Goal: Task Accomplishment & Management: Manage account settings

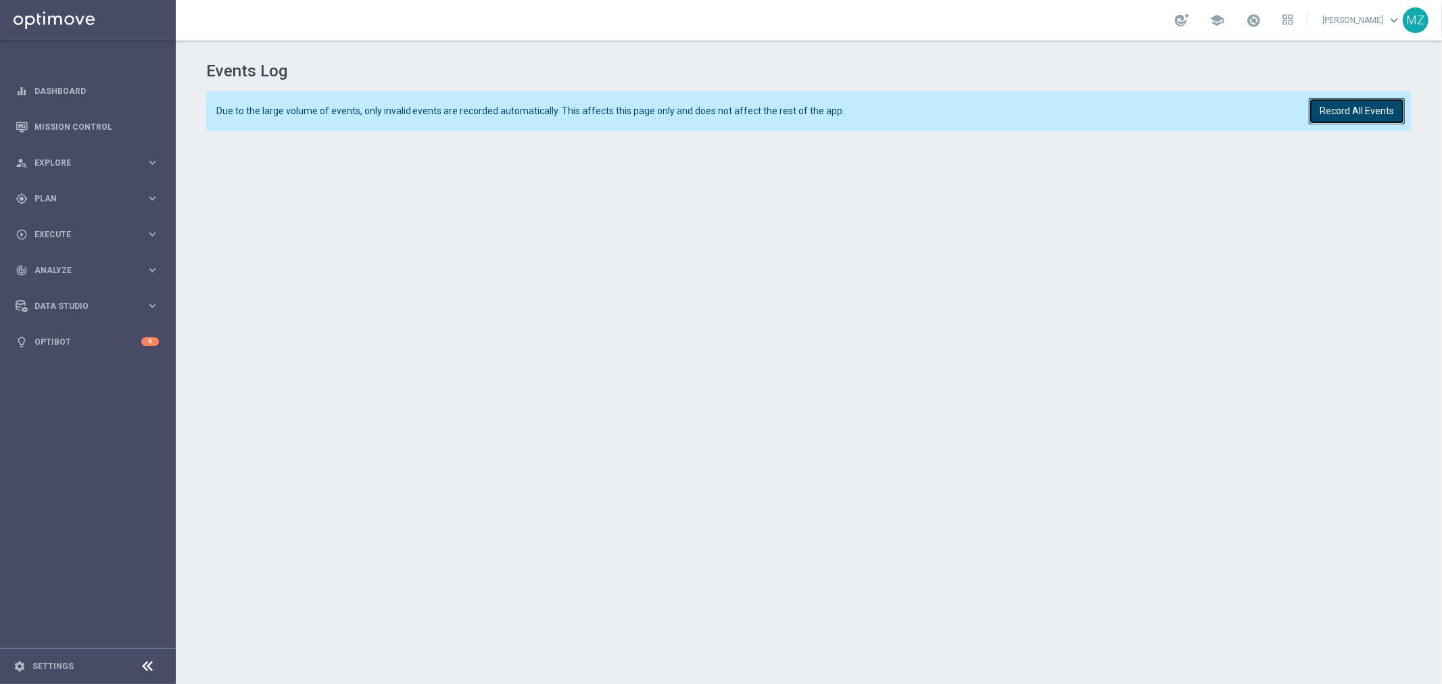
click at [1368, 105] on button "Record All Events" at bounding box center [1357, 111] width 96 height 26
click at [1348, 112] on button "Record All Events" at bounding box center [1357, 111] width 96 height 26
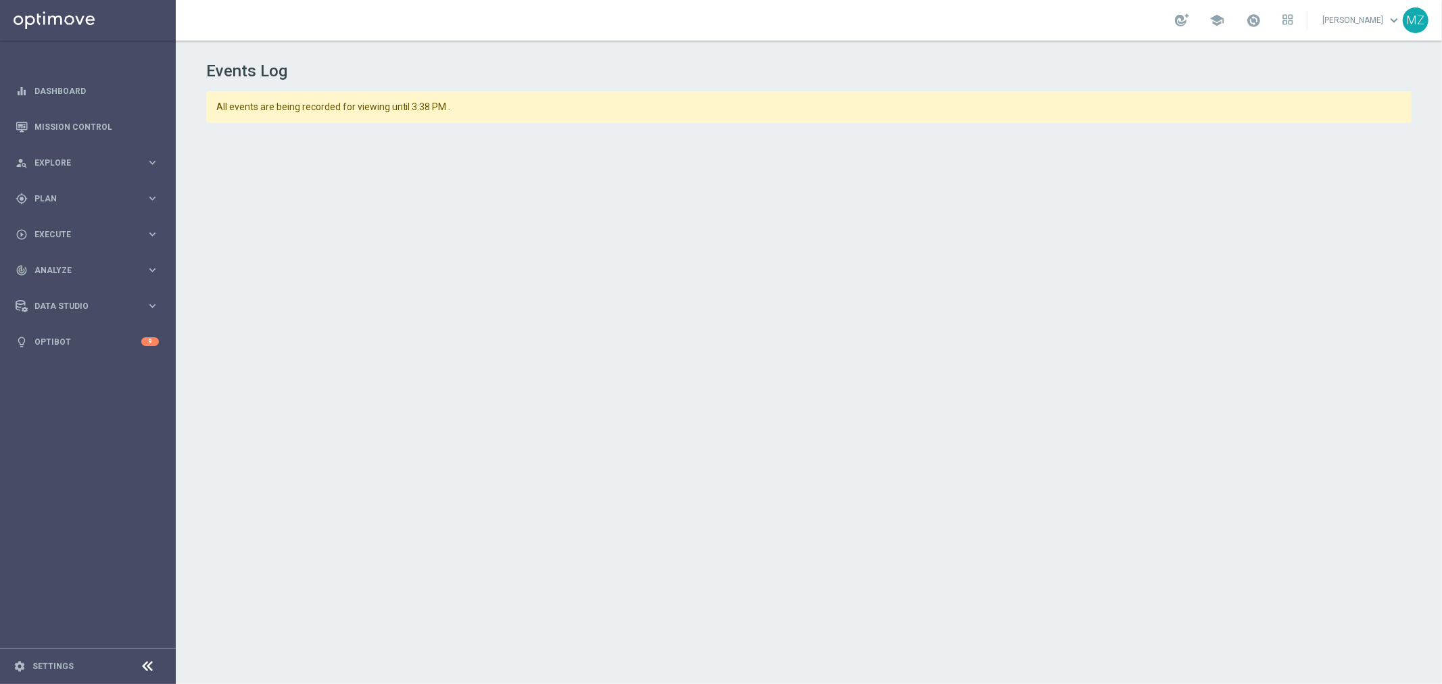
click at [1208, 70] on h1 "Events Log" at bounding box center [809, 72] width 1206 height 20
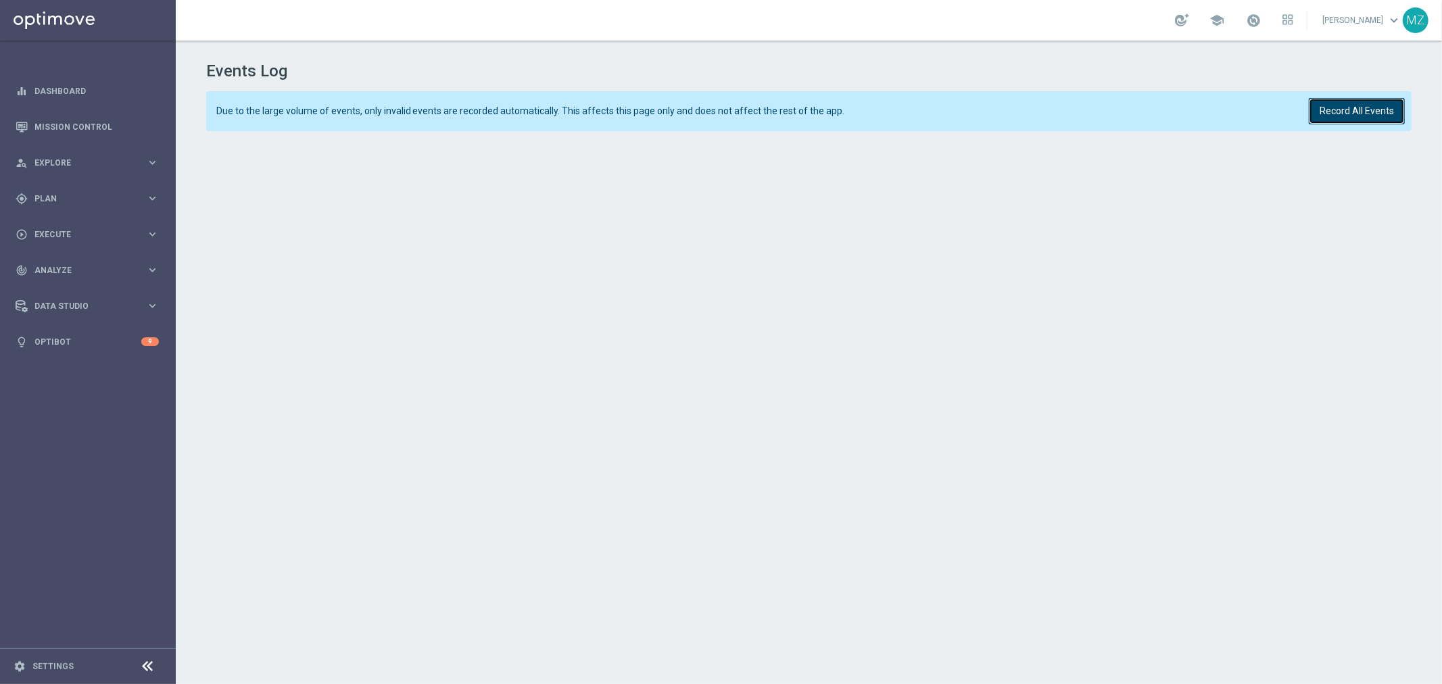
click at [1376, 105] on button "Record All Events" at bounding box center [1357, 111] width 96 height 26
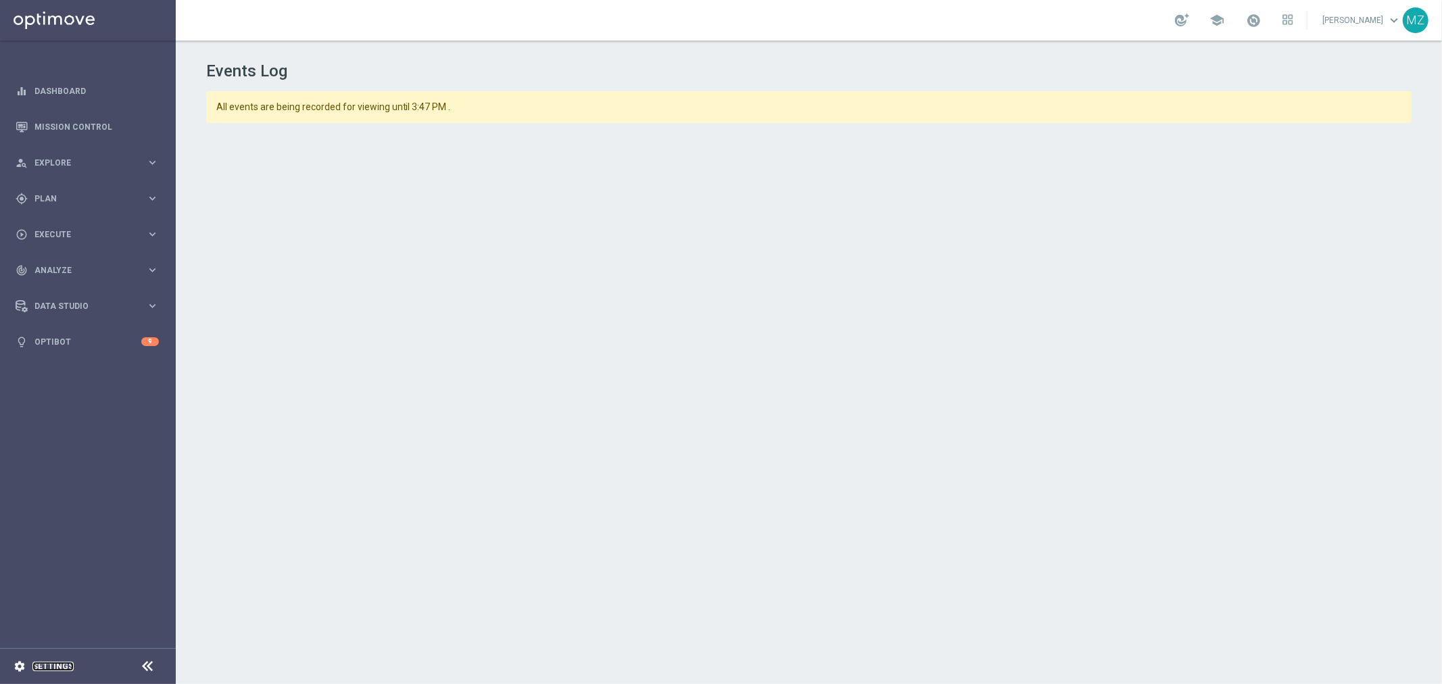
click at [47, 665] on link "Settings" at bounding box center [52, 667] width 41 height 8
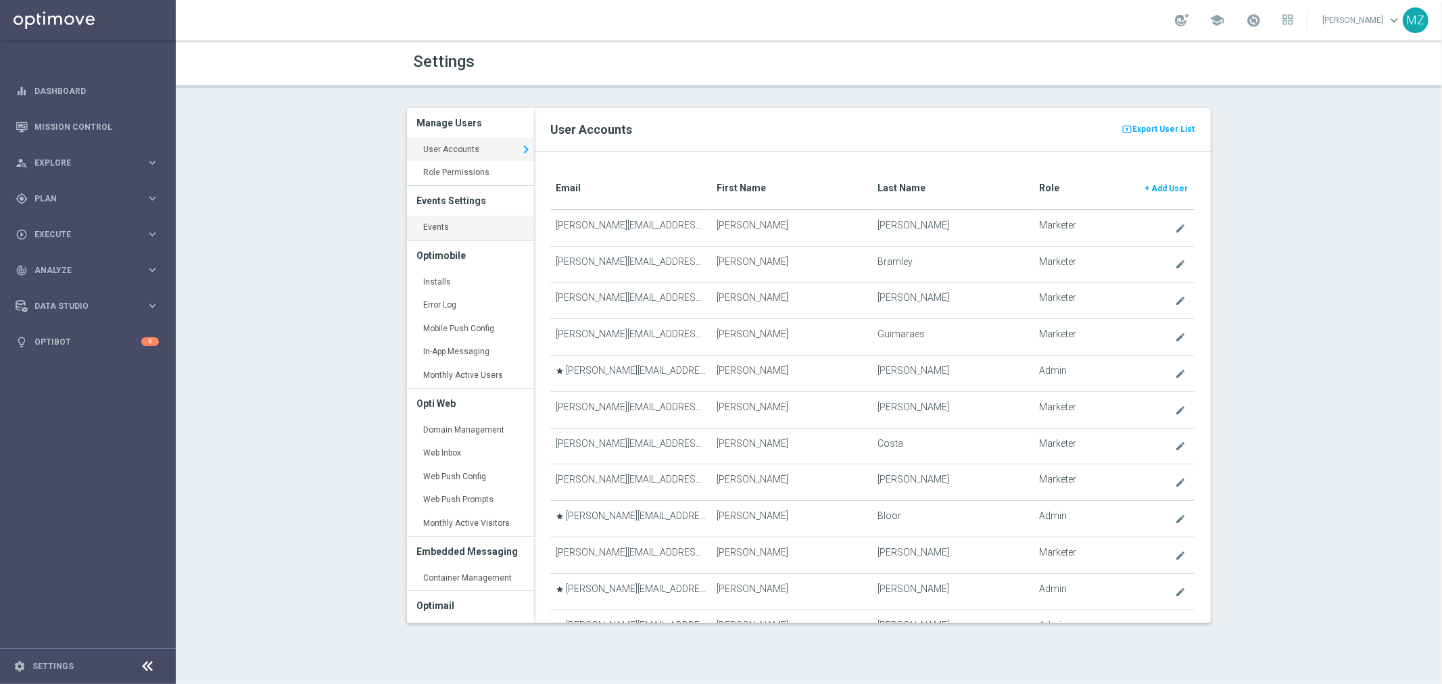
click at [446, 235] on link "Events keyboard_arrow_right" at bounding box center [470, 228] width 127 height 24
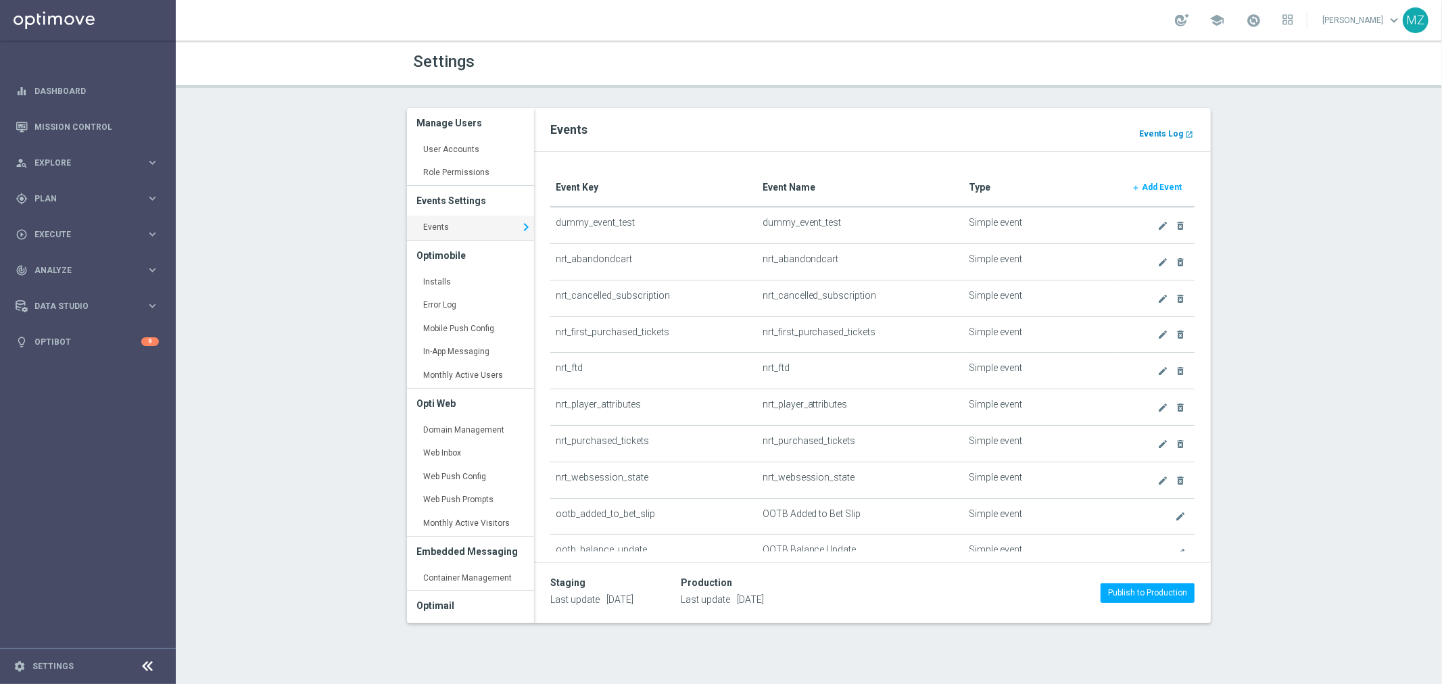
click at [1160, 130] on b "Events Log" at bounding box center [1161, 133] width 44 height 9
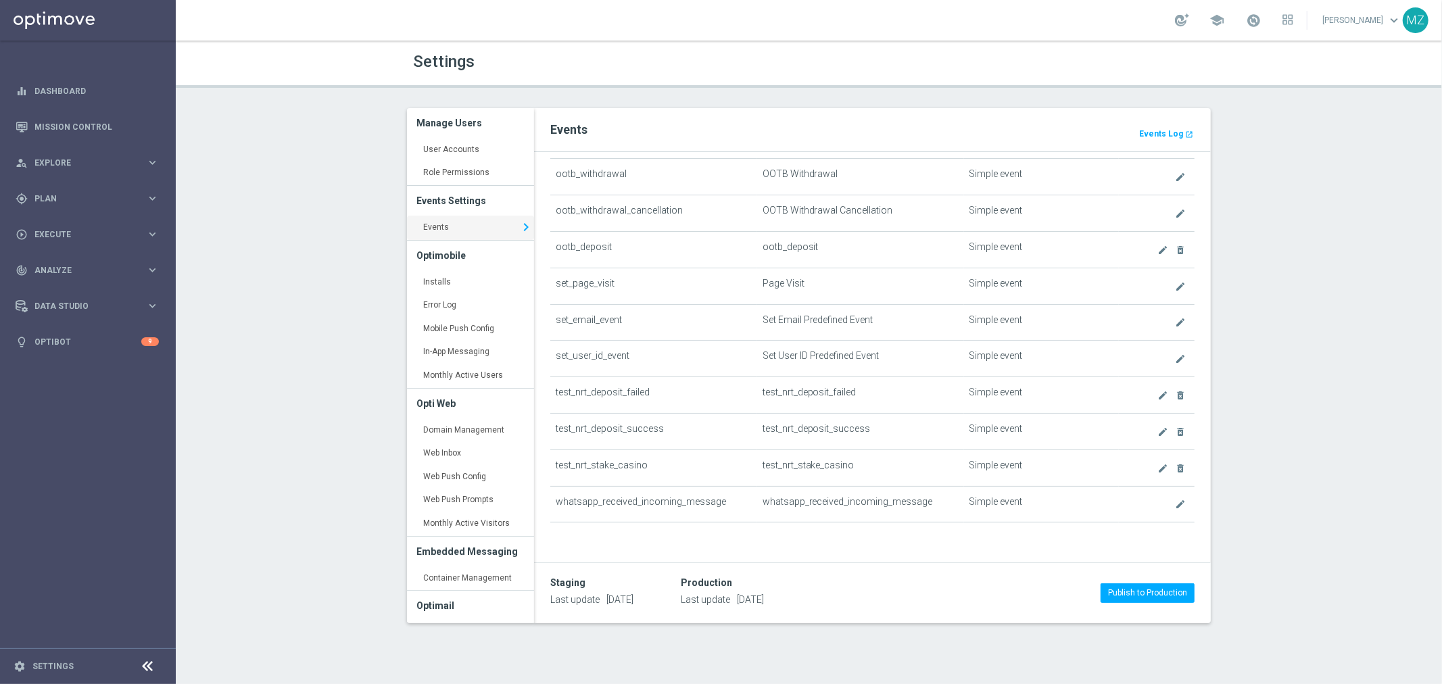
scroll to position [744, 0]
drag, startPoint x: 659, startPoint y: 467, endPoint x: 552, endPoint y: 465, distance: 107.5
click at [552, 465] on td "test_nrt_stake_casino" at bounding box center [653, 468] width 207 height 37
click at [1158, 467] on icon "create" at bounding box center [1163, 468] width 11 height 11
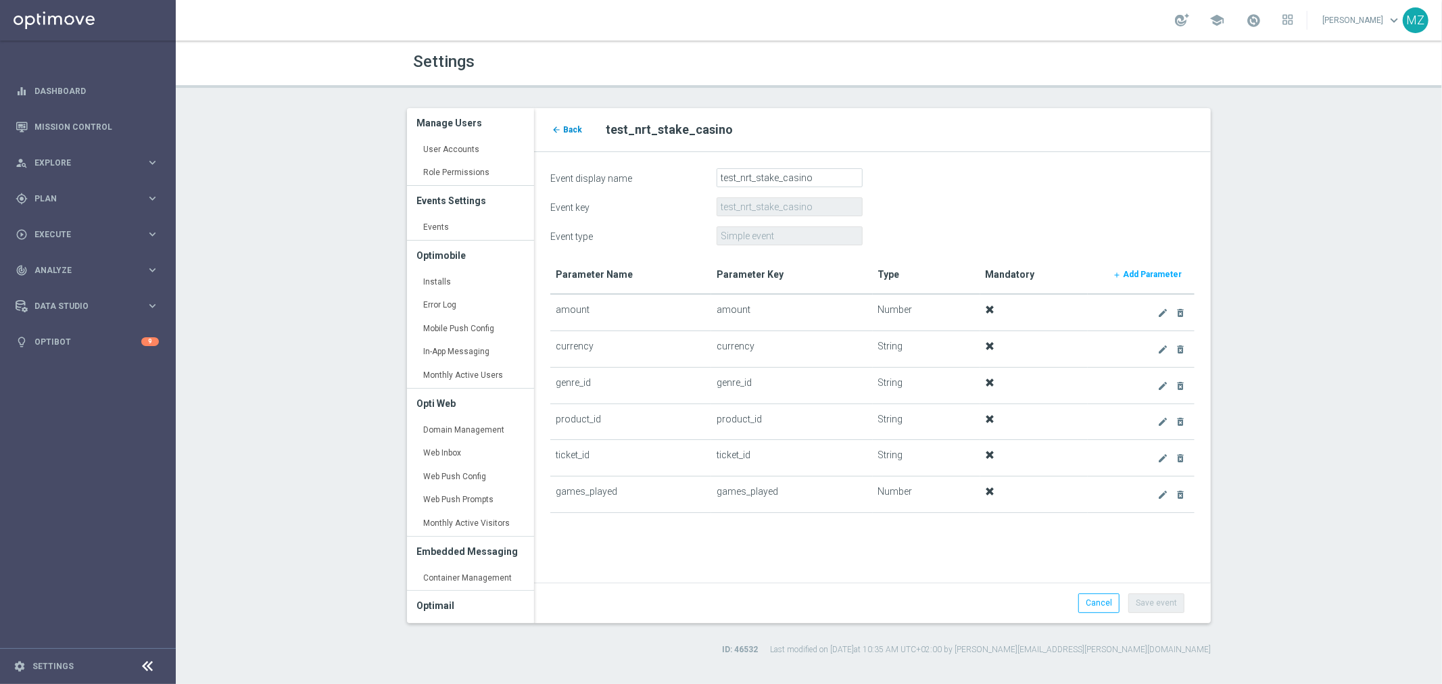
click at [566, 125] on span "Back" at bounding box center [572, 129] width 19 height 9
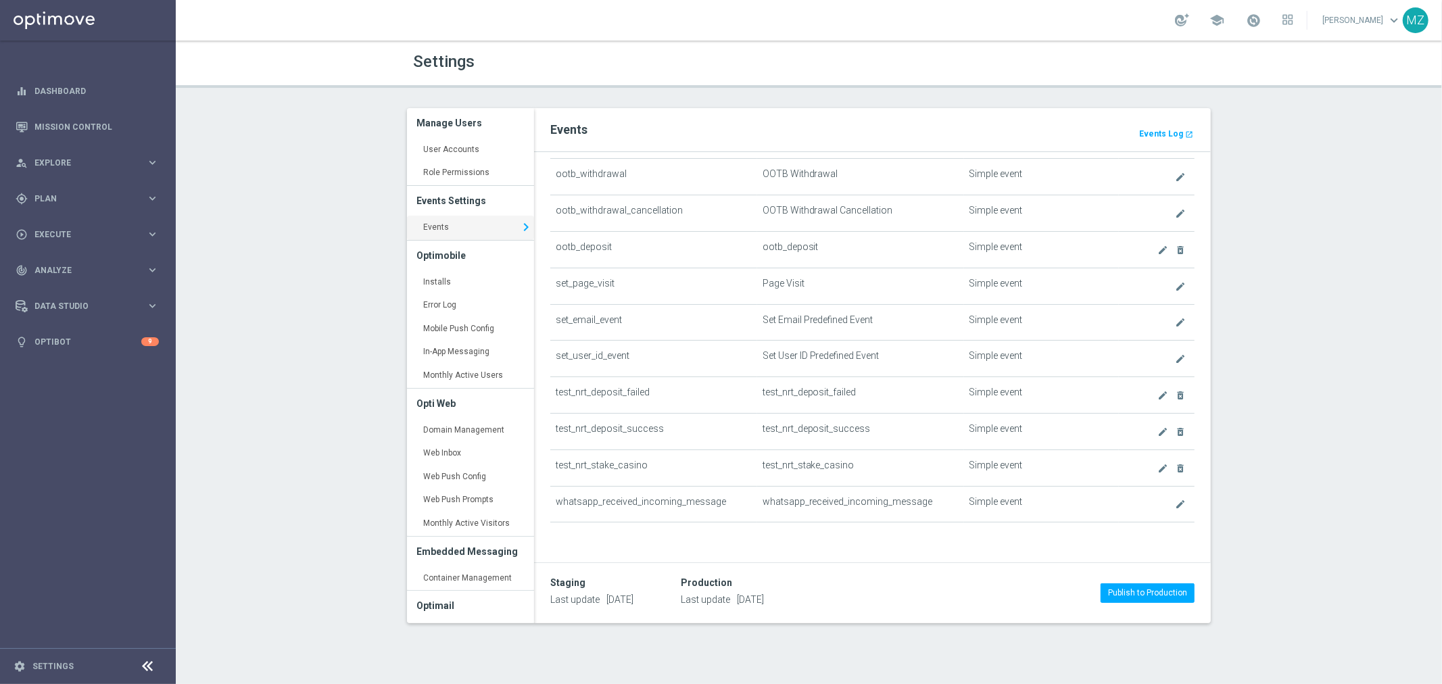
scroll to position [744, 0]
click at [97, 159] on span "Explore" at bounding box center [90, 163] width 112 height 8
click at [75, 358] on span "Plan" at bounding box center [90, 361] width 112 height 8
click at [1158, 471] on icon "create" at bounding box center [1163, 468] width 11 height 11
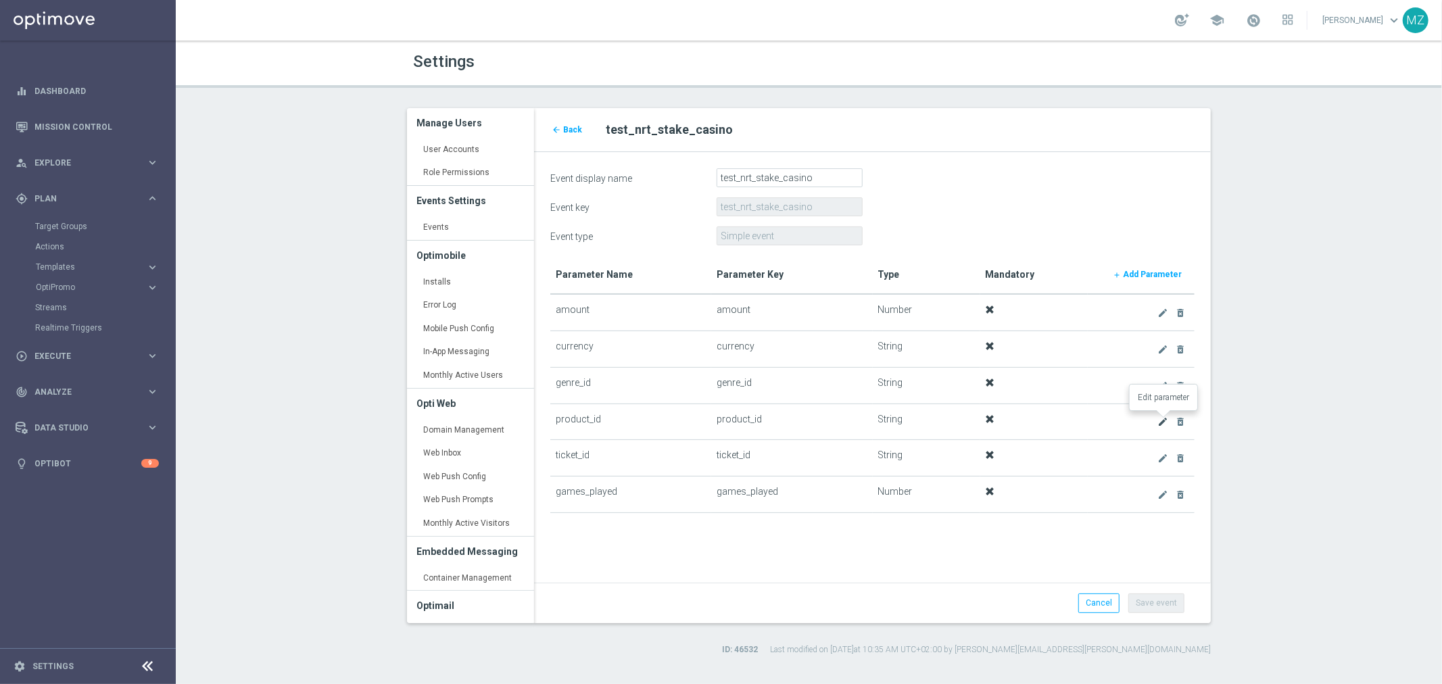
click at [1164, 421] on icon "create" at bounding box center [1163, 422] width 11 height 11
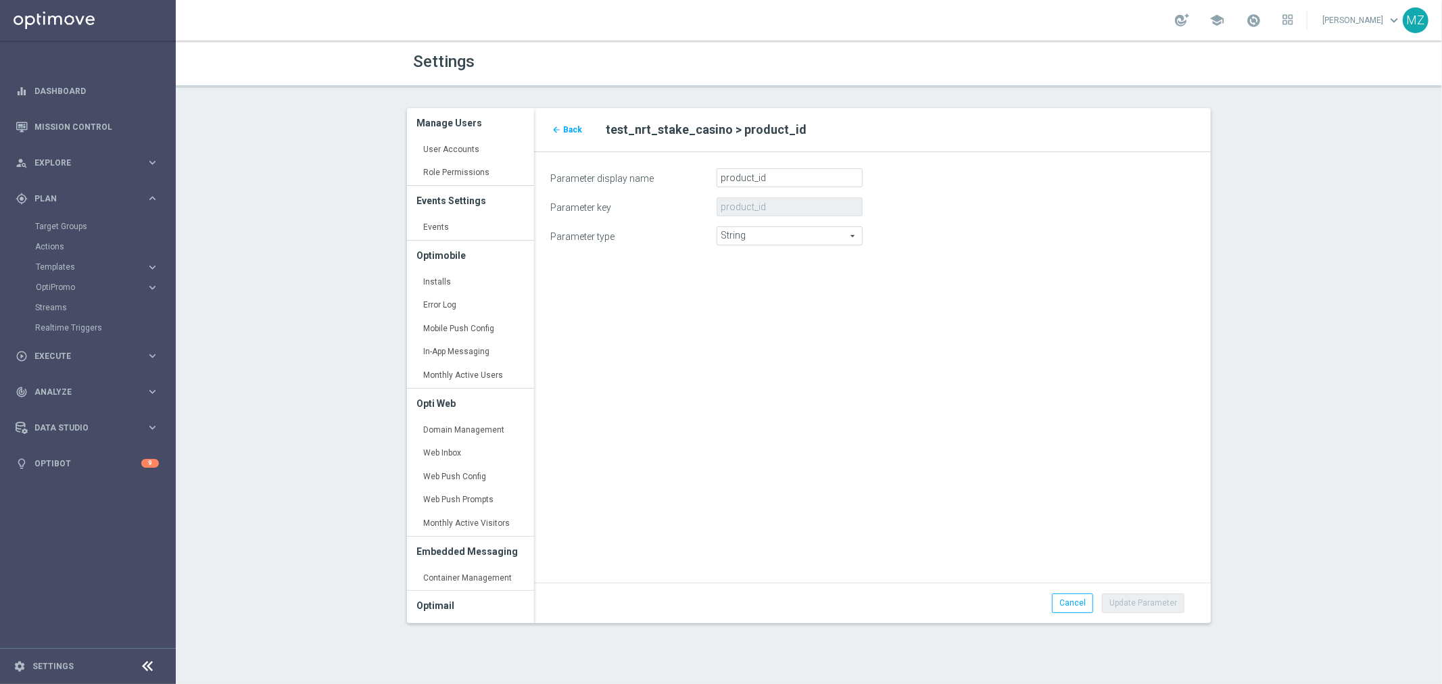
click at [974, 374] on div "arrow_back Back test_nrt_stake_casino > product_id Parameter display name produ…" at bounding box center [873, 365] width 698 height 515
click at [568, 126] on span "Back" at bounding box center [572, 129] width 19 height 9
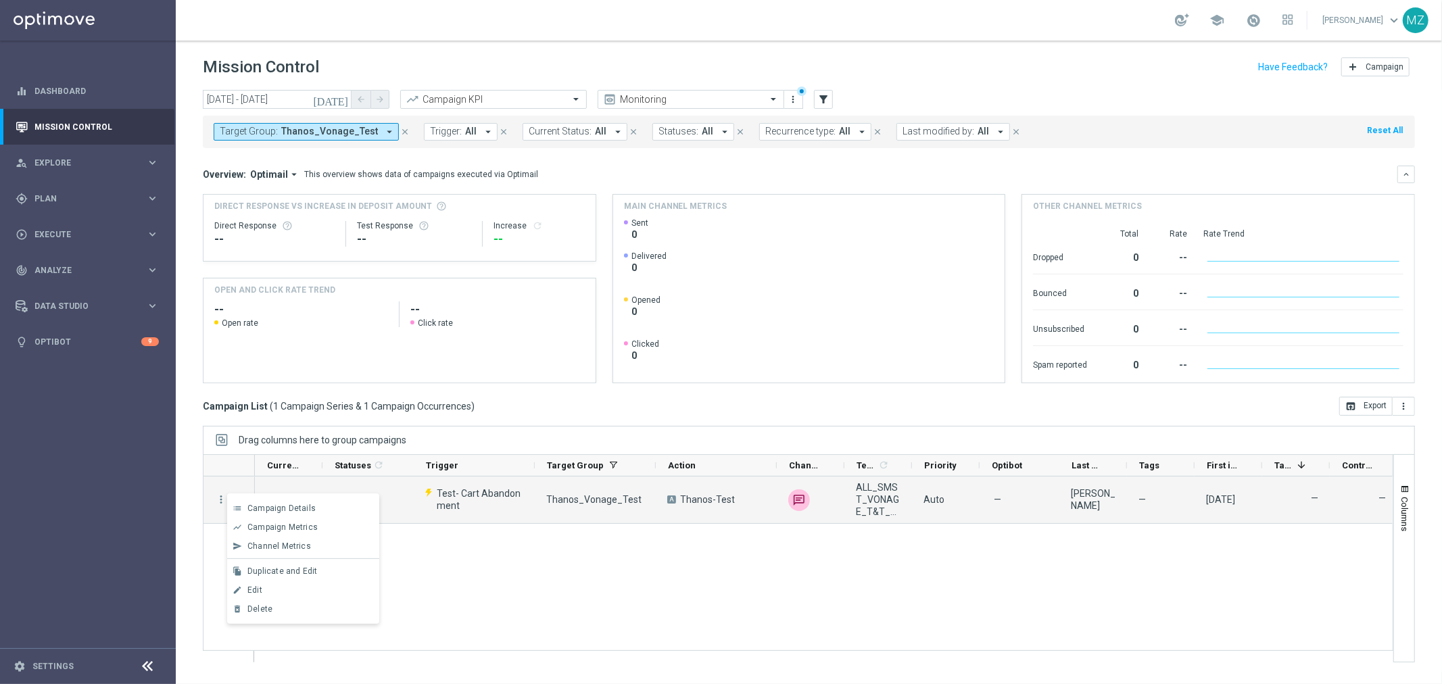
click at [306, 133] on span "Thanos_Vonage_Test" at bounding box center [329, 131] width 97 height 11
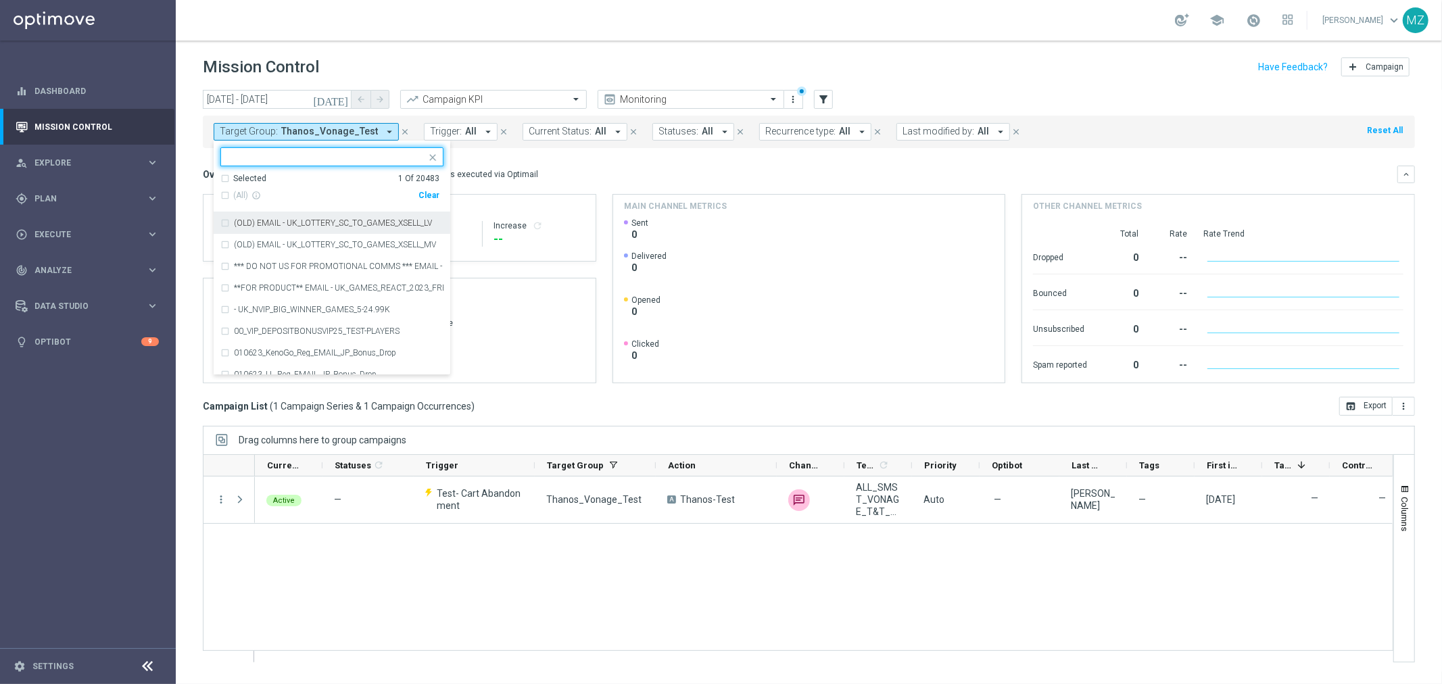
click at [0, 0] on div "Clear" at bounding box center [0, 0] width 0 height 0
click at [465, 130] on span "All" at bounding box center [470, 131] width 11 height 11
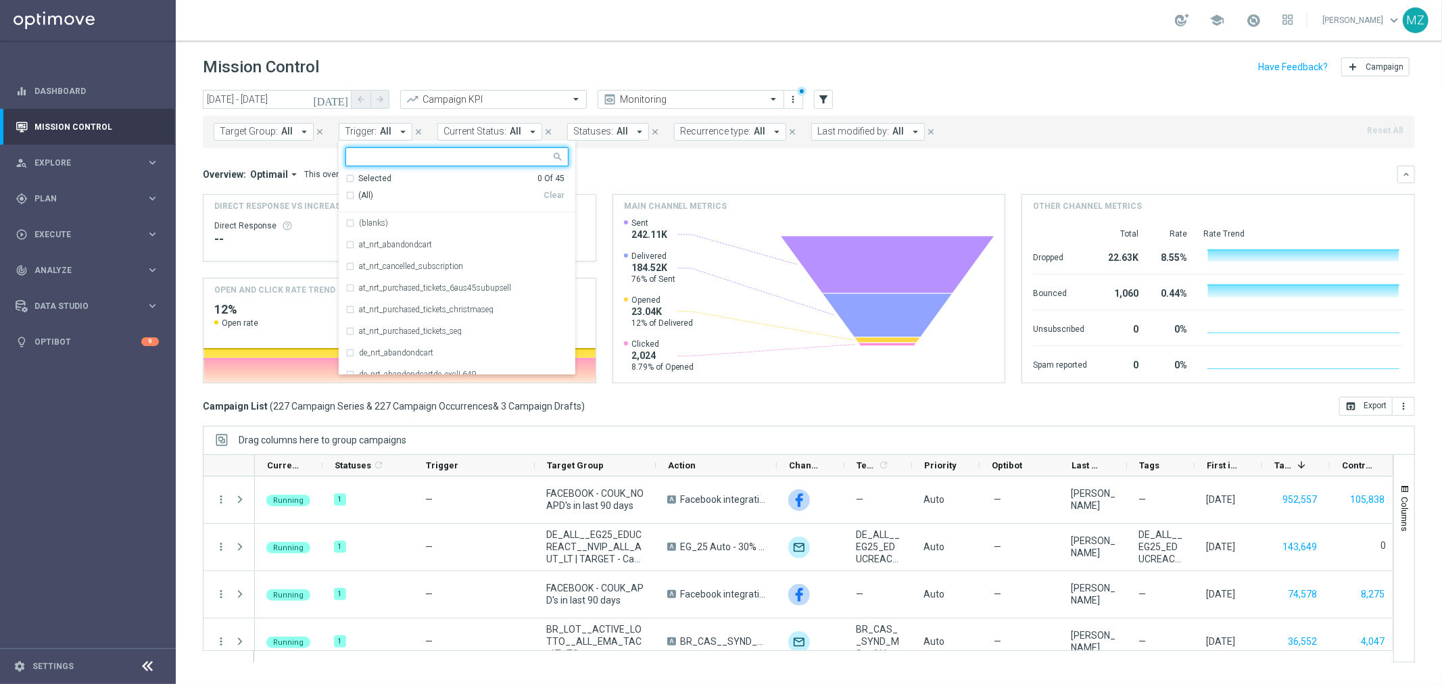
paste input "Test-nrt_deposit_failed"
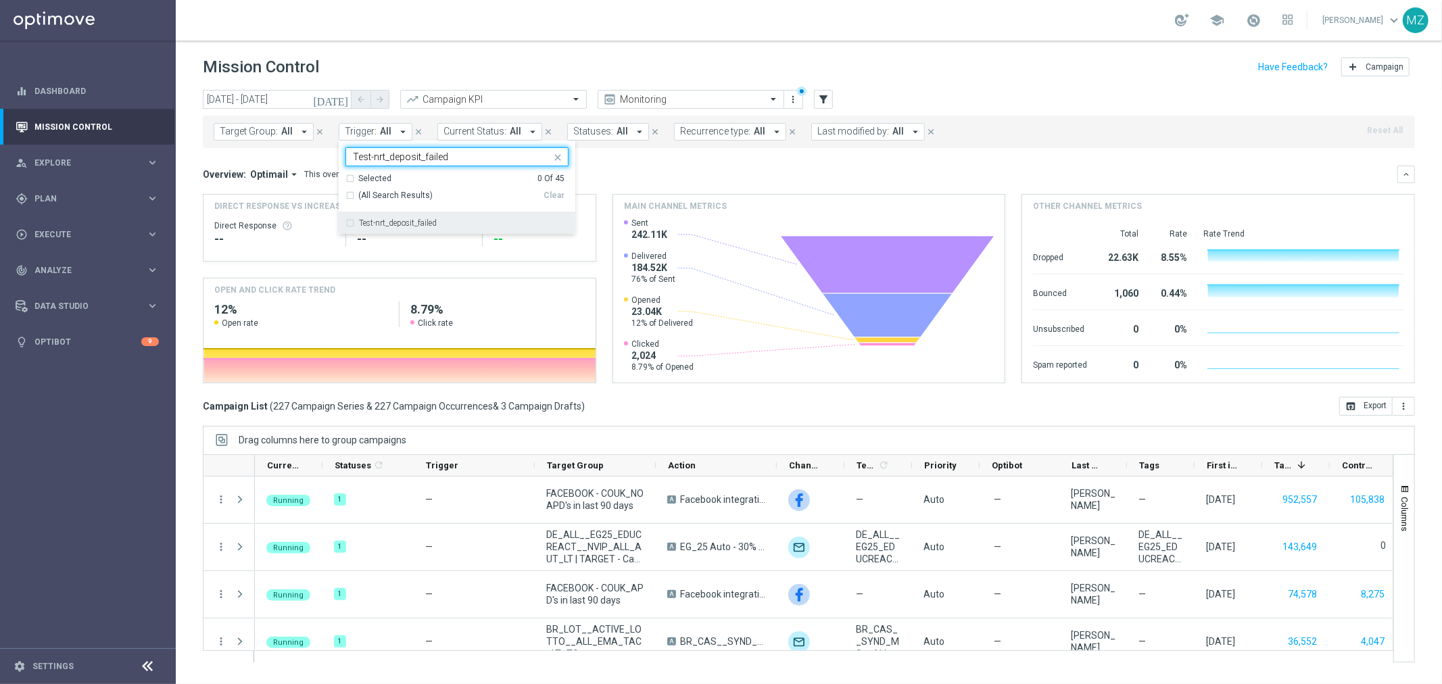
click at [382, 225] on label "Test-nrt_deposit_failed" at bounding box center [398, 223] width 78 height 8
type input "Test-nrt_deposit_failed"
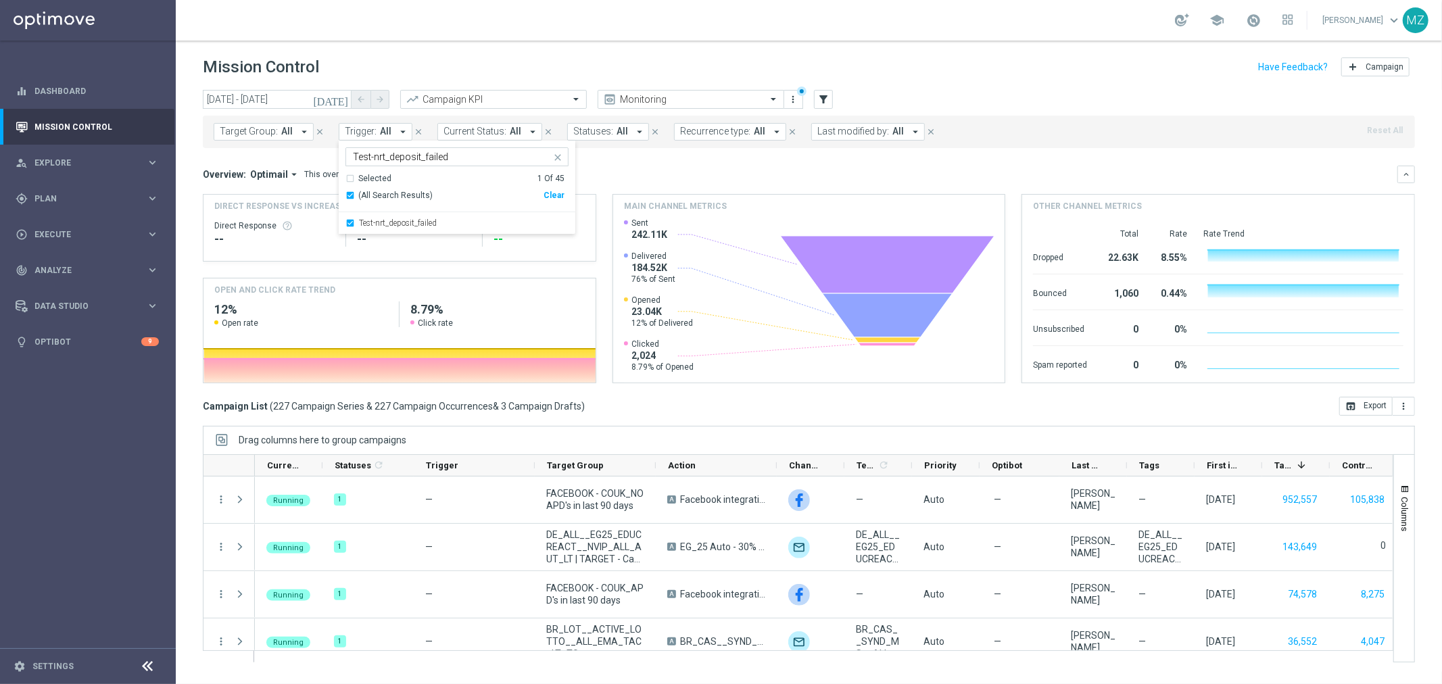
click at [1097, 78] on div "Mission Control add Campaign" at bounding box center [809, 67] width 1212 height 26
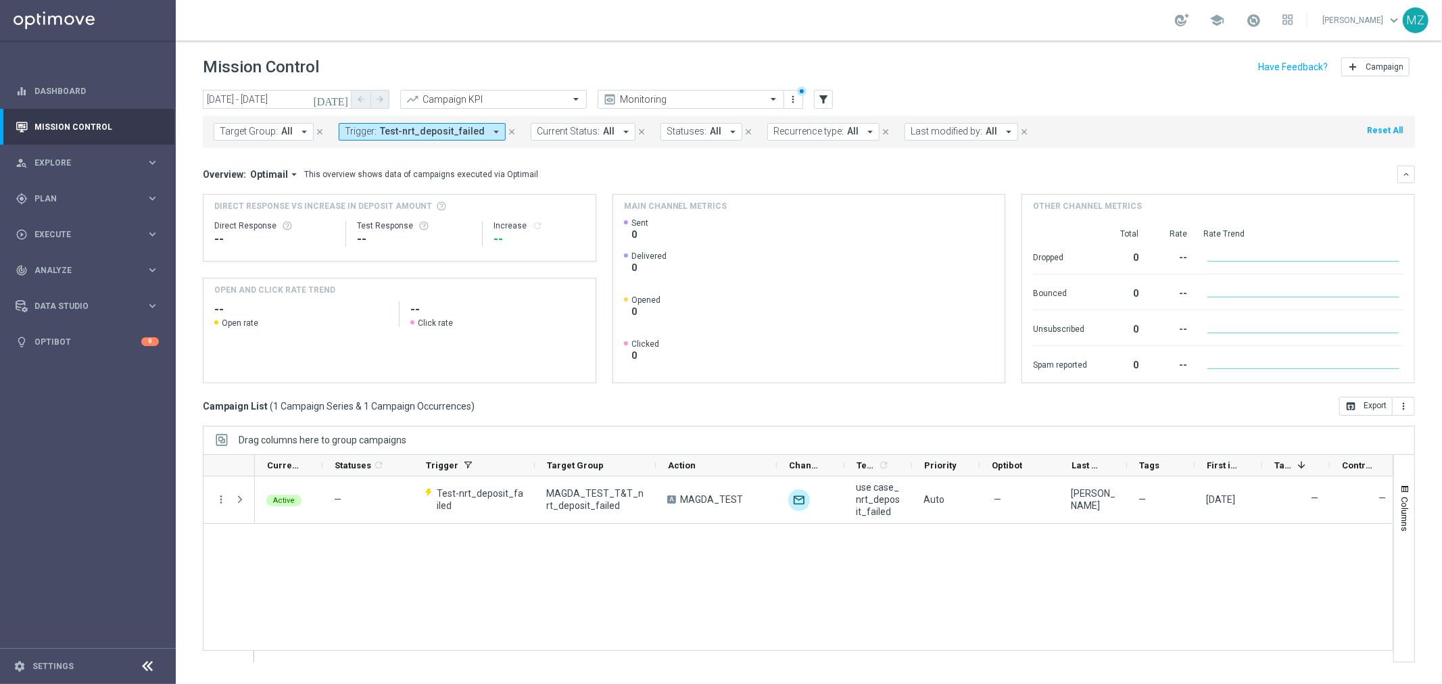
click at [396, 131] on span "Test-nrt_deposit_failed" at bounding box center [432, 131] width 105 height 11
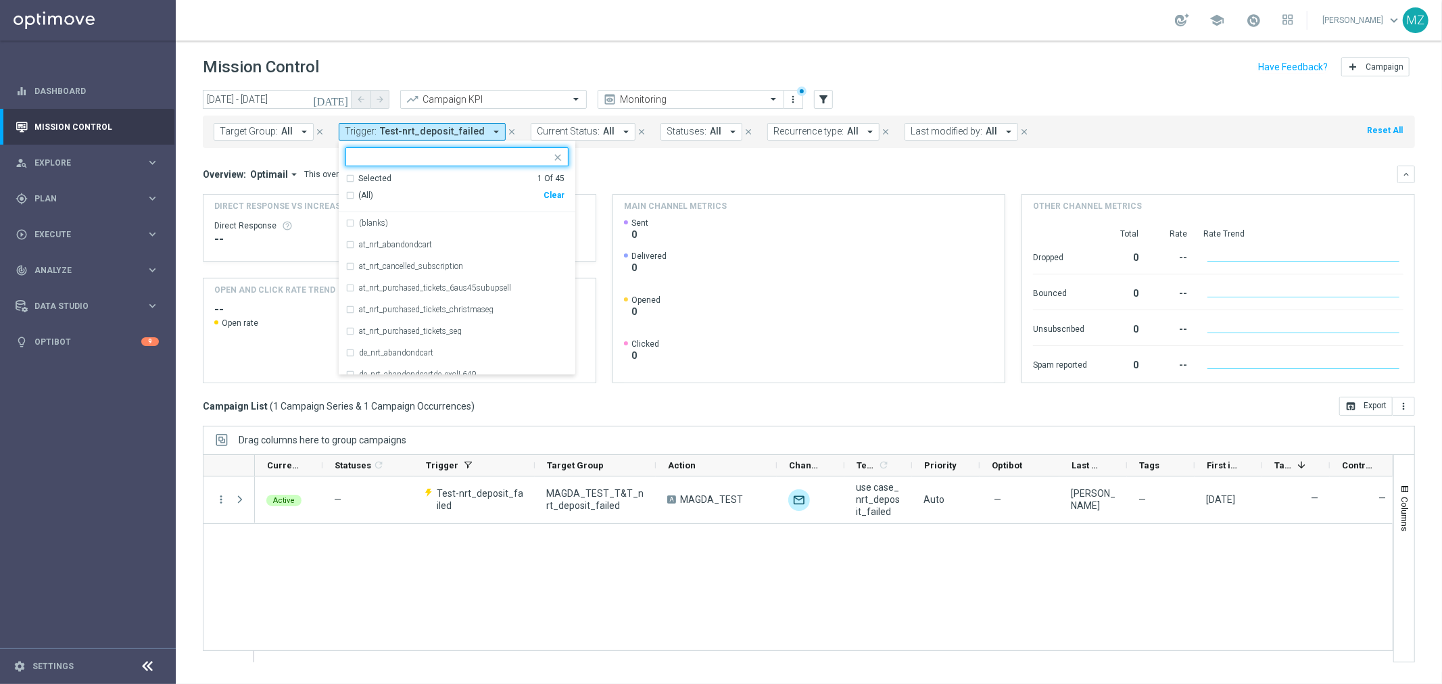
drag, startPoint x: 552, startPoint y: 193, endPoint x: 379, endPoint y: 157, distance: 176.9
click at [0, 0] on div "Clear" at bounding box center [0, 0] width 0 height 0
click at [275, 128] on span "Target Group:" at bounding box center [249, 131] width 58 height 11
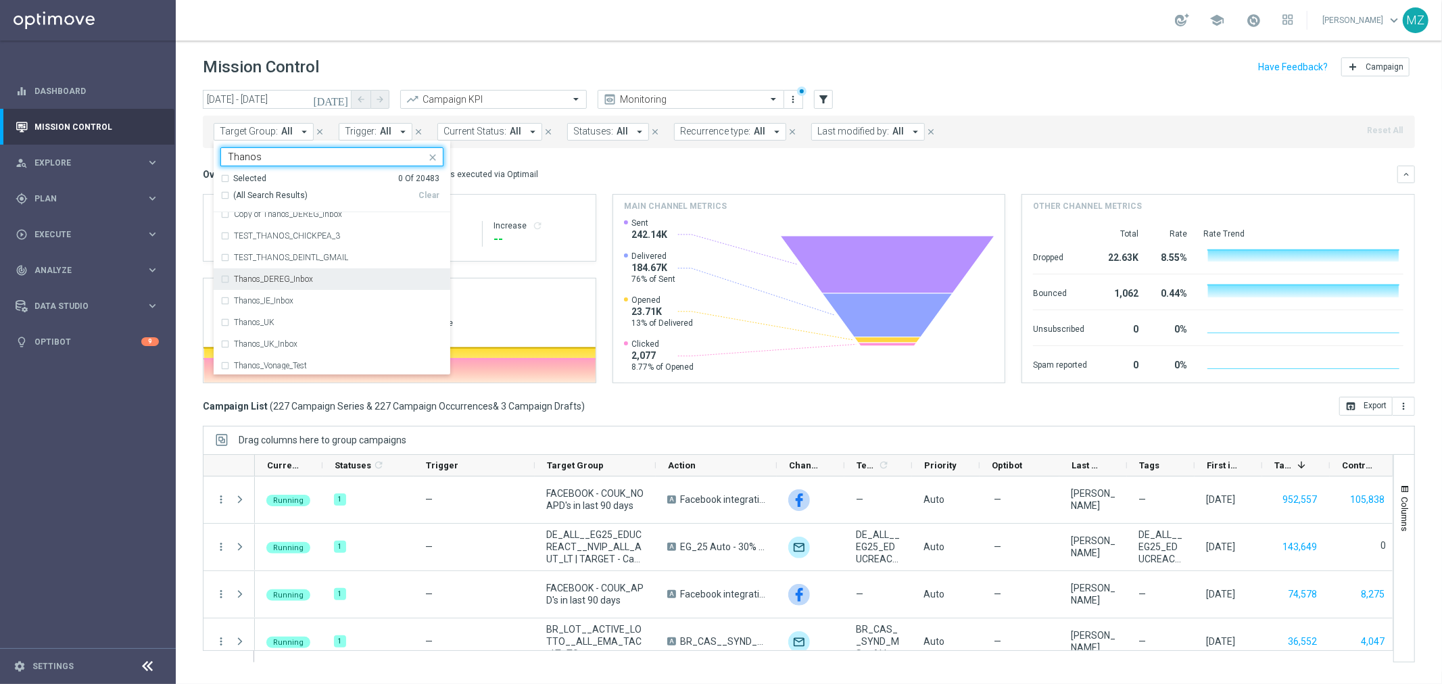
scroll to position [10, 0]
click at [287, 371] on div "Thanos_Vonage_Test" at bounding box center [331, 365] width 223 height 22
type input "Thanos"
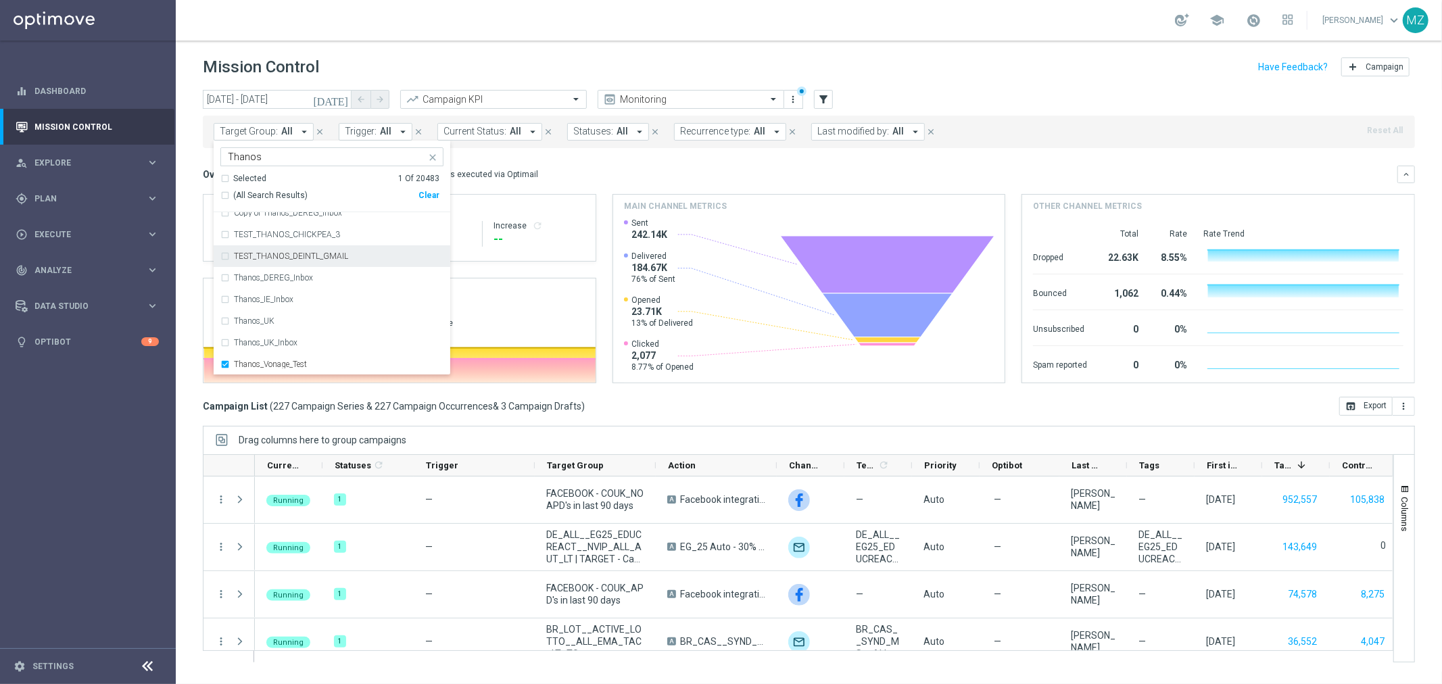
click at [540, 45] on header "Mission Control add Campaign" at bounding box center [809, 65] width 1266 height 49
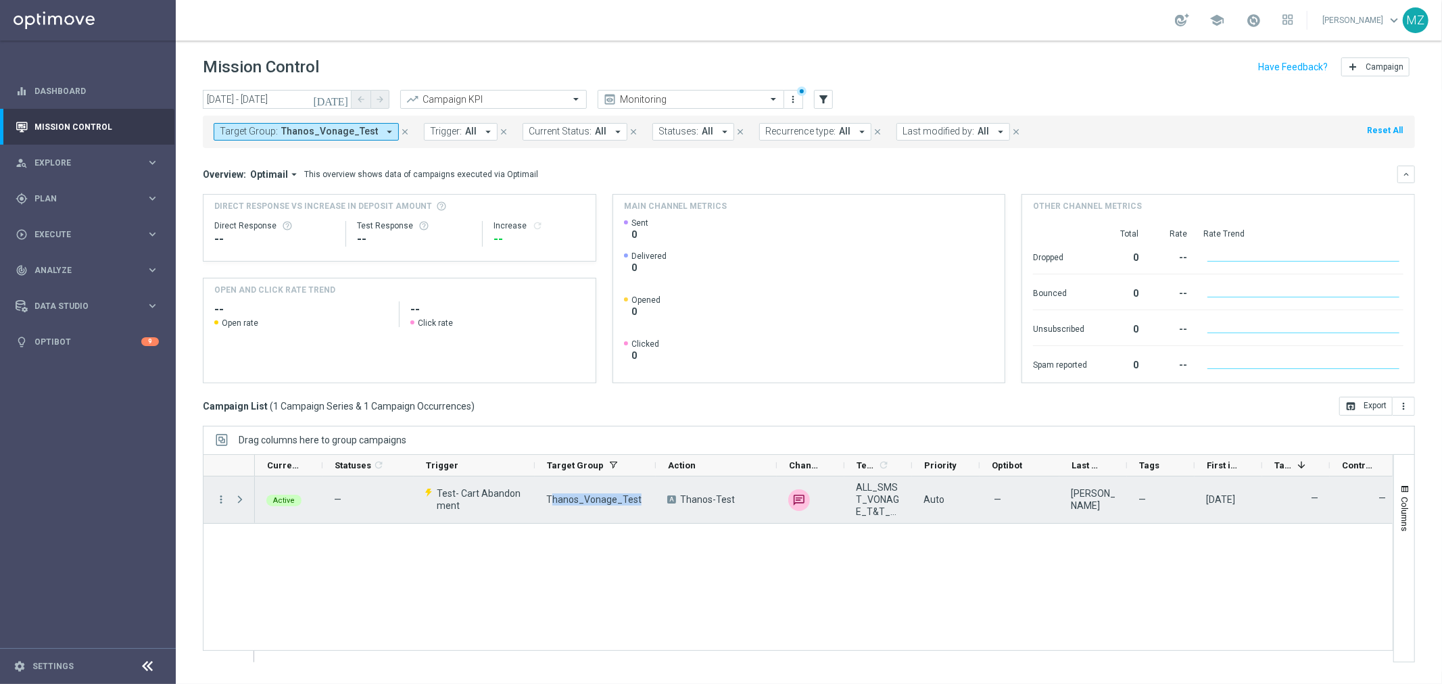
drag, startPoint x: 642, startPoint y: 497, endPoint x: 550, endPoint y: 497, distance: 92.6
click at [550, 497] on div "Thanos_Vonage_Test" at bounding box center [595, 500] width 121 height 47
click at [238, 498] on span at bounding box center [240, 499] width 12 height 11
click at [220, 498] on icon "more_vert" at bounding box center [221, 500] width 12 height 12
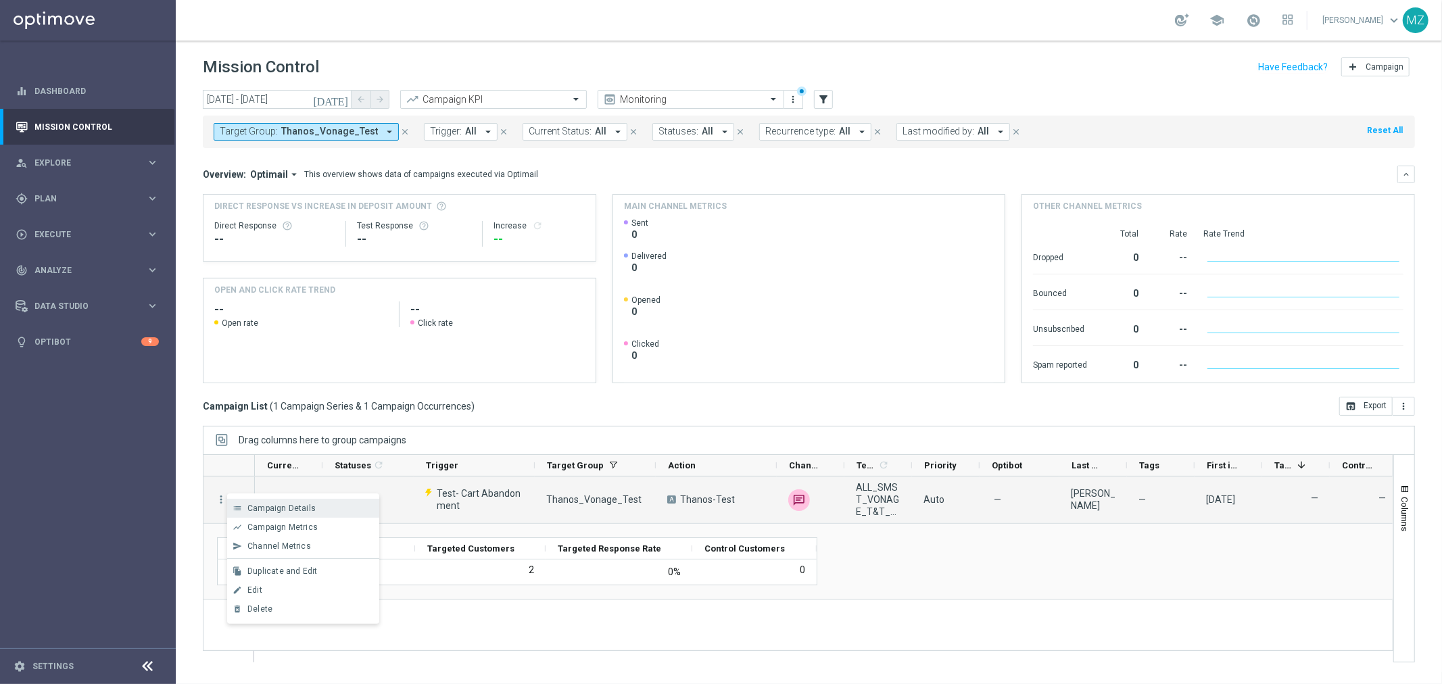
click at [302, 504] on span "Campaign Details" at bounding box center [281, 508] width 68 height 9
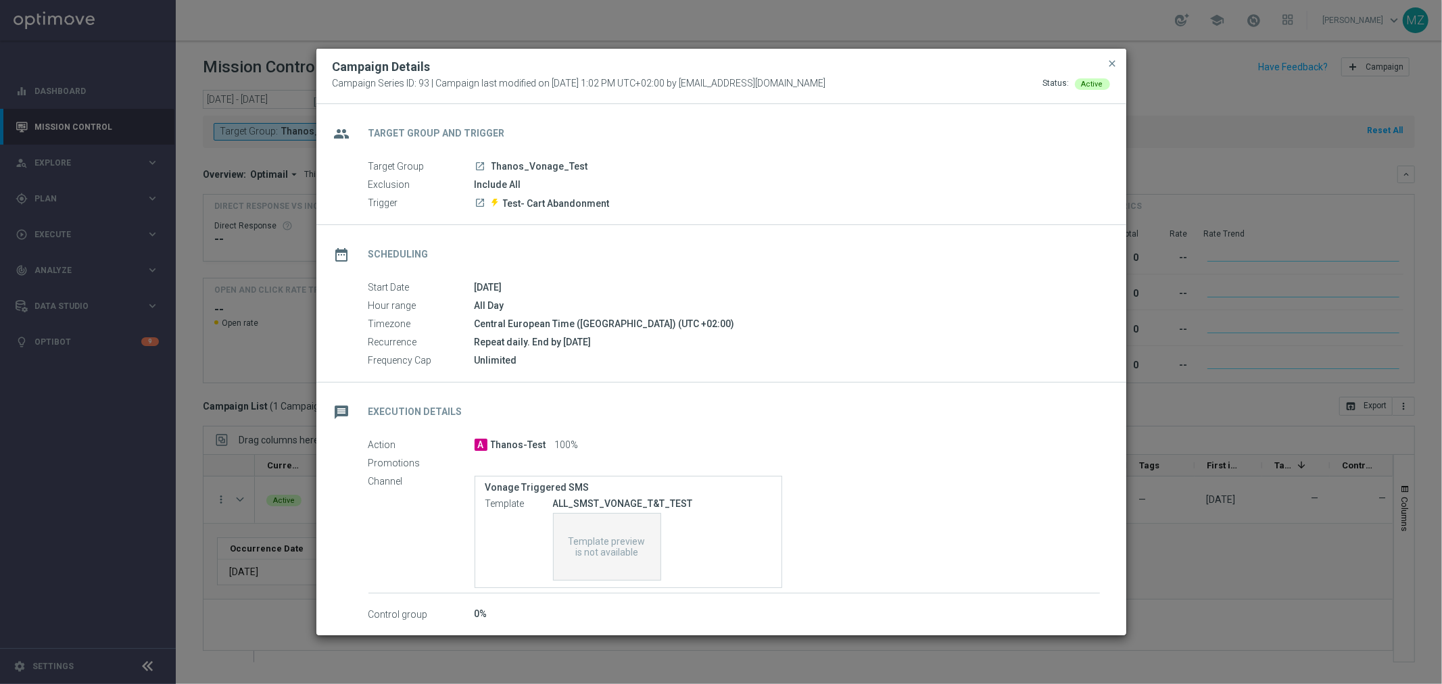
drag, startPoint x: 532, startPoint y: 365, endPoint x: 475, endPoint y: 354, distance: 58.5
click at [475, 354] on div "Unlimited" at bounding box center [787, 361] width 625 height 14
drag, startPoint x: 503, startPoint y: 613, endPoint x: 467, endPoint y: 606, distance: 36.6
click at [467, 606] on div "Action A Thanos-Test 100% Promotions Channel Vonage Triggered SMS Template ALL_…" at bounding box center [721, 530] width 810 height 185
click at [1111, 59] on span "close" at bounding box center [1113, 63] width 11 height 11
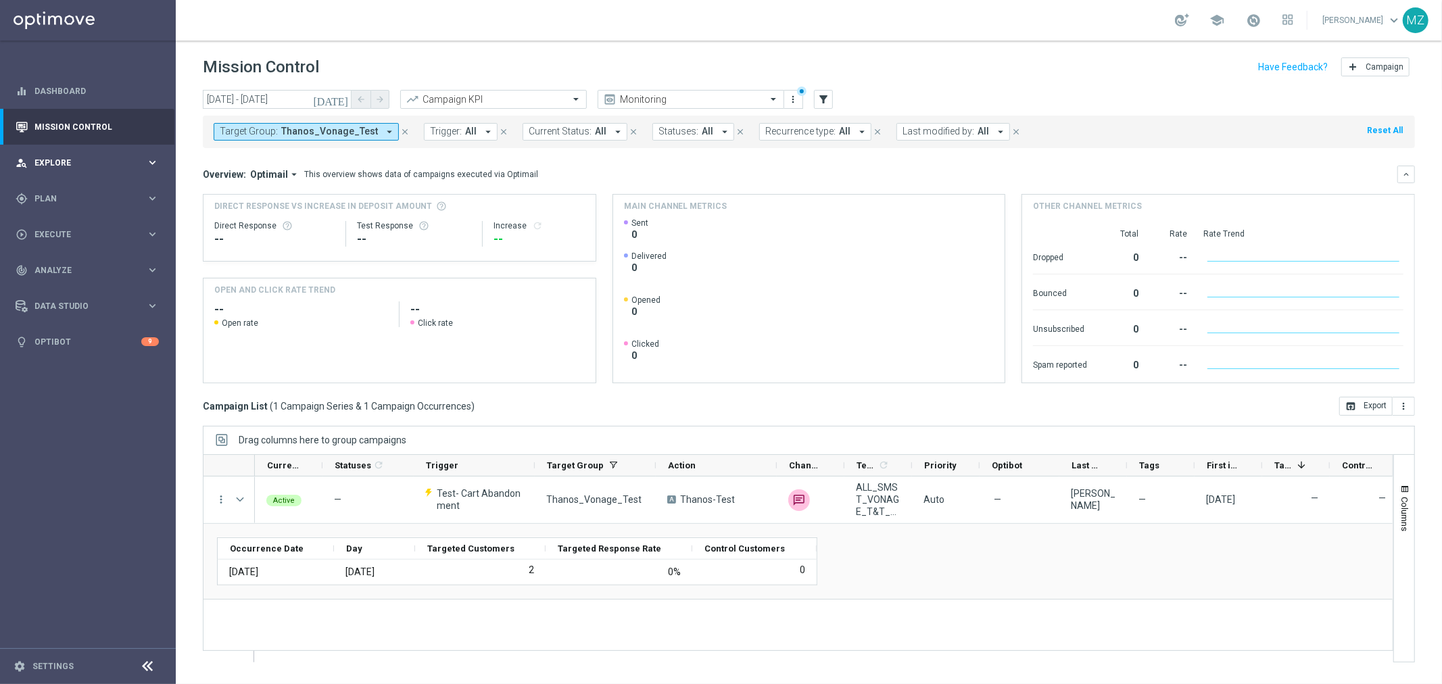
click at [93, 157] on div "person_search Explore" at bounding box center [81, 163] width 130 height 12
click at [91, 160] on span "Explore" at bounding box center [90, 163] width 112 height 8
click at [70, 188] on div "gps_fixed Plan keyboard_arrow_right" at bounding box center [87, 199] width 174 height 36
click at [69, 221] on link "Target Groups" at bounding box center [87, 226] width 105 height 11
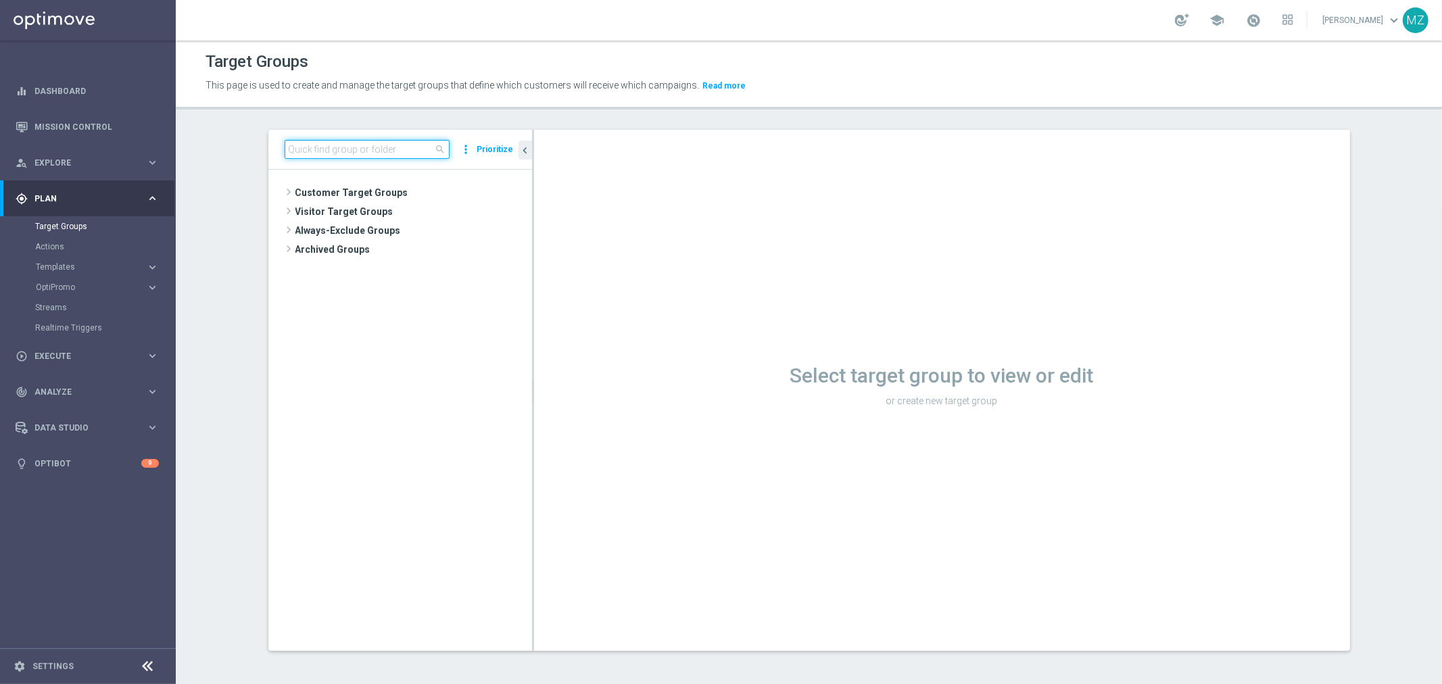
click at [327, 147] on input at bounding box center [367, 149] width 165 height 19
paste input "MAGDA_TEST_T&T_nrt_stake_casino"
type input "MAGDA_TEST_T&T_nrt_stake_casino"
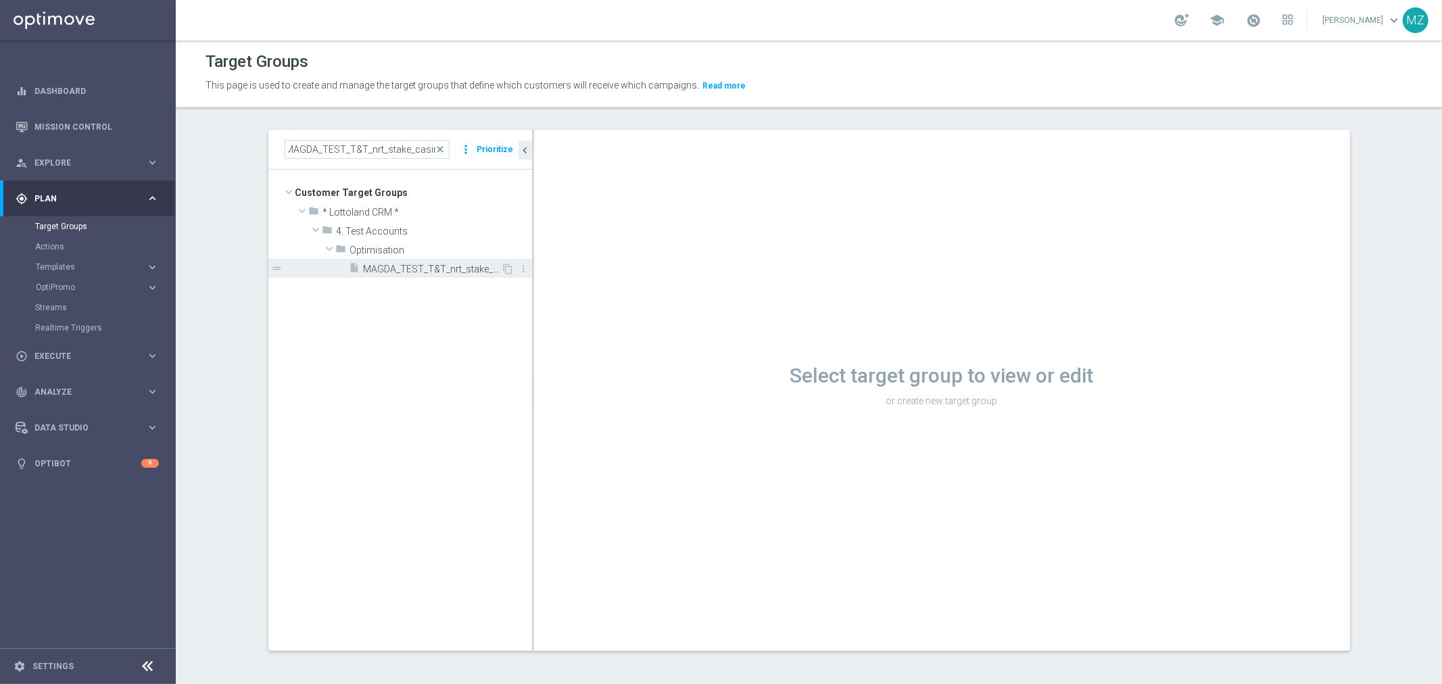
scroll to position [0, 0]
click at [431, 272] on span "MAGDA_TEST_T&T_nrt_stake_casino" at bounding box center [433, 269] width 138 height 11
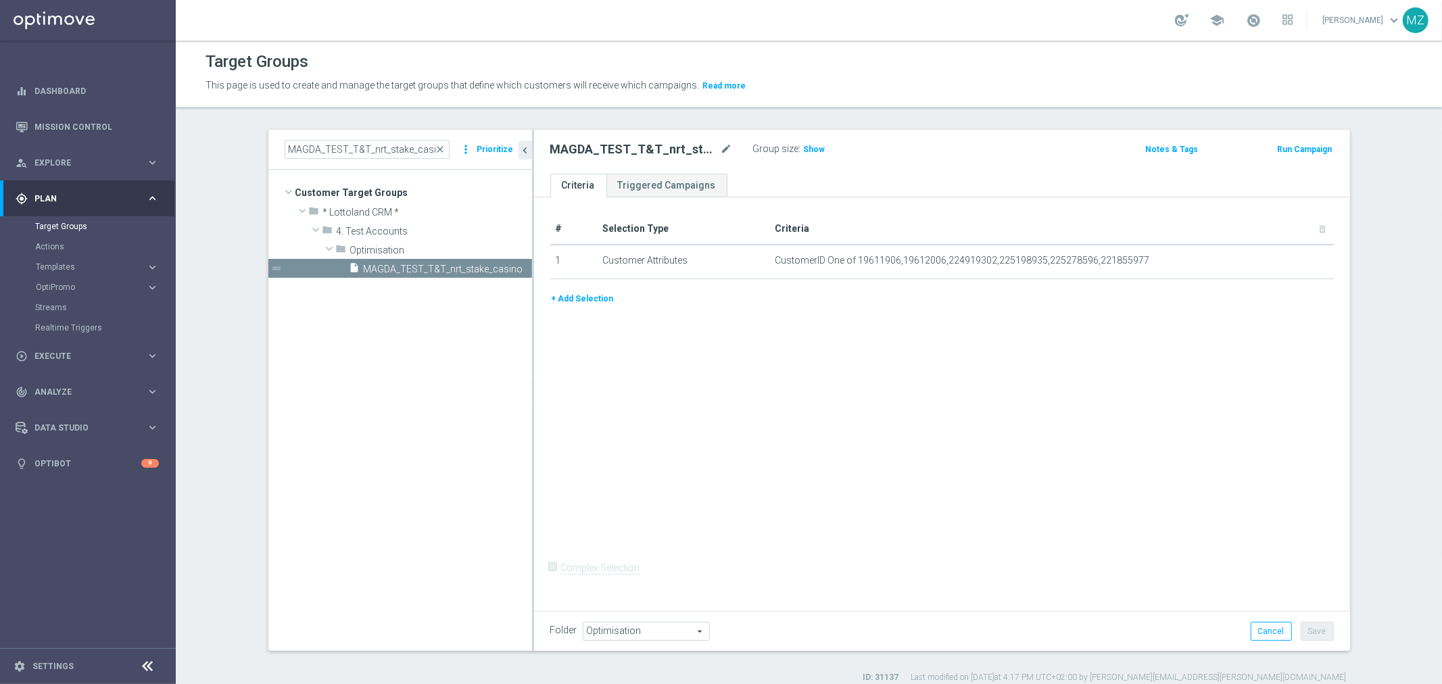
click at [1304, 146] on button "Run Campaign" at bounding box center [1304, 149] width 57 height 15
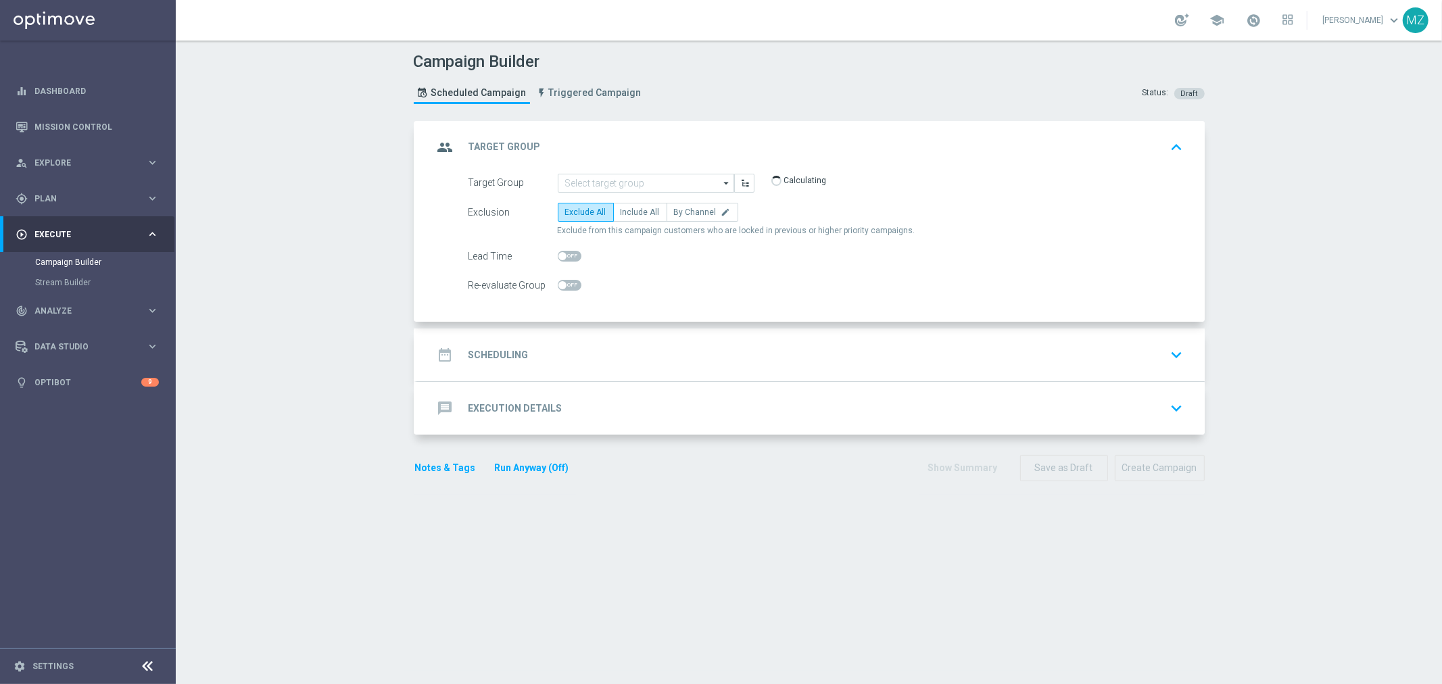
type input "MAGDA_TEST_T&T_nrt_stake_casino"
click at [586, 95] on span "Triggered Campaign" at bounding box center [595, 92] width 93 height 11
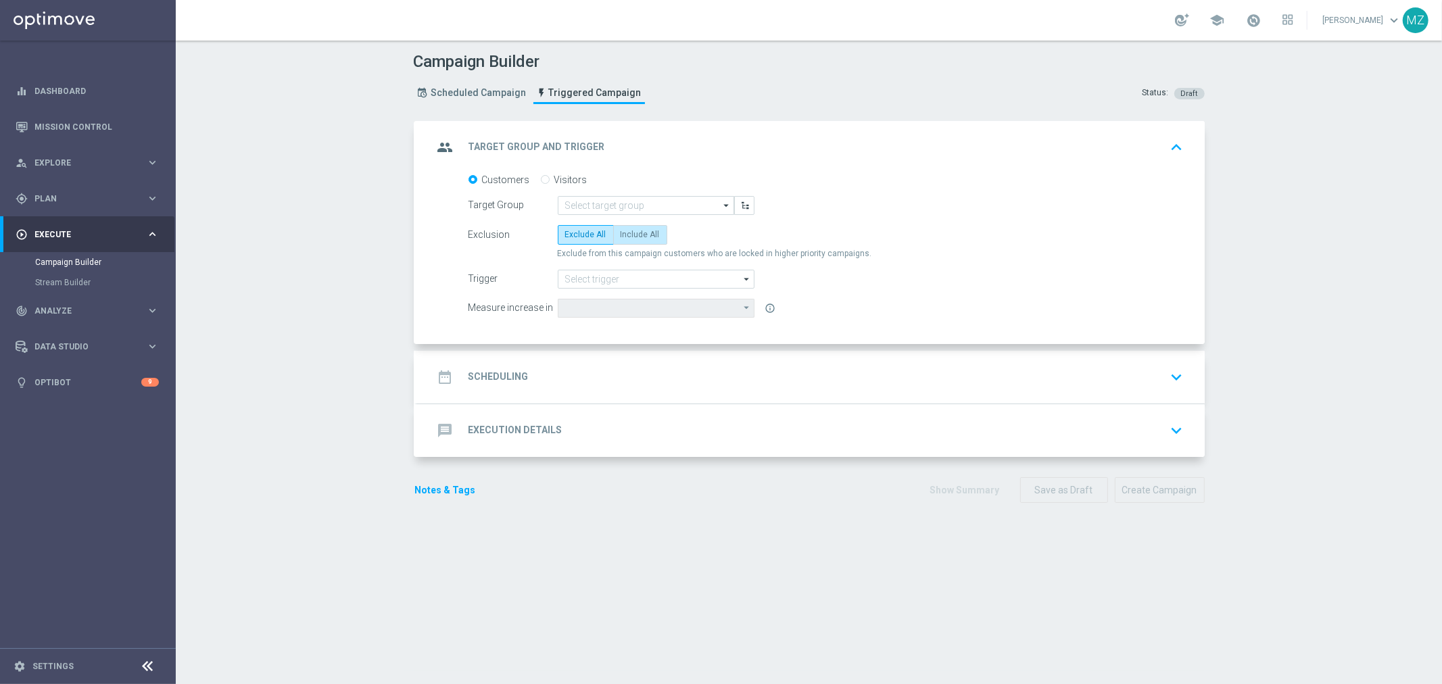
click at [621, 237] on span "Include All" at bounding box center [640, 234] width 39 height 9
click at [621, 237] on input "Include All" at bounding box center [625, 237] width 9 height 9
radio input "true"
click at [614, 199] on input at bounding box center [646, 205] width 176 height 19
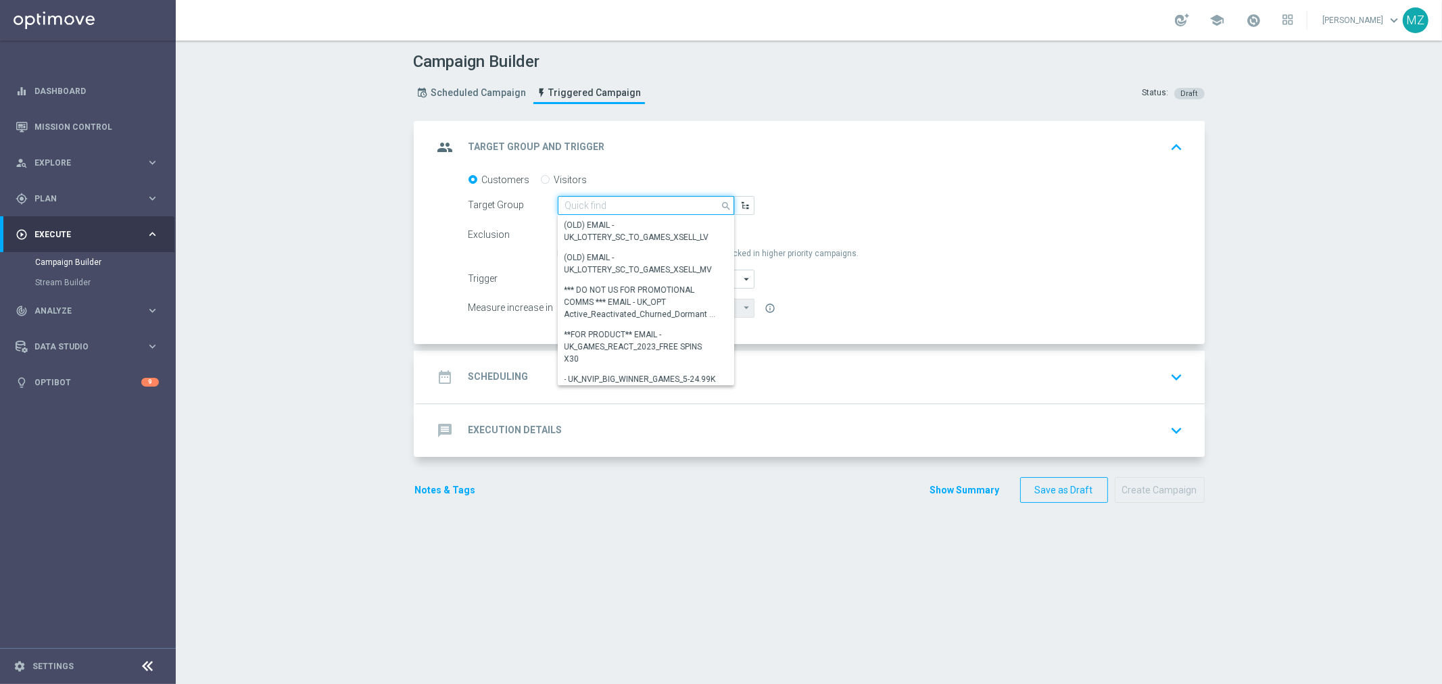
type input "v"
paste input "MAGDA_TEST_T&T_nrt_stake_casino"
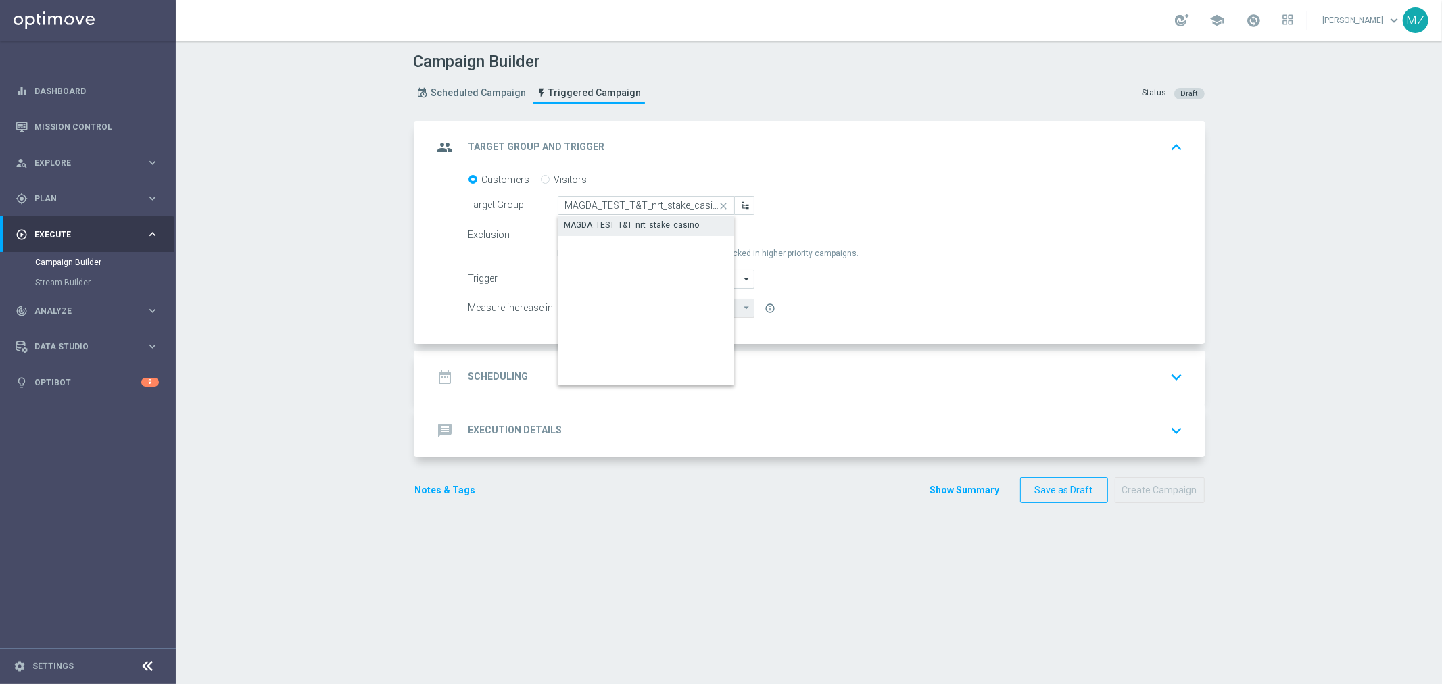
click at [634, 223] on div "MAGDA_TEST_T&T_nrt_stake_casino" at bounding box center [632, 225] width 135 height 12
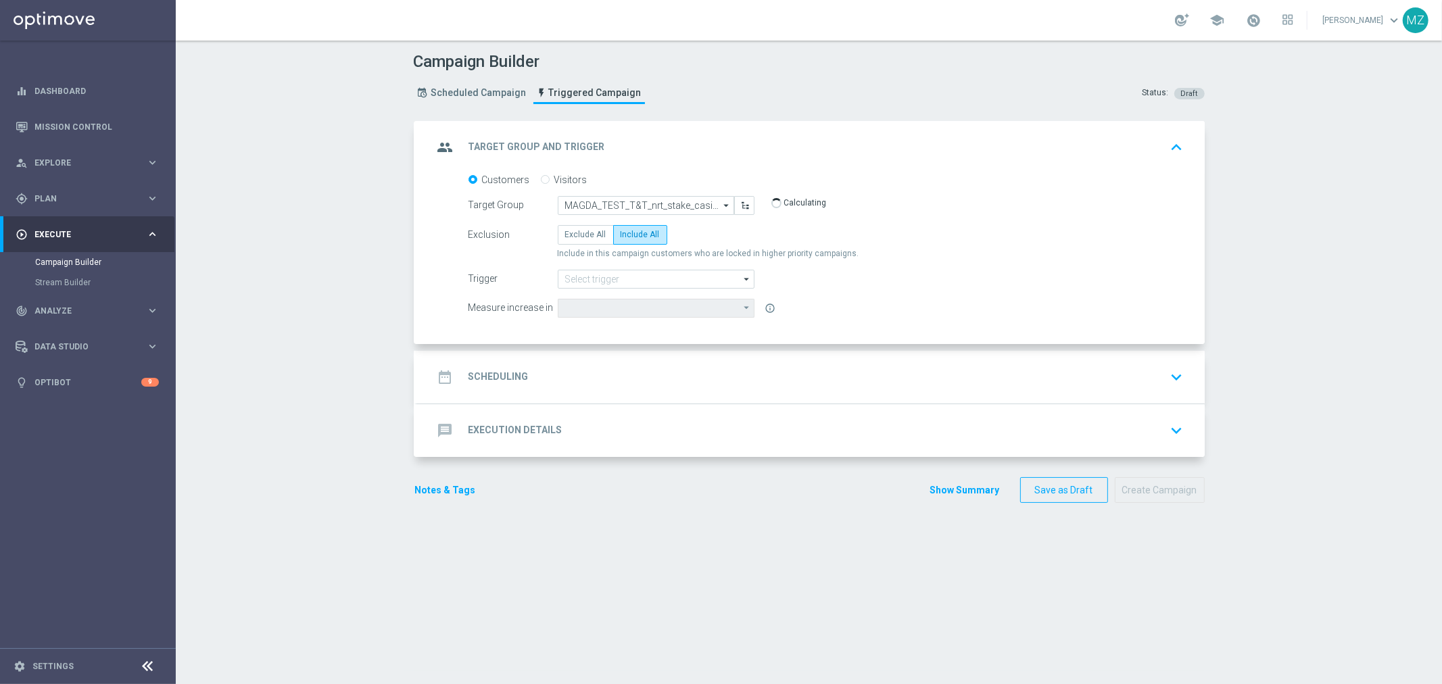
type input "MAGDA_TEST_T&T_nrt_stake_casino"
type input "Deposit Amount"
click at [586, 280] on input at bounding box center [656, 279] width 197 height 19
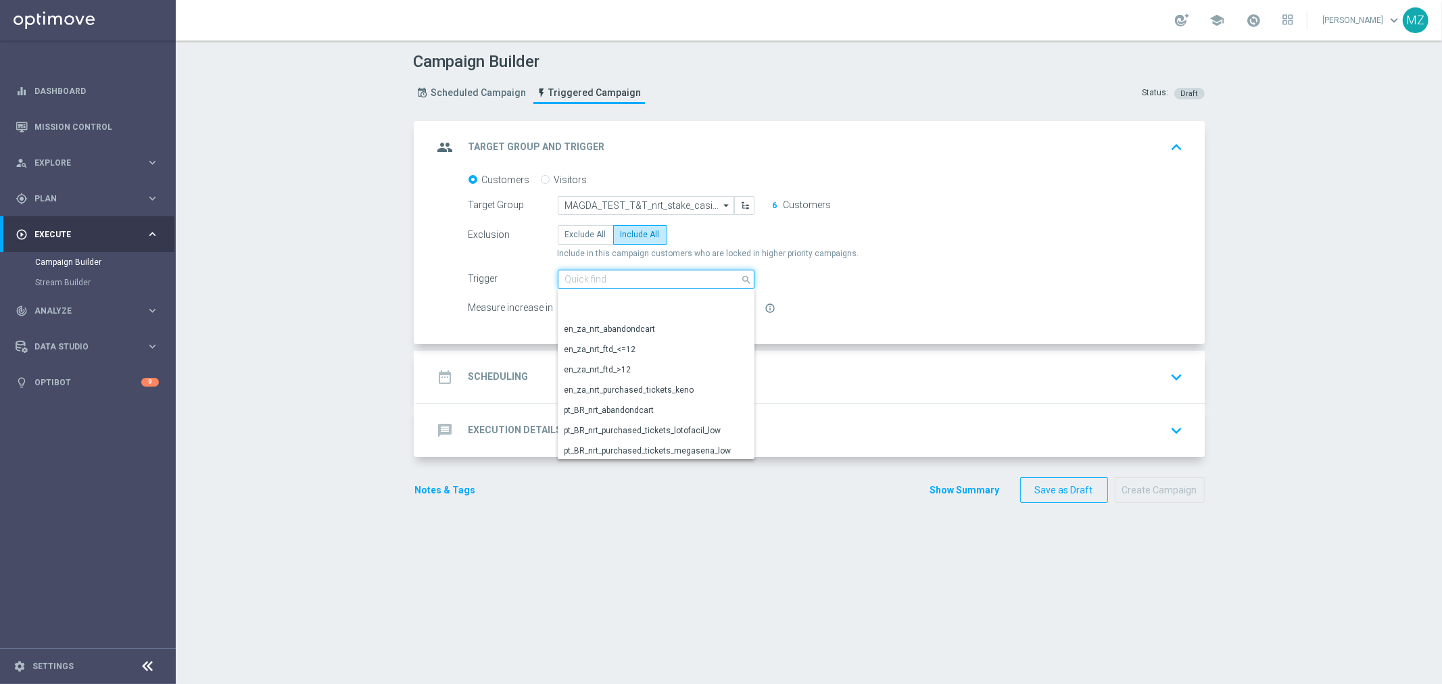
scroll to position [676, 0]
click at [665, 430] on div "Test-nrt_stake_casino" at bounding box center [651, 434] width 186 height 19
type input "Test-nrt_stake_casino"
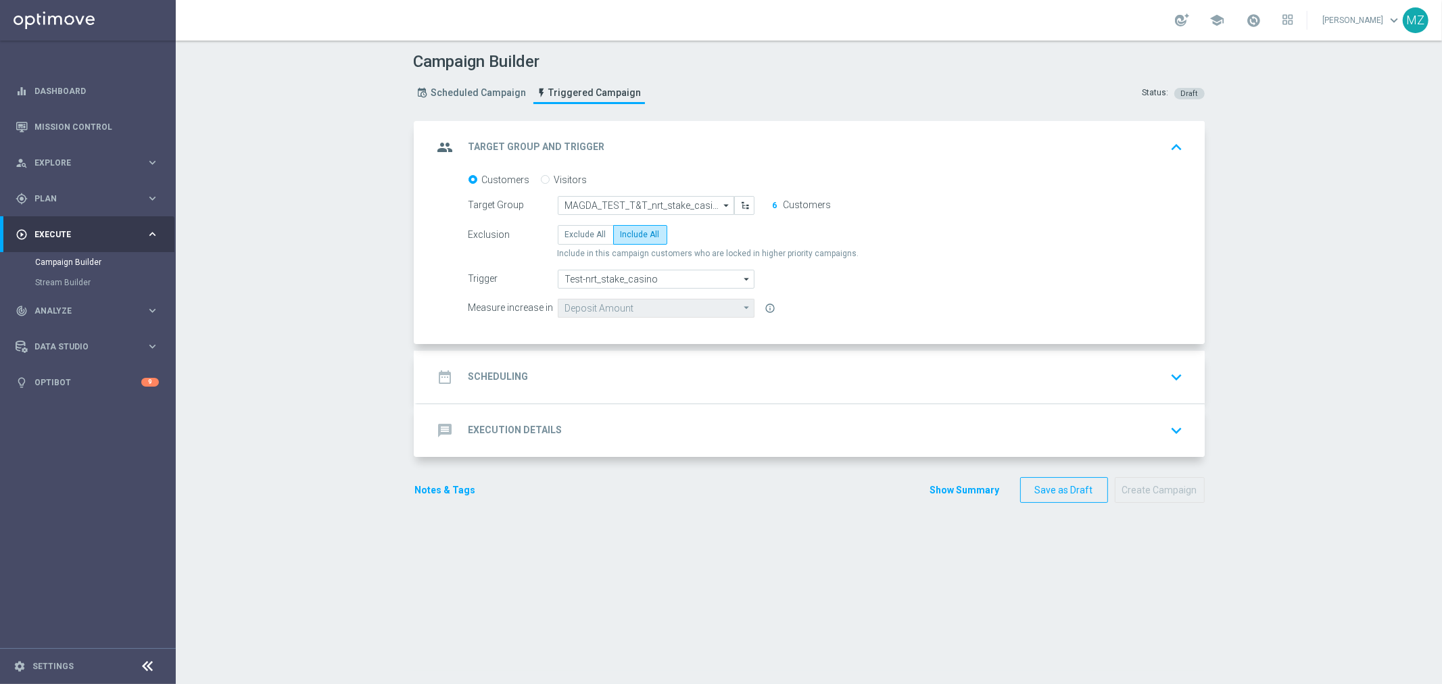
click at [823, 382] on div "date_range Scheduling keyboard_arrow_down" at bounding box center [810, 377] width 755 height 26
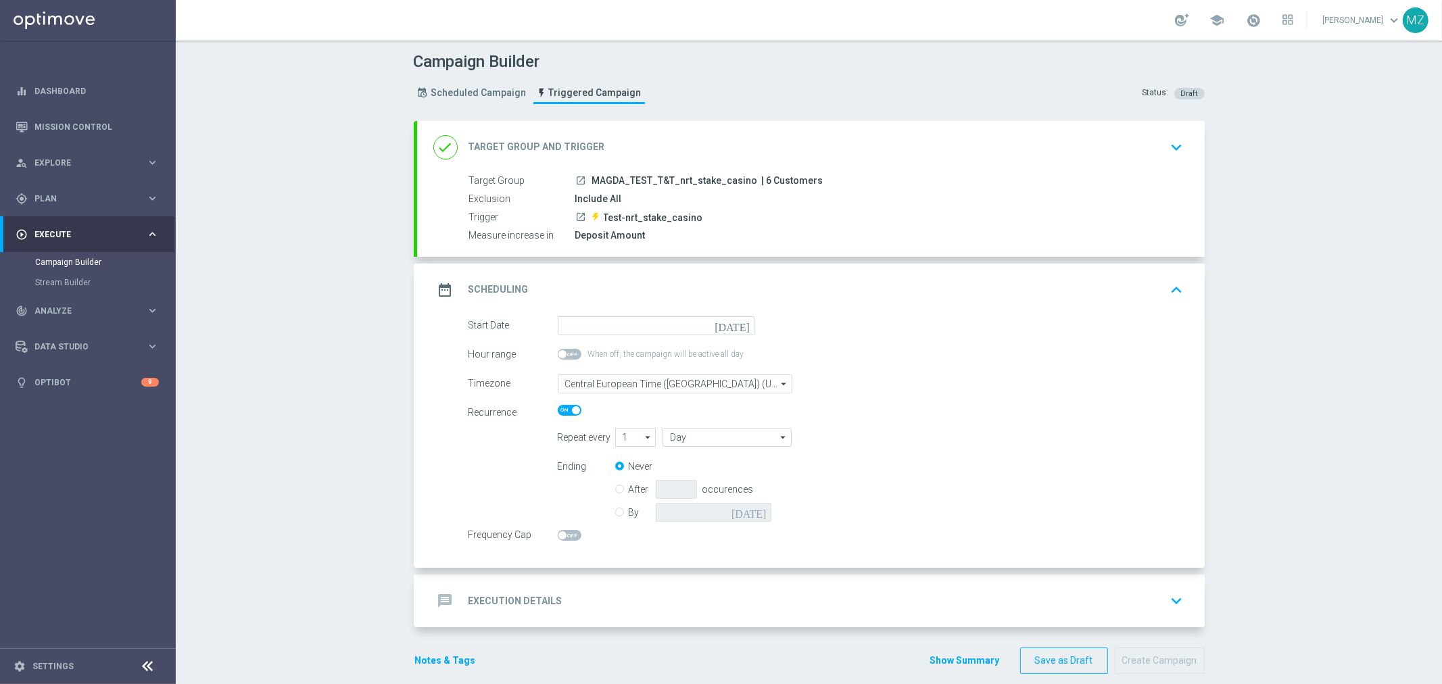
click at [738, 328] on icon "[DATE]" at bounding box center [735, 323] width 40 height 15
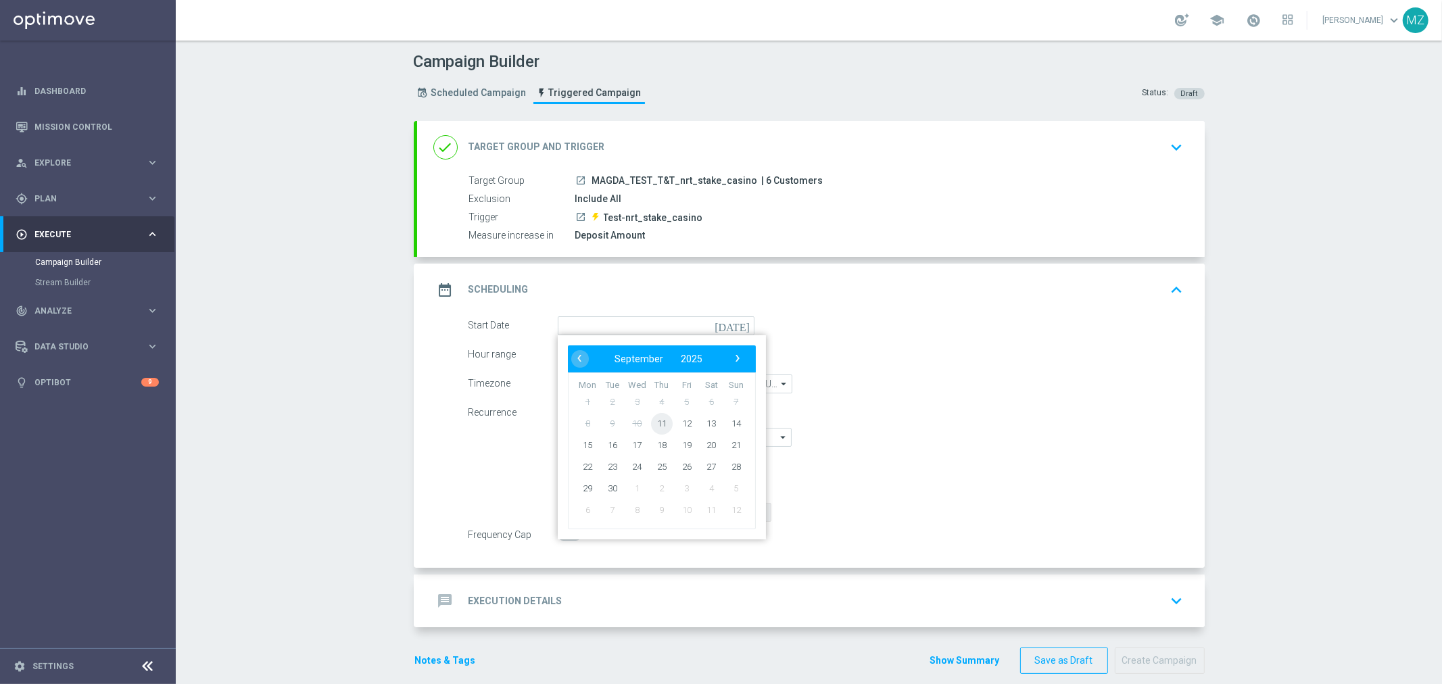
click at [650, 427] on span "11" at bounding box center [661, 423] width 22 height 22
type input "11 Sep 2025"
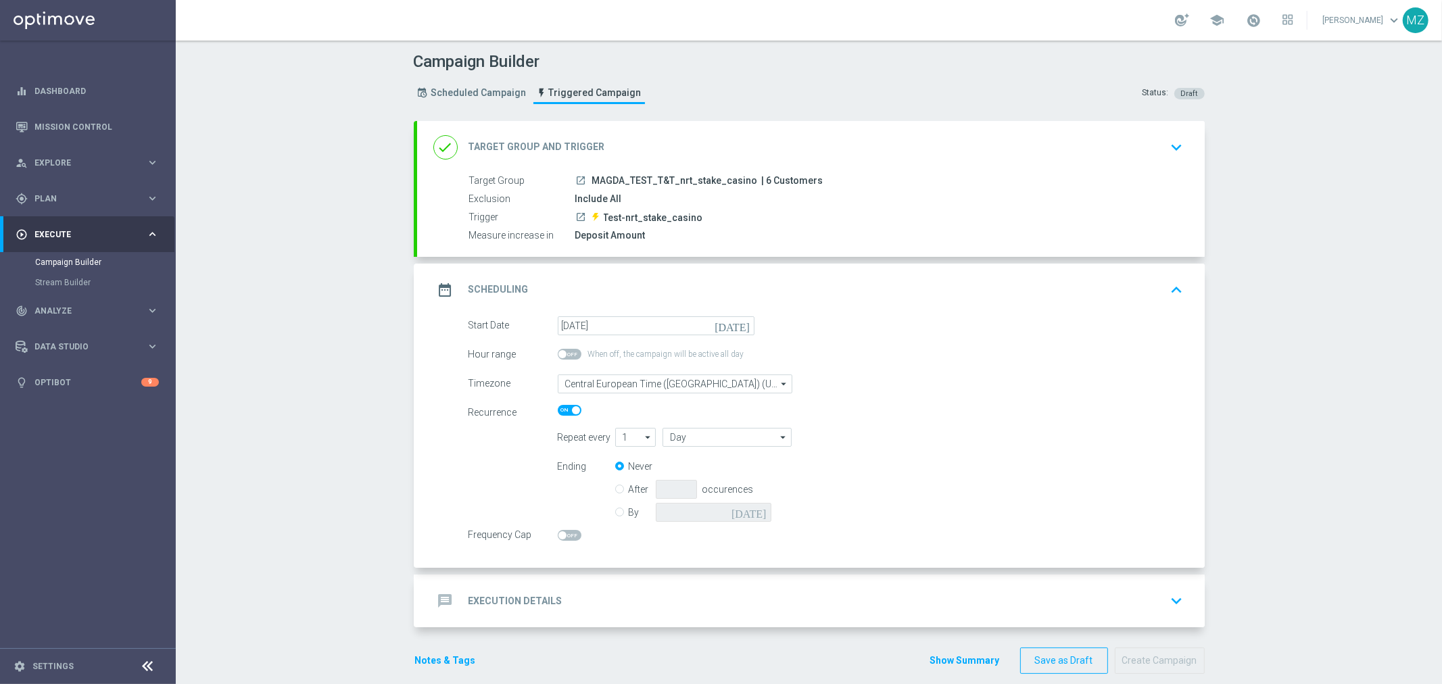
scroll to position [16, 0]
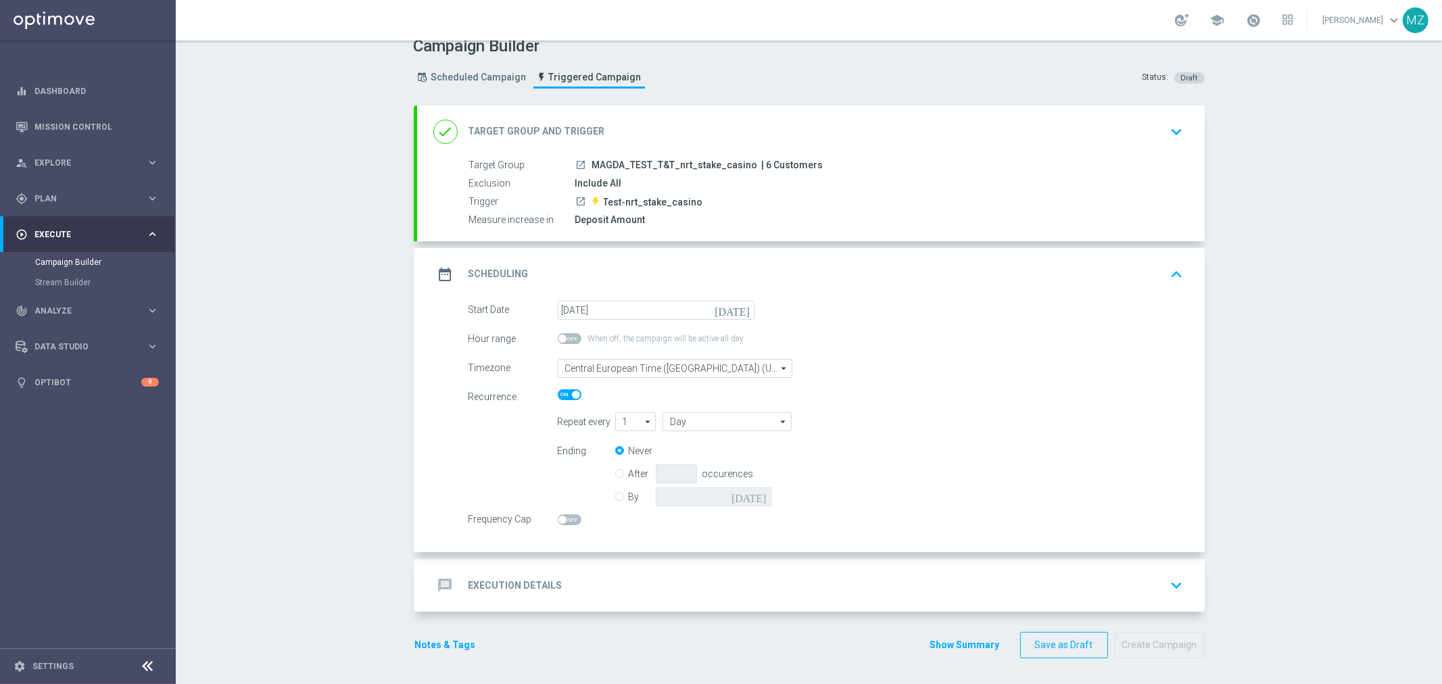
click at [1172, 588] on icon "keyboard_arrow_down" at bounding box center [1177, 585] width 20 height 20
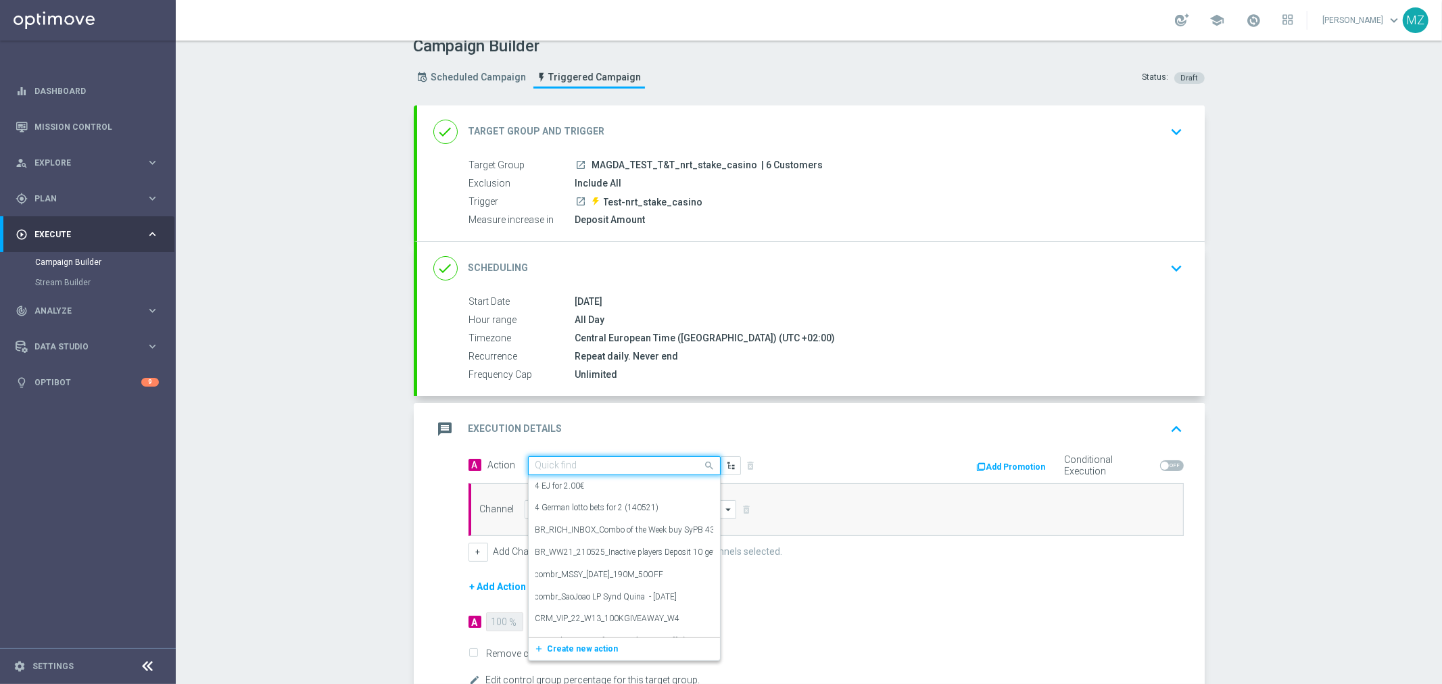
drag, startPoint x: 589, startPoint y: 460, endPoint x: 578, endPoint y: 435, distance: 27.3
click at [588, 460] on div "Quick find" at bounding box center [616, 465] width 174 height 11
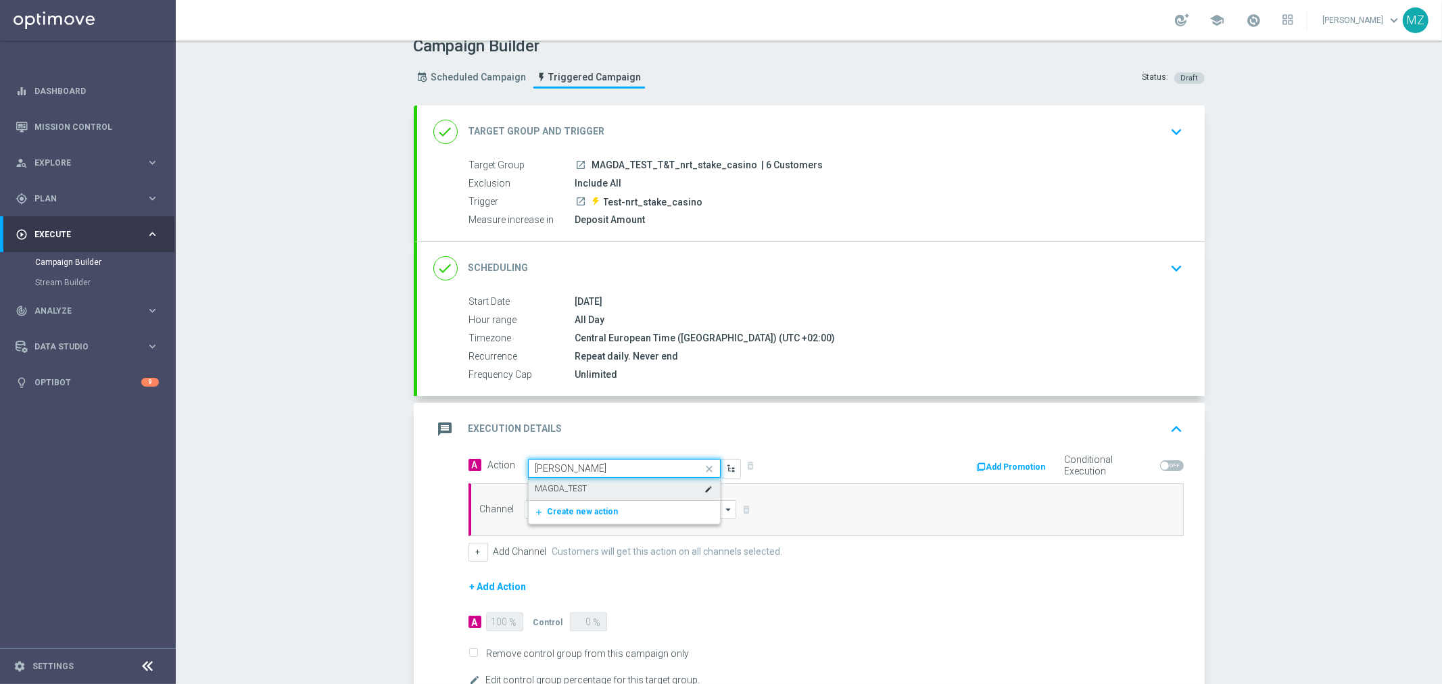
click at [575, 487] on label "MAGDA_TEST" at bounding box center [562, 488] width 52 height 11
type input "magda"
click at [573, 510] on input at bounding box center [631, 509] width 212 height 19
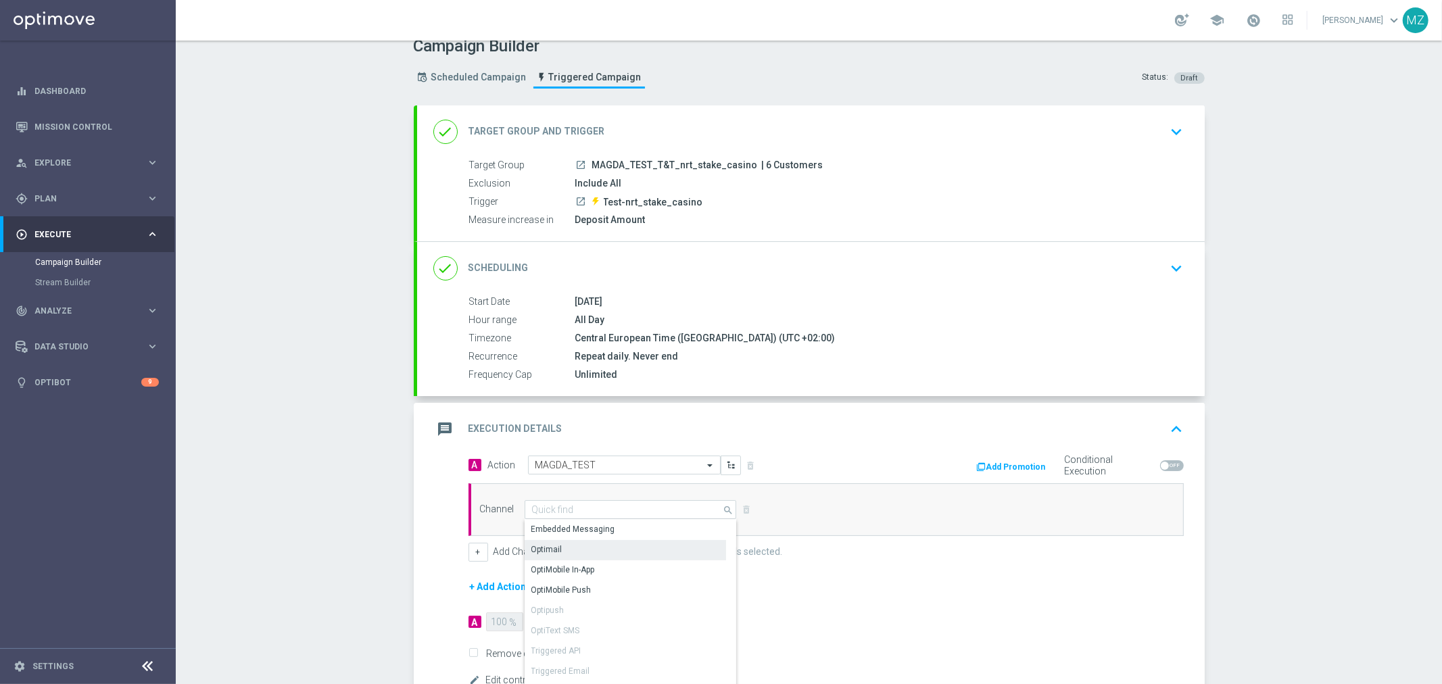
click at [566, 544] on div "Optimail" at bounding box center [625, 549] width 201 height 19
type input "Optimail"
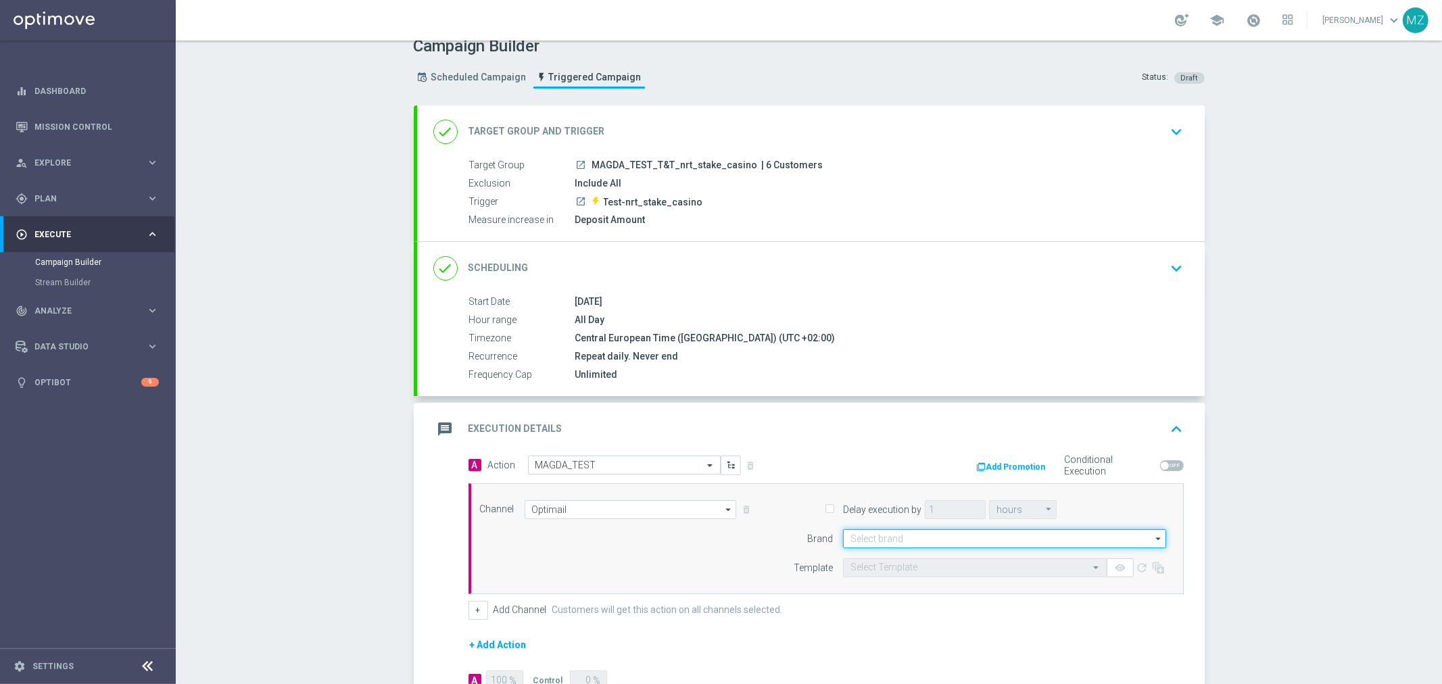
click at [911, 544] on input at bounding box center [1004, 538] width 323 height 19
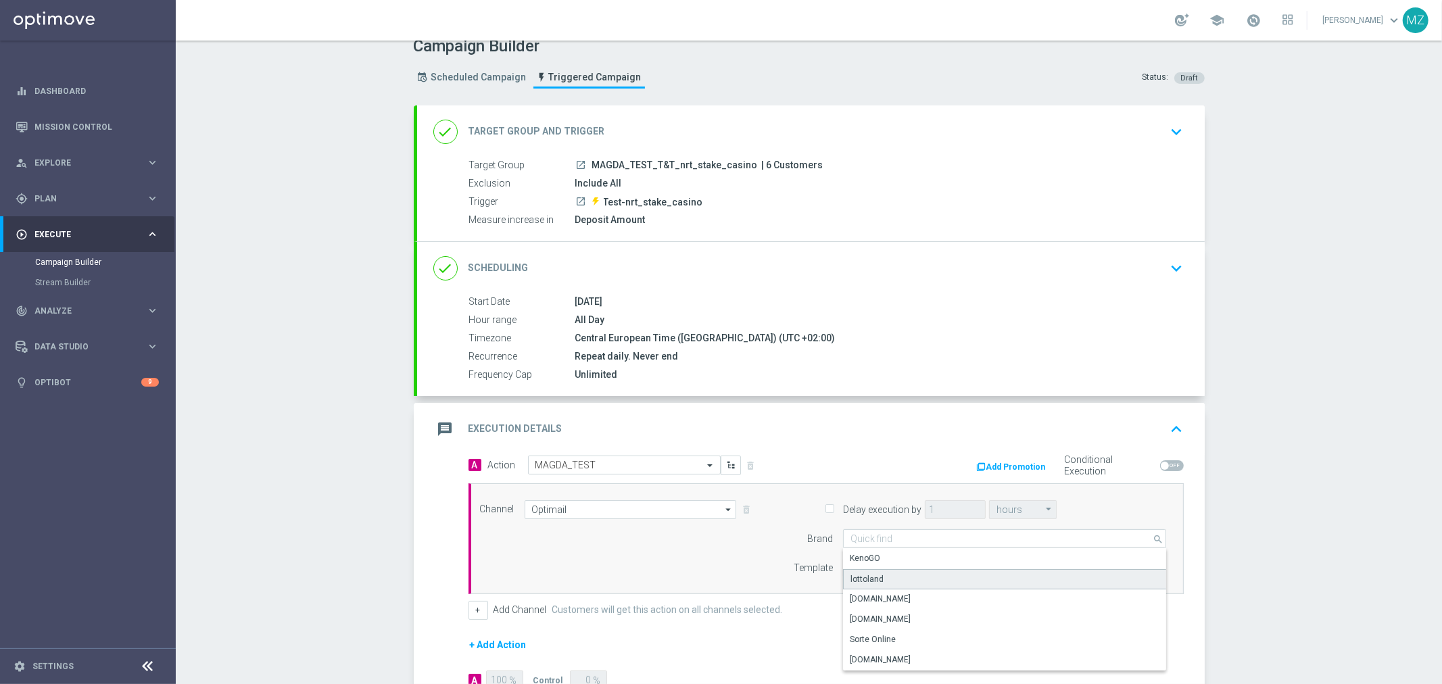
click at [895, 575] on div "lottoland" at bounding box center [1005, 579] width 324 height 20
type input "lottoland"
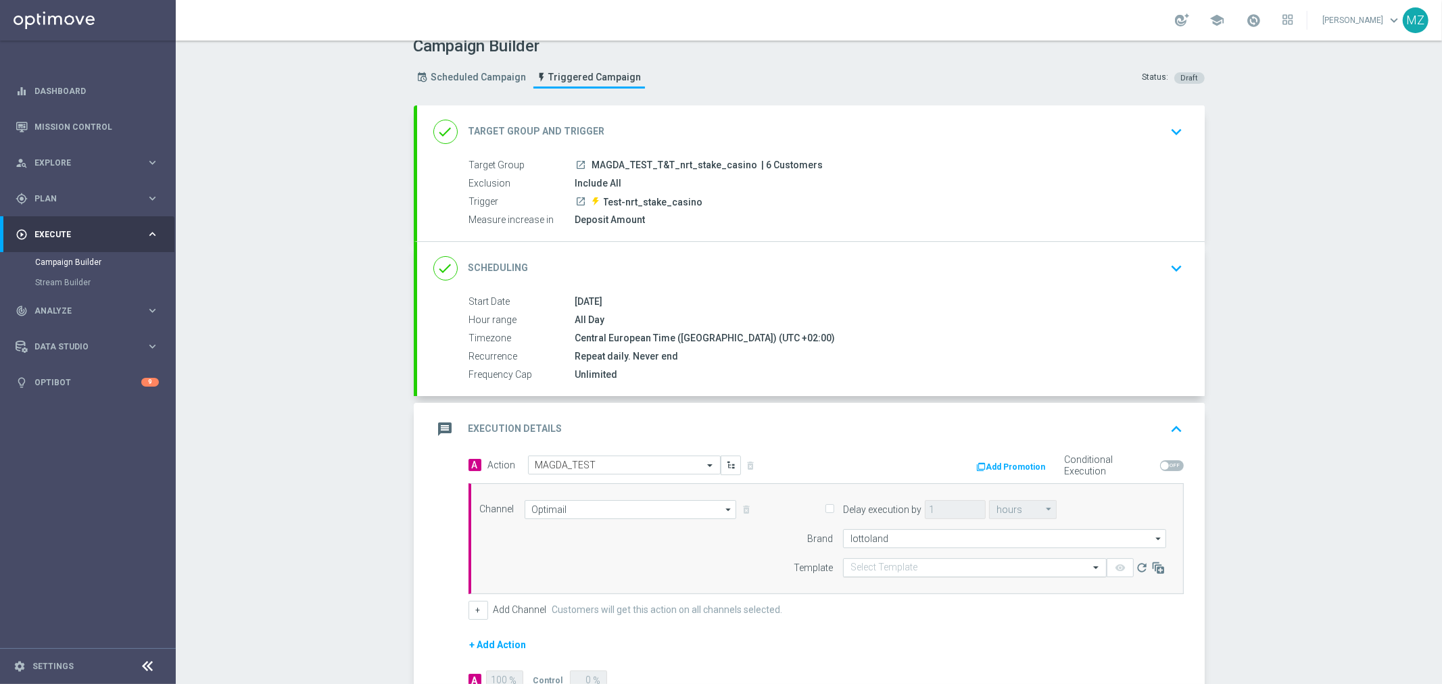
click at [867, 572] on input "text" at bounding box center [962, 568] width 222 height 11
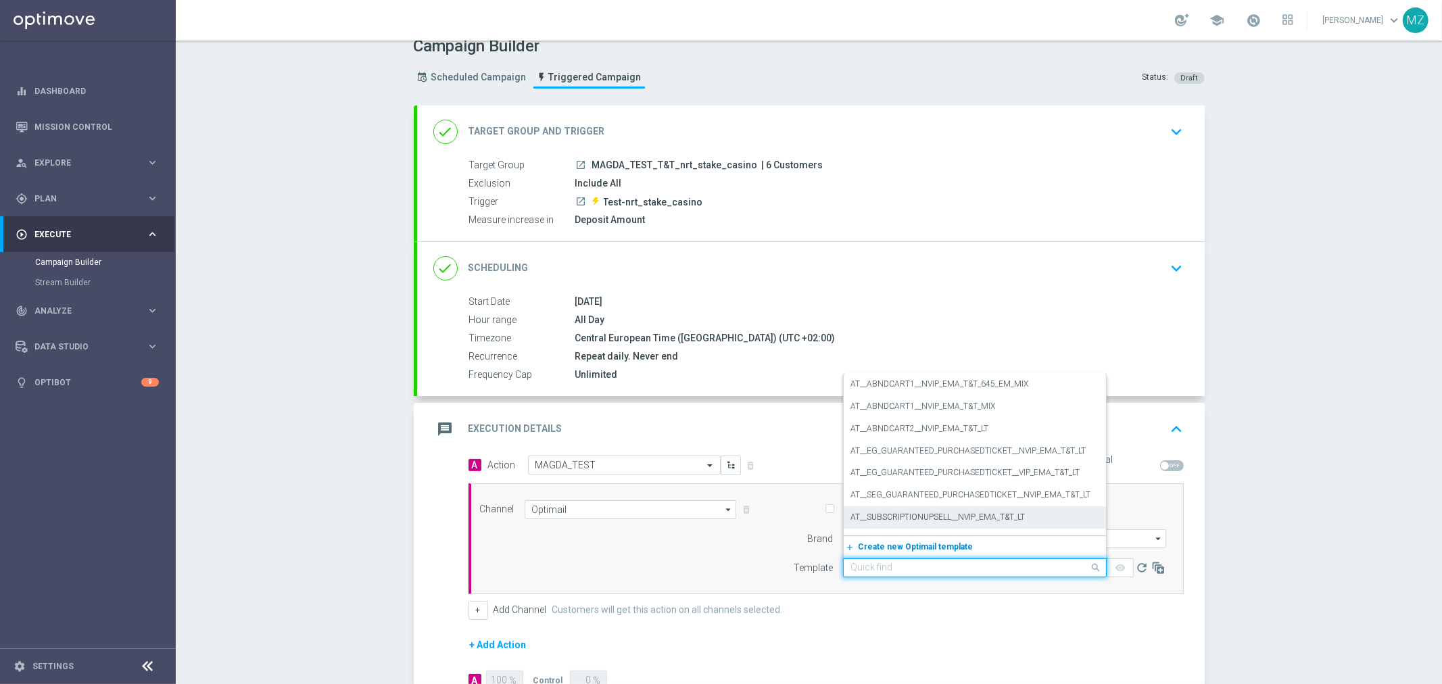
paste input "Use case nrt_stake_casino"
type input "Use case nrt_stake_casino"
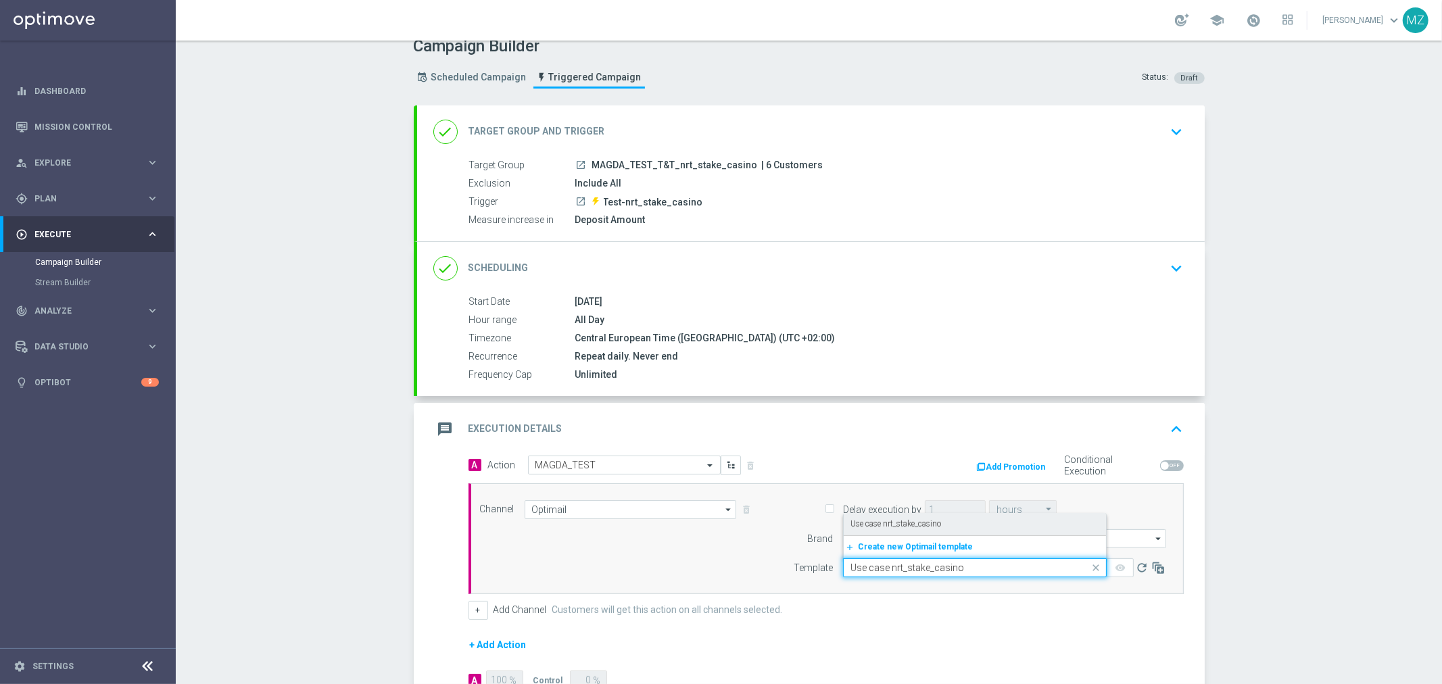
click at [938, 519] on div "Use case nrt_stake_casino" at bounding box center [975, 524] width 249 height 22
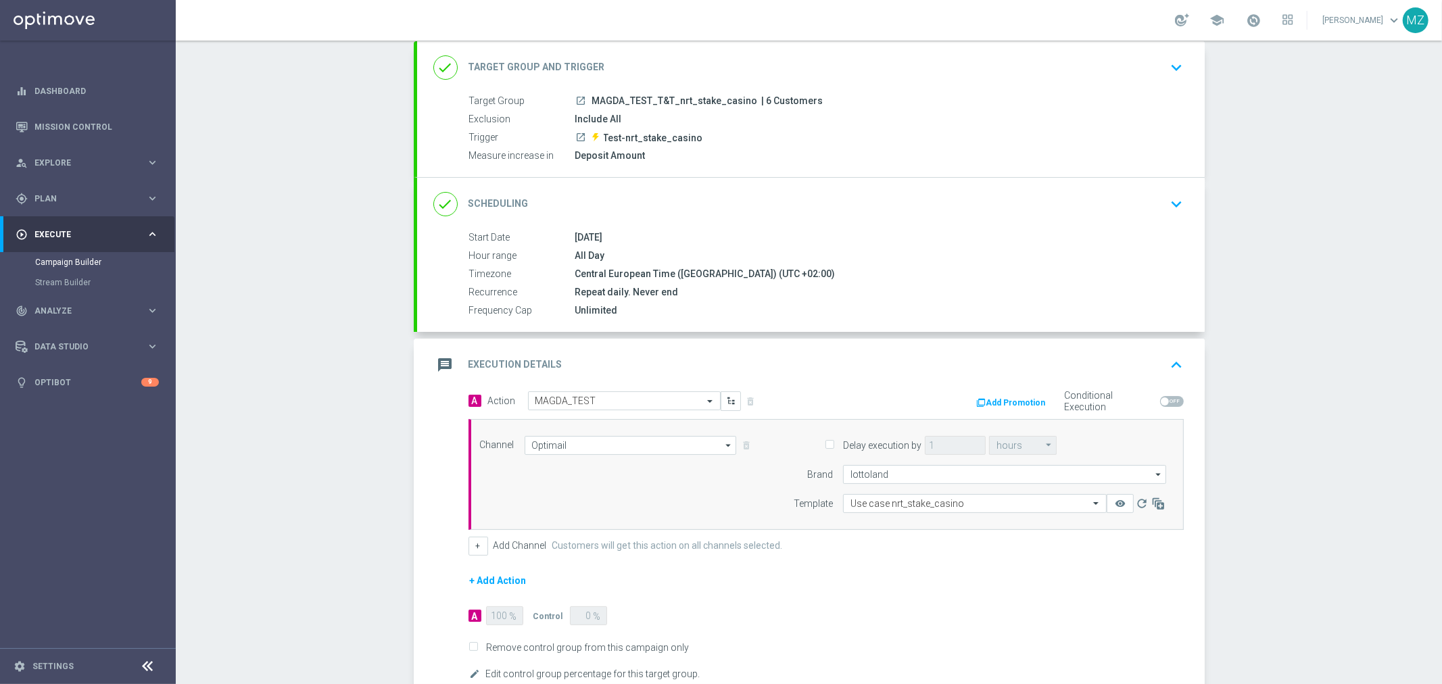
scroll to position [166, 0]
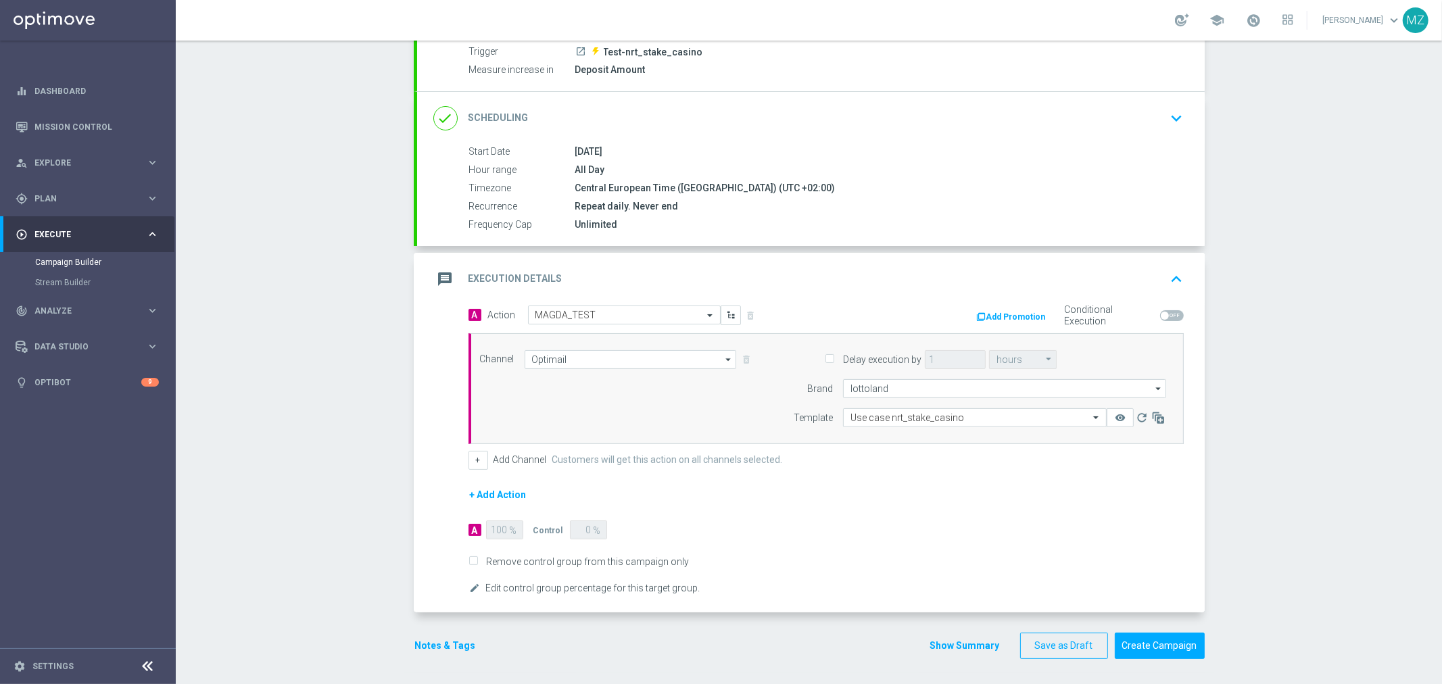
click at [433, 645] on button "Notes & Tags" at bounding box center [446, 646] width 64 height 17
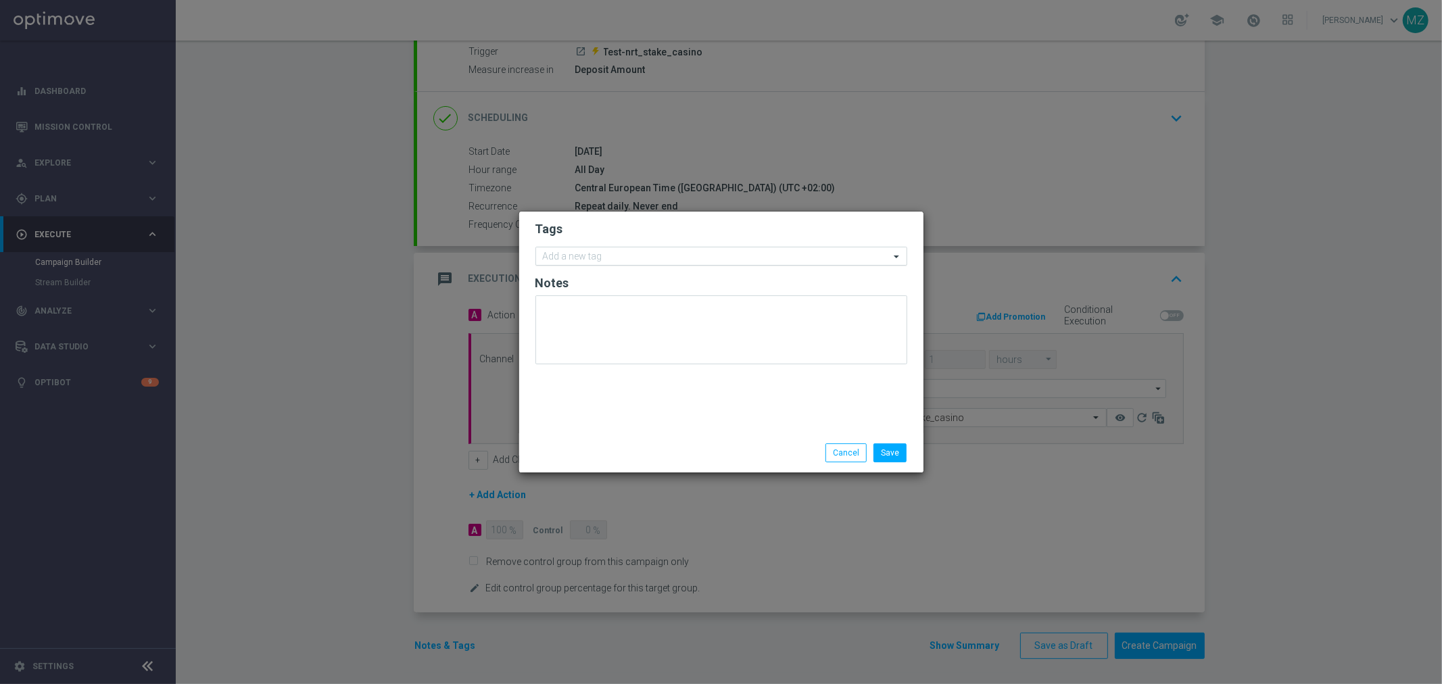
click at [626, 259] on input "text" at bounding box center [716, 257] width 347 height 11
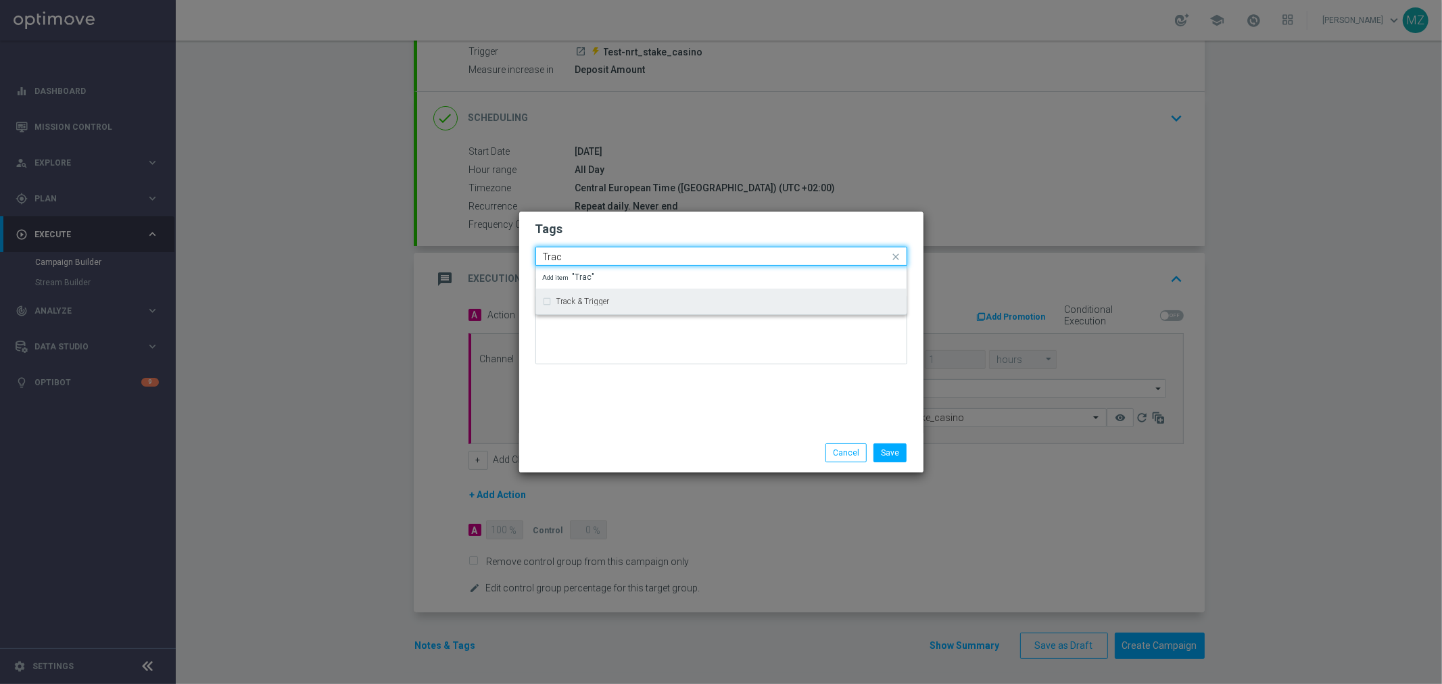
click at [617, 298] on div "Track & Trigger" at bounding box center [727, 302] width 343 height 8
type input "Trac"
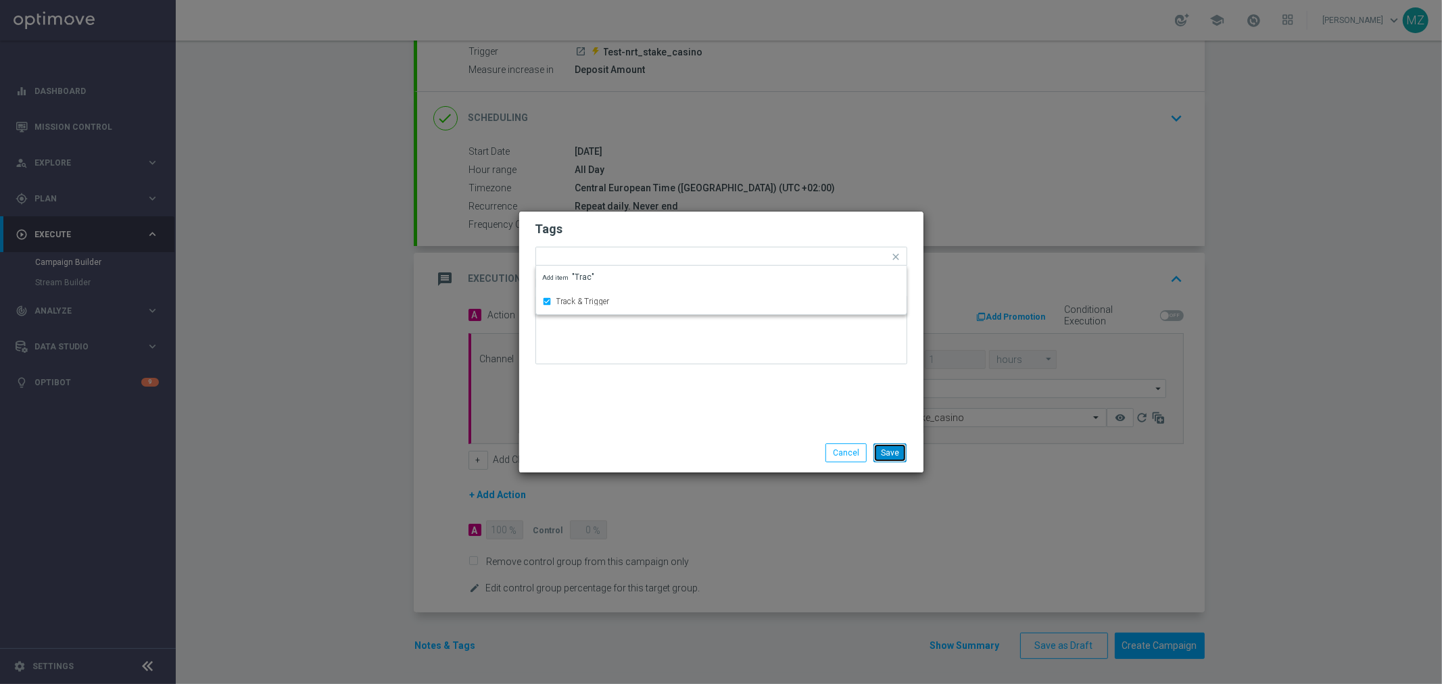
click at [903, 450] on button "Save" at bounding box center [890, 453] width 33 height 19
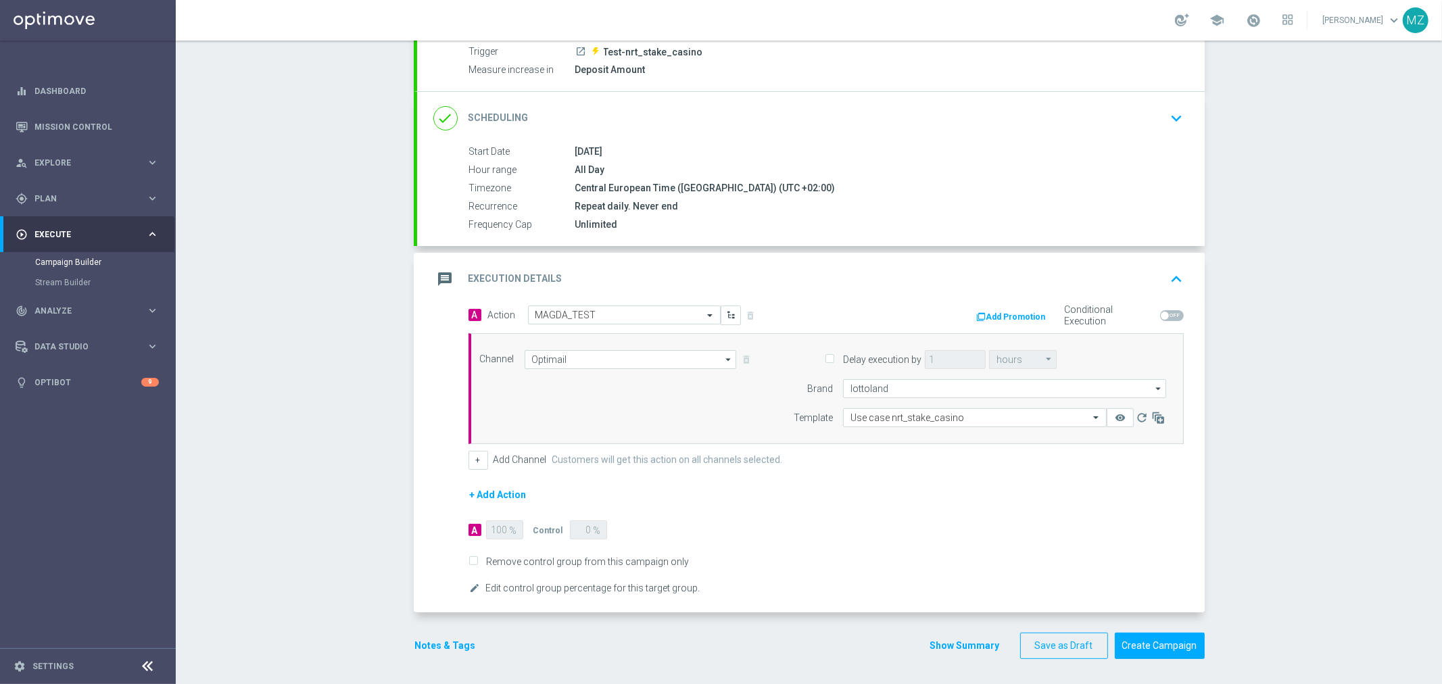
click at [1036, 494] on form "A Action Select action MAGDA_TEST delete_forever Add Promotion Conditional Exec…" at bounding box center [826, 451] width 715 height 291
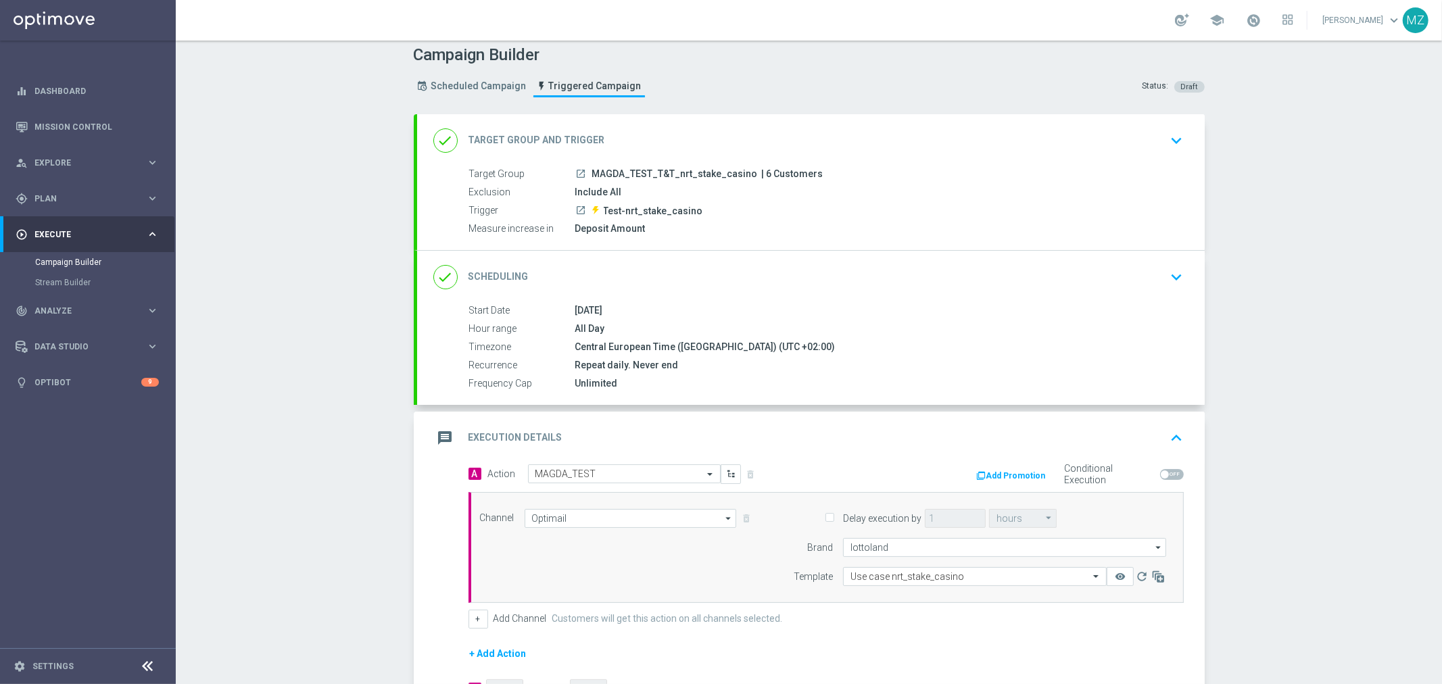
scroll to position [0, 0]
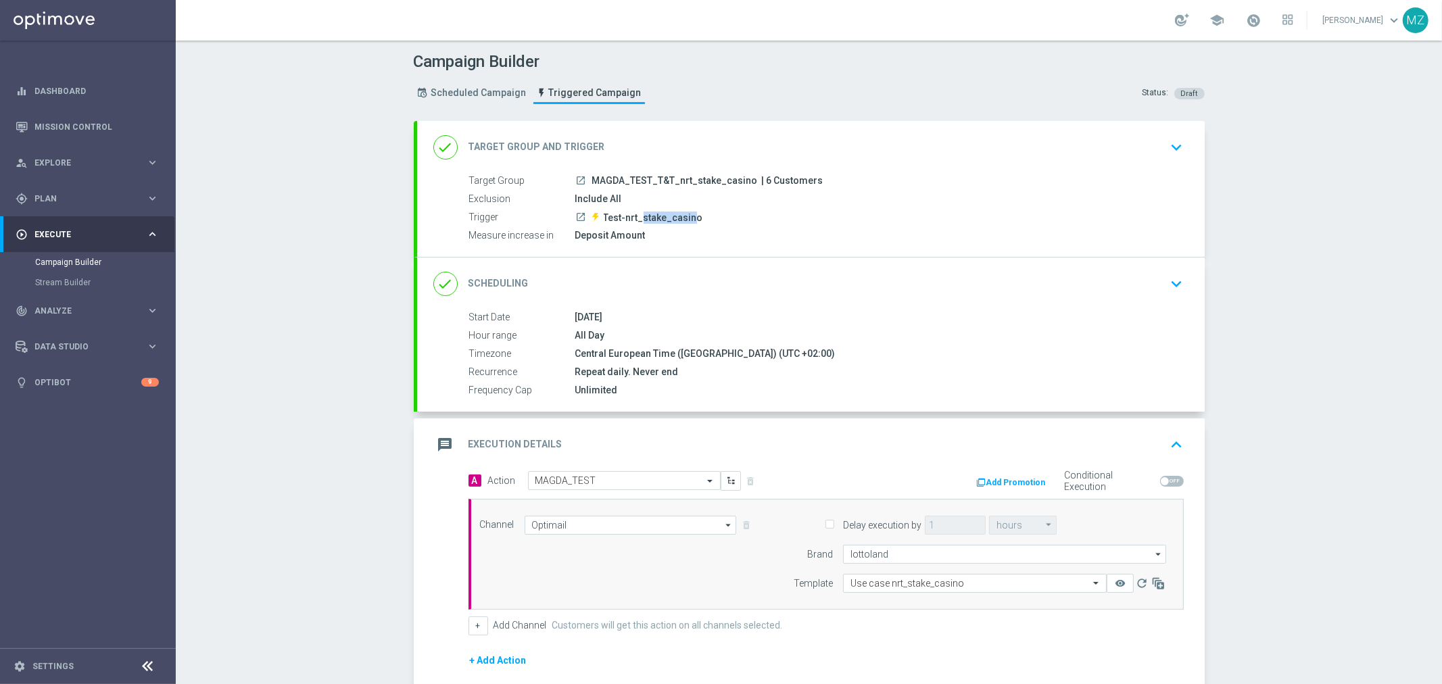
drag, startPoint x: 633, startPoint y: 214, endPoint x: 686, endPoint y: 212, distance: 52.8
click at [686, 212] on span "Test-nrt_stake_casino" at bounding box center [653, 218] width 99 height 12
drag, startPoint x: 566, startPoint y: 198, endPoint x: 637, endPoint y: 200, distance: 71.0
click at [637, 200] on div "Exclusion Include All" at bounding box center [823, 199] width 709 height 15
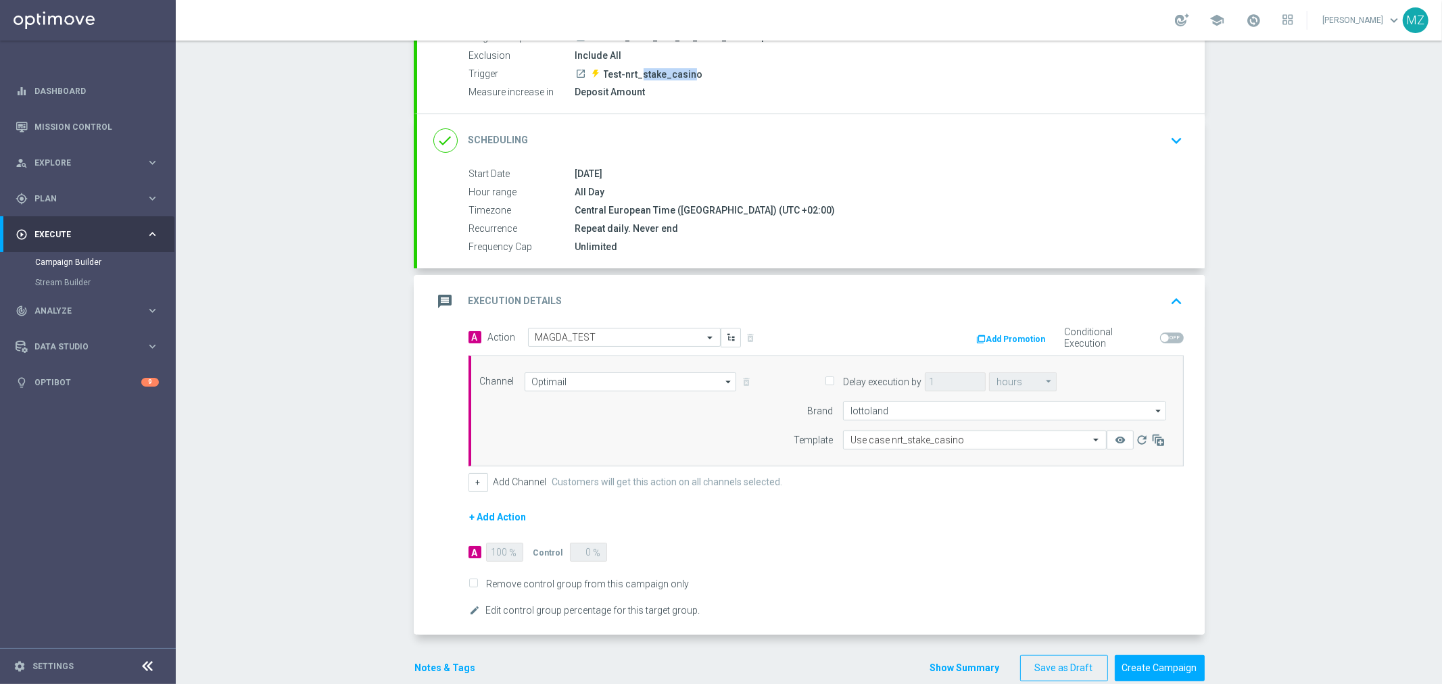
scroll to position [150, 0]
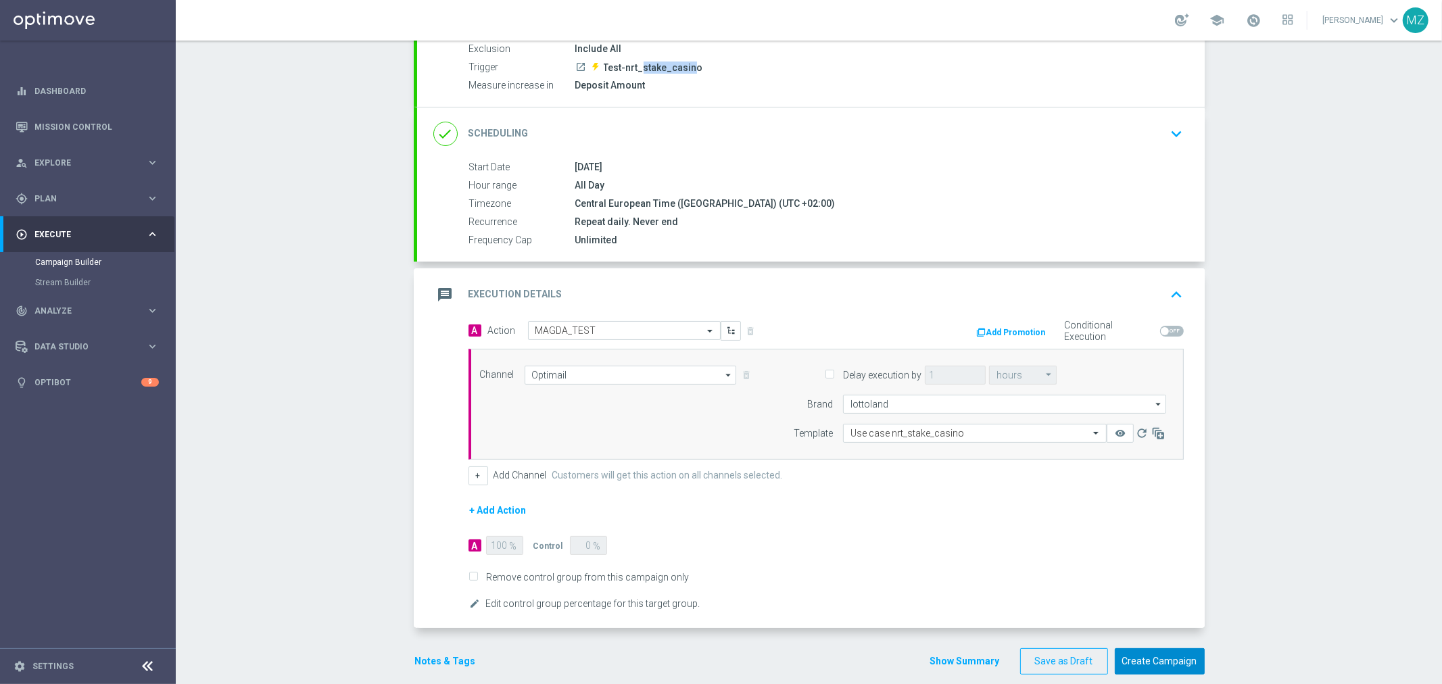
click at [1163, 661] on button "Create Campaign" at bounding box center [1160, 661] width 90 height 26
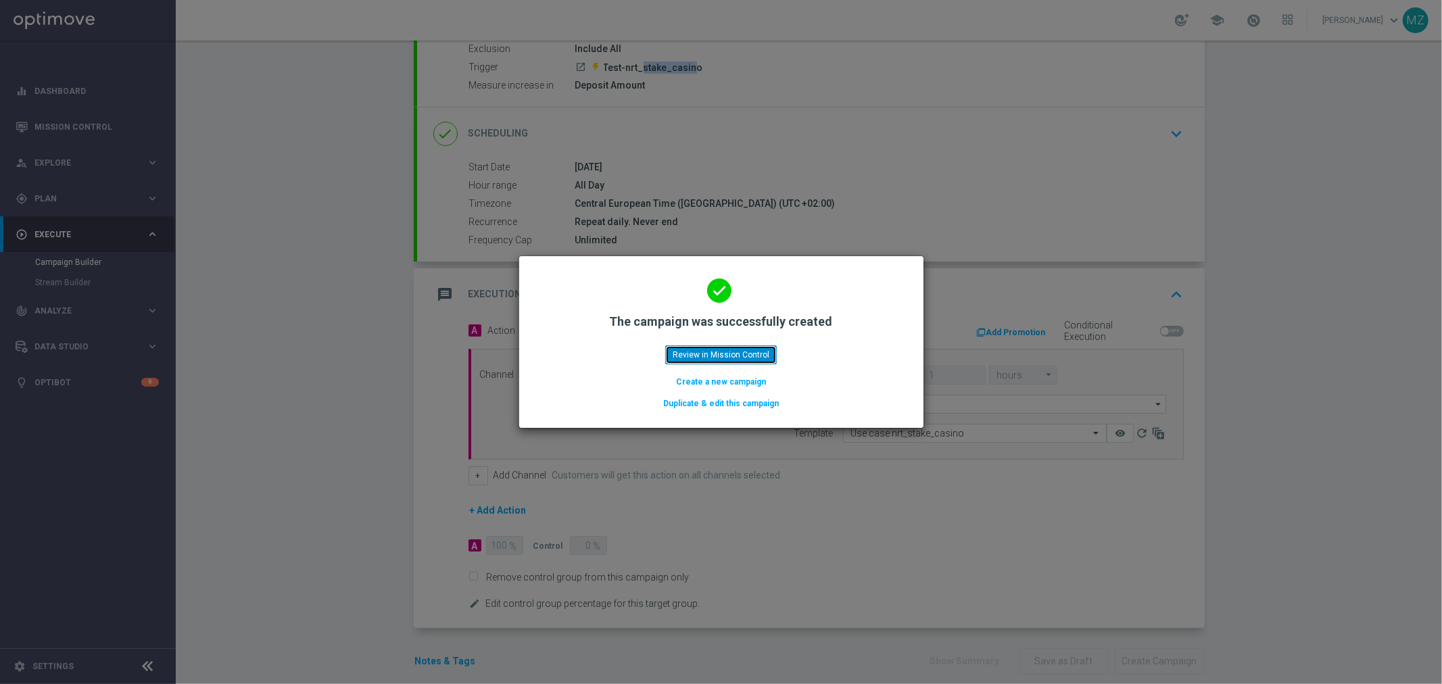
click at [729, 360] on button "Review in Mission Control" at bounding box center [721, 355] width 112 height 19
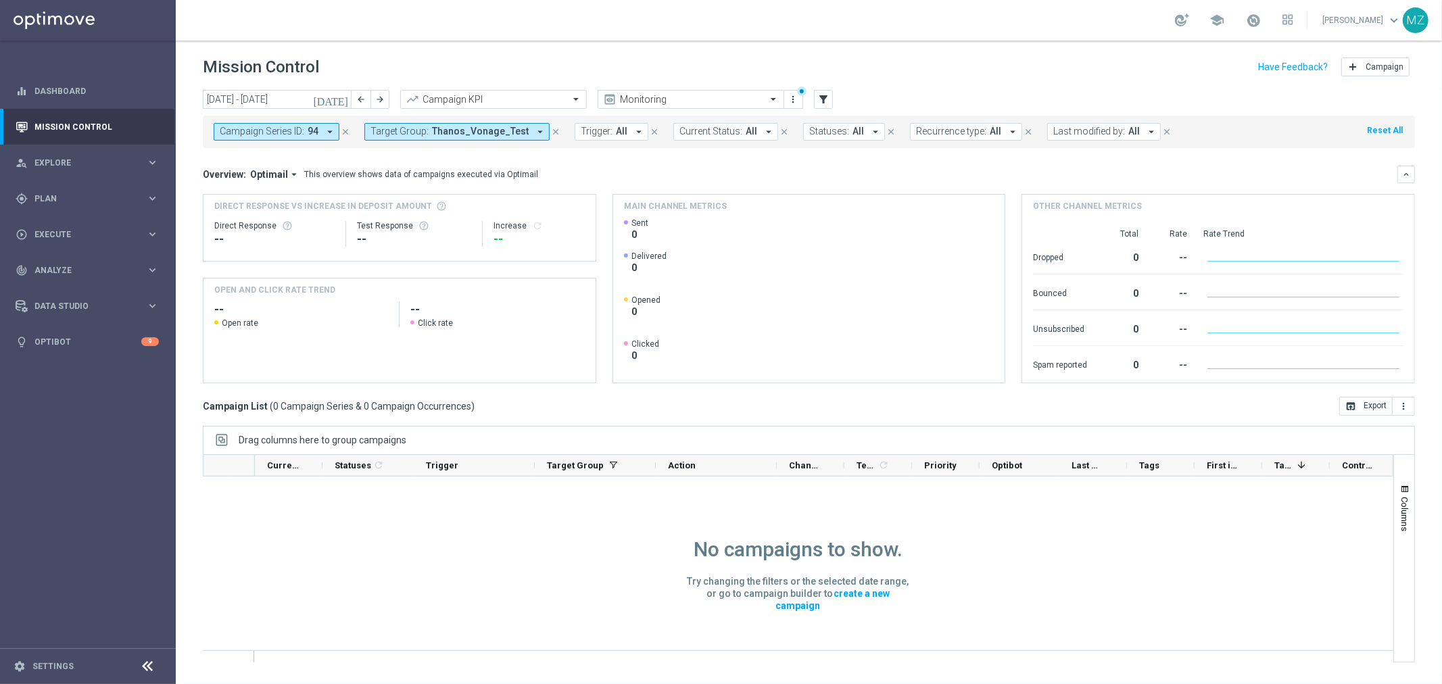
click at [551, 132] on icon "close" at bounding box center [555, 131] width 9 height 9
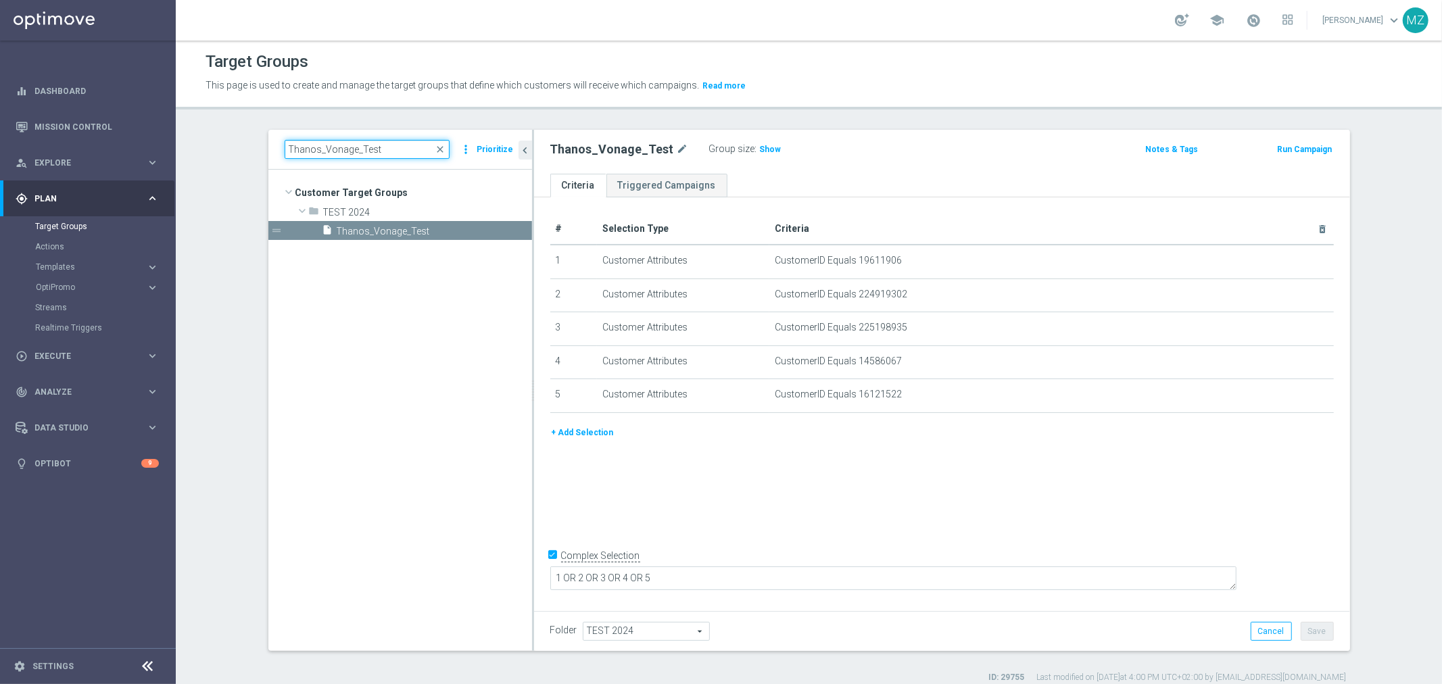
click at [343, 153] on input "Thanos_Vonage_Test" at bounding box center [367, 149] width 165 height 19
paste input "MAGDA_TEST_T&T_nrt_deposit_failed"
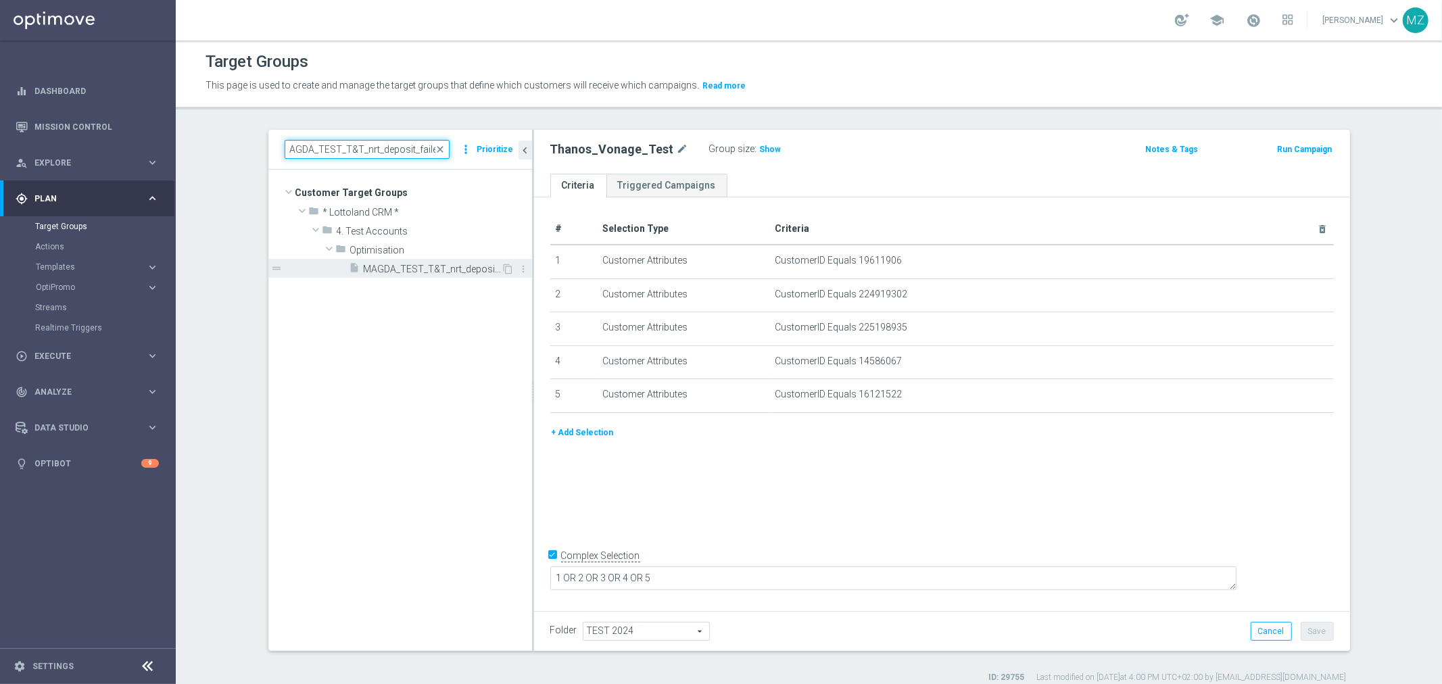
type input "MAGDA_TEST_T&T_nrt_deposit_failed"
click at [403, 267] on span "MAGDA_TEST_T&T_nrt_deposit_failed" at bounding box center [433, 269] width 138 height 11
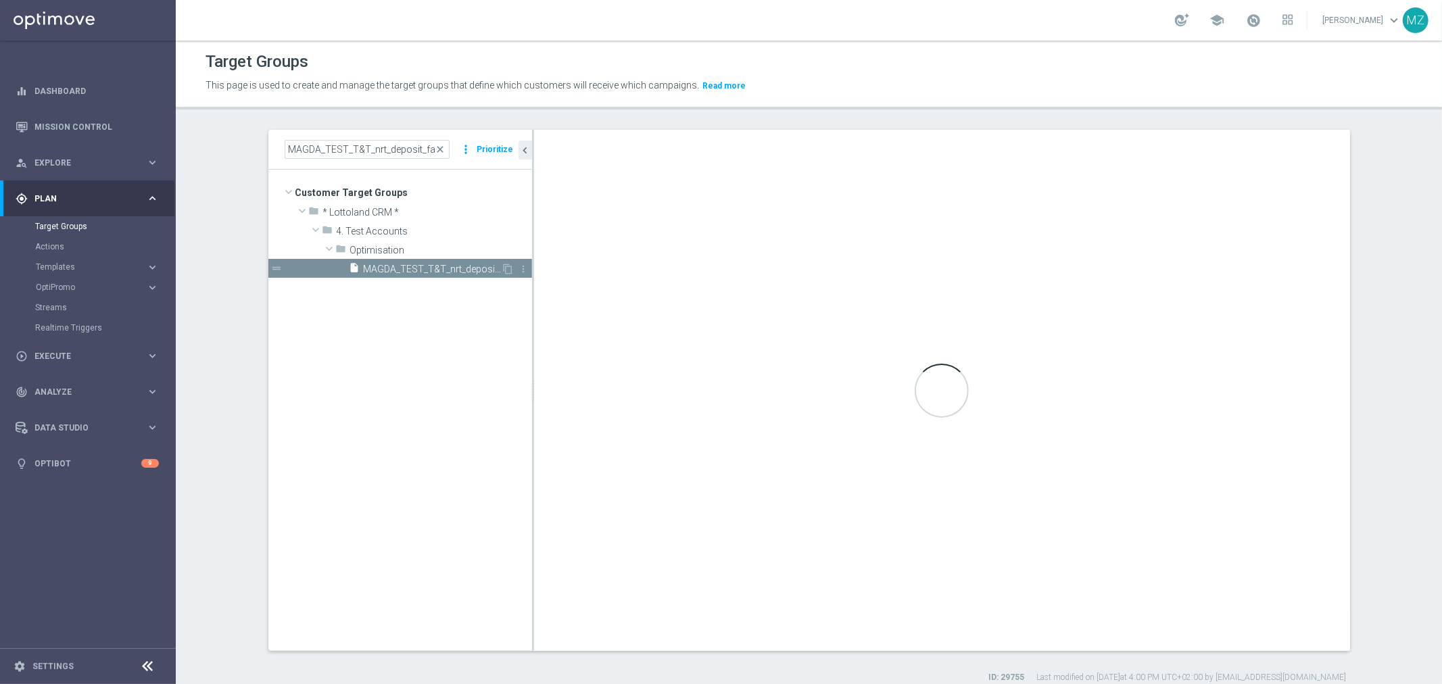
checkbox input "false"
type input "Optimisation"
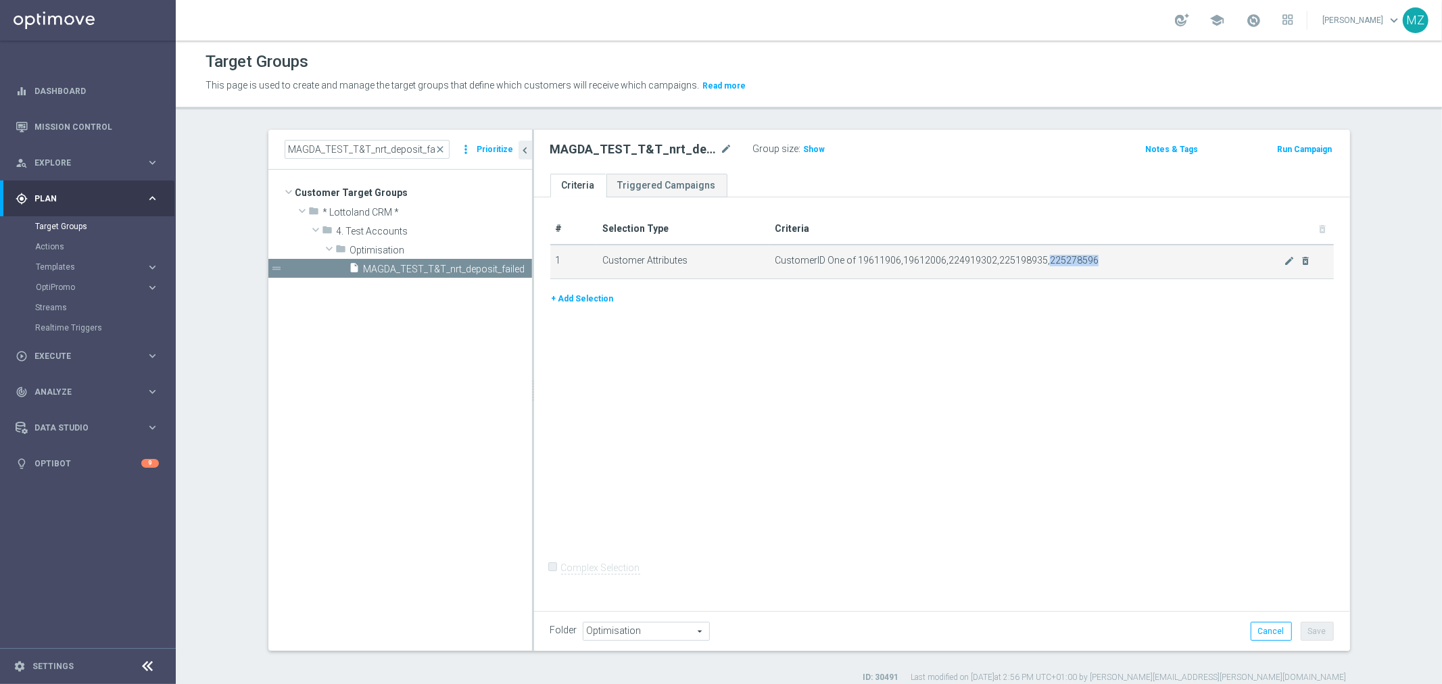
drag, startPoint x: 1099, startPoint y: 262, endPoint x: 1037, endPoint y: 260, distance: 61.6
click at [1037, 260] on span "CustomerID One of 19611906,19612006,224919302,225198935,225278596" at bounding box center [1029, 260] width 509 height 11
click at [1070, 293] on div "+ Add Selection" at bounding box center [942, 298] width 804 height 15
drag, startPoint x: 1105, startPoint y: 260, endPoint x: 849, endPoint y: 264, distance: 256.3
click at [849, 264] on span "CustomerID One of 19611906,19612006,224919302,225198935,225278596" at bounding box center [1029, 260] width 509 height 11
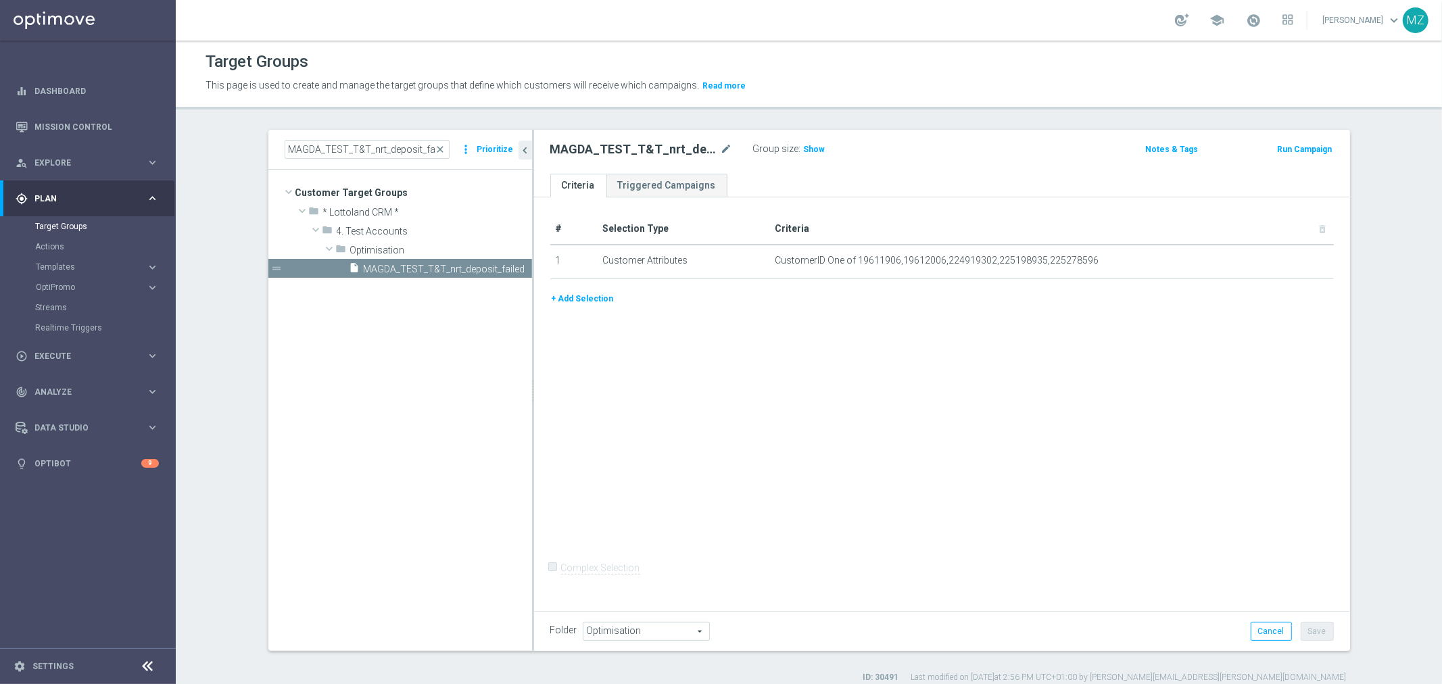
click at [900, 331] on div "# Selection Type Criteria delete_forever 1 Customer Attributes CustomerID One o…" at bounding box center [942, 401] width 816 height 409
drag, startPoint x: 1114, startPoint y: 258, endPoint x: 1036, endPoint y: 258, distance: 77.8
click at [1036, 258] on span "CustomerID One of 19611906,19612006,224919302,225198935,225278596" at bounding box center [1029, 260] width 509 height 11
click at [1056, 260] on span "CustomerID One of 19611906,19612006,224919302,225198935,225278596" at bounding box center [1029, 260] width 509 height 11
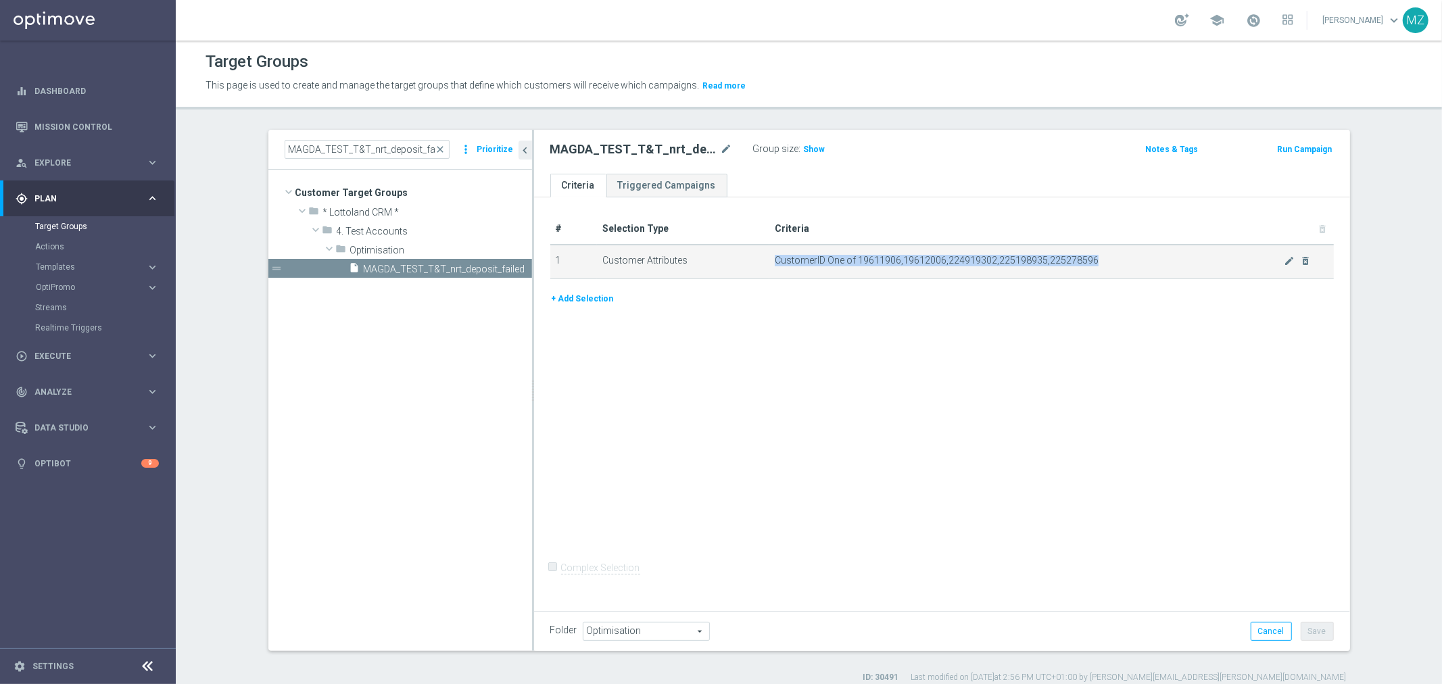
drag, startPoint x: 1091, startPoint y: 262, endPoint x: 1034, endPoint y: 253, distance: 56.8
click at [1034, 253] on td "CustomerID One of 19611906,19612006,224919302,225198935,225278596 mode_edit del…" at bounding box center [1051, 262] width 565 height 34
click at [1044, 258] on span "CustomerID One of 19611906,19612006,224919302,225198935,225278596" at bounding box center [1029, 260] width 509 height 11
drag, startPoint x: 1038, startPoint y: 258, endPoint x: 1089, endPoint y: 269, distance: 52.7
click at [1089, 269] on td "CustomerID One of 19611906,19612006,224919302,225198935,225278596 mode_edit del…" at bounding box center [1051, 262] width 565 height 34
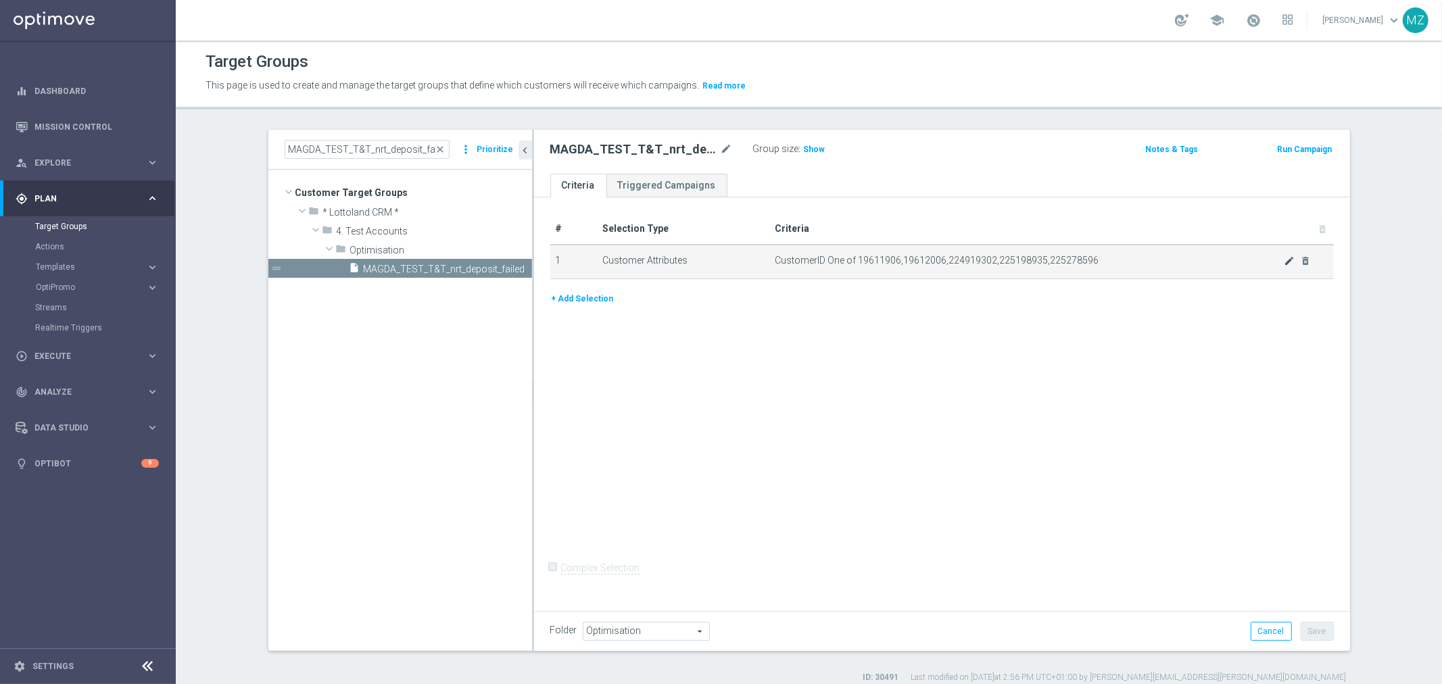
click at [1279, 259] on div at bounding box center [1285, 256] width 14 height 7
click at [1284, 260] on icon "mode_edit" at bounding box center [1289, 261] width 11 height 11
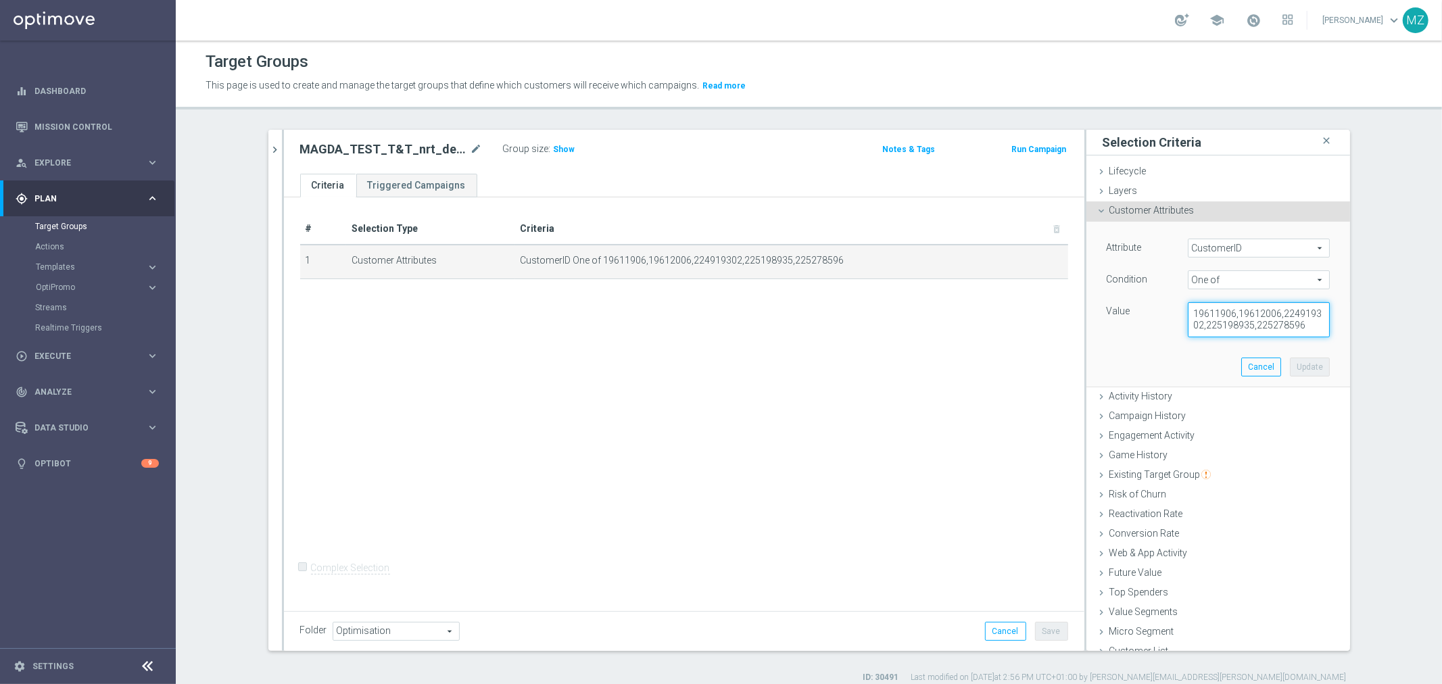
click at [1249, 334] on textarea "19611906,19612006,224919302,225198935,225278596" at bounding box center [1259, 319] width 142 height 35
paste textarea "221855977"
type textarea "19611906,19612006,224919302,225198935,225278596,221855977"
click at [1305, 361] on button "Update" at bounding box center [1310, 367] width 40 height 19
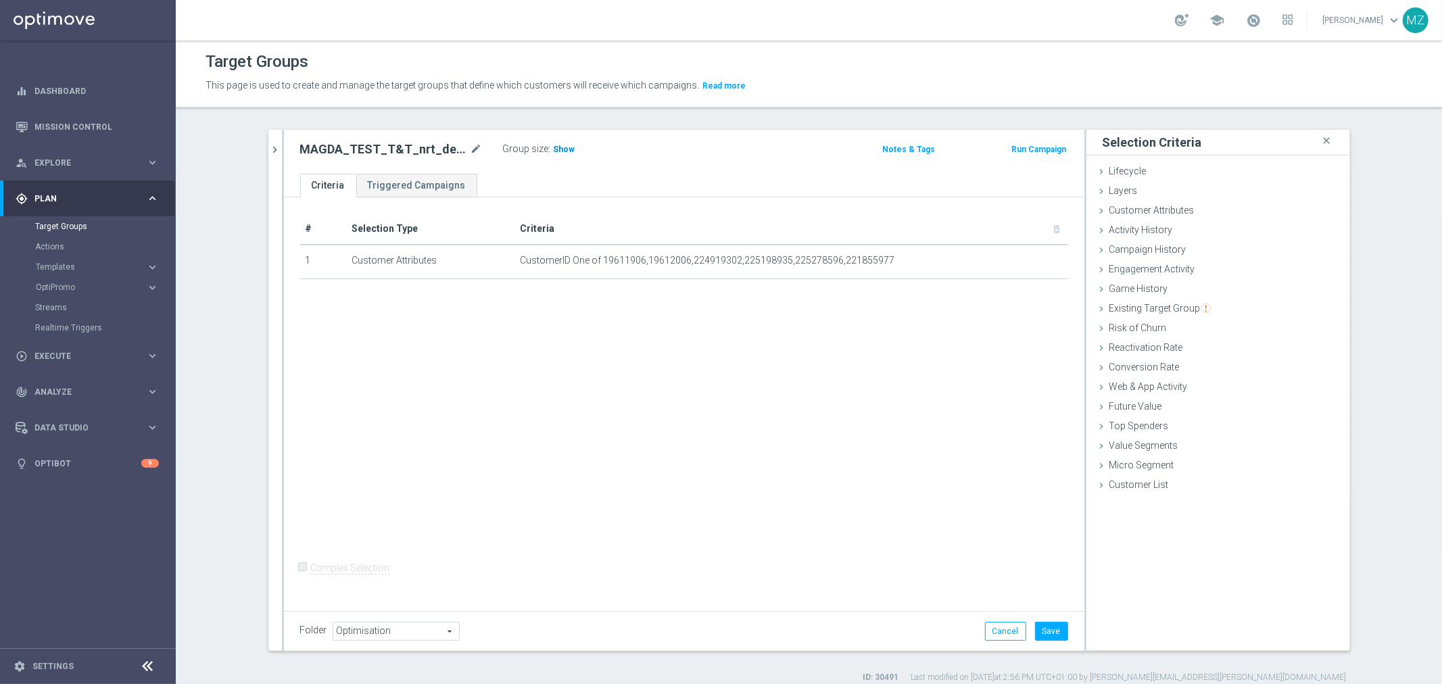
click at [563, 143] on h3 "Show" at bounding box center [564, 149] width 24 height 15
click at [1042, 632] on button "Save" at bounding box center [1051, 631] width 33 height 19
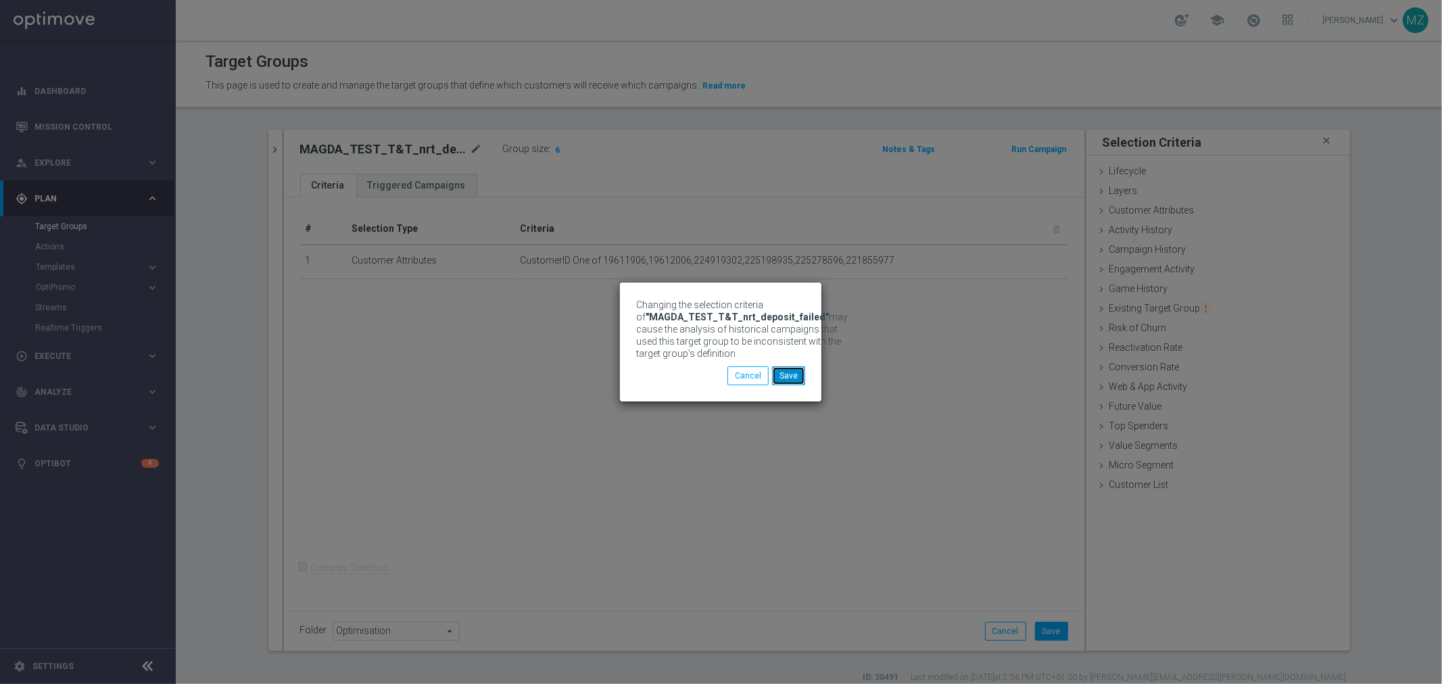
click at [796, 379] on button "Save" at bounding box center [788, 375] width 33 height 19
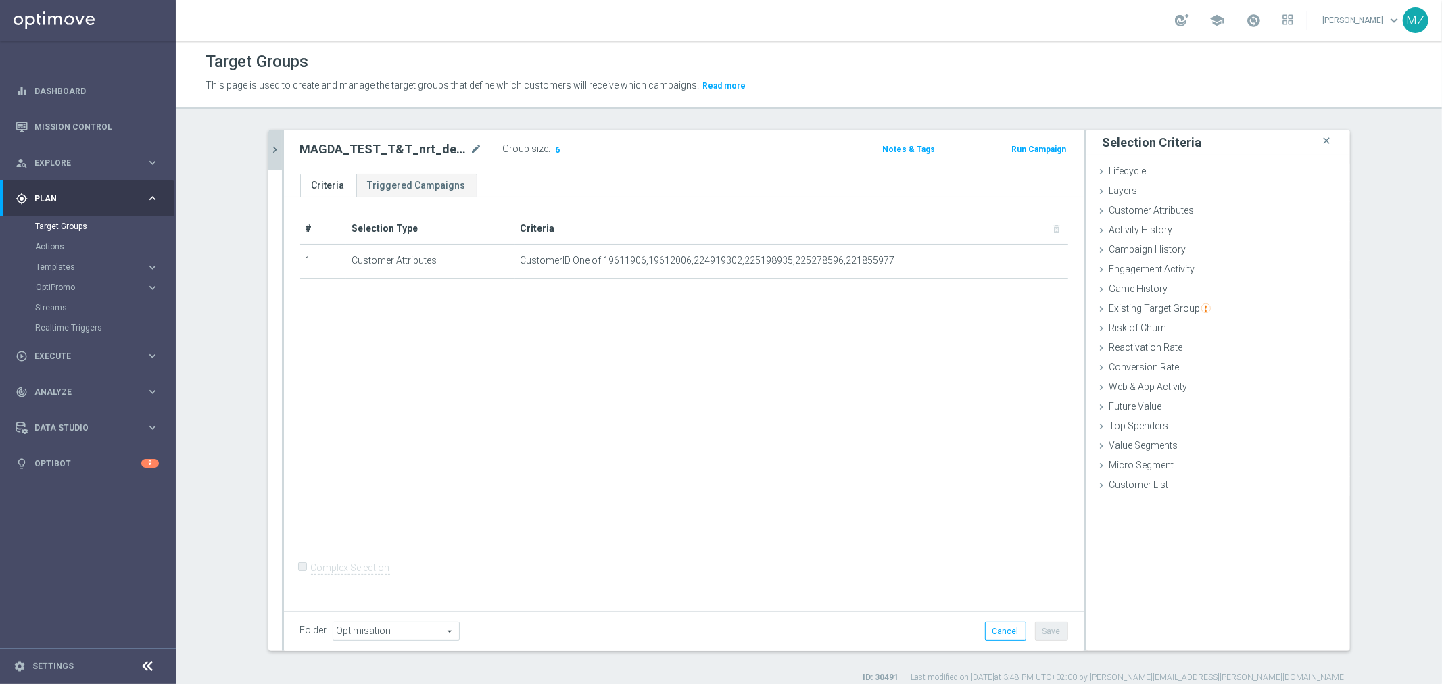
click at [268, 157] on button "chevron_right" at bounding box center [275, 150] width 14 height 40
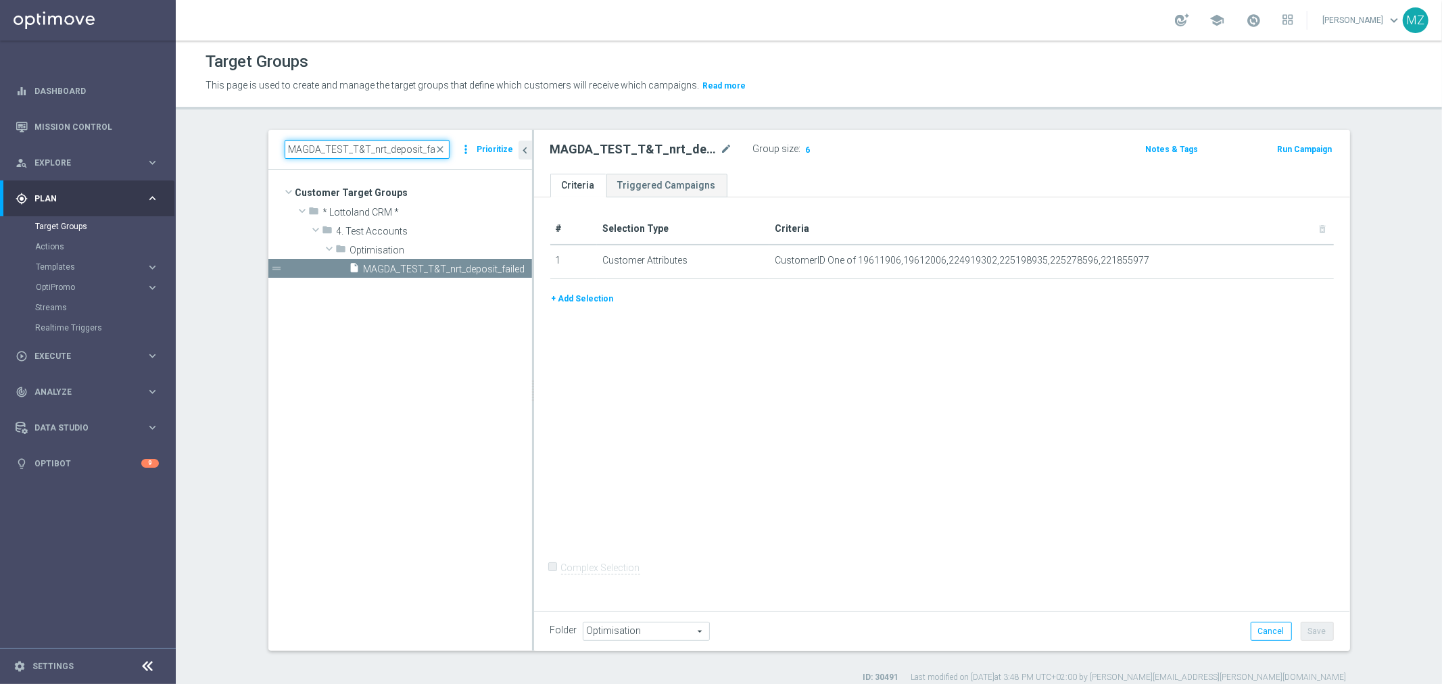
click at [326, 143] on input "MAGDA_TEST_T&T_nrt_deposit_failed" at bounding box center [367, 149] width 165 height 19
paste input "Thanos_Vonage_Test"
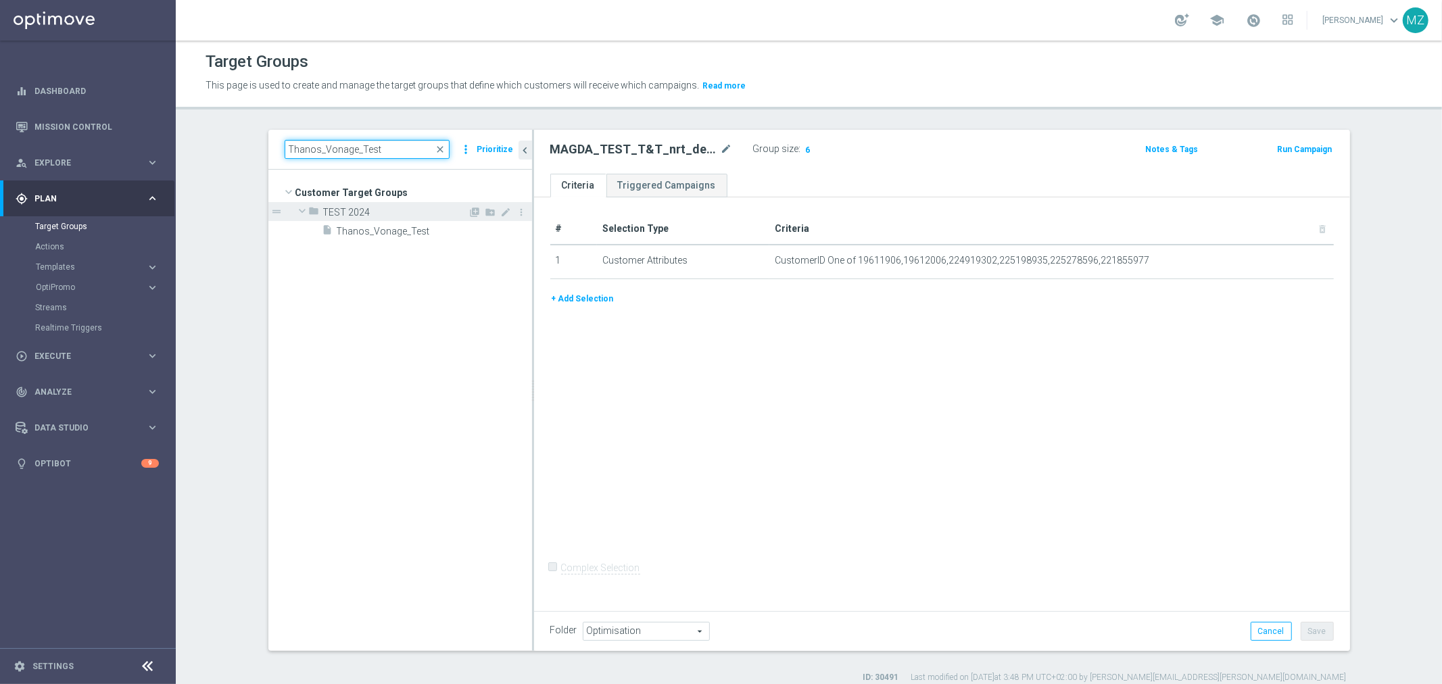
type input "Thanos_Vonage_Test"
click at [358, 220] on div "folder TEST 2024" at bounding box center [389, 211] width 160 height 19
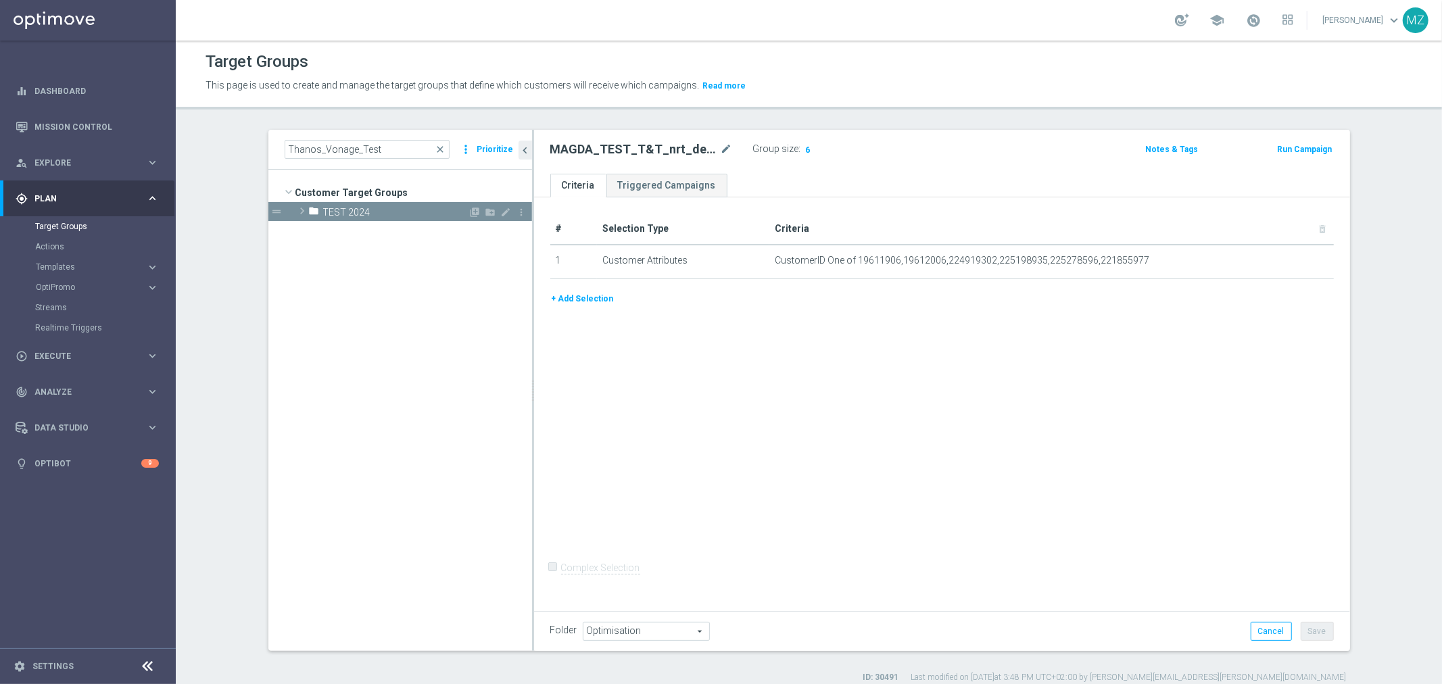
click at [301, 208] on span at bounding box center [302, 211] width 14 height 16
click at [333, 224] on div "insert_drive_file Thanos_Vonage_Test" at bounding box center [411, 230] width 177 height 19
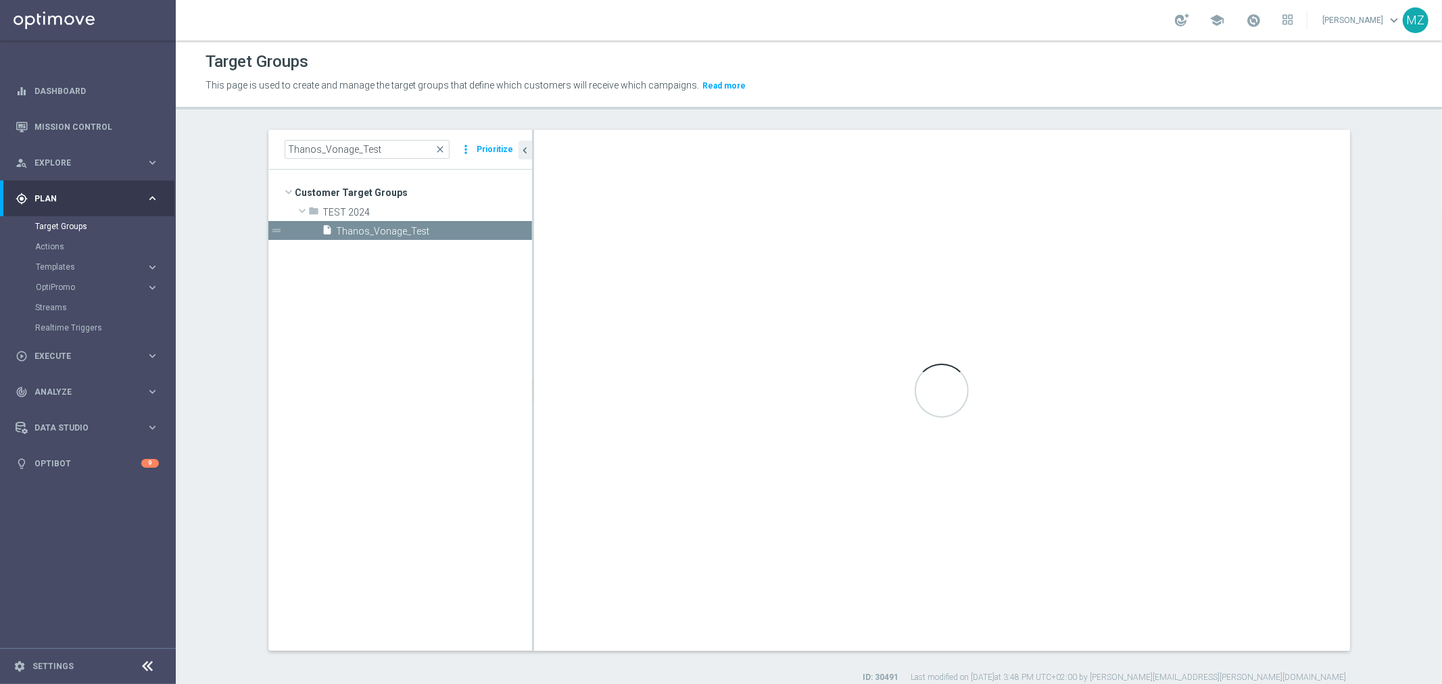
checkbox input "true"
type input "TEST 2024"
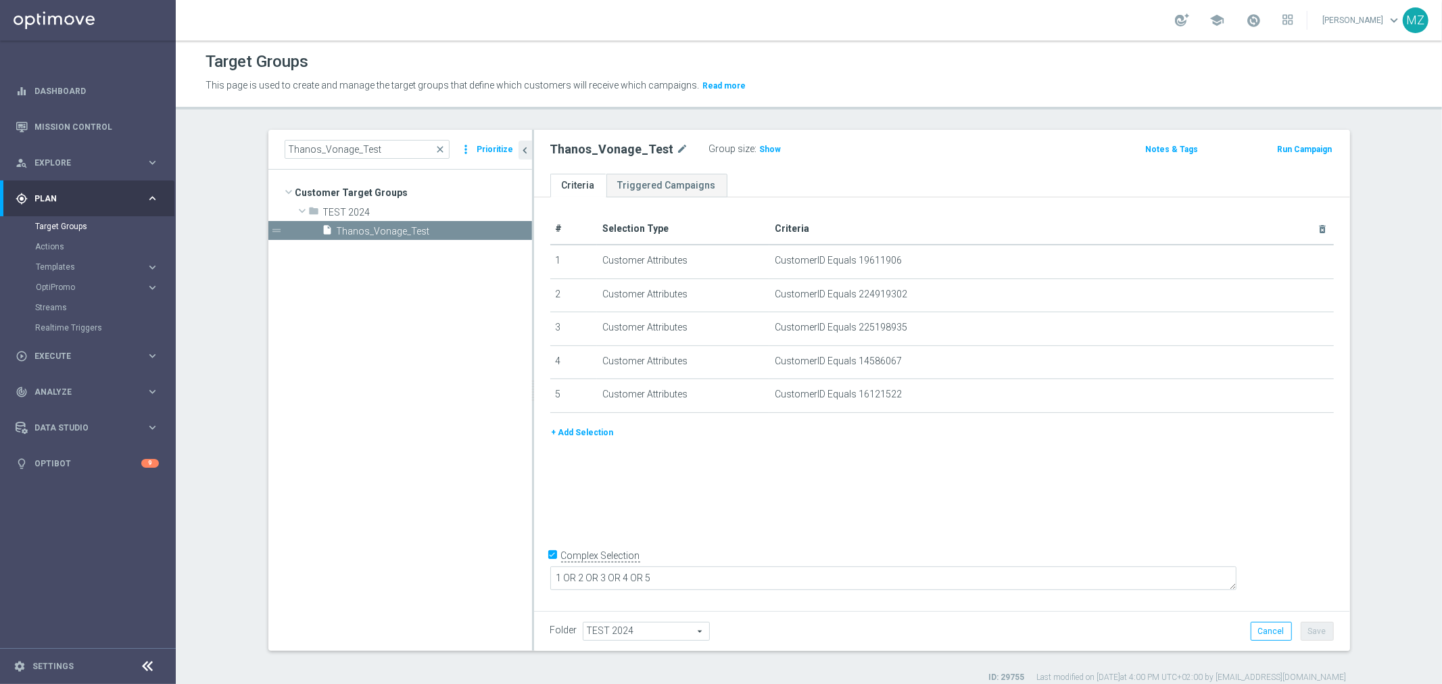
click at [578, 428] on button "+ Add Selection" at bounding box center [582, 432] width 65 height 15
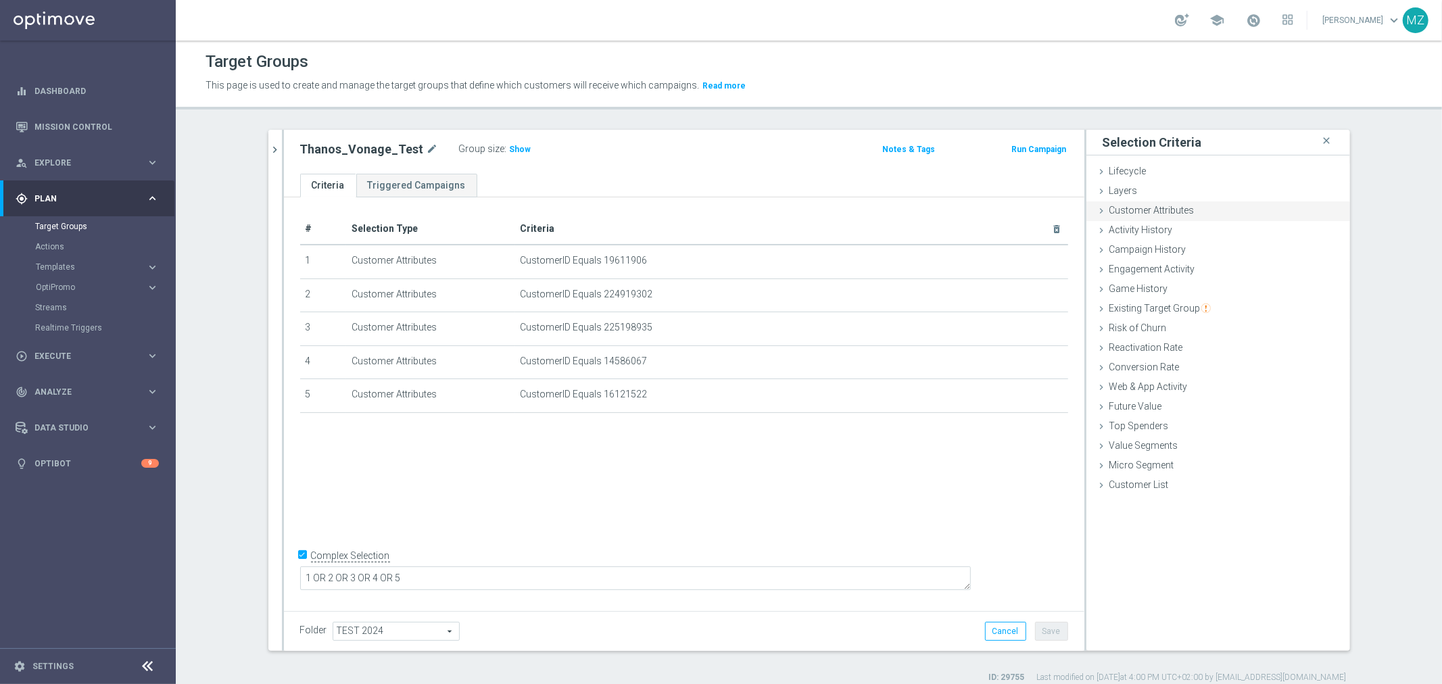
click at [1152, 218] on div "Customer Attributes done selection updated" at bounding box center [1219, 211] width 264 height 20
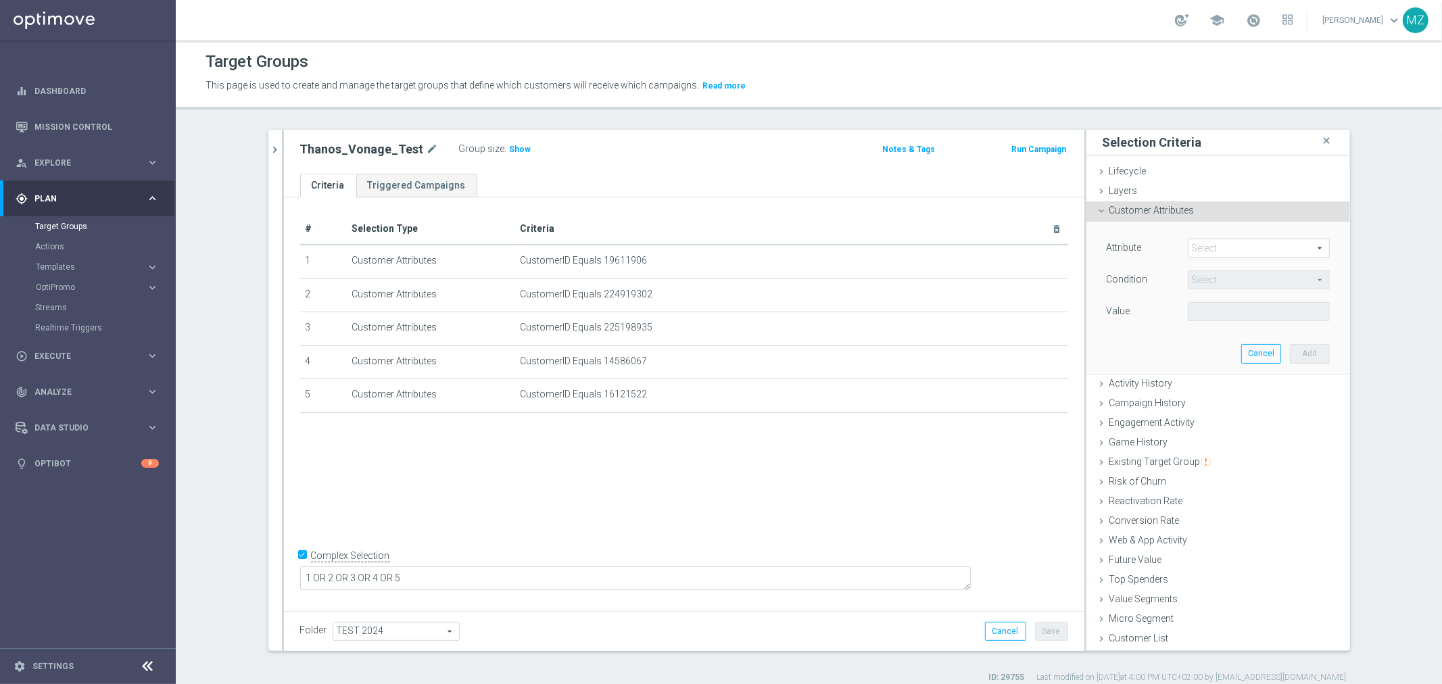
click at [1209, 252] on span at bounding box center [1259, 248] width 141 height 18
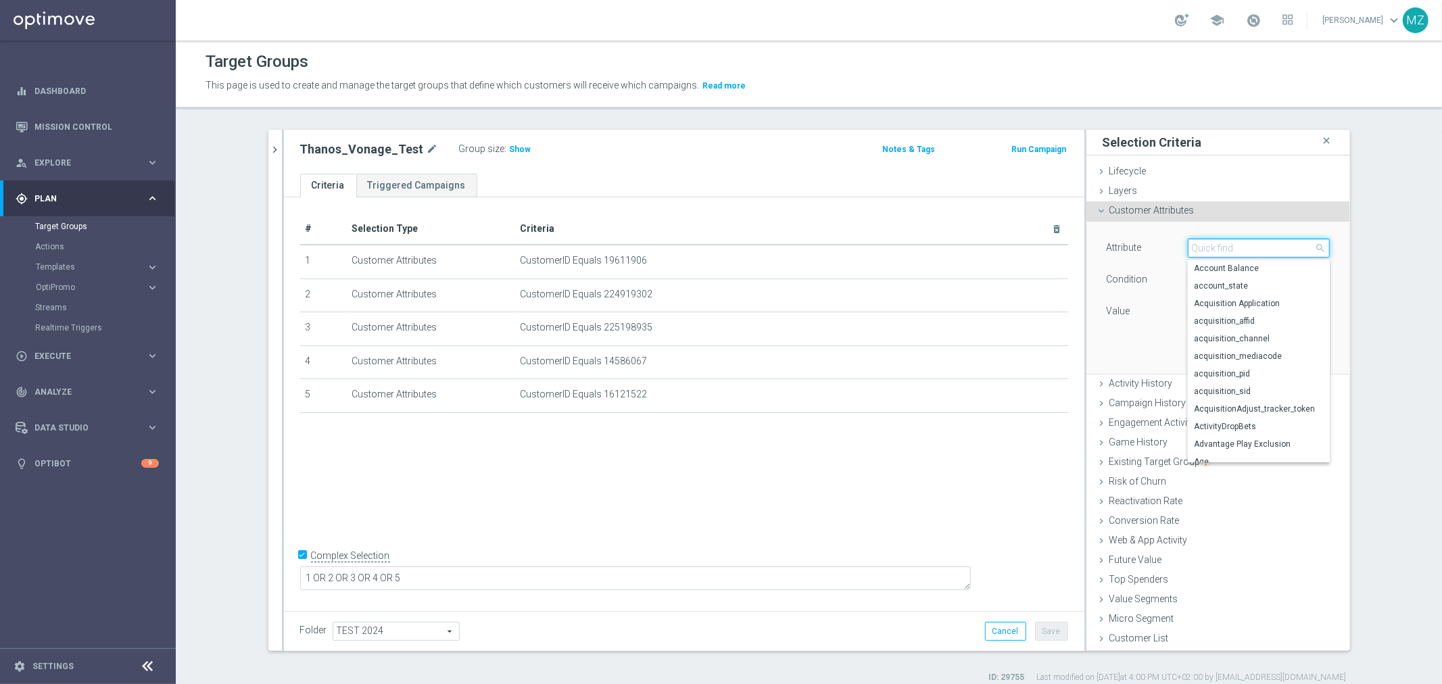
click at [1209, 252] on input "search" at bounding box center [1259, 248] width 142 height 19
type input "id"
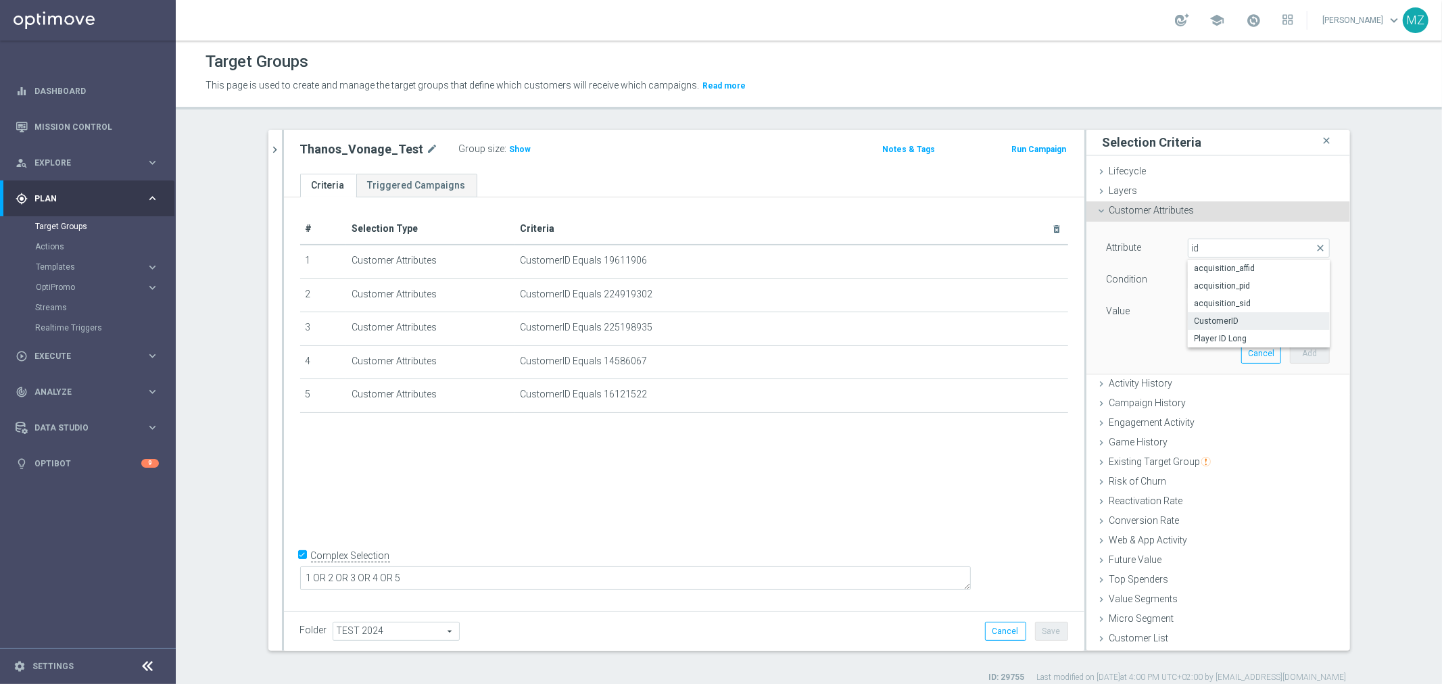
click at [1241, 316] on span "CustomerID" at bounding box center [1259, 321] width 128 height 11
type input "CustomerID"
type input "Equals"
click at [1222, 309] on input "text" at bounding box center [1259, 311] width 142 height 19
paste input "225278596"
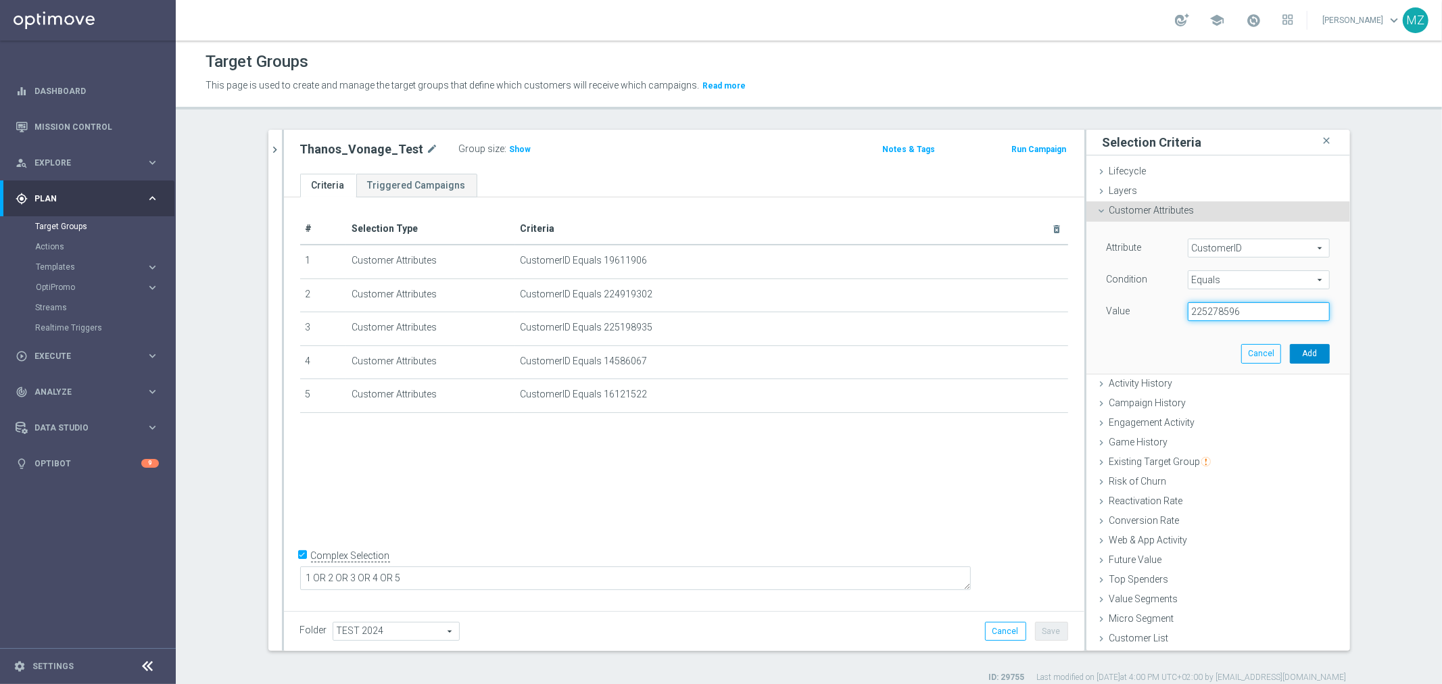
type input "225278596"
click at [1312, 354] on button "Add" at bounding box center [1310, 353] width 40 height 19
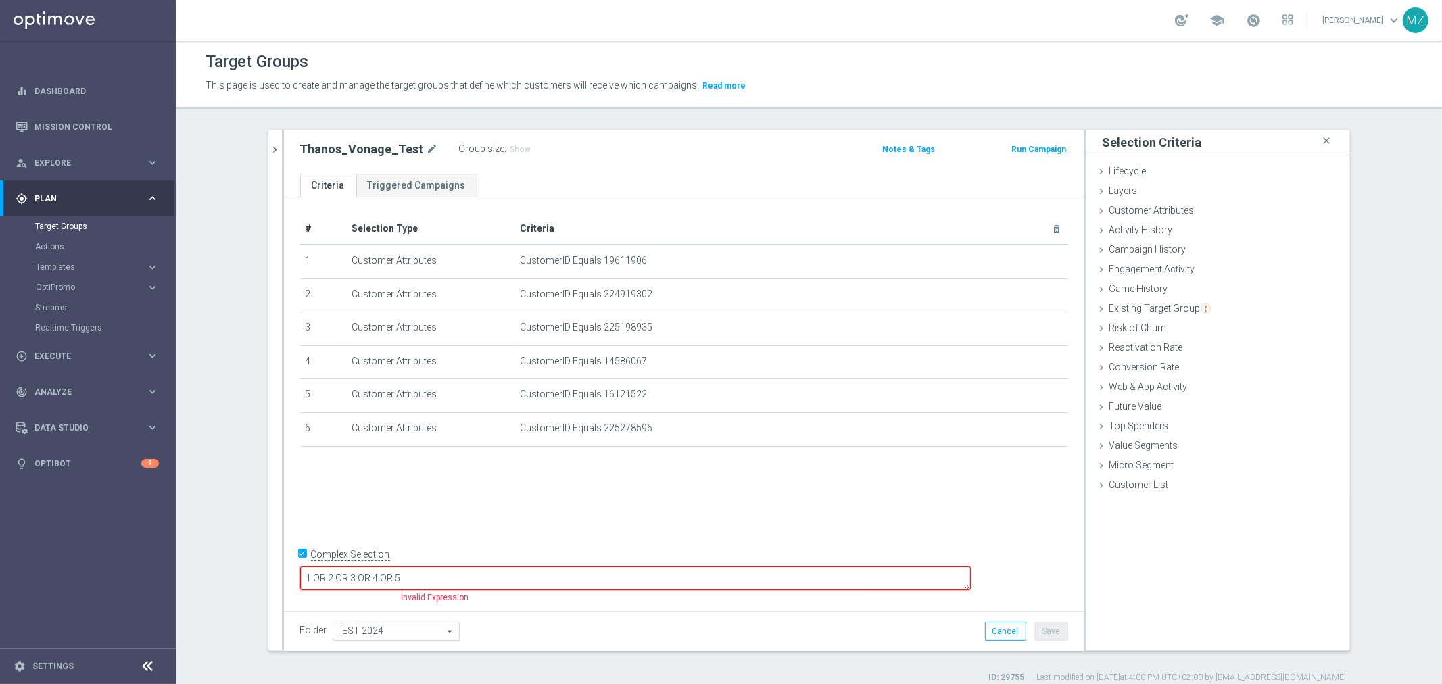
click at [583, 575] on textarea "1 OR 2 OR 3 OR 4 OR 5" at bounding box center [635, 579] width 671 height 24
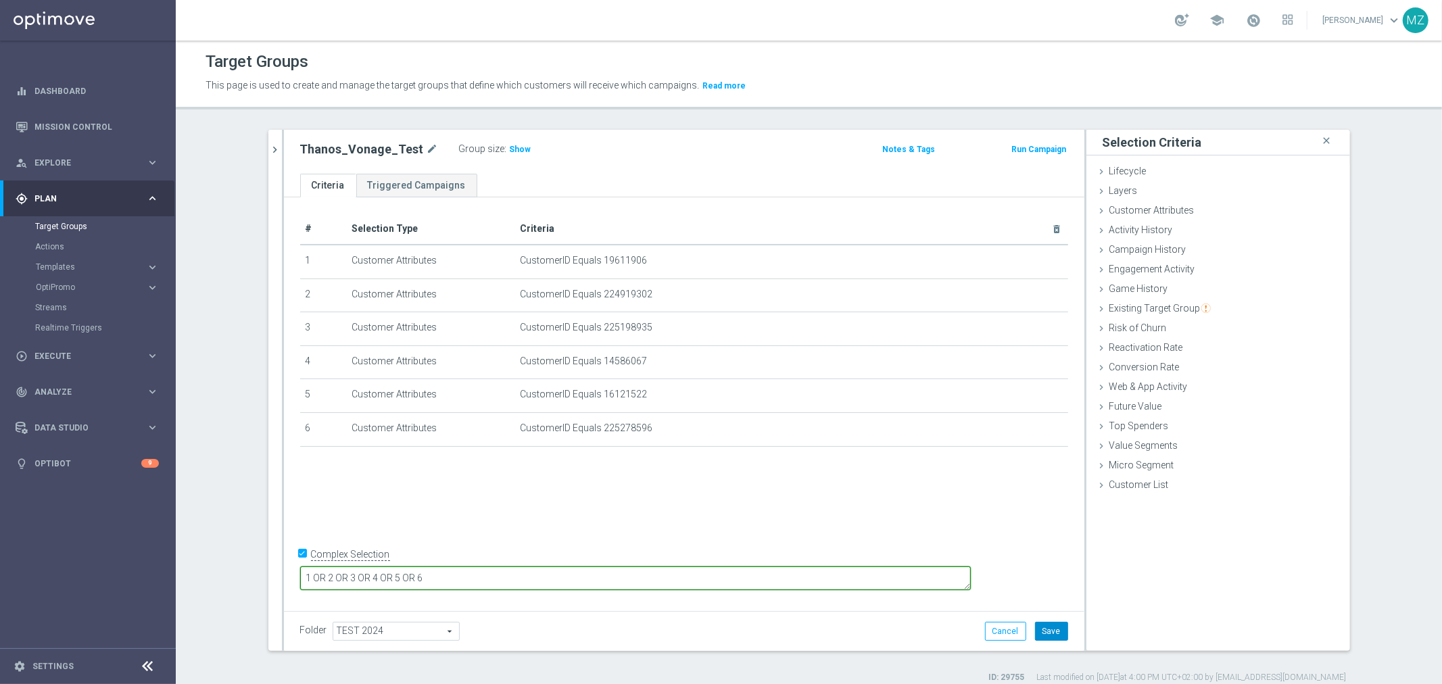
type textarea "1 OR 2 OR 3 OR 4 OR 5 OR 6"
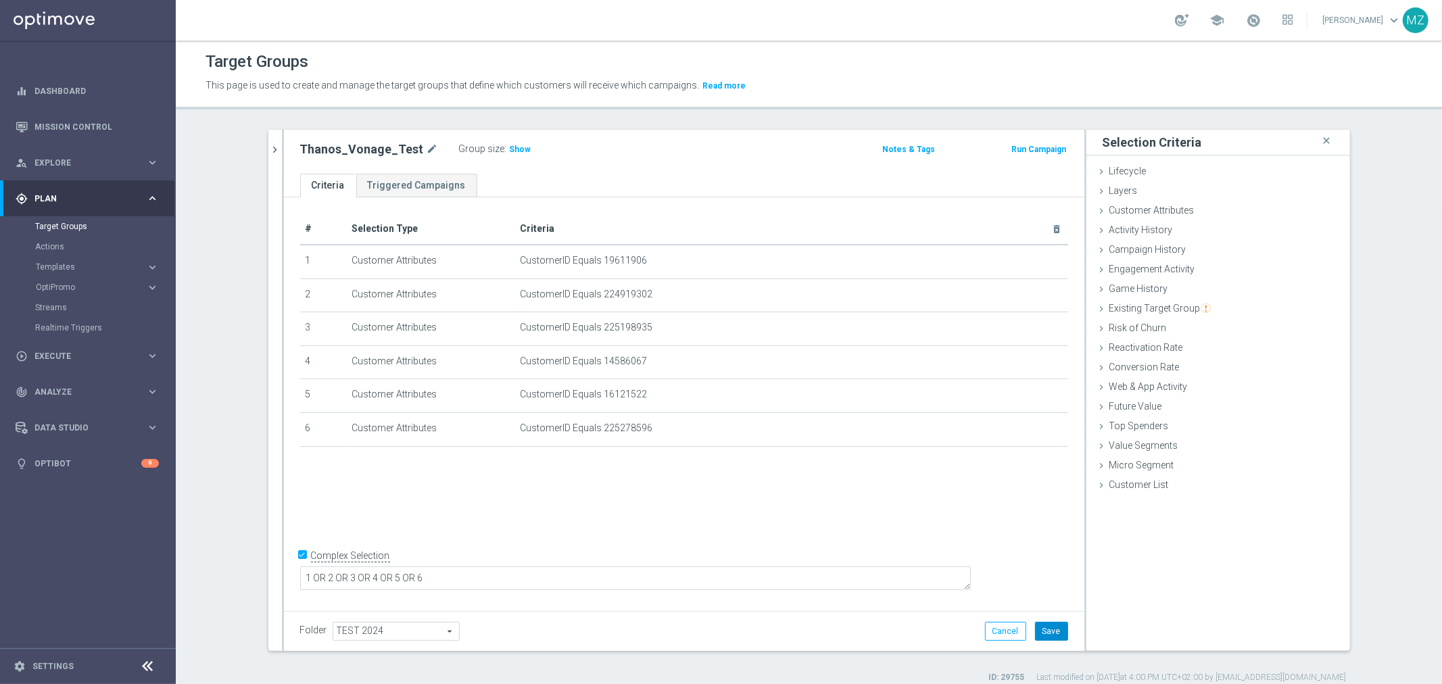
click at [1041, 633] on button "Save" at bounding box center [1051, 631] width 33 height 19
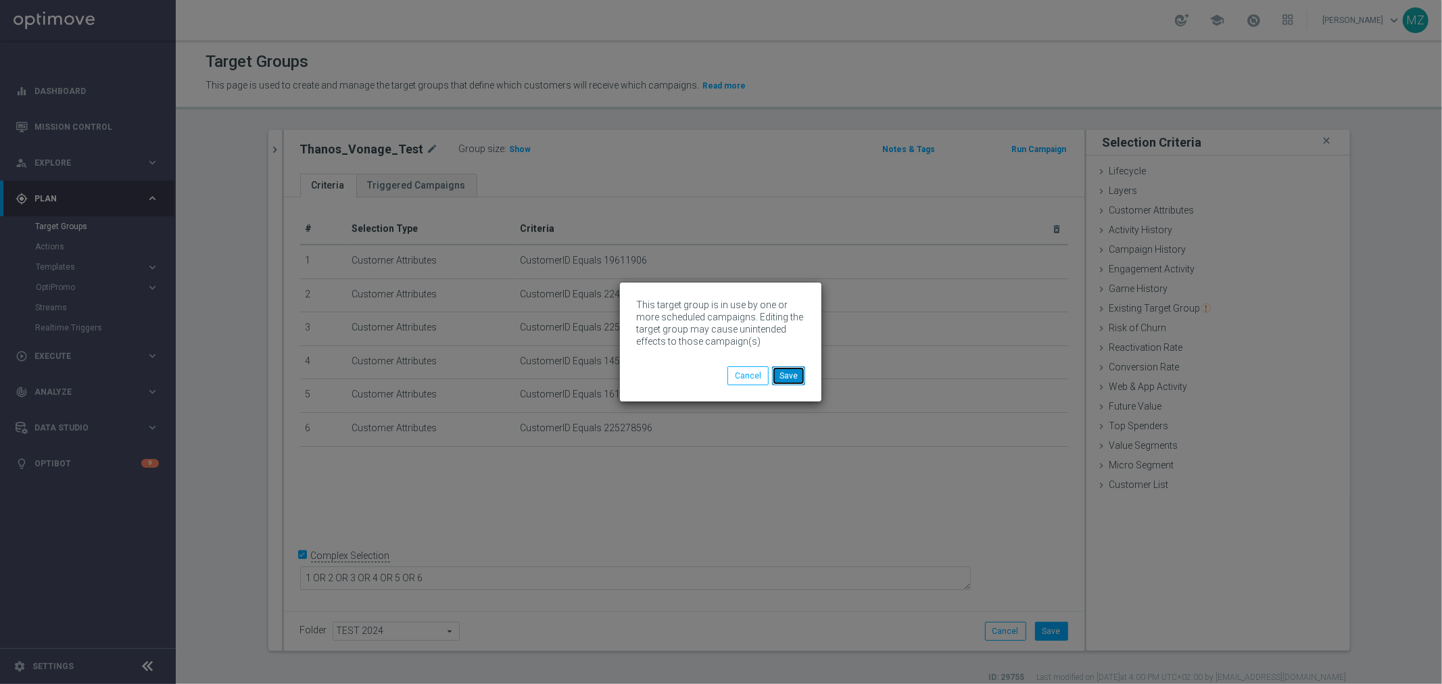
click at [787, 375] on button "Save" at bounding box center [788, 375] width 33 height 19
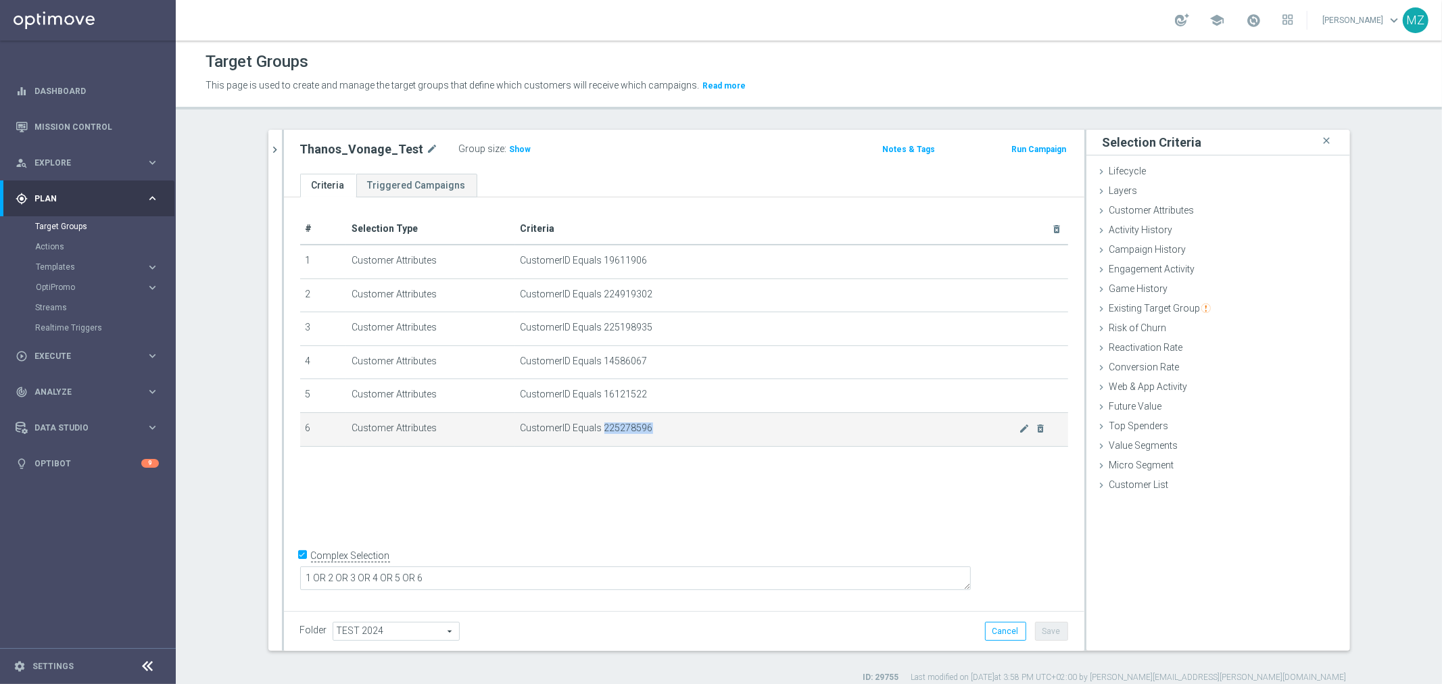
drag, startPoint x: 596, startPoint y: 429, endPoint x: 653, endPoint y: 427, distance: 57.5
click at [653, 427] on span "CustomerID Equals 225278596" at bounding box center [770, 428] width 499 height 11
copy span "225278596"
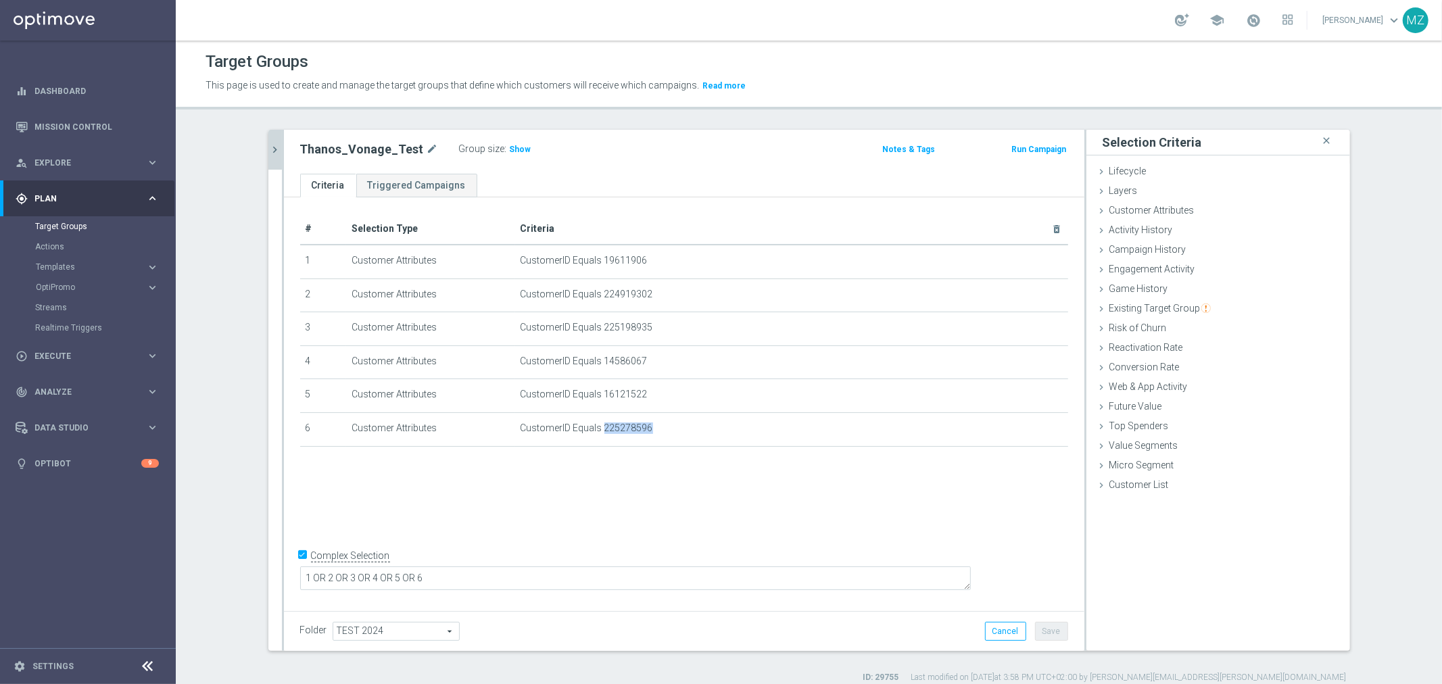
click at [271, 151] on icon "chevron_right" at bounding box center [275, 149] width 13 height 13
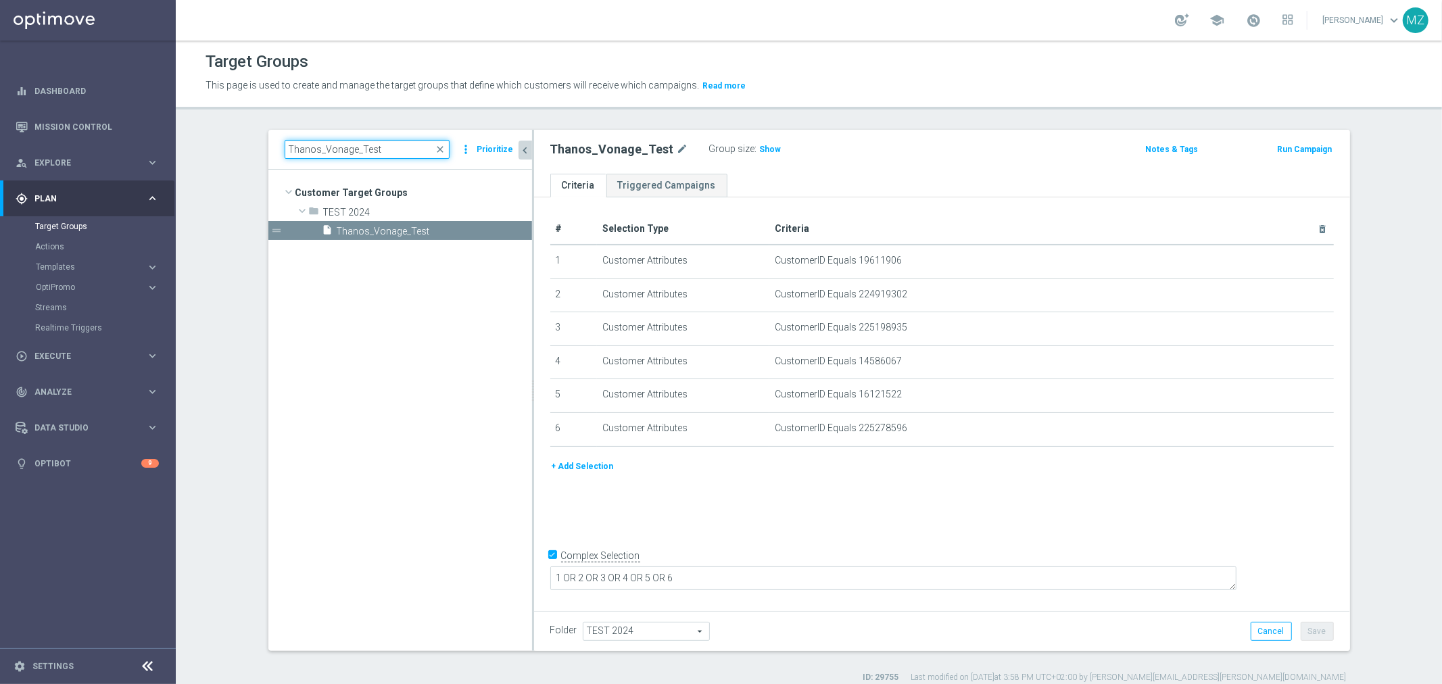
click at [356, 152] on input "Thanos_Vonage_Test" at bounding box center [367, 149] width 165 height 19
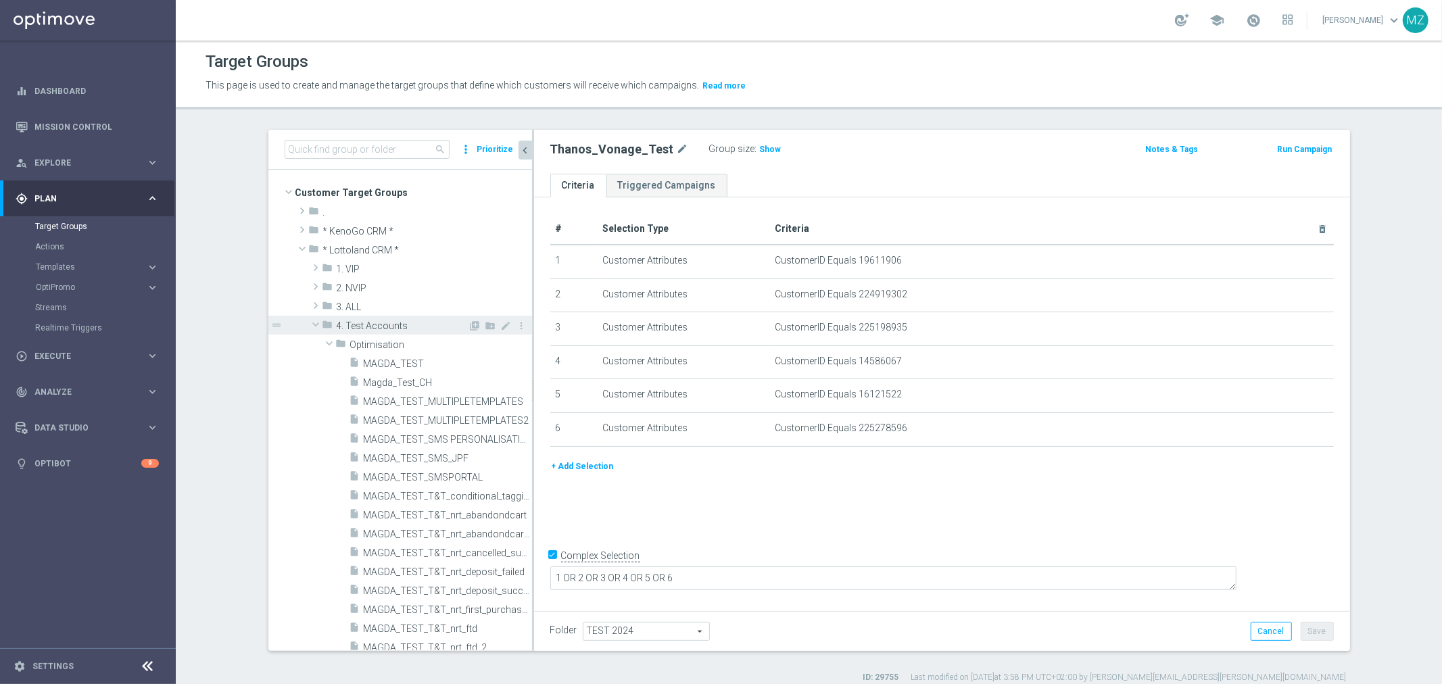
click at [308, 320] on span at bounding box center [316, 325] width 16 height 14
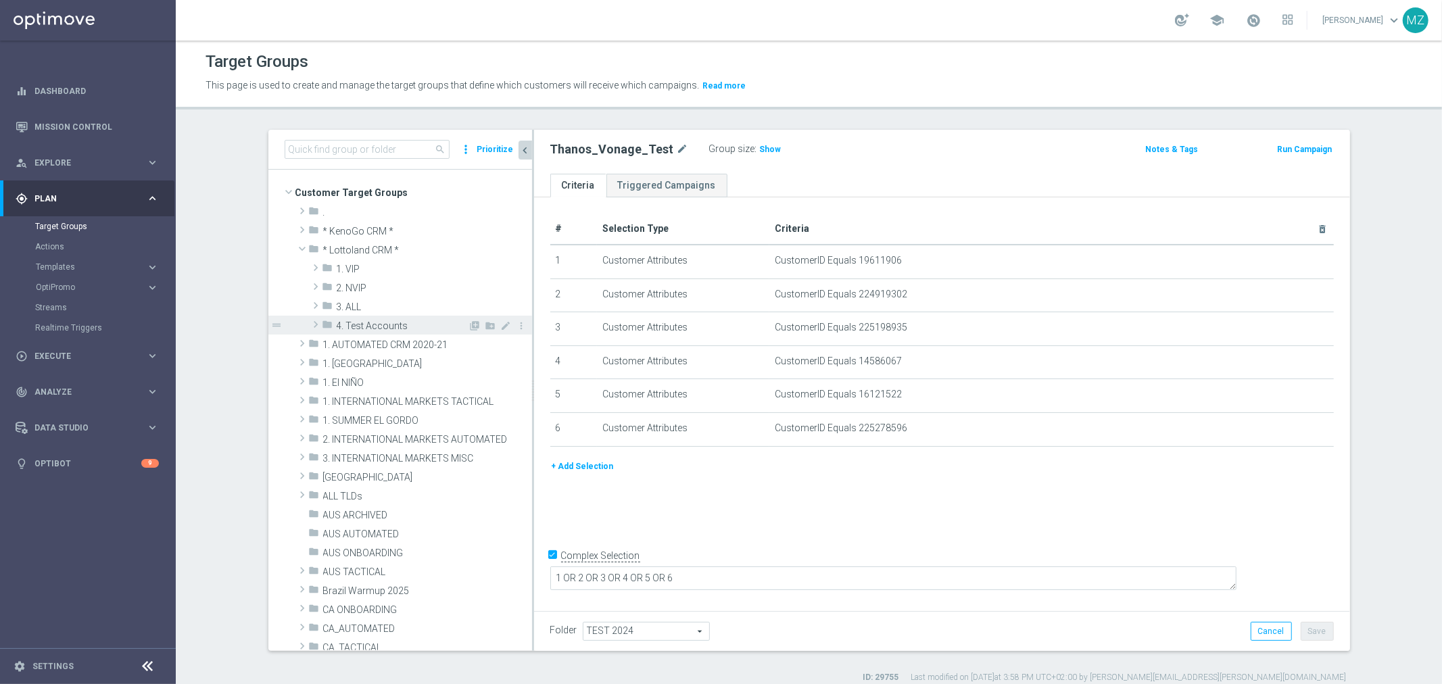
click at [309, 320] on span at bounding box center [316, 324] width 14 height 16
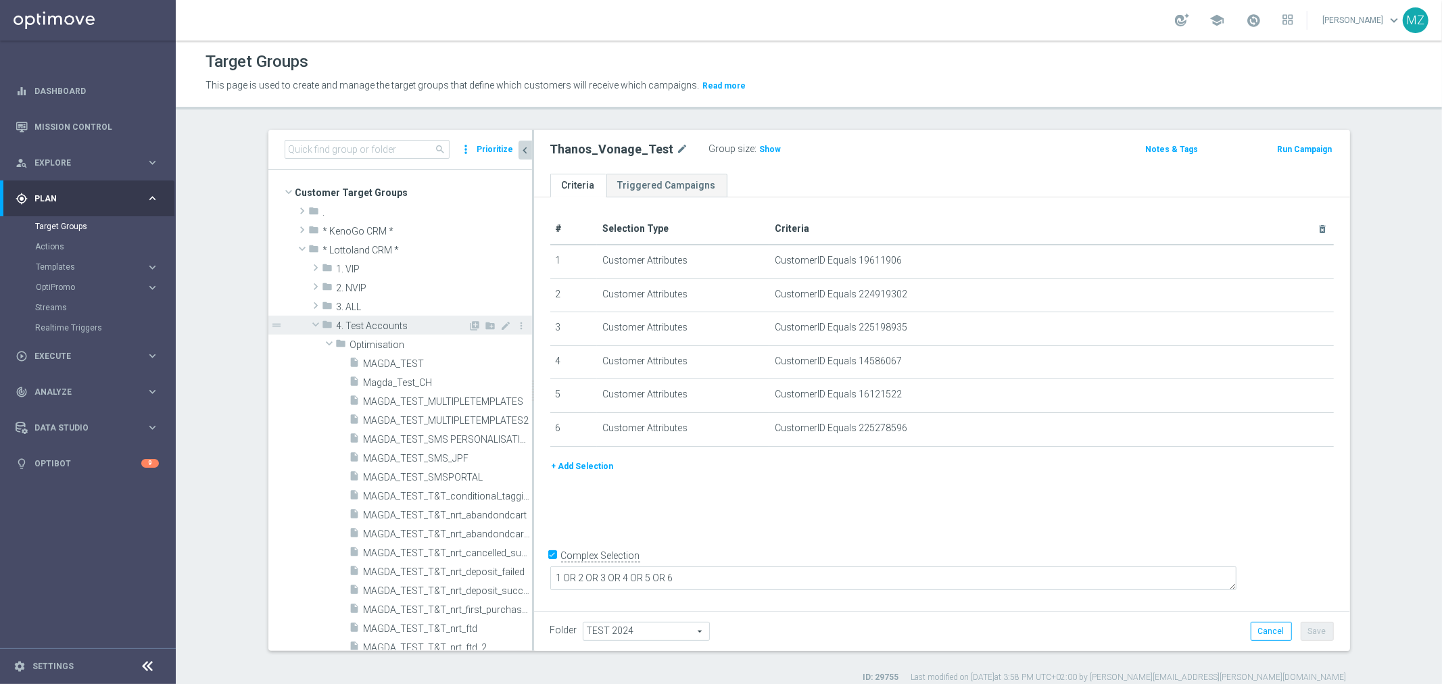
click at [308, 320] on span at bounding box center [316, 325] width 16 height 14
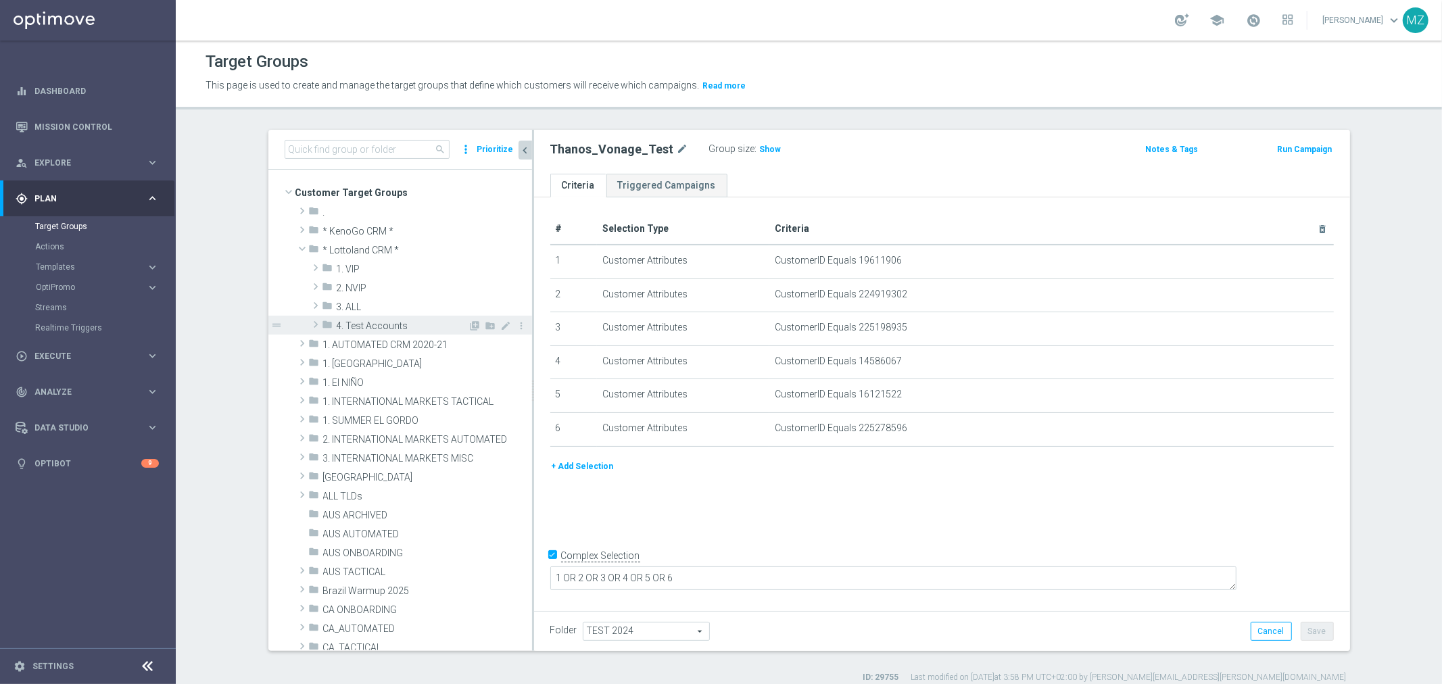
click at [309, 323] on span at bounding box center [316, 324] width 14 height 16
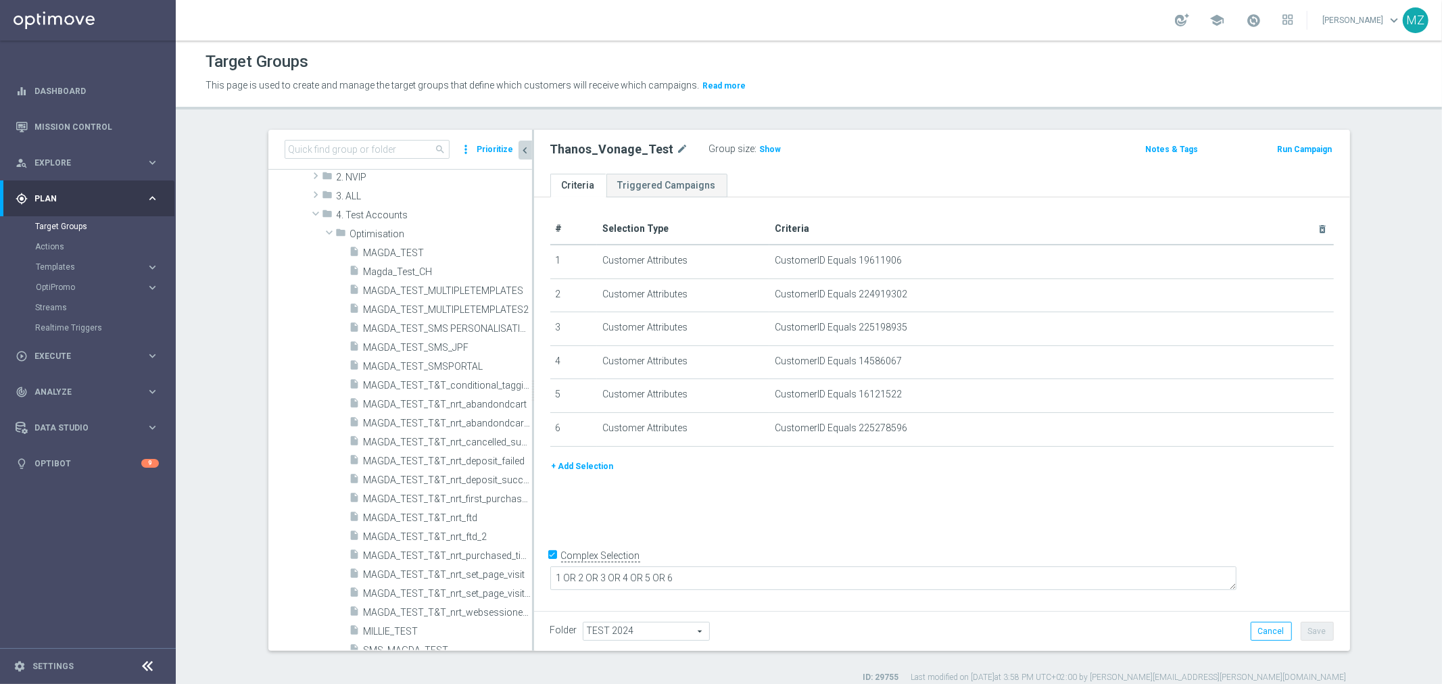
scroll to position [150, 0]
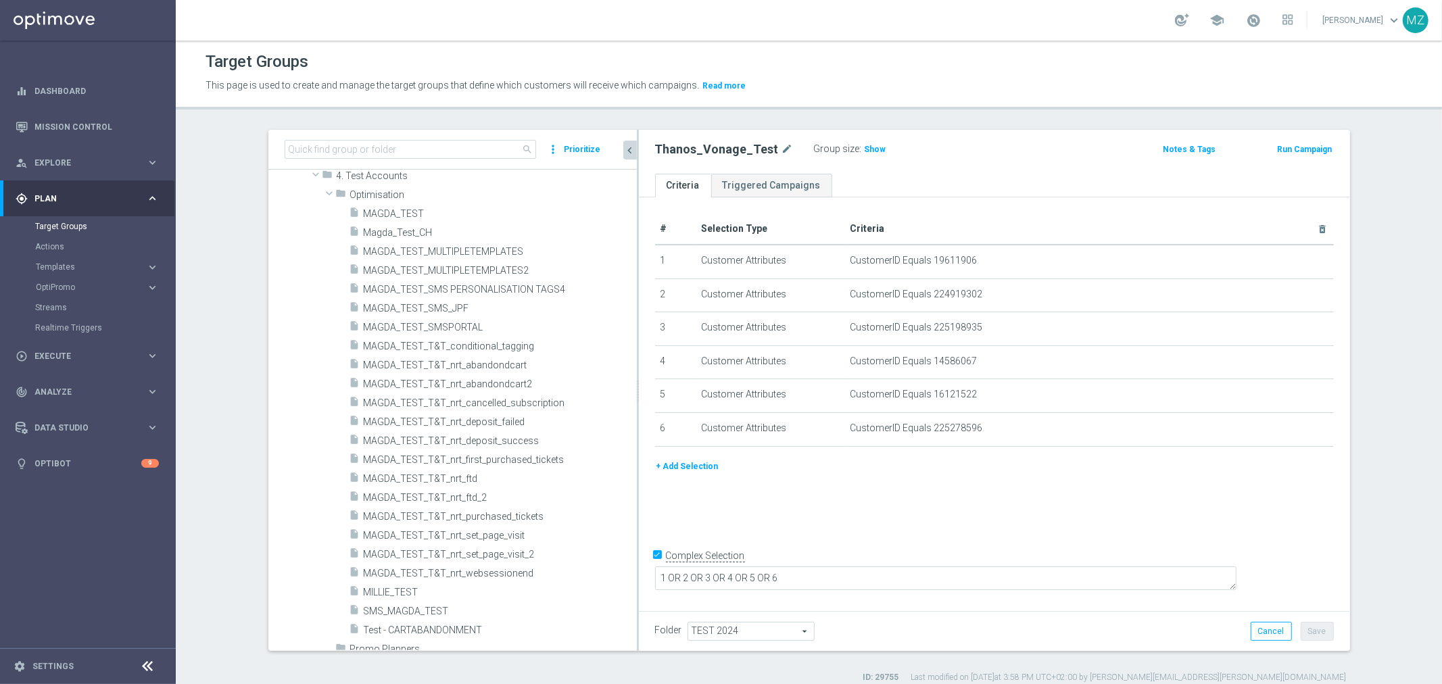
drag, startPoint x: 526, startPoint y: 500, endPoint x: 671, endPoint y: 497, distance: 145.4
click at [671, 497] on as-split "search more_vert Prioritize Customer Target Groups library_add create_new_folder" at bounding box center [809, 390] width 1082 height 521
click at [496, 417] on span "MAGDA_TEST_T&T_nrt_deposit_failed" at bounding box center [484, 422] width 241 height 11
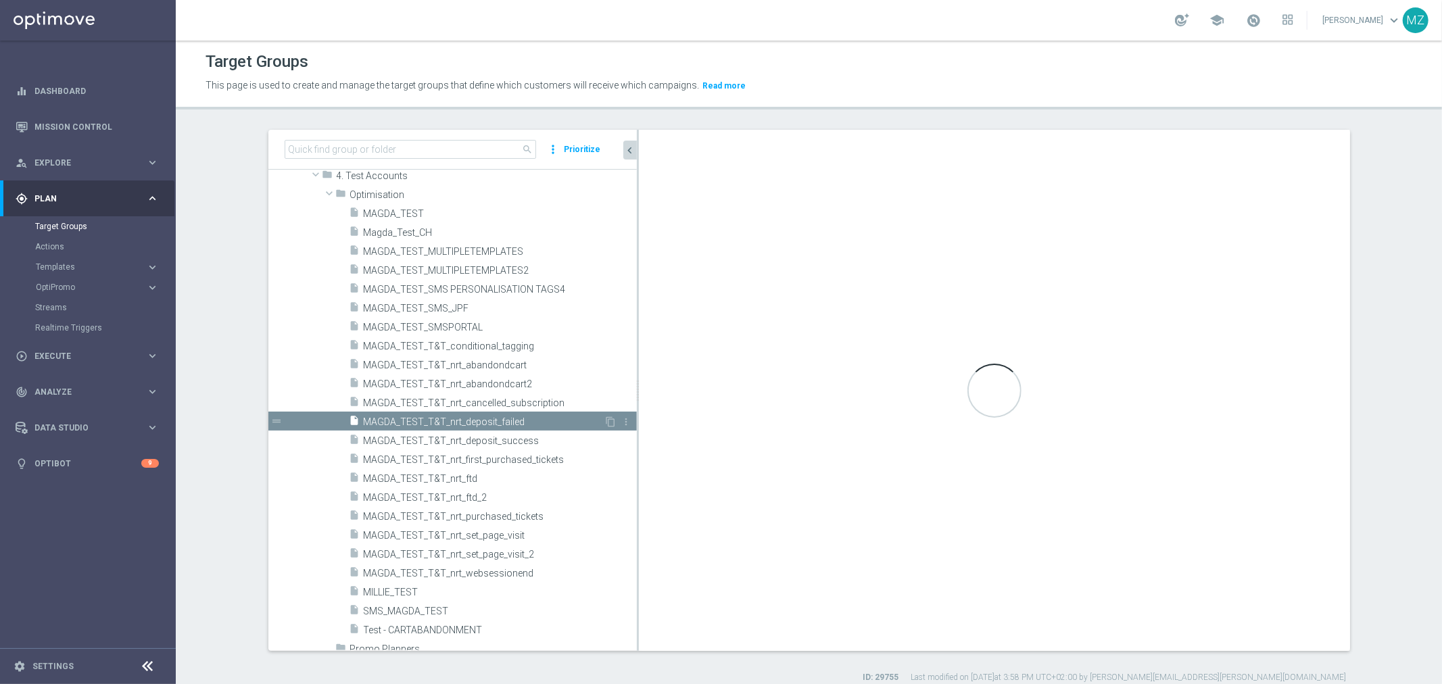
checkbox input "false"
type input "Optimisation"
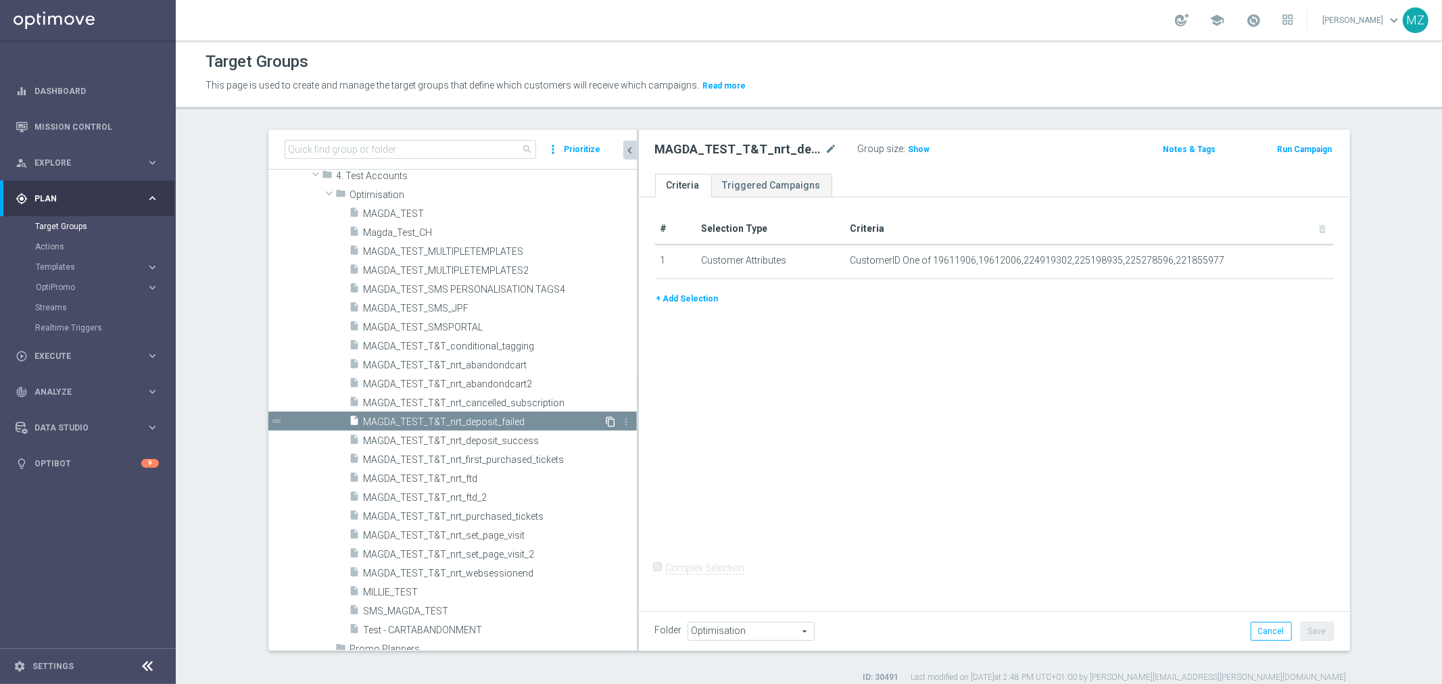
click at [606, 420] on icon "content_copy" at bounding box center [611, 422] width 11 height 11
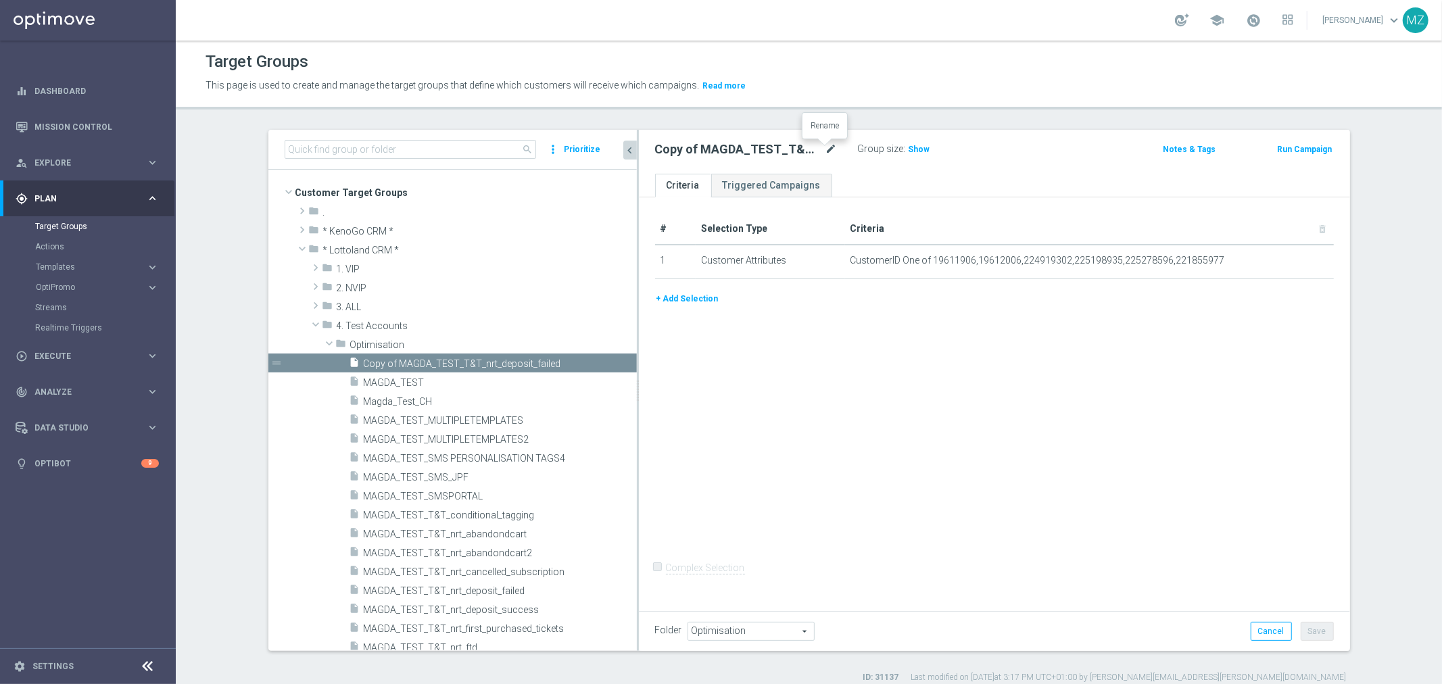
click at [826, 150] on icon "mode_edit" at bounding box center [832, 149] width 12 height 16
click at [665, 151] on input "Copy of MAGDA_TEST_T&T_nrt_deposit_failed" at bounding box center [746, 150] width 183 height 19
drag, startPoint x: 667, startPoint y: 149, endPoint x: 624, endPoint y: 158, distance: 44.0
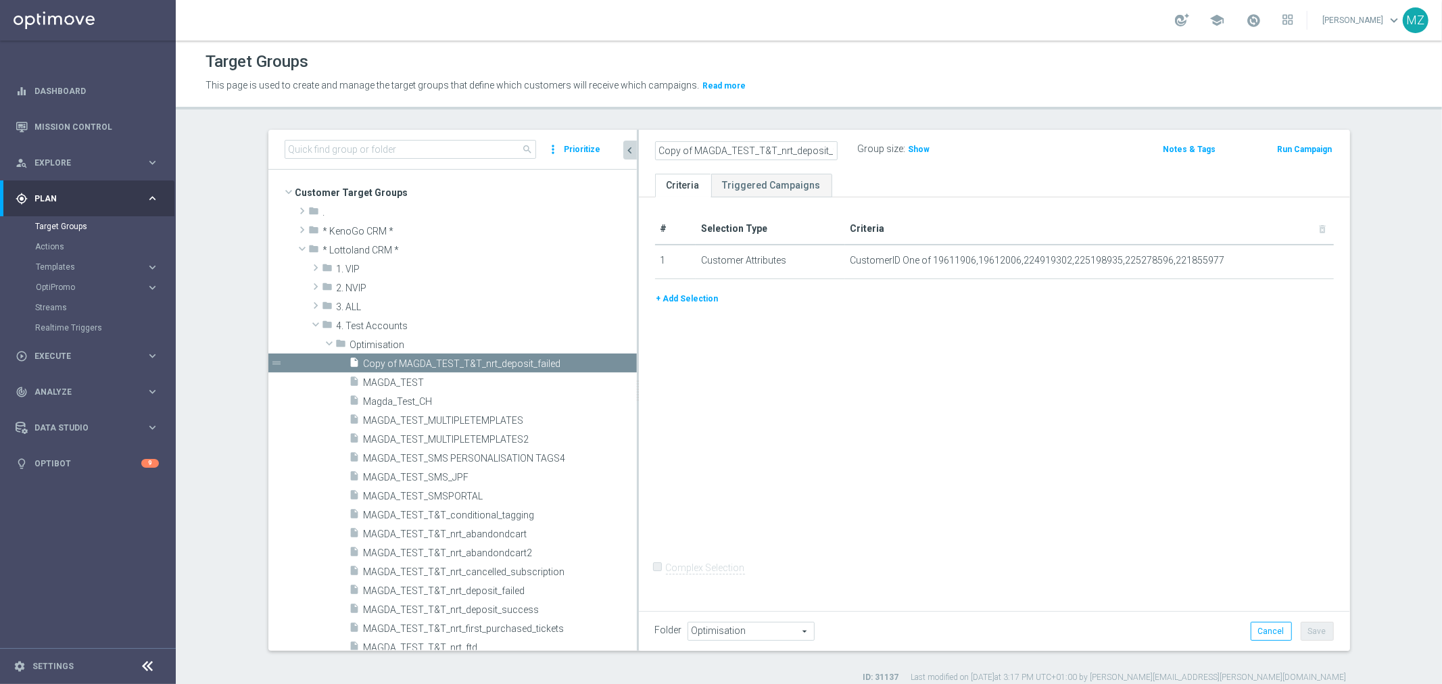
click at [624, 158] on as-split "search more_vert Prioritize Customer Target Groups library_add create_new_folder" at bounding box center [809, 390] width 1082 height 521
click at [744, 153] on input "MAGDA_TEST_T&T_nrt_deposit_failed" at bounding box center [746, 150] width 183 height 19
drag, startPoint x: 823, startPoint y: 147, endPoint x: 740, endPoint y: 147, distance: 82.5
click at [740, 147] on input "MAGDA_TEST_T&T_nrt_deposit_failed" at bounding box center [746, 150] width 183 height 19
paste input "stake_casino"
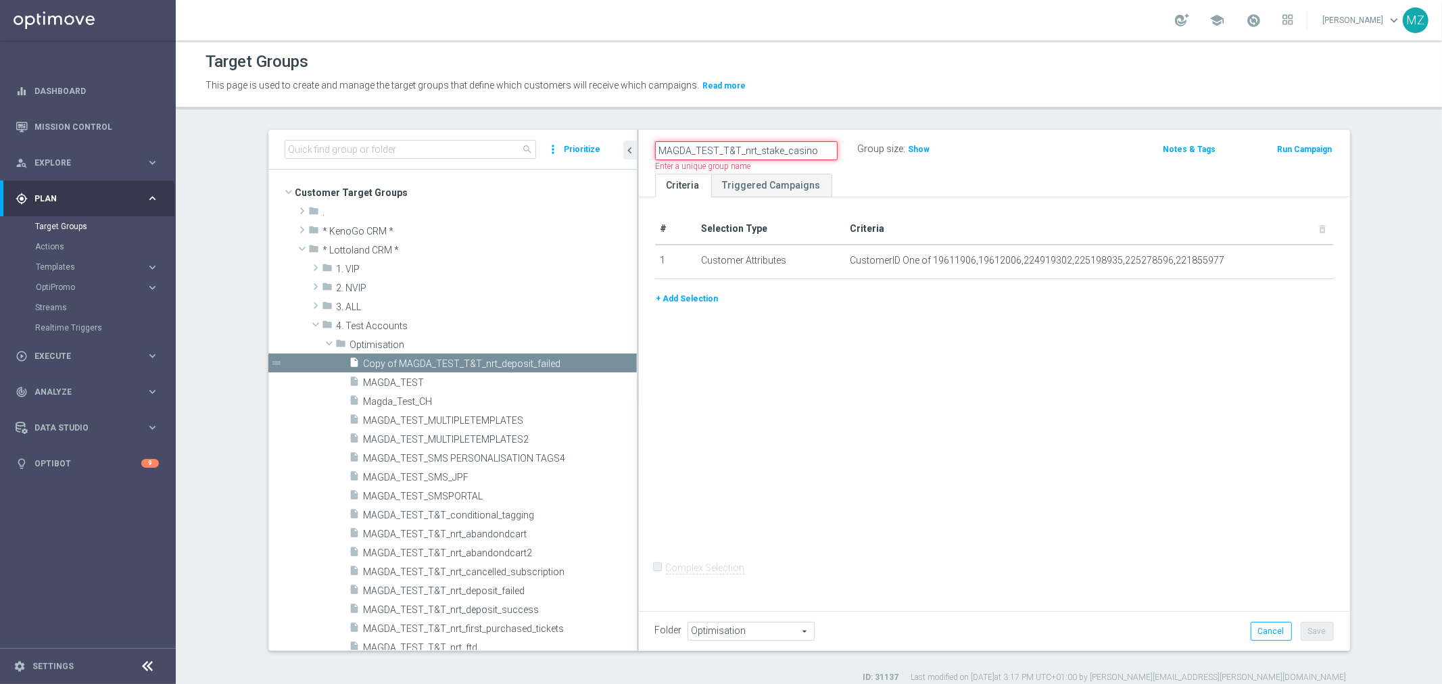
type input "MAGDA_TEST_T&T_nrt_stake_casino"
click at [1095, 158] on div "MAGDA_TEST_T&T_nrt_stake_casino Name length must be more than 2 characters Name…" at bounding box center [878, 150] width 466 height 20
click at [1323, 629] on button "Save" at bounding box center [1317, 631] width 33 height 19
click at [823, 142] on div at bounding box center [825, 142] width 14 height 7
click at [828, 150] on icon "mode_edit" at bounding box center [832, 149] width 12 height 16
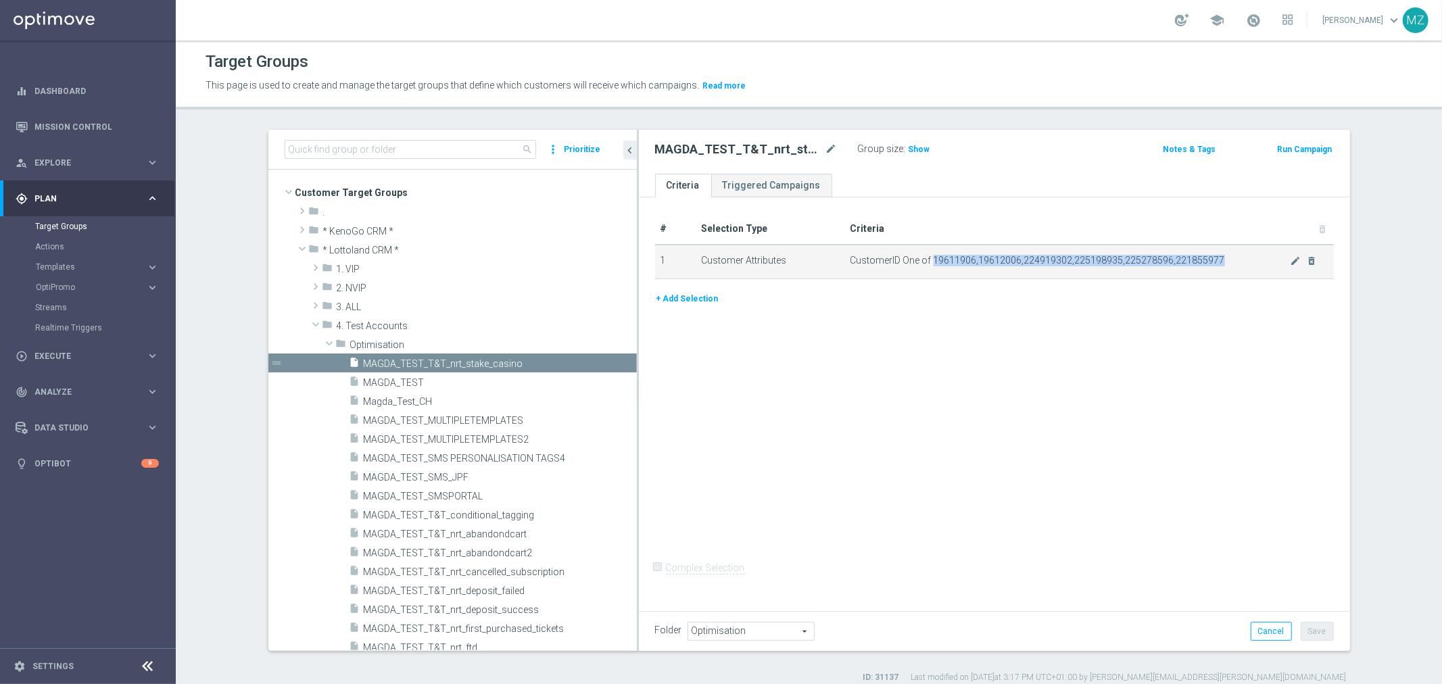
drag, startPoint x: 926, startPoint y: 260, endPoint x: 1227, endPoint y: 262, distance: 300.2
click at [1227, 262] on span "CustomerID One of 19611906,19612006,224919302,225198935,225278596,221855977" at bounding box center [1070, 260] width 439 height 11
copy span "19611906,19612006,224919302,225198935,225278596,221855977"
click at [103, 348] on div "play_circle_outline Execute keyboard_arrow_right" at bounding box center [87, 356] width 174 height 36
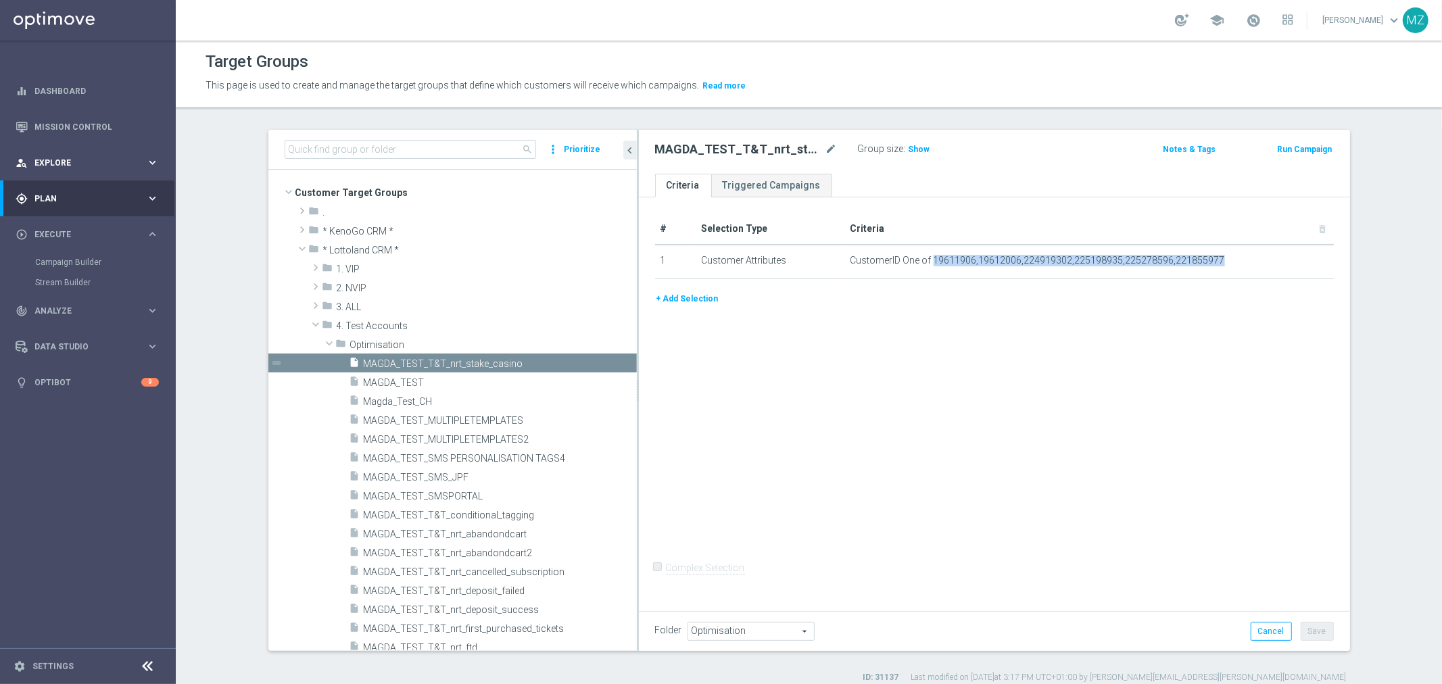
click at [110, 169] on div "person_search Explore keyboard_arrow_right" at bounding box center [87, 163] width 174 height 36
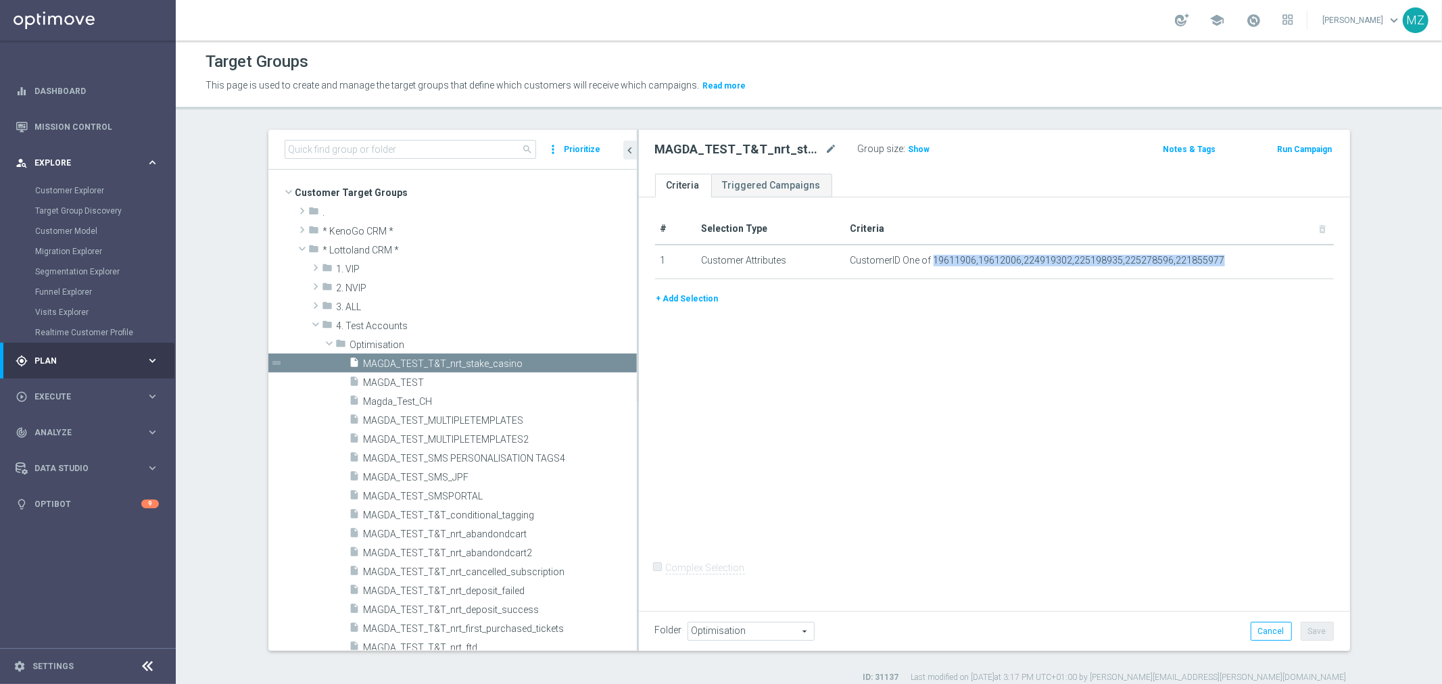
click at [107, 170] on div "person_search Explore keyboard_arrow_right" at bounding box center [87, 163] width 174 height 36
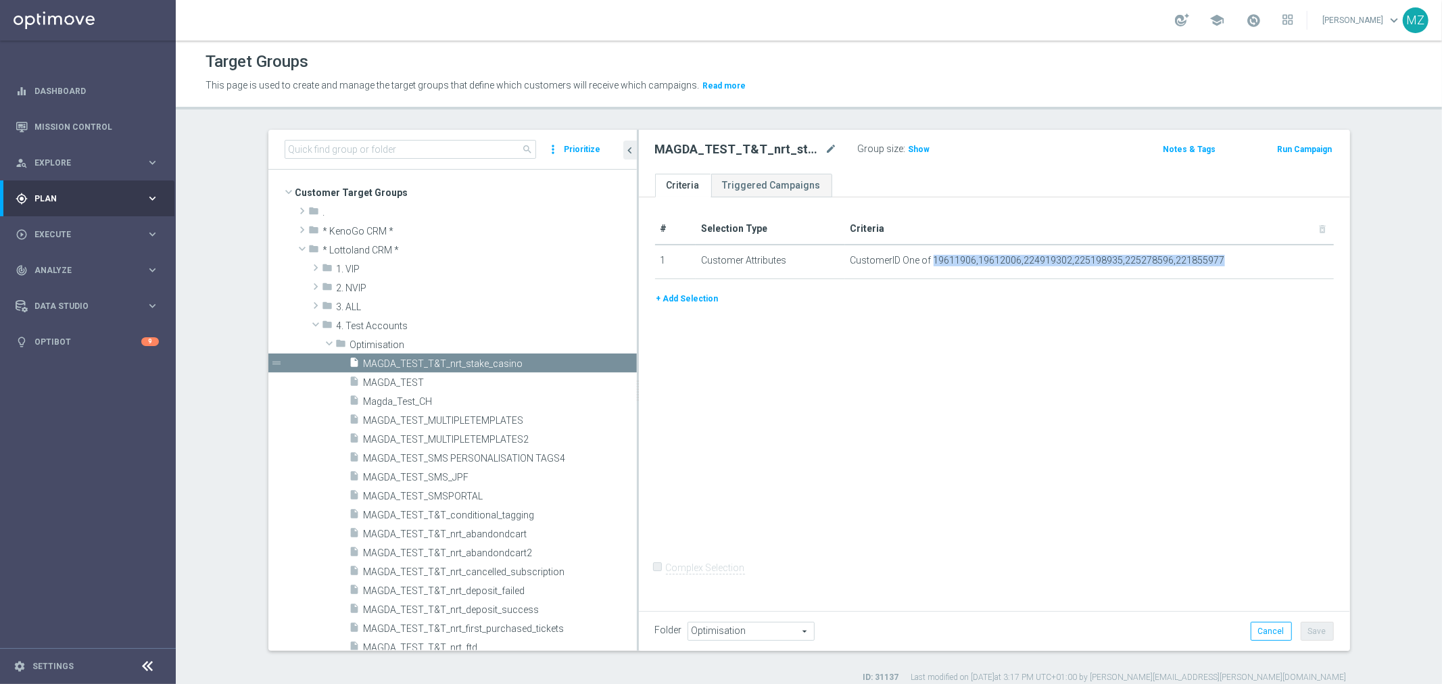
click at [93, 201] on span "Plan" at bounding box center [90, 199] width 112 height 8
click at [64, 266] on span "Templates" at bounding box center [84, 267] width 97 height 8
click at [62, 285] on link "Optimail" at bounding box center [91, 287] width 99 height 11
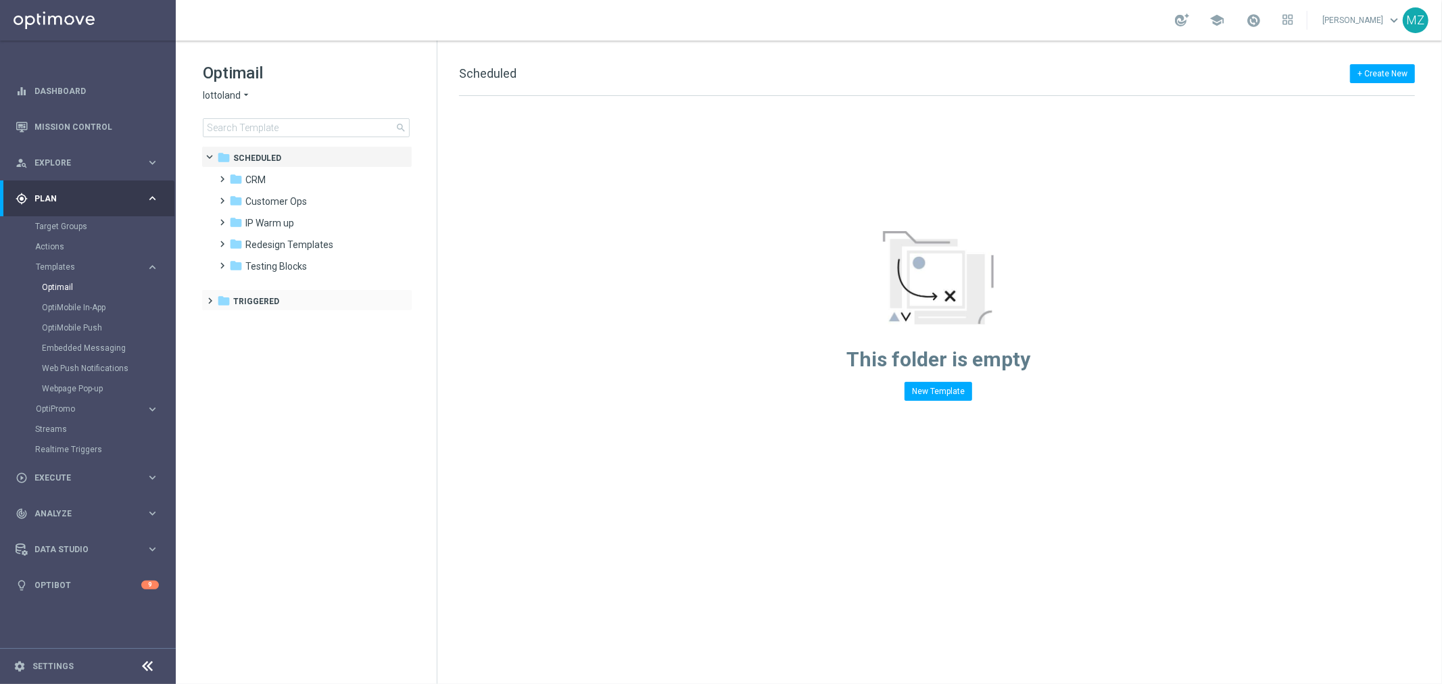
click at [208, 298] on span at bounding box center [208, 294] width 6 height 5
click at [221, 319] on span at bounding box center [220, 316] width 6 height 5
click at [247, 429] on span "Testing" at bounding box center [261, 431] width 32 height 12
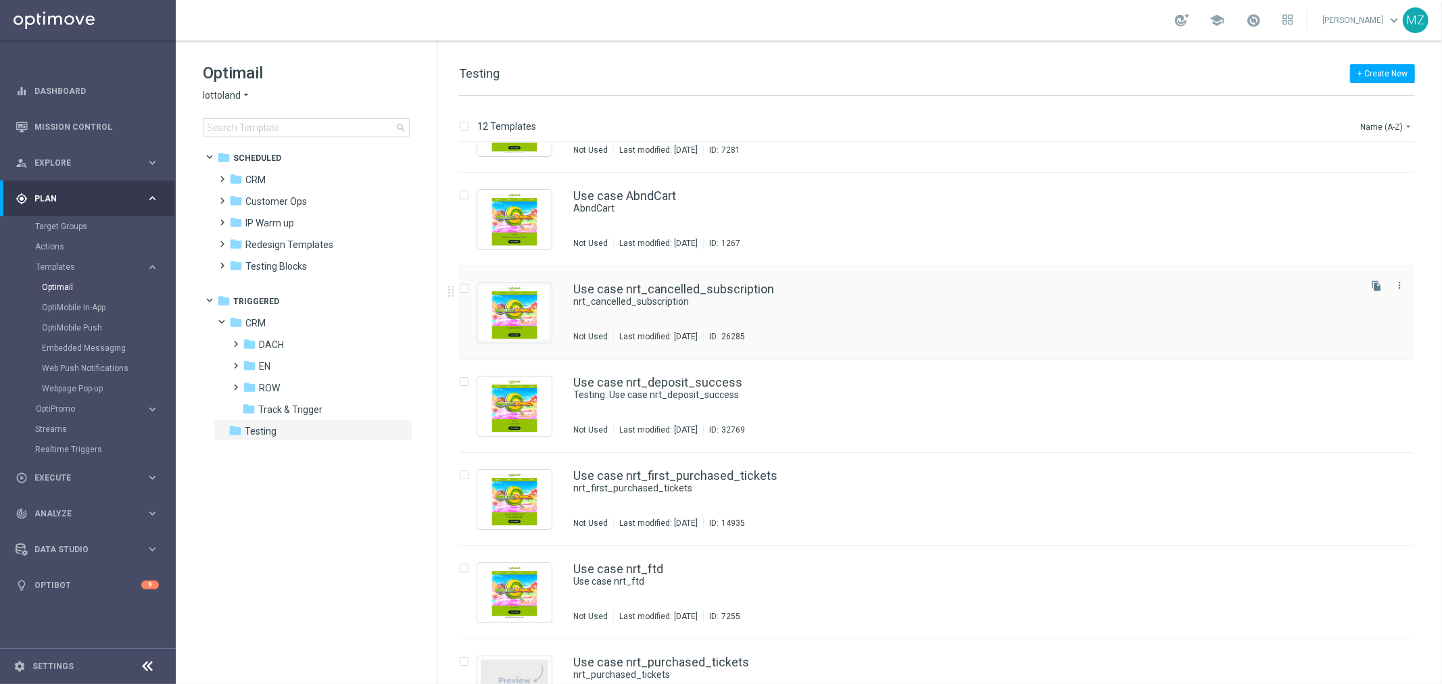
scroll to position [75, 0]
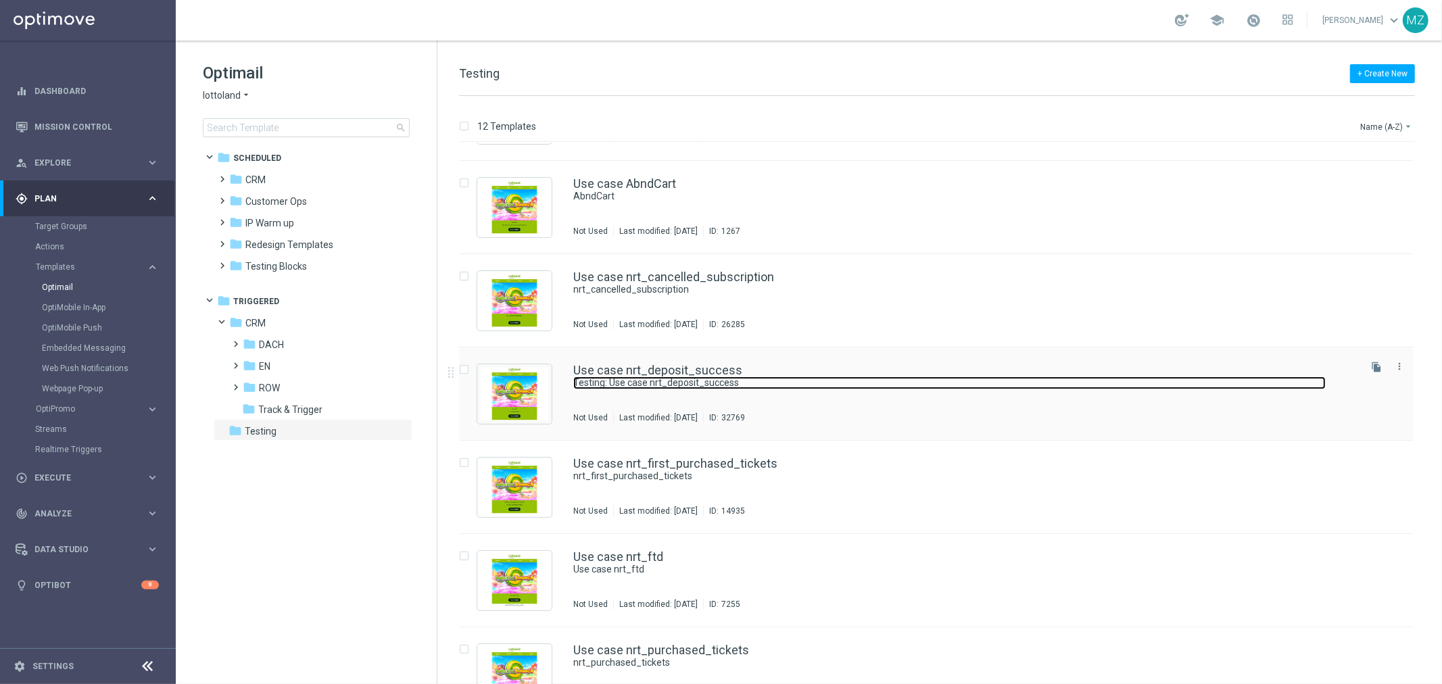
click at [998, 379] on link "Testing: Use case nrt_deposit_success" at bounding box center [949, 383] width 753 height 13
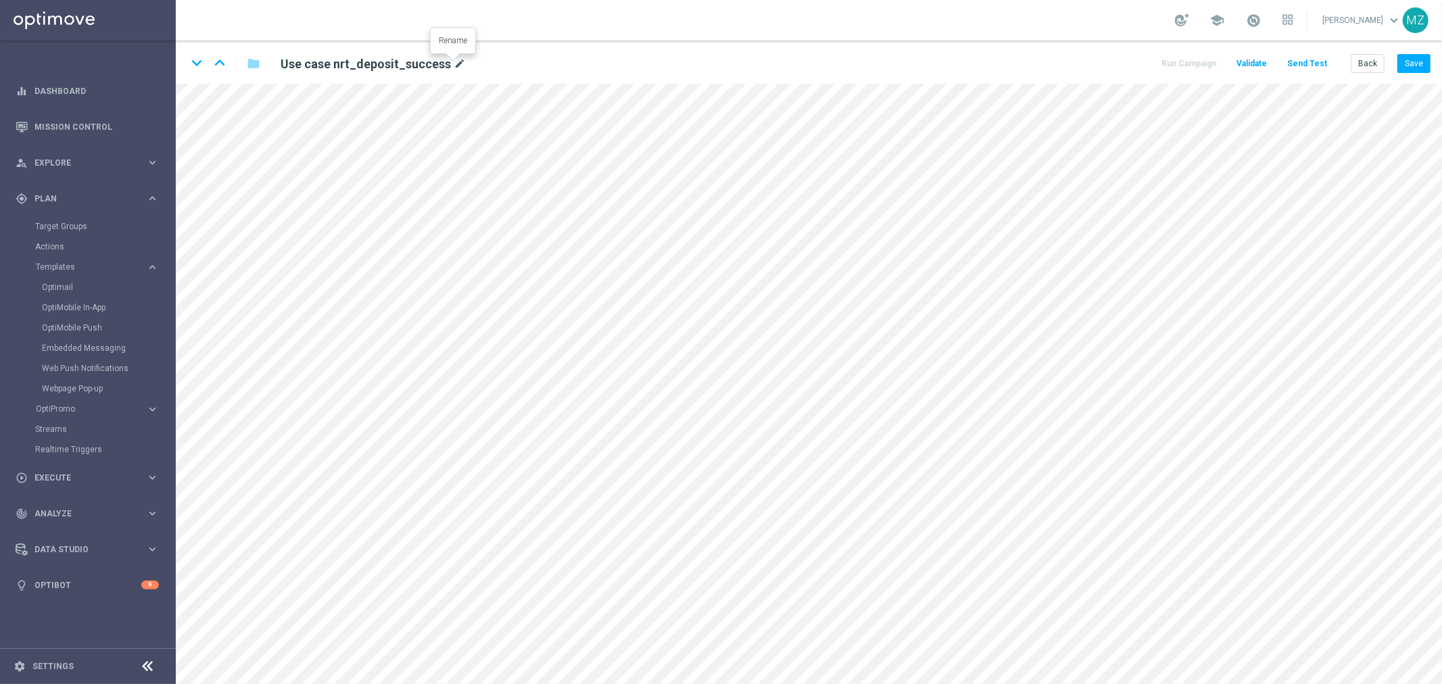
click at [454, 63] on icon "mode_edit" at bounding box center [460, 64] width 12 height 16
click at [448, 61] on input "Use case nrt_deposit_success" at bounding box center [437, 63] width 335 height 19
drag, startPoint x: 461, startPoint y: 64, endPoint x: 316, endPoint y: 73, distance: 145.0
click at [316, 73] on input-edit "Use case nrt_deposit_success" at bounding box center [437, 64] width 335 height 20
type input "Use case nrt_stake_casino"
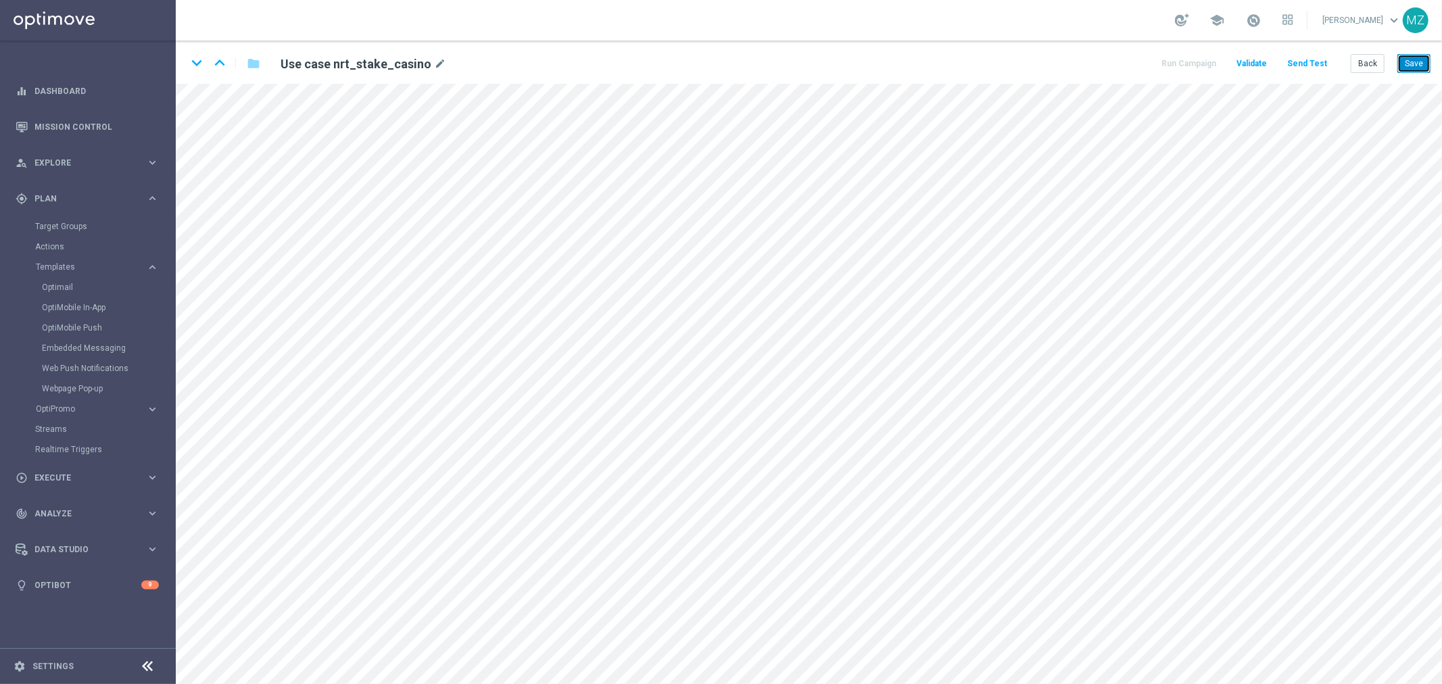
click at [1427, 61] on button "Save" at bounding box center [1414, 63] width 33 height 19
click at [379, 68] on h2 "Use case nrt_stake_casino" at bounding box center [356, 64] width 151 height 16
copy div "Use case nrt_stake_casino"
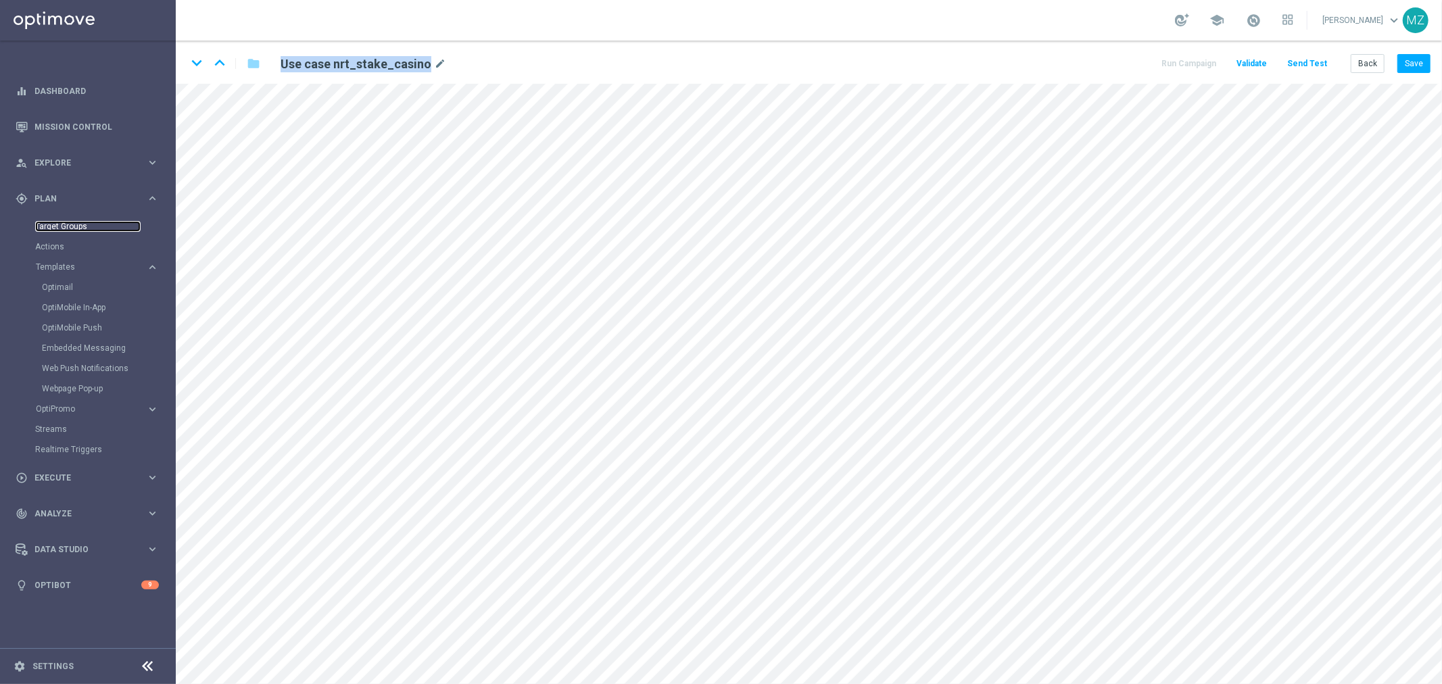
click at [66, 226] on link "Target Groups" at bounding box center [87, 226] width 105 height 11
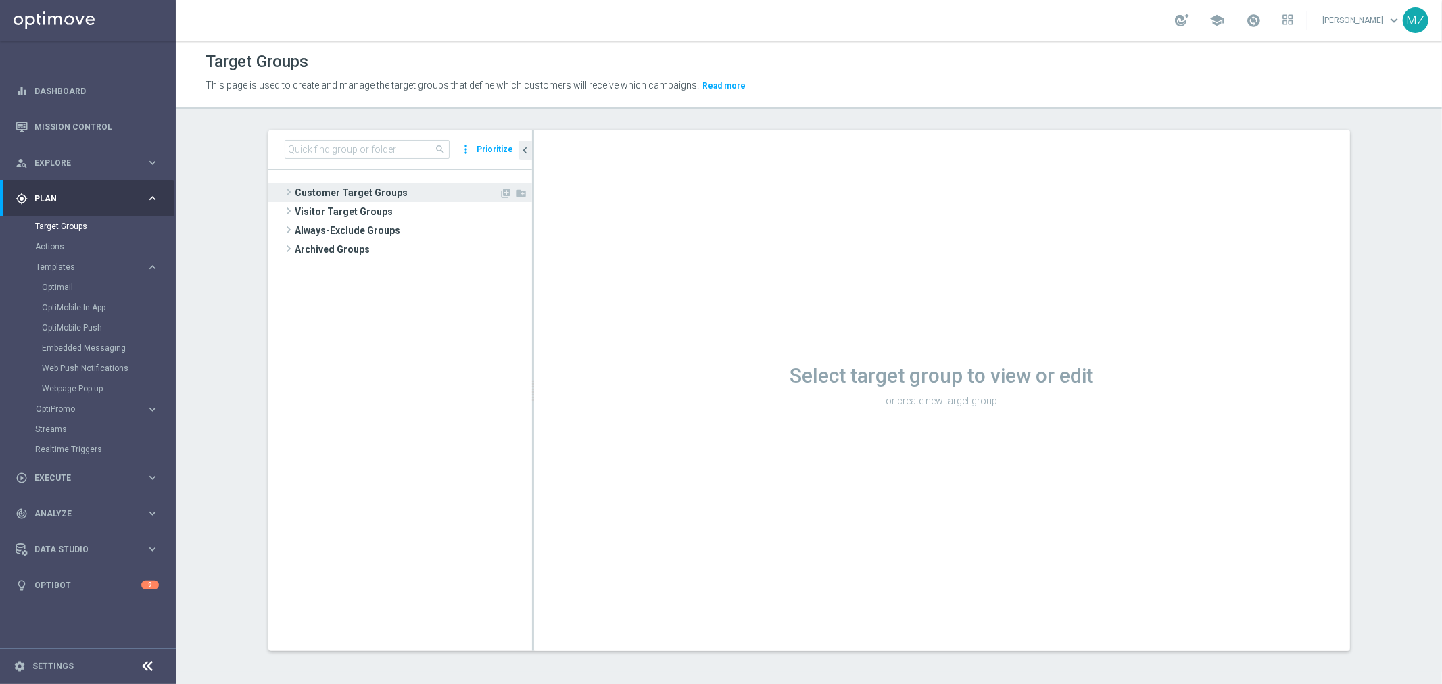
click at [282, 191] on span at bounding box center [289, 192] width 14 height 16
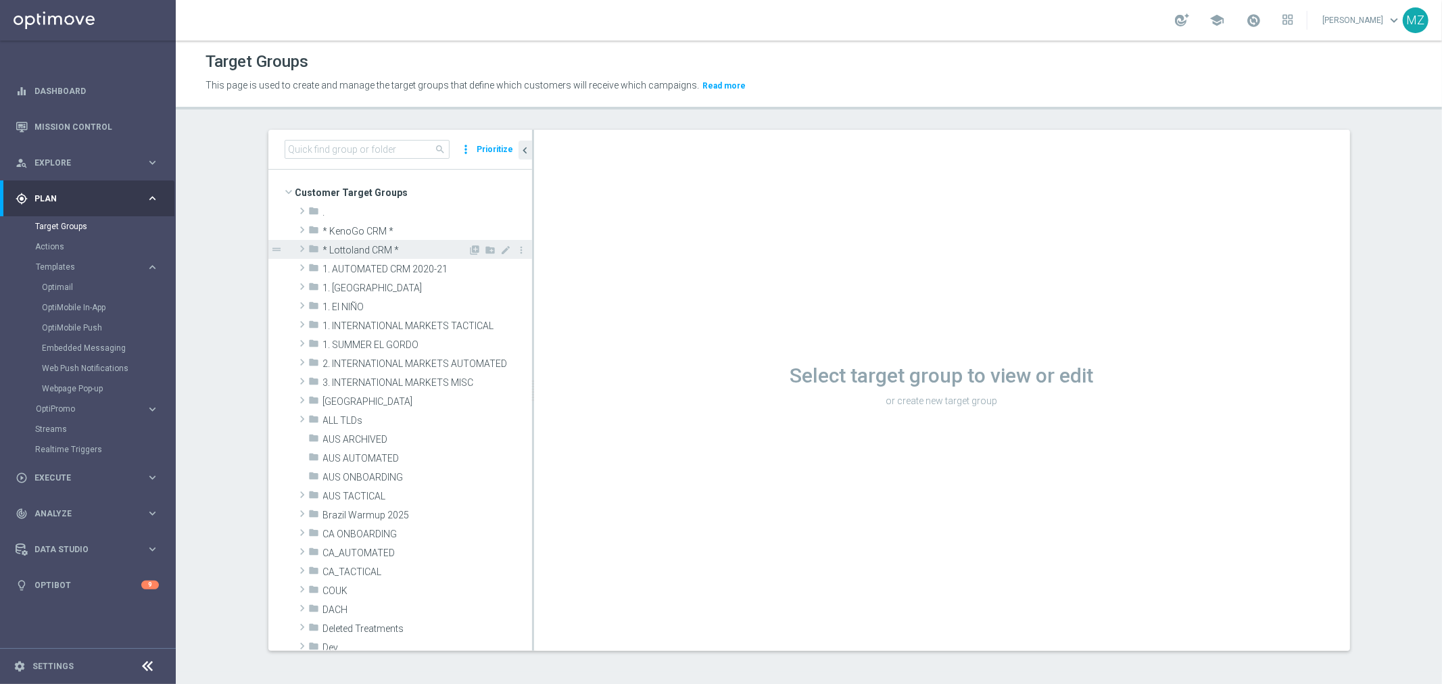
click at [295, 245] on span at bounding box center [302, 249] width 14 height 16
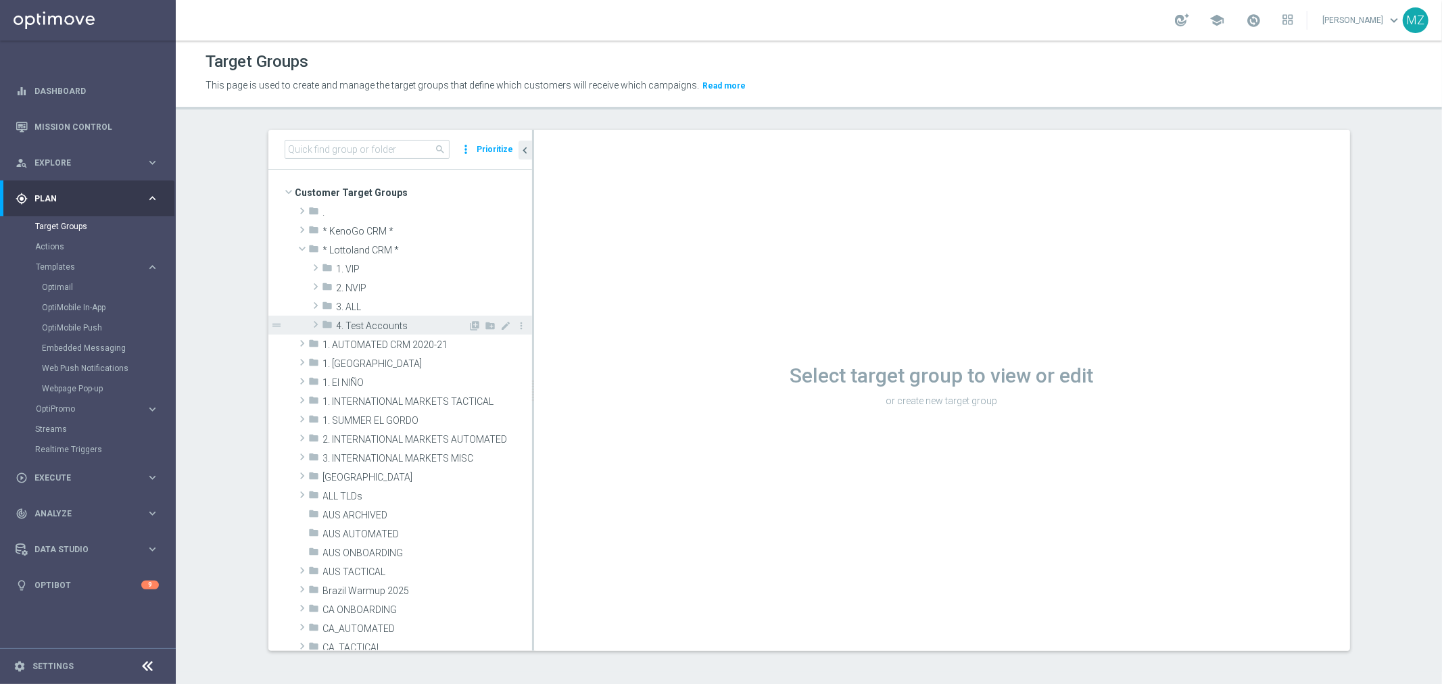
click at [311, 325] on span at bounding box center [316, 324] width 14 height 16
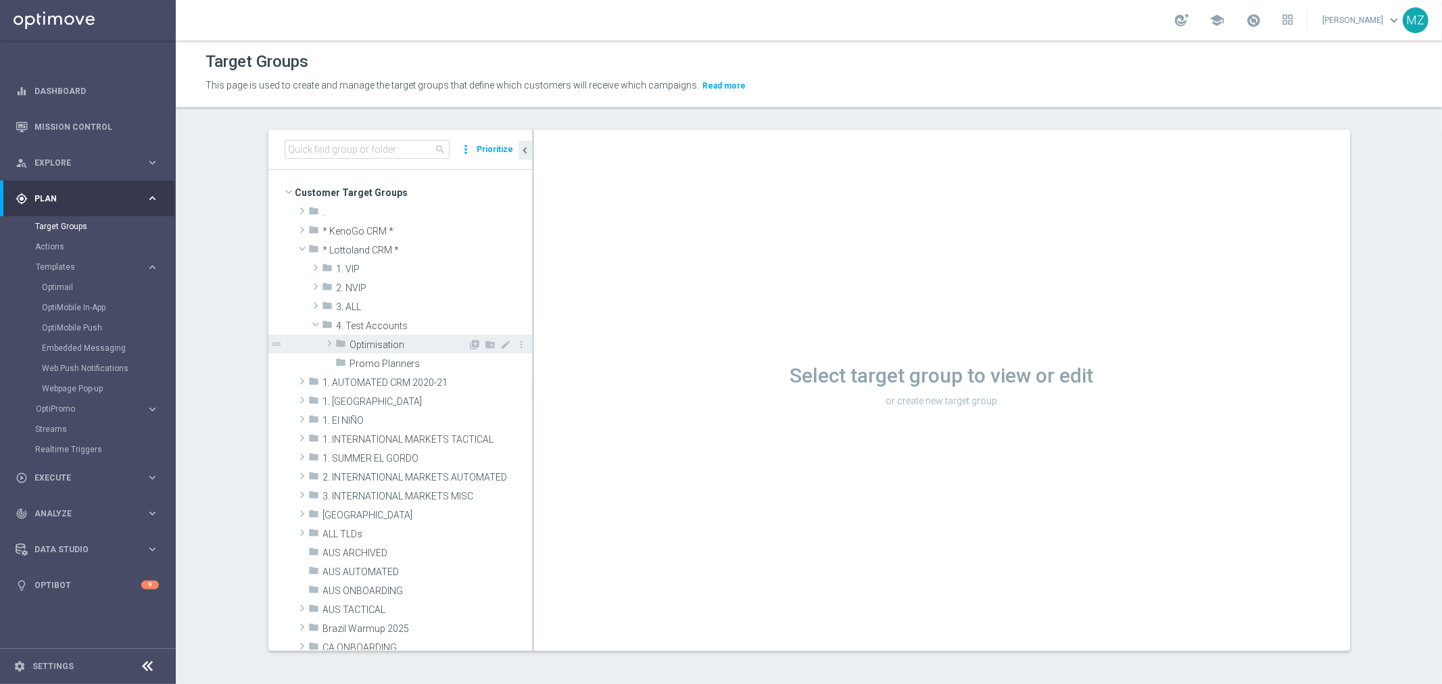
click at [325, 346] on span at bounding box center [330, 343] width 14 height 16
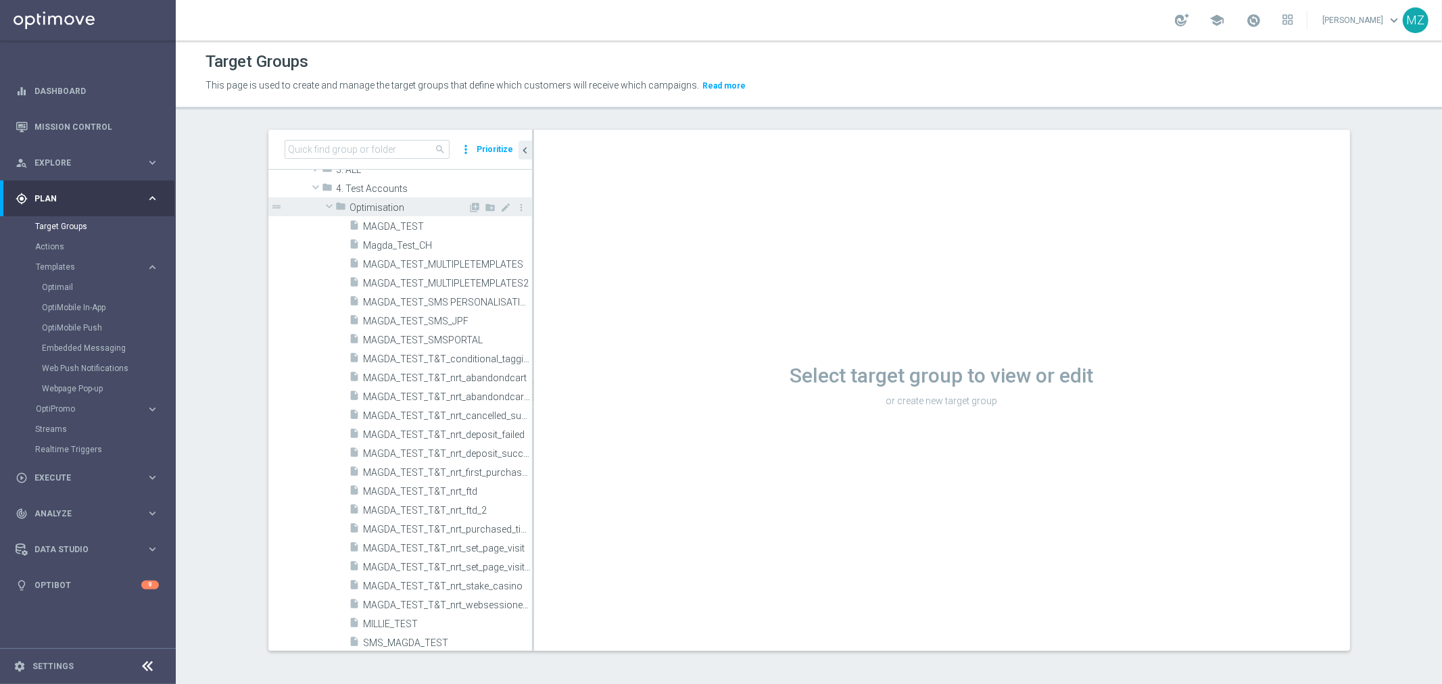
scroll to position [300, 0]
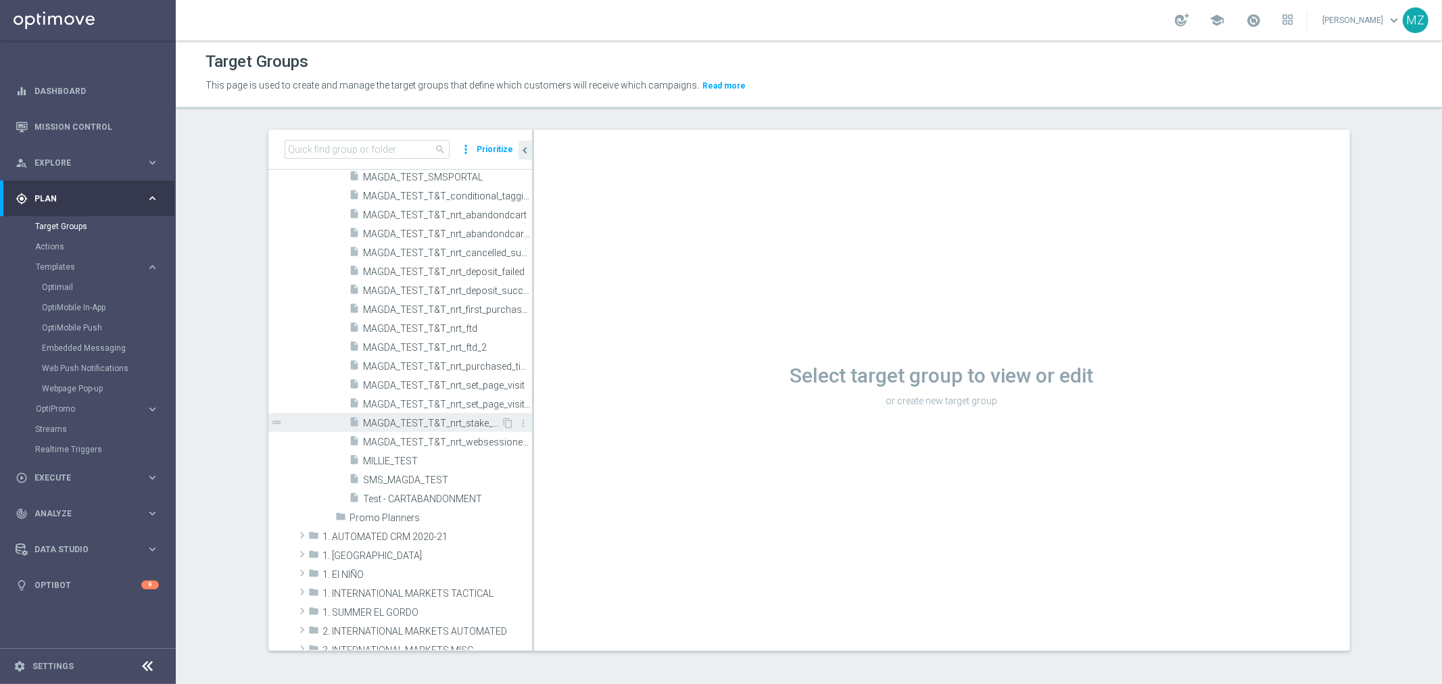
click at [469, 420] on span "MAGDA_TEST_T&T_nrt_stake_casino" at bounding box center [433, 423] width 138 height 11
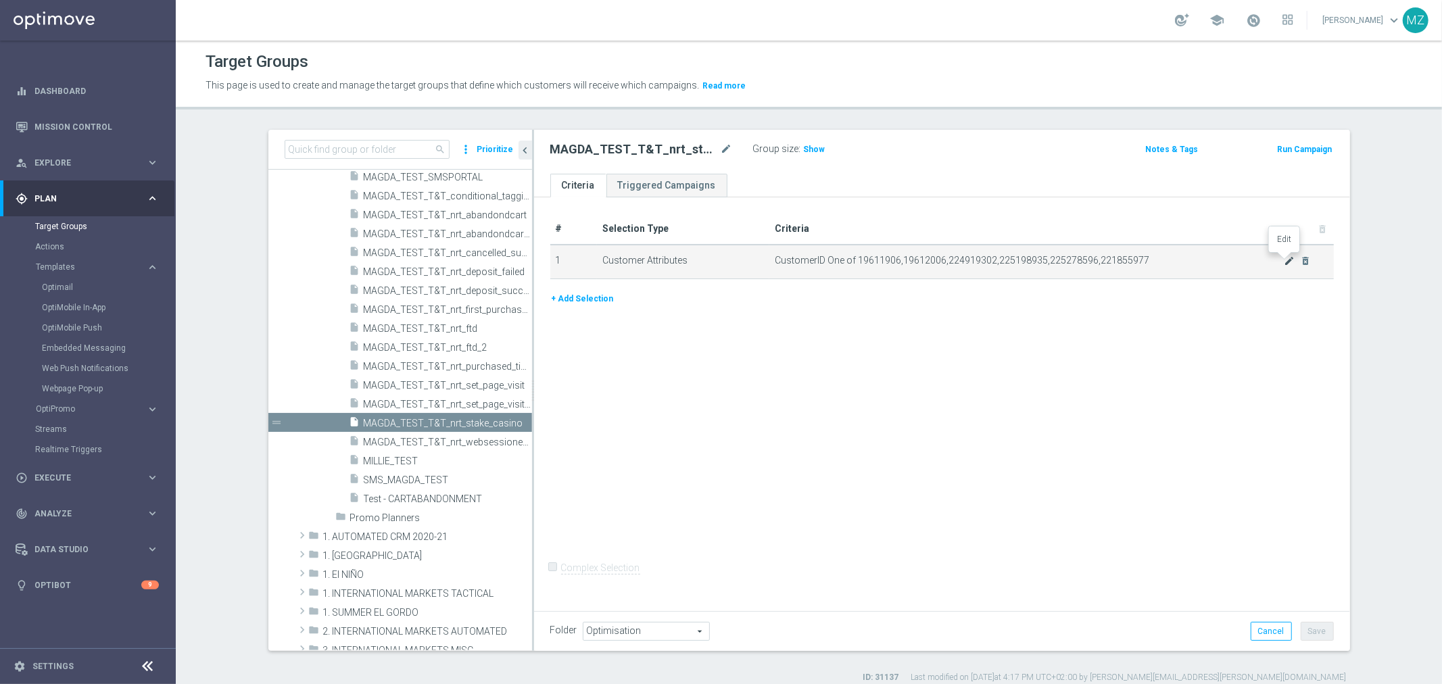
click at [1284, 260] on icon "mode_edit" at bounding box center [1289, 261] width 11 height 11
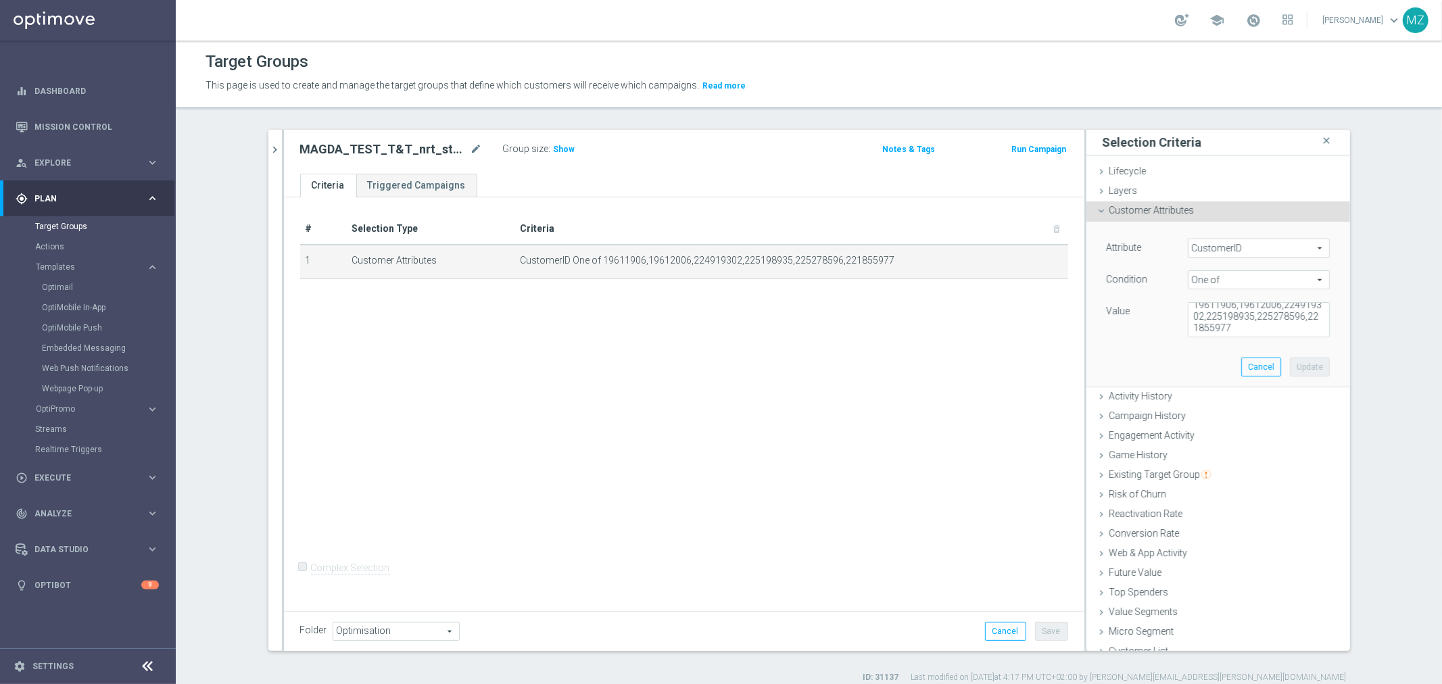
scroll to position [11, 0]
click at [1263, 323] on textarea "19611906,19612006,224919302,225198935,225278596,221855977" at bounding box center [1259, 319] width 142 height 35
paste textarea "25280155"
type textarea "19611906,19612006,224919302,225198935,225278596,221855977,25280155"
click at [1301, 373] on button "Update" at bounding box center [1310, 367] width 40 height 19
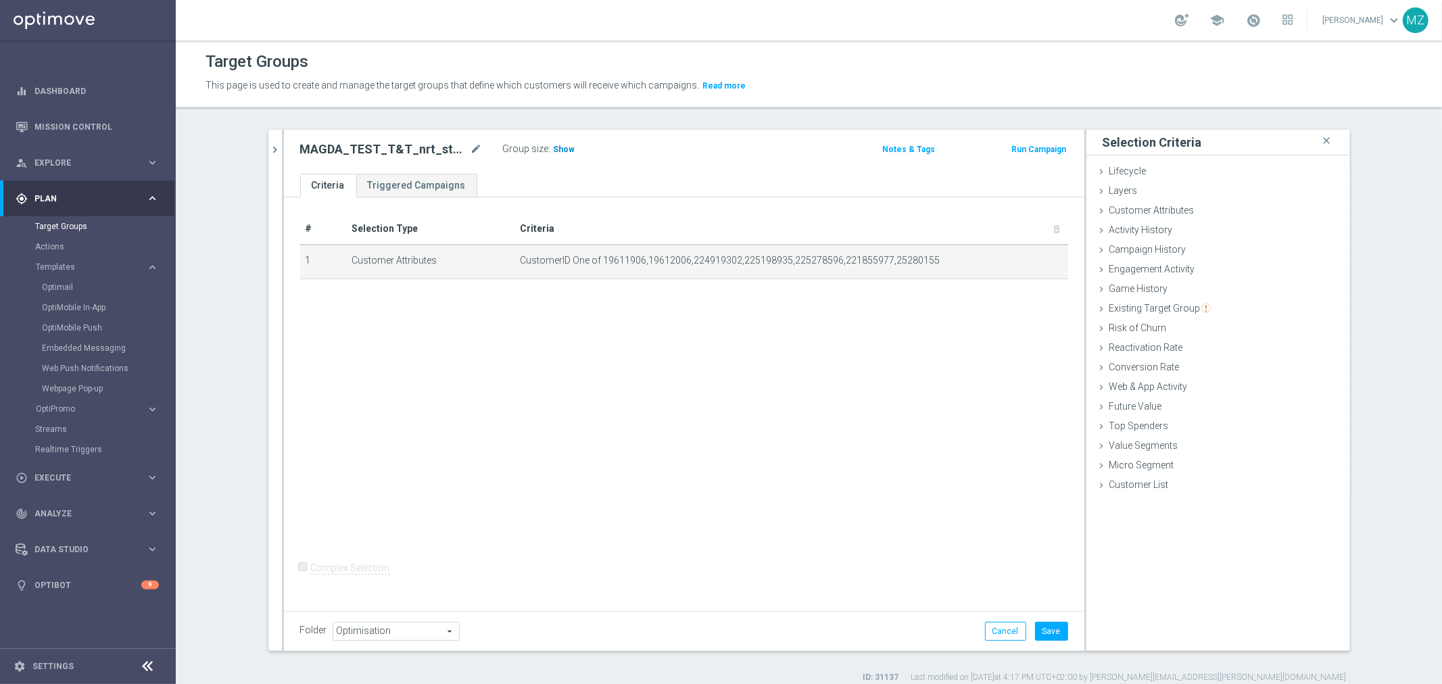
click at [562, 153] on h3 "Show" at bounding box center [564, 149] width 24 height 15
drag, startPoint x: 936, startPoint y: 255, endPoint x: 891, endPoint y: 251, distance: 45.5
click at [891, 251] on td "CustomerID One of 19611906,19612006,224919302,225198935,225278596,221855977,252…" at bounding box center [791, 262] width 553 height 34
click at [613, 258] on span "CustomerID One of 19611906,19612006,224919302,225198935,225278596,221855977,252…" at bounding box center [770, 260] width 499 height 11
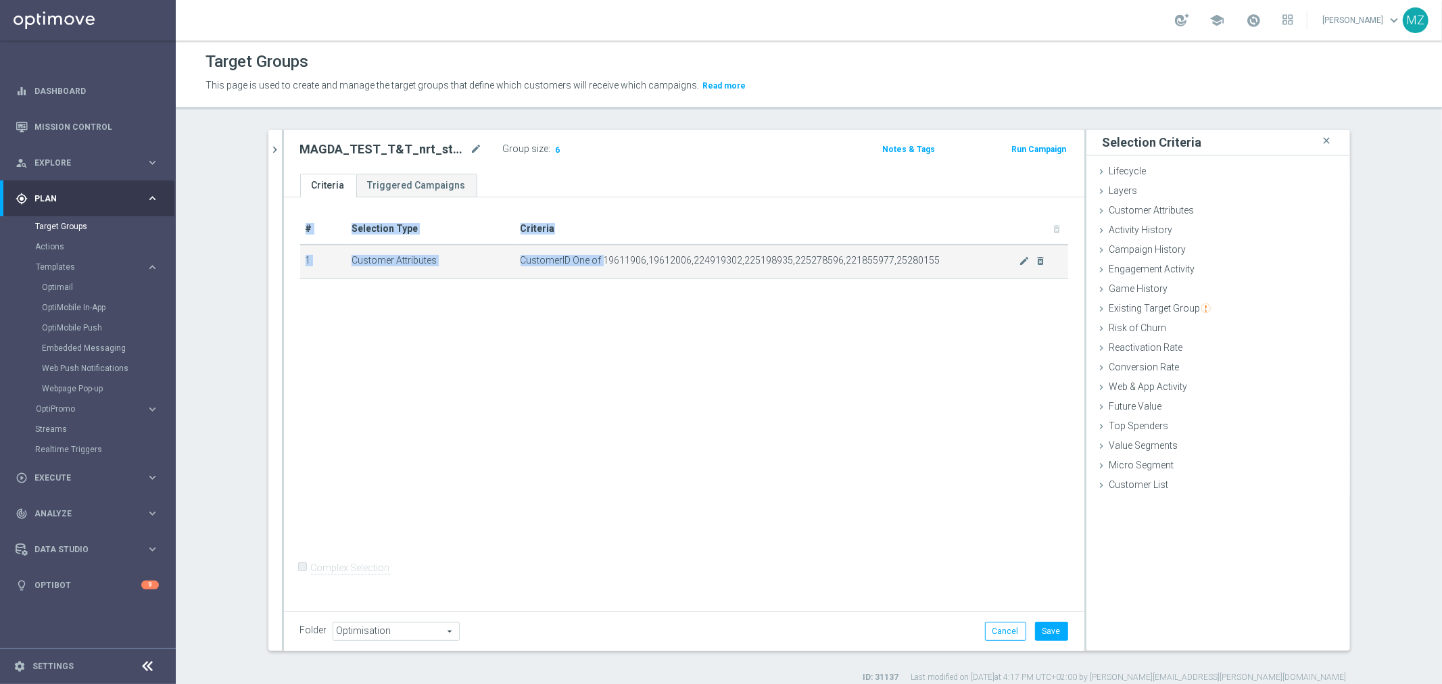
click at [650, 258] on span "CustomerID One of 19611906,19612006,224919302,225198935,225278596,221855977,252…" at bounding box center [770, 260] width 499 height 11
click at [704, 258] on span "CustomerID One of 19611906,19612006,224919302,225198935,225278596,221855977,252…" at bounding box center [770, 260] width 499 height 11
click at [747, 258] on span "CustomerID One of 19611906,19612006,224919302,225198935,225278596,221855977,252…" at bounding box center [770, 260] width 499 height 11
click at [801, 257] on span "CustomerID One of 19611906,19612006,224919302,225198935,225278596,221855977,252…" at bounding box center [770, 260] width 499 height 11
click at [852, 258] on span "CustomerID One of 19611906,19612006,224919302,225198935,225278596,221855977,252…" at bounding box center [770, 260] width 499 height 11
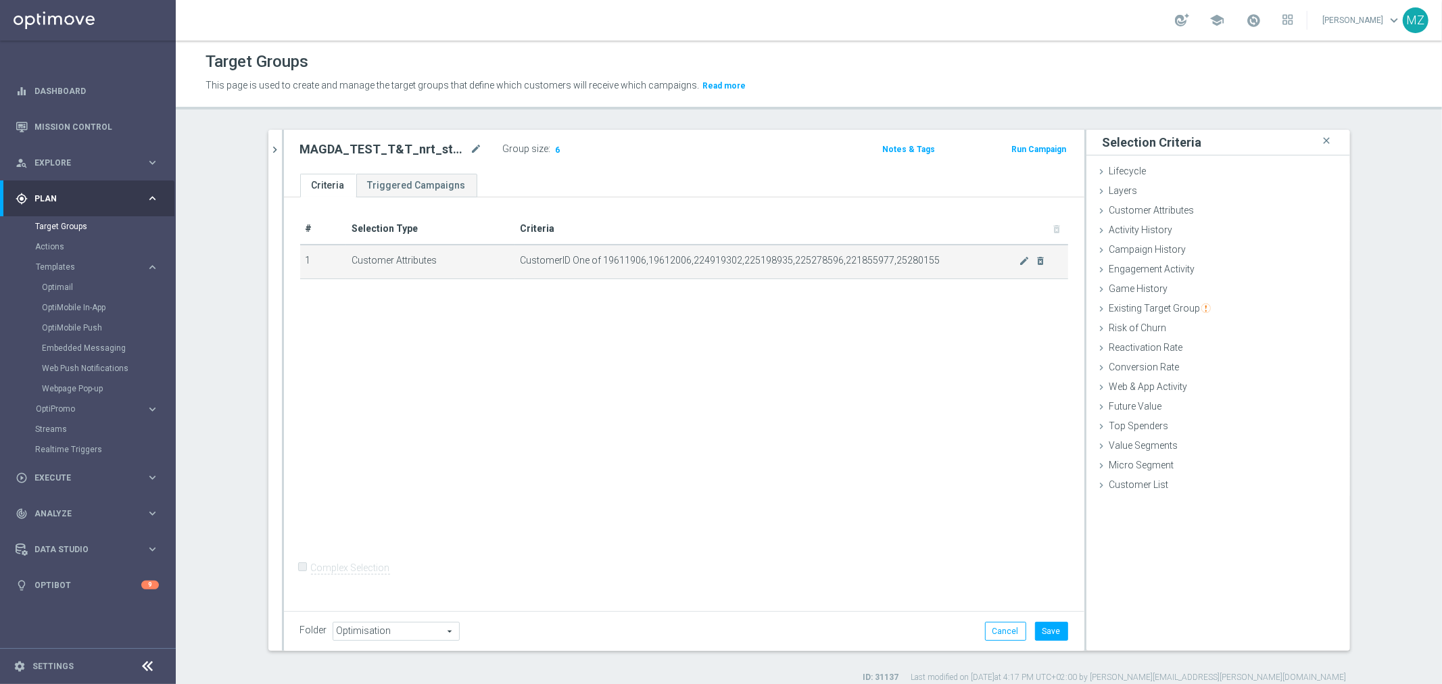
click at [922, 259] on span "CustomerID One of 19611906,19612006,224919302,225198935,225278596,221855977,252…" at bounding box center [770, 260] width 499 height 11
click at [1019, 260] on icon "mode_edit" at bounding box center [1024, 261] width 11 height 11
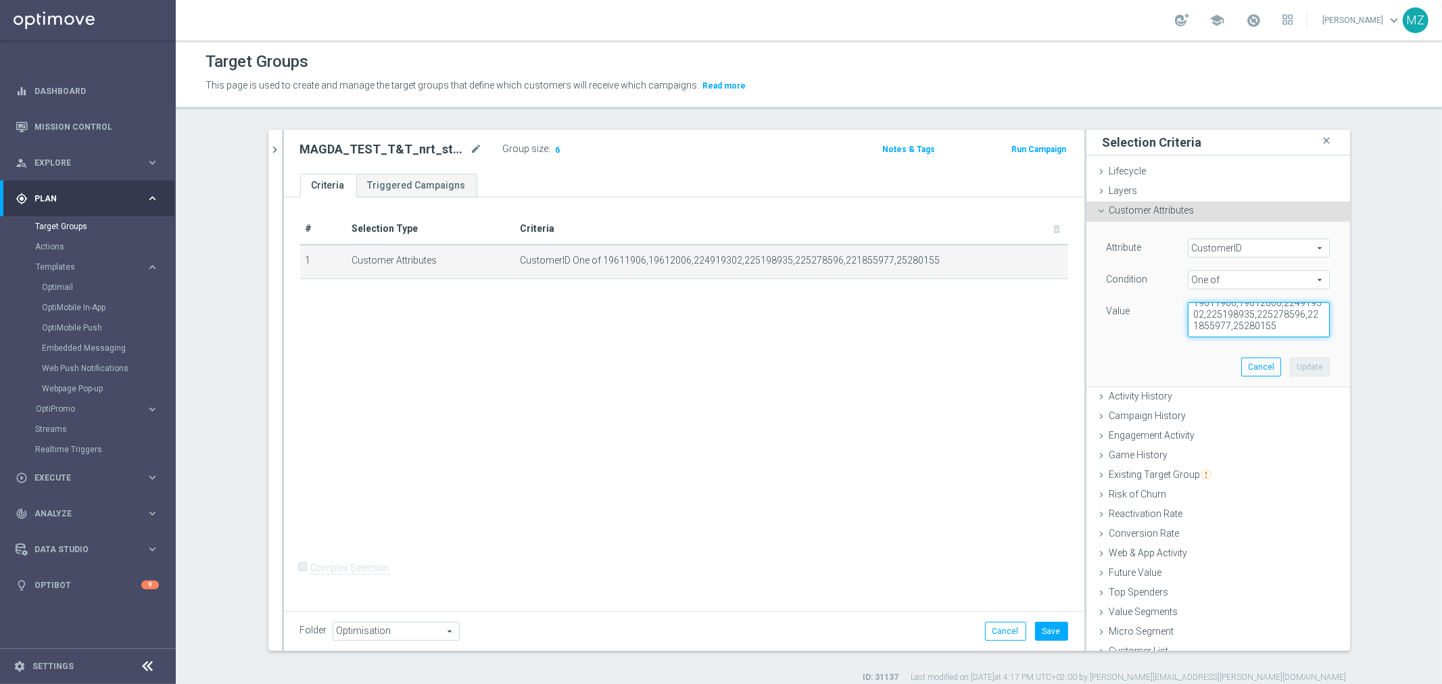
drag, startPoint x: 1248, startPoint y: 321, endPoint x: 1337, endPoint y: 321, distance: 89.3
click at [1337, 321] on div "Selection Criteria close Lifecycle done Cancel Update Layers done Cancel Update" at bounding box center [1219, 390] width 264 height 521
type textarea "19611906,19612006,224919302,225198935,225278596,221855977"
click at [1291, 365] on button "Update" at bounding box center [1310, 367] width 40 height 19
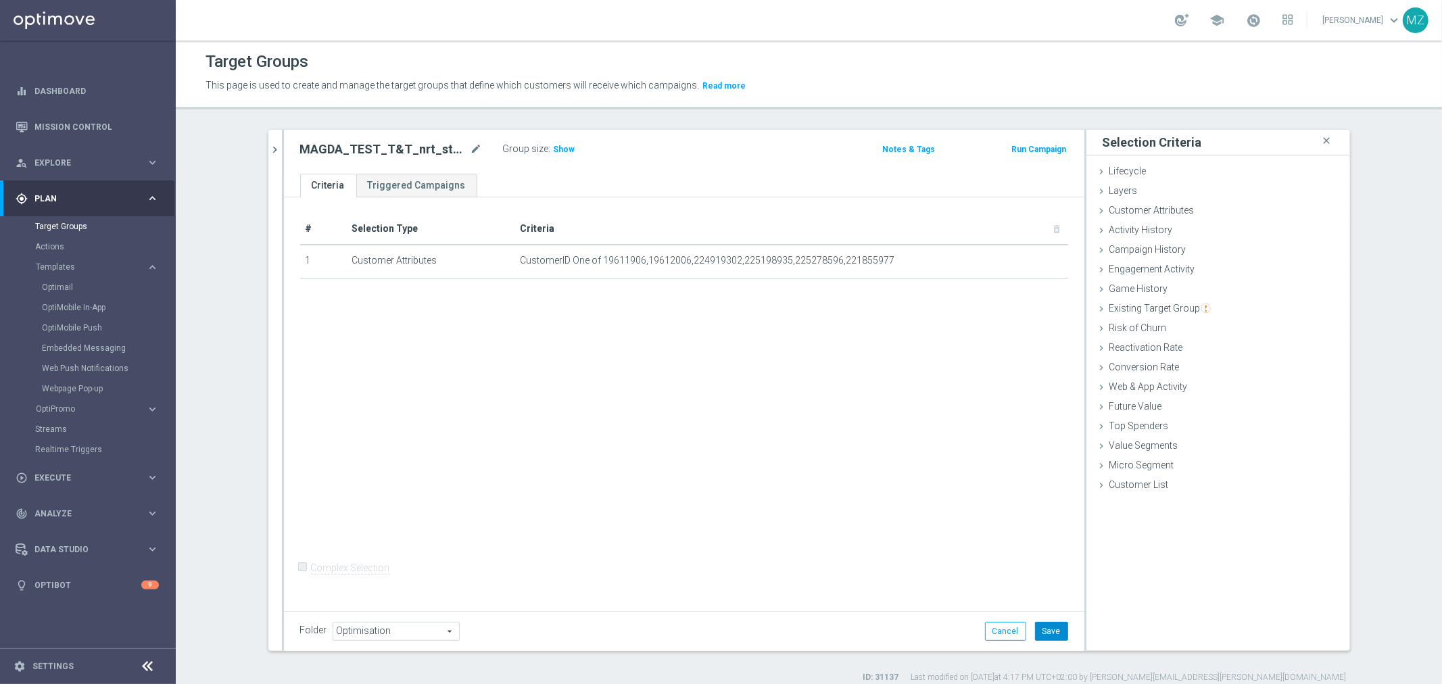
click at [1040, 630] on button "Save" at bounding box center [1051, 631] width 33 height 19
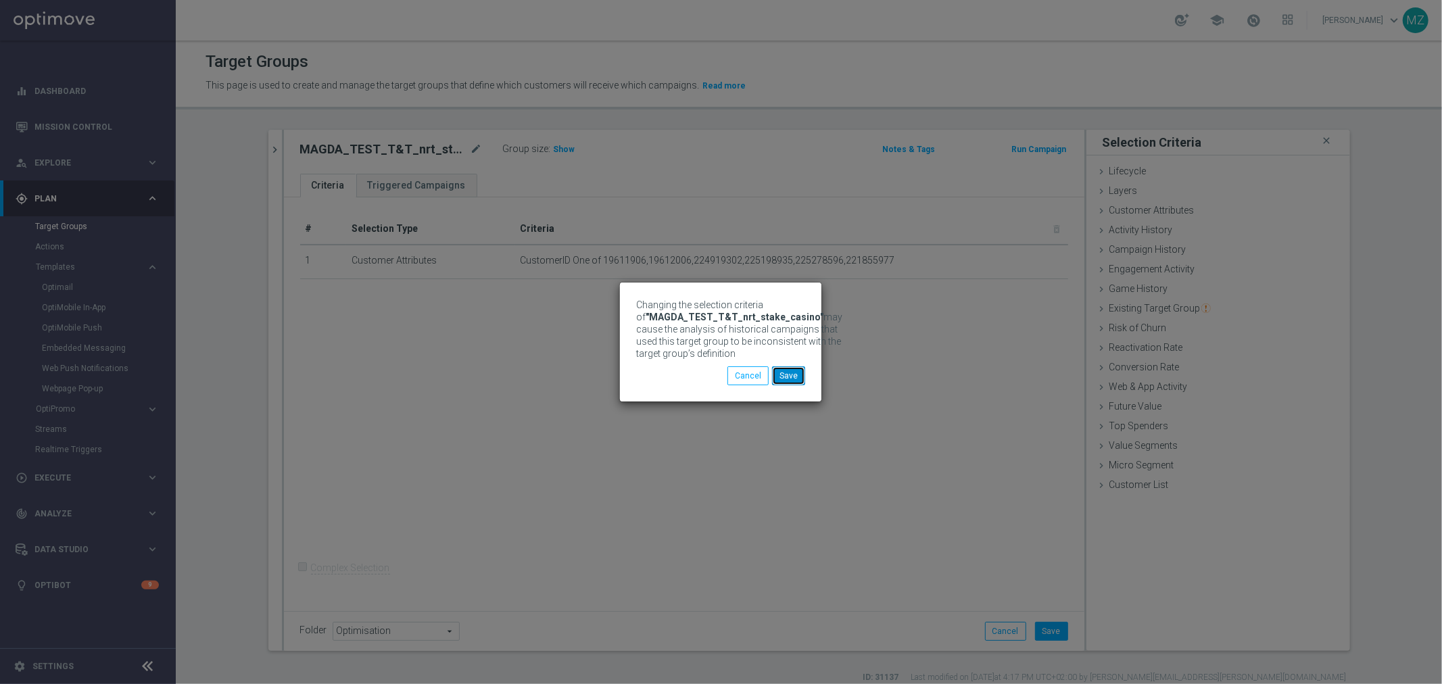
click at [786, 375] on button "Save" at bounding box center [788, 375] width 33 height 19
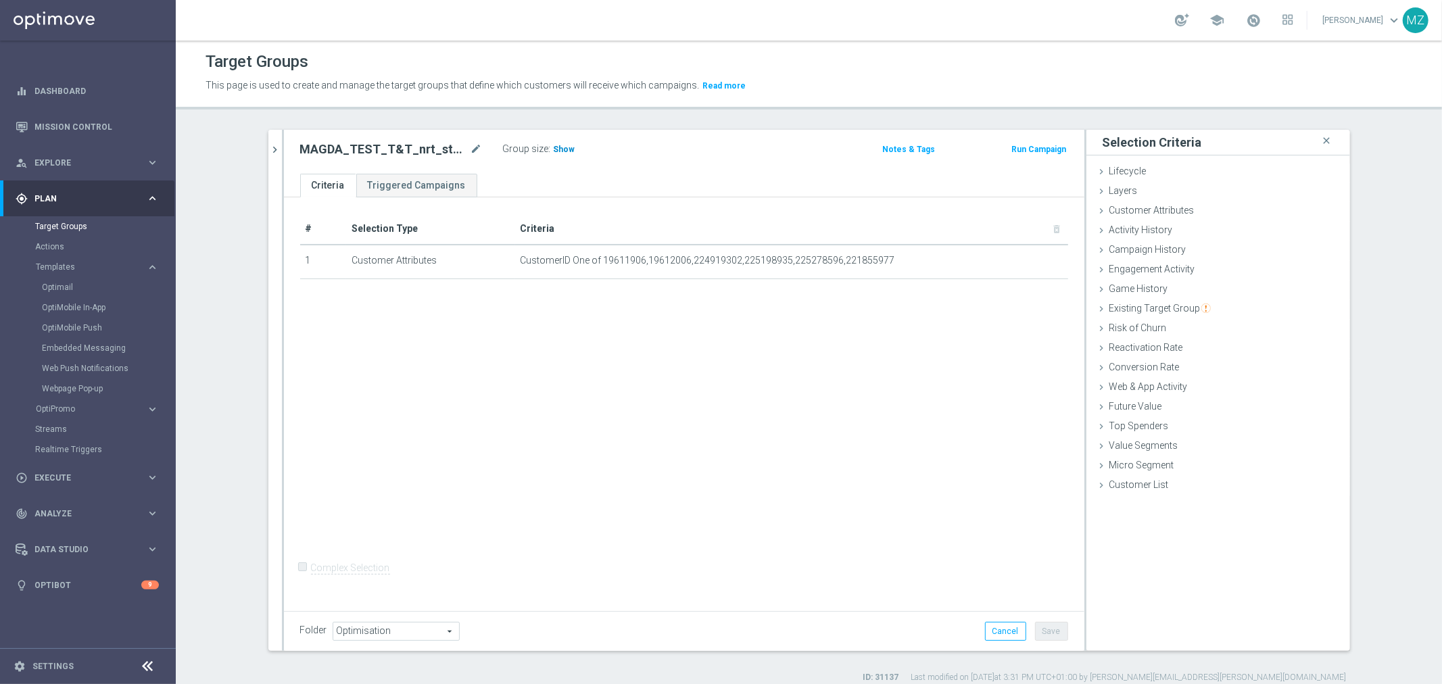
click at [564, 152] on span "Show" at bounding box center [565, 149] width 22 height 9
drag, startPoint x: 556, startPoint y: 151, endPoint x: 546, endPoint y: 151, distance: 10.1
click at [546, 151] on div "Group size : 6" at bounding box center [570, 148] width 135 height 16
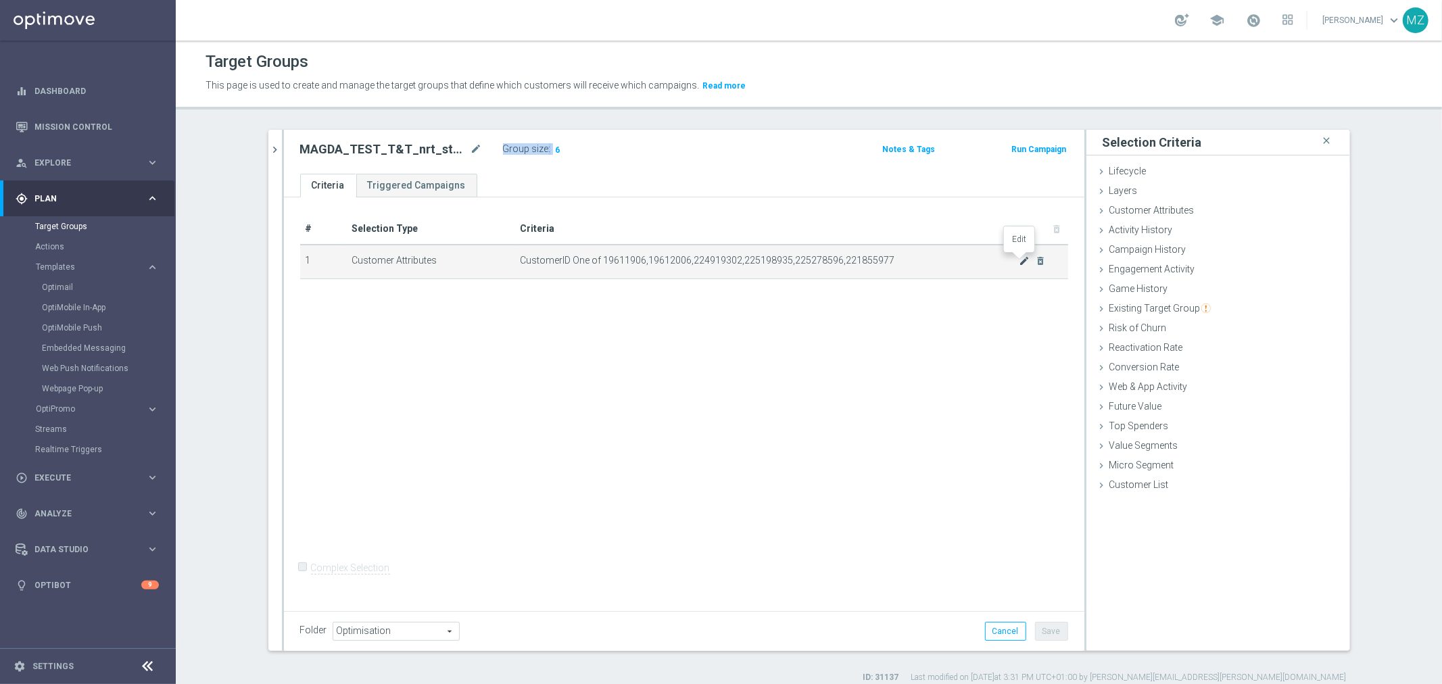
click at [1019, 264] on icon "mode_edit" at bounding box center [1024, 261] width 11 height 11
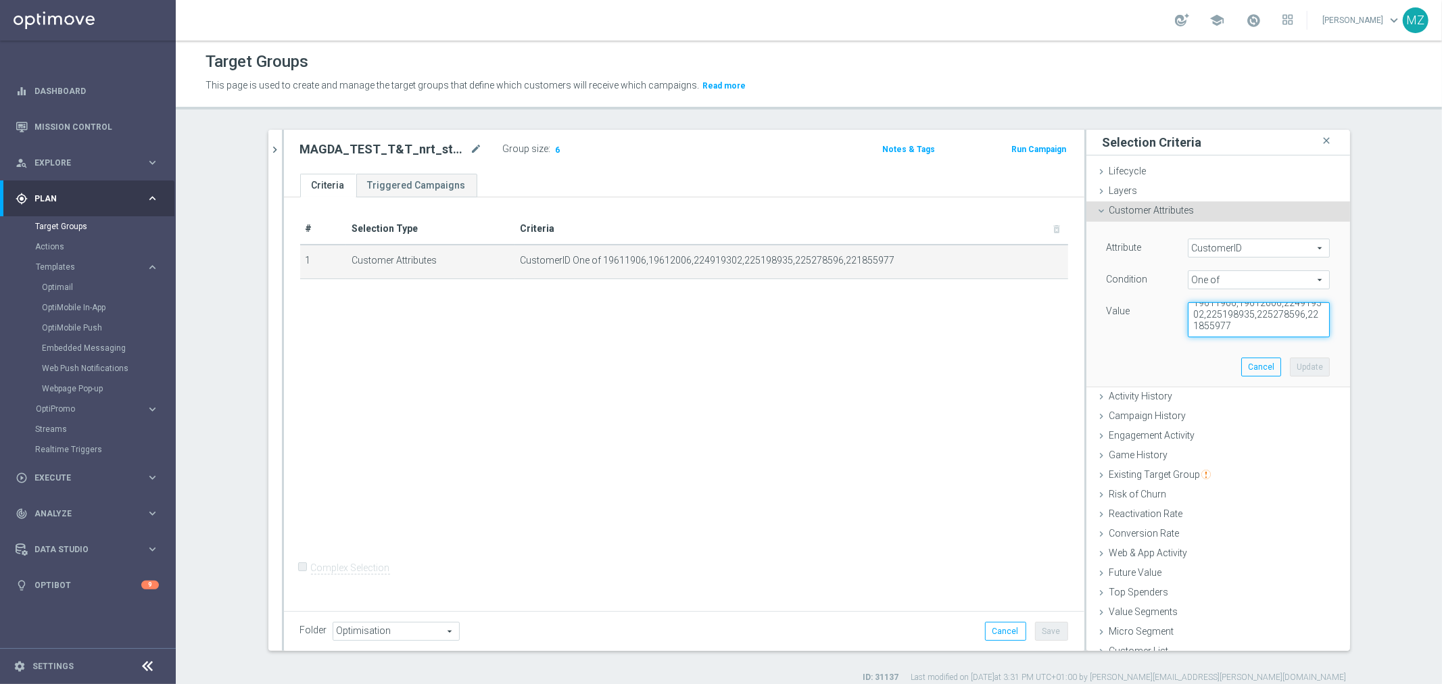
click at [1252, 327] on textarea "19611906,19612006,224919302,225198935,225278596,221855977" at bounding box center [1259, 319] width 142 height 35
paste textarea "25280155"
type textarea "19611906,19612006,224919302,225198935,225278596,221855977,25280155"
click at [1300, 373] on button "Update" at bounding box center [1310, 367] width 40 height 19
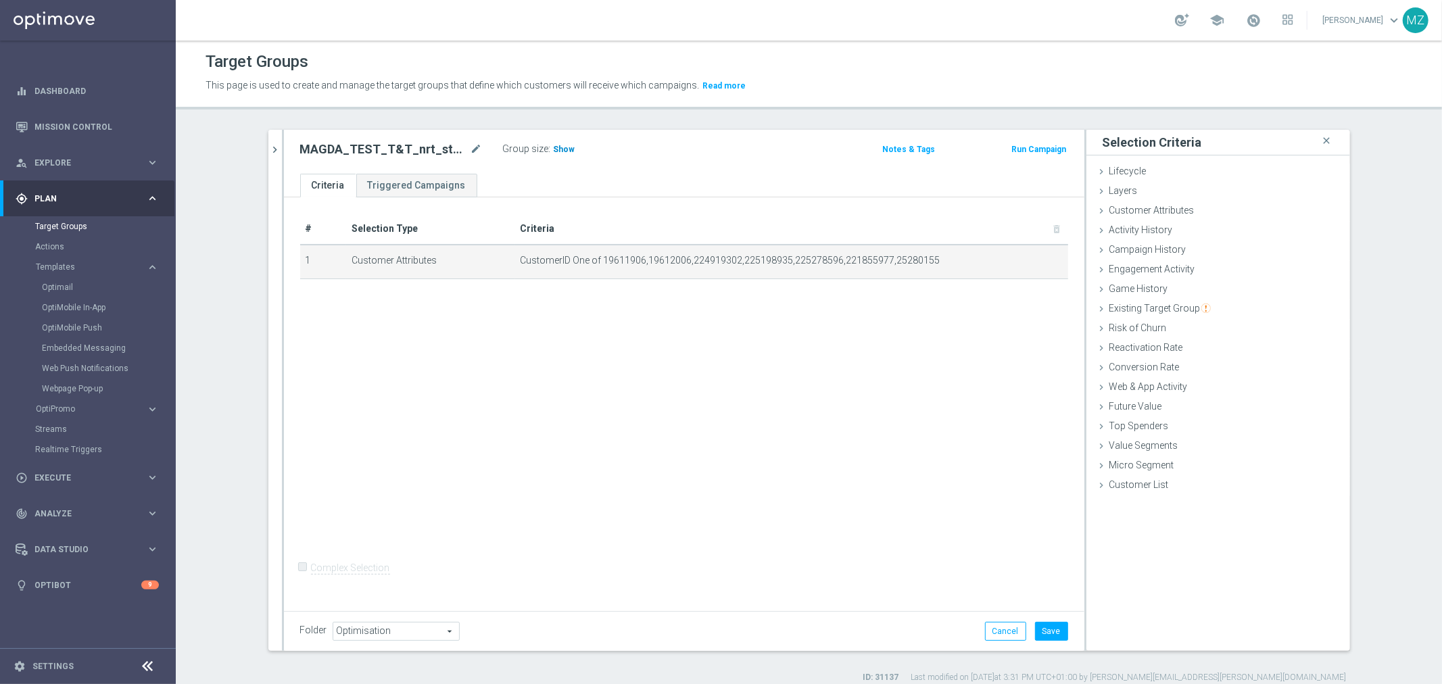
click at [554, 147] on span "Show" at bounding box center [565, 149] width 22 height 9
click at [1019, 260] on icon "mode_edit" at bounding box center [1024, 261] width 11 height 11
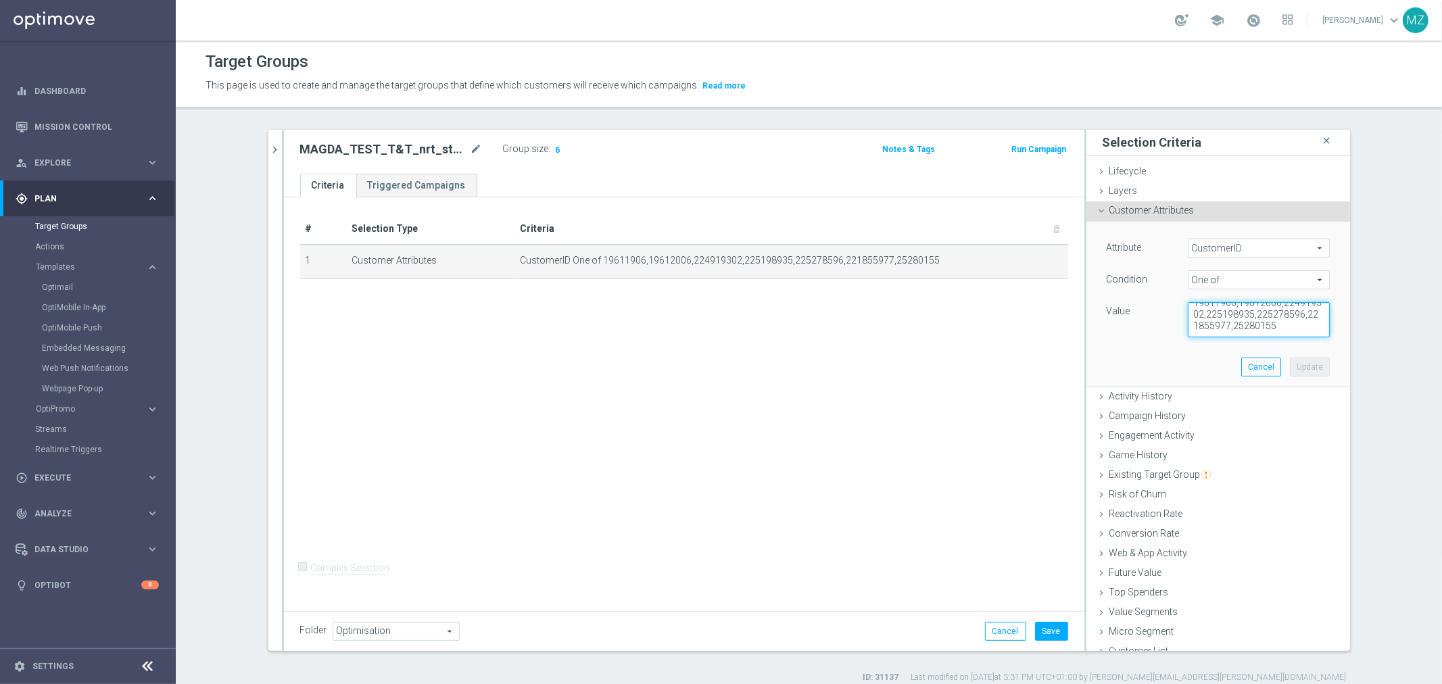
drag, startPoint x: 1296, startPoint y: 327, endPoint x: 1248, endPoint y: 327, distance: 48.0
click at [1248, 327] on textarea "19611906,19612006,224919302,225198935,225278596,221855977,25280155" at bounding box center [1259, 319] width 142 height 35
type textarea "19611906,19612006,224919302,225198935,225278596,221855977"
click at [1297, 366] on button "Update" at bounding box center [1310, 367] width 40 height 19
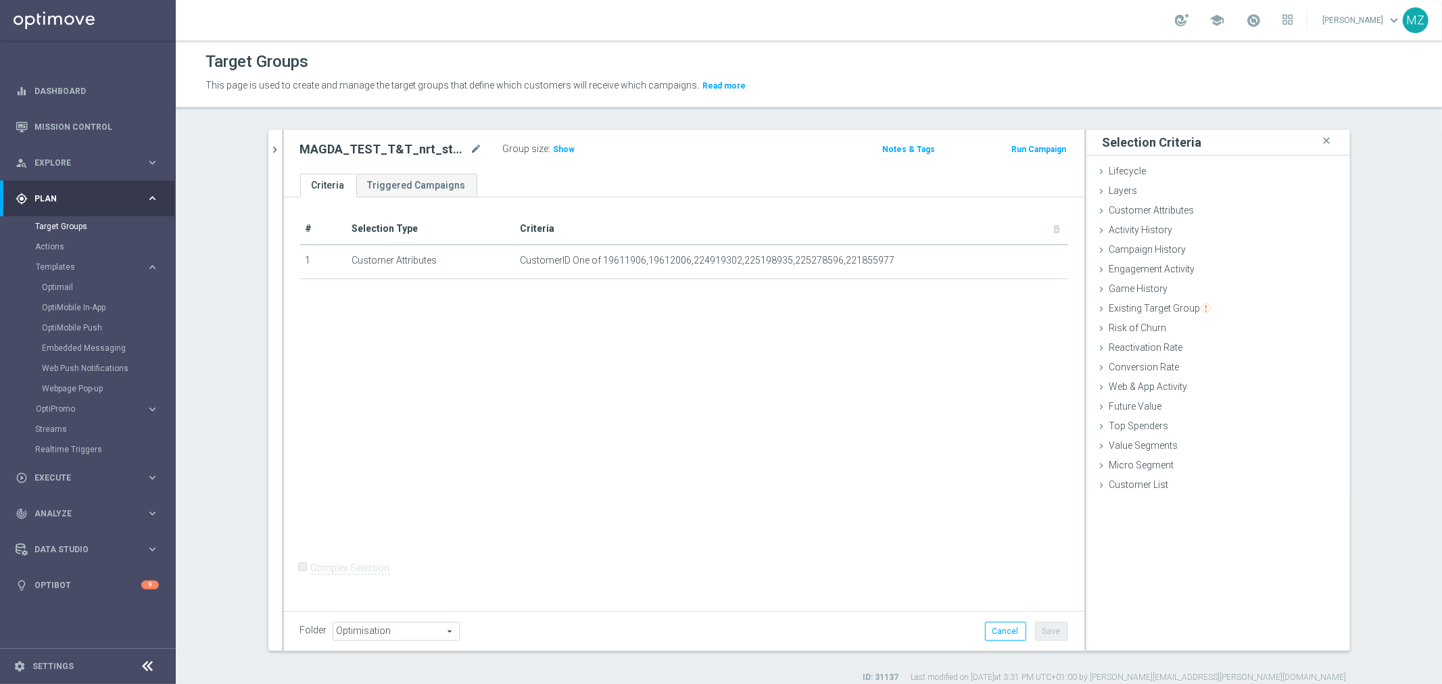
click at [877, 370] on div "# Selection Type Criteria delete_forever 1 Customer Attributes CustomerID One o…" at bounding box center [684, 401] width 801 height 409
click at [555, 147] on span "Show" at bounding box center [565, 149] width 22 height 9
drag, startPoint x: 562, startPoint y: 146, endPoint x: 545, endPoint y: 146, distance: 16.9
click at [545, 146] on div "Group size : 6" at bounding box center [570, 148] width 135 height 16
click at [519, 150] on label "Group size" at bounding box center [526, 148] width 46 height 11
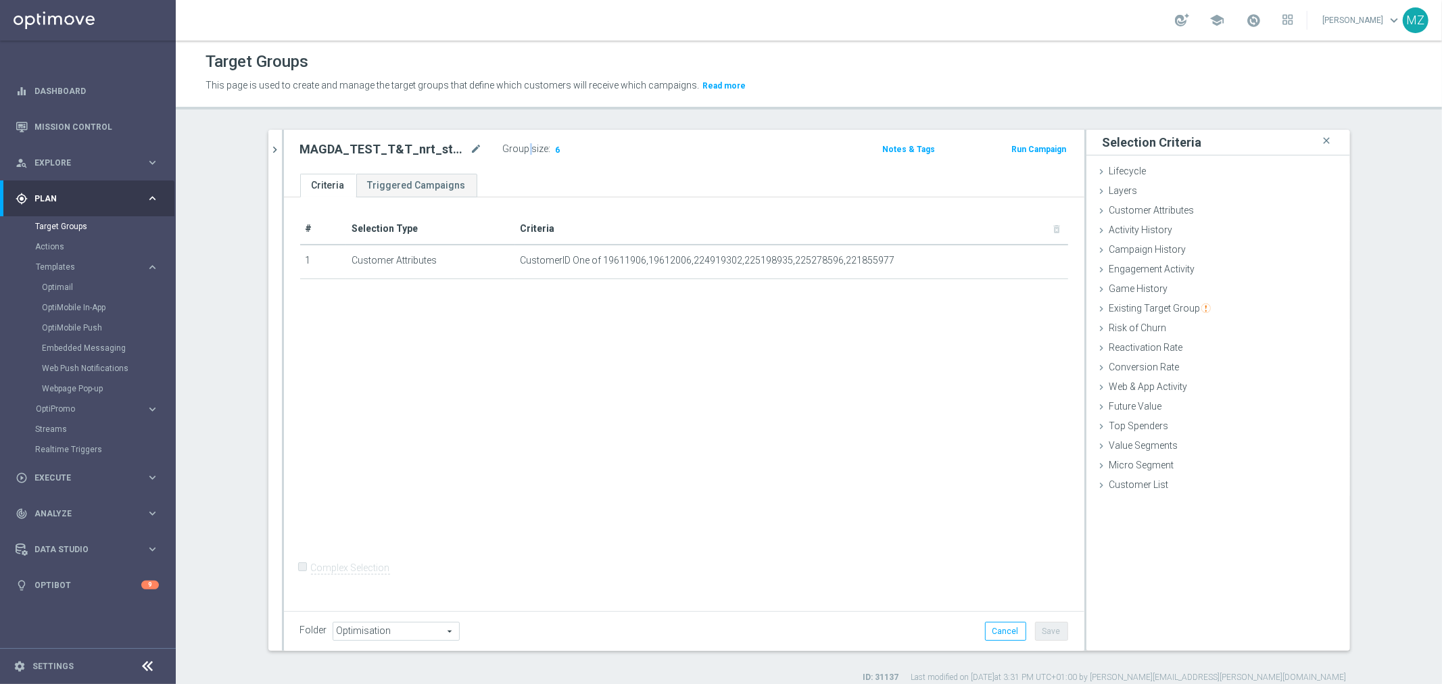
click at [519, 150] on label "Group size" at bounding box center [526, 148] width 46 height 11
click at [519, 151] on label "Group size" at bounding box center [526, 148] width 46 height 11
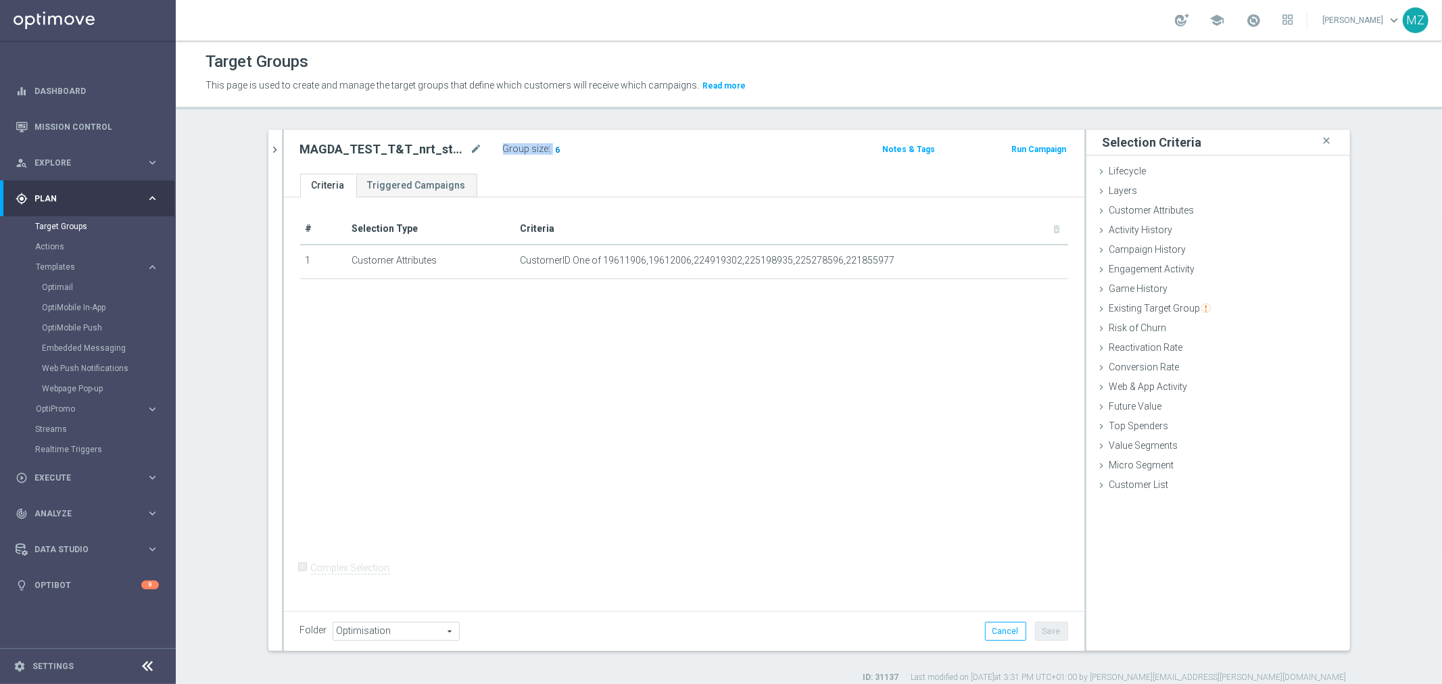
drag, startPoint x: 560, startPoint y: 154, endPoint x: 550, endPoint y: 151, distance: 10.1
click at [550, 151] on div "Group size : 6" at bounding box center [570, 148] width 135 height 16
click at [924, 423] on div "# Selection Type Criteria delete_forever 1 Customer Attributes CustomerID One o…" at bounding box center [684, 401] width 801 height 409
click at [1035, 259] on body "equalizer Dashboard Mission Control" at bounding box center [721, 342] width 1442 height 684
drag, startPoint x: 975, startPoint y: 556, endPoint x: 962, endPoint y: 550, distance: 14.2
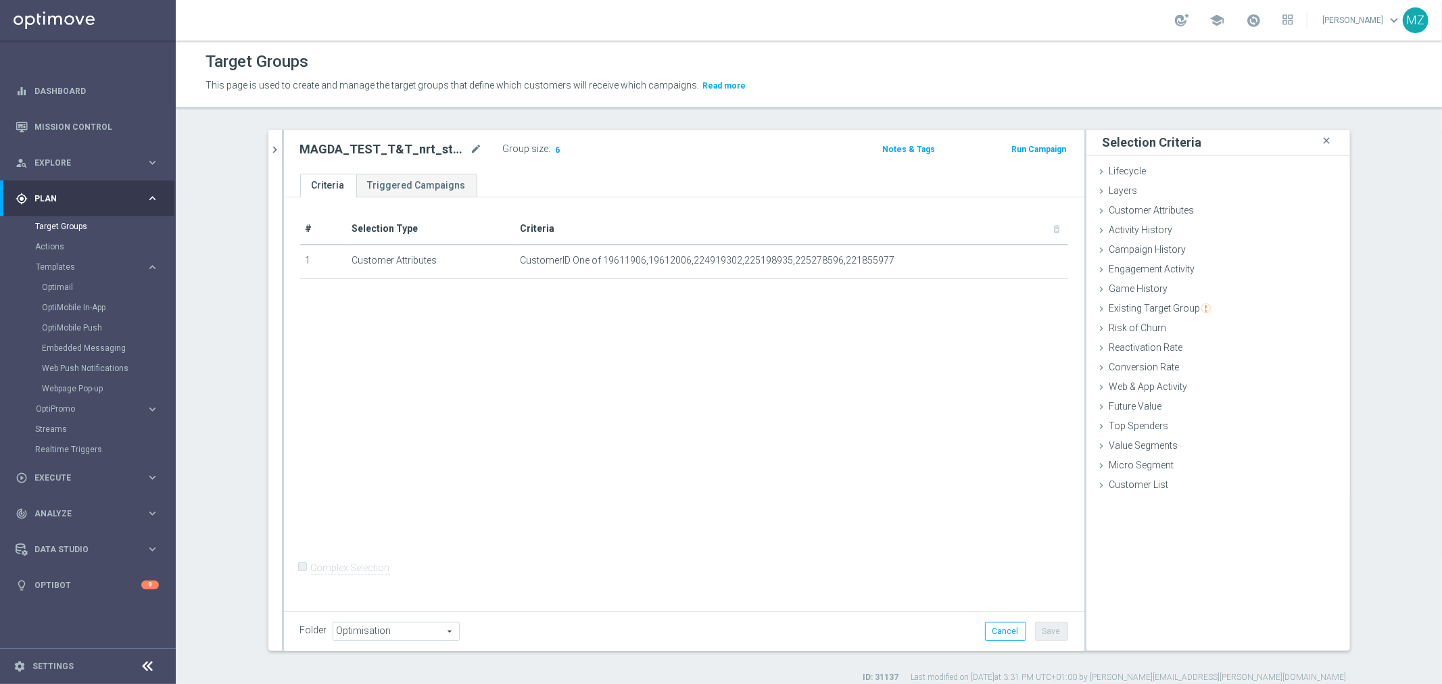
click at [972, 554] on div "# Selection Type Criteria delete_forever 1 Customer Attributes CustomerID One o…" at bounding box center [684, 401] width 801 height 409
click at [1019, 260] on icon "mode_edit" at bounding box center [1024, 261] width 11 height 11
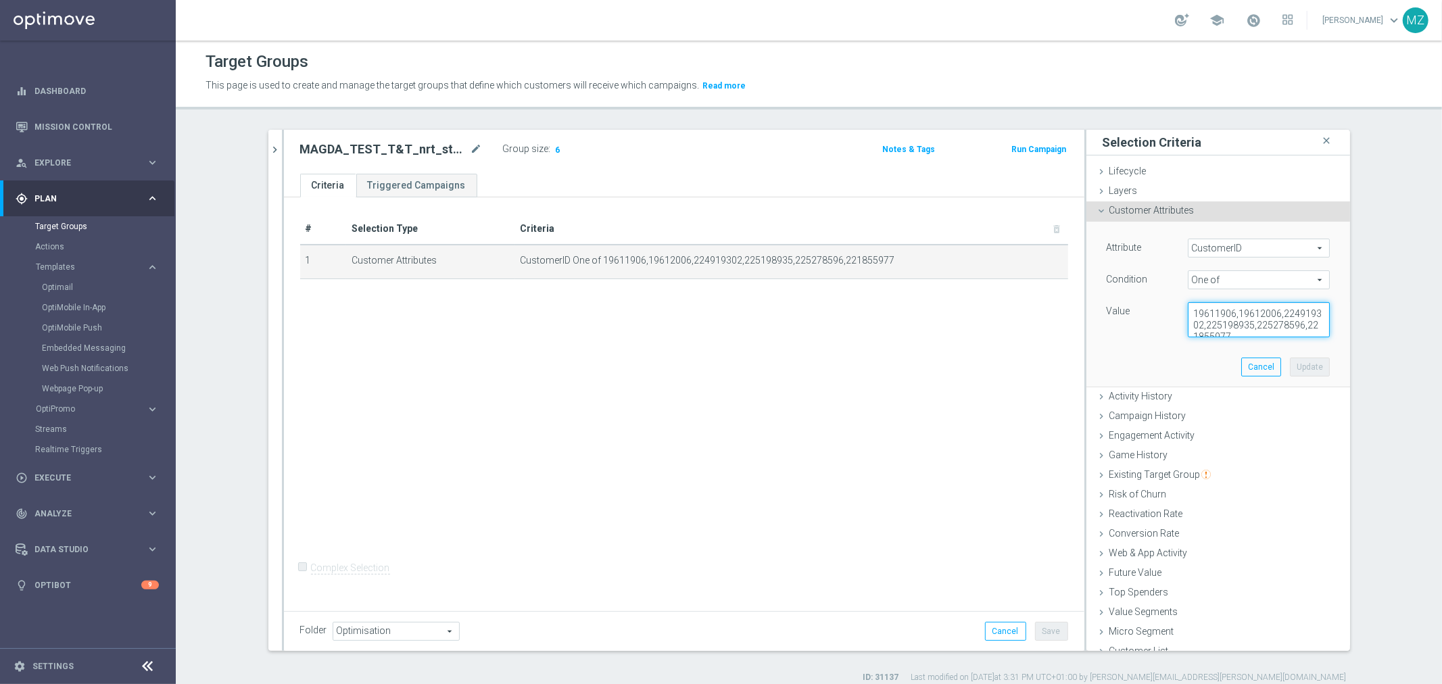
click at [1208, 312] on textarea "19611906,19612006,224919302,225198935,225278596,221855977" at bounding box center [1259, 319] width 142 height 35
paste textarea "25280155"
type textarea "25280155"
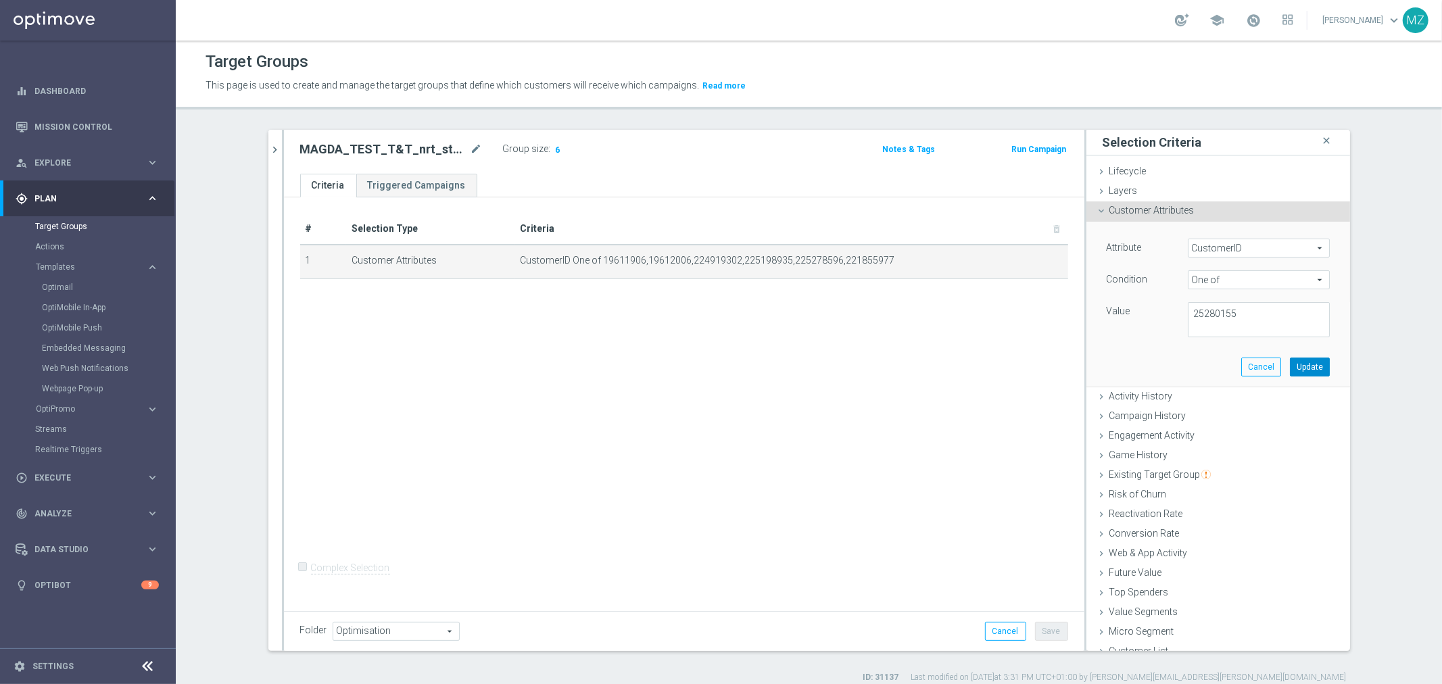
click at [1293, 367] on button "Update" at bounding box center [1310, 367] width 40 height 19
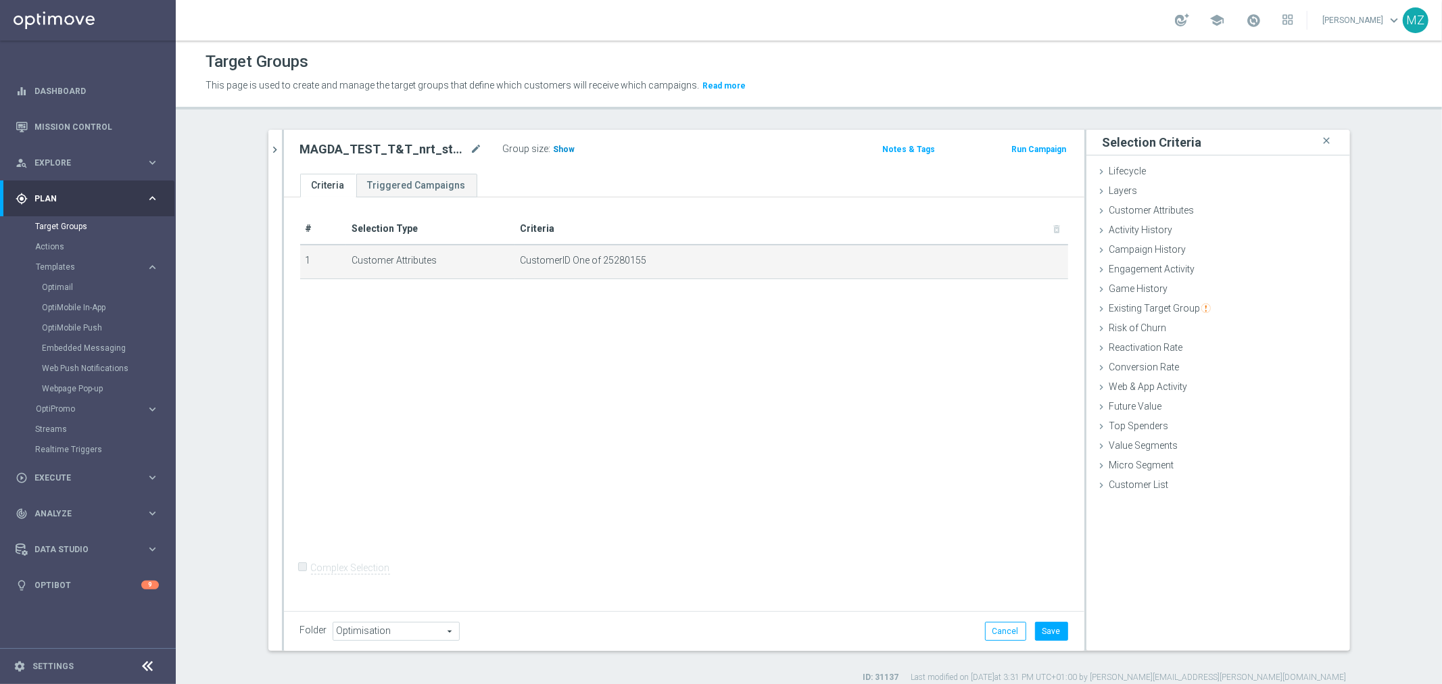
click at [559, 150] on span "Show" at bounding box center [565, 149] width 22 height 9
drag, startPoint x: 575, startPoint y: 147, endPoint x: 546, endPoint y: 147, distance: 29.8
click at [546, 147] on div "Group size : 0" at bounding box center [570, 148] width 135 height 16
click at [576, 160] on div "Group size : 0" at bounding box center [570, 150] width 135 height 20
click at [993, 632] on button "Cancel" at bounding box center [1005, 631] width 41 height 19
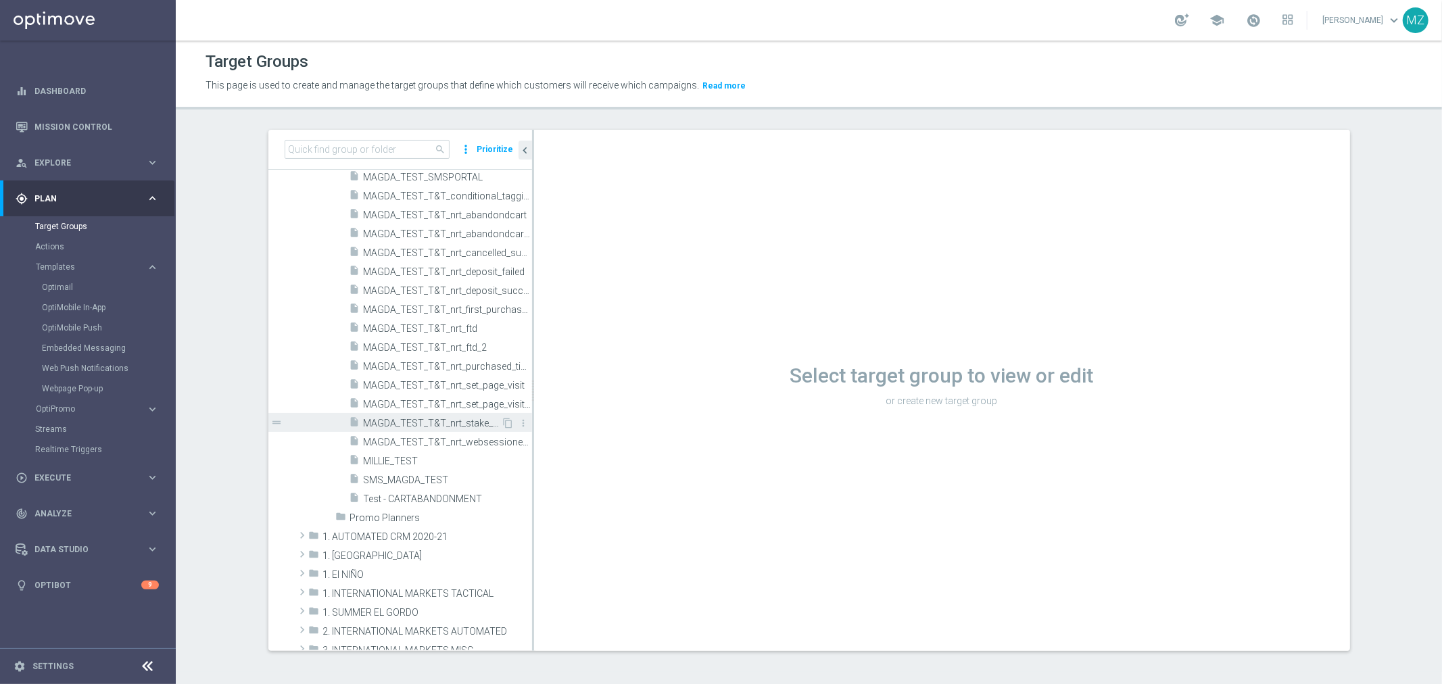
click at [434, 425] on span "MAGDA_TEST_T&T_nrt_stake_casino" at bounding box center [433, 423] width 138 height 11
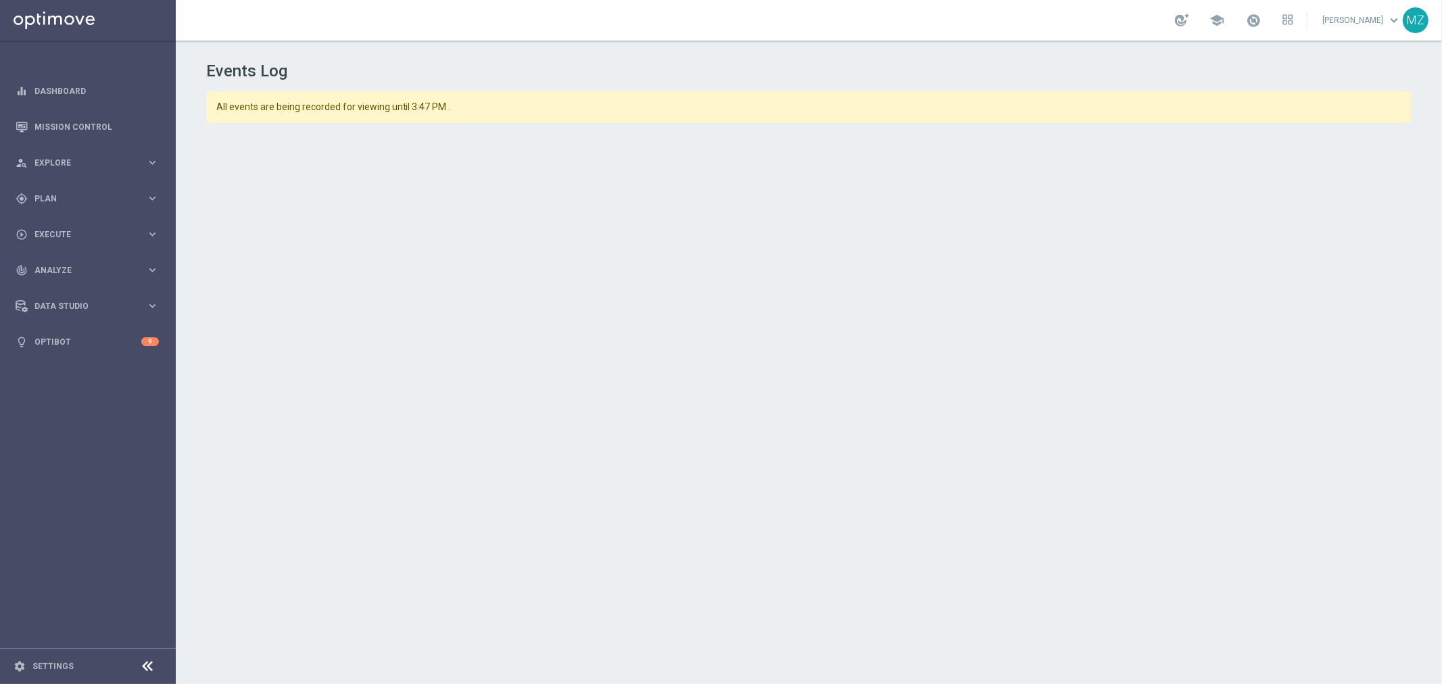
drag, startPoint x: 288, startPoint y: 66, endPoint x: 227, endPoint y: 66, distance: 61.5
click at [227, 66] on h1 "Events Log" at bounding box center [809, 72] width 1206 height 20
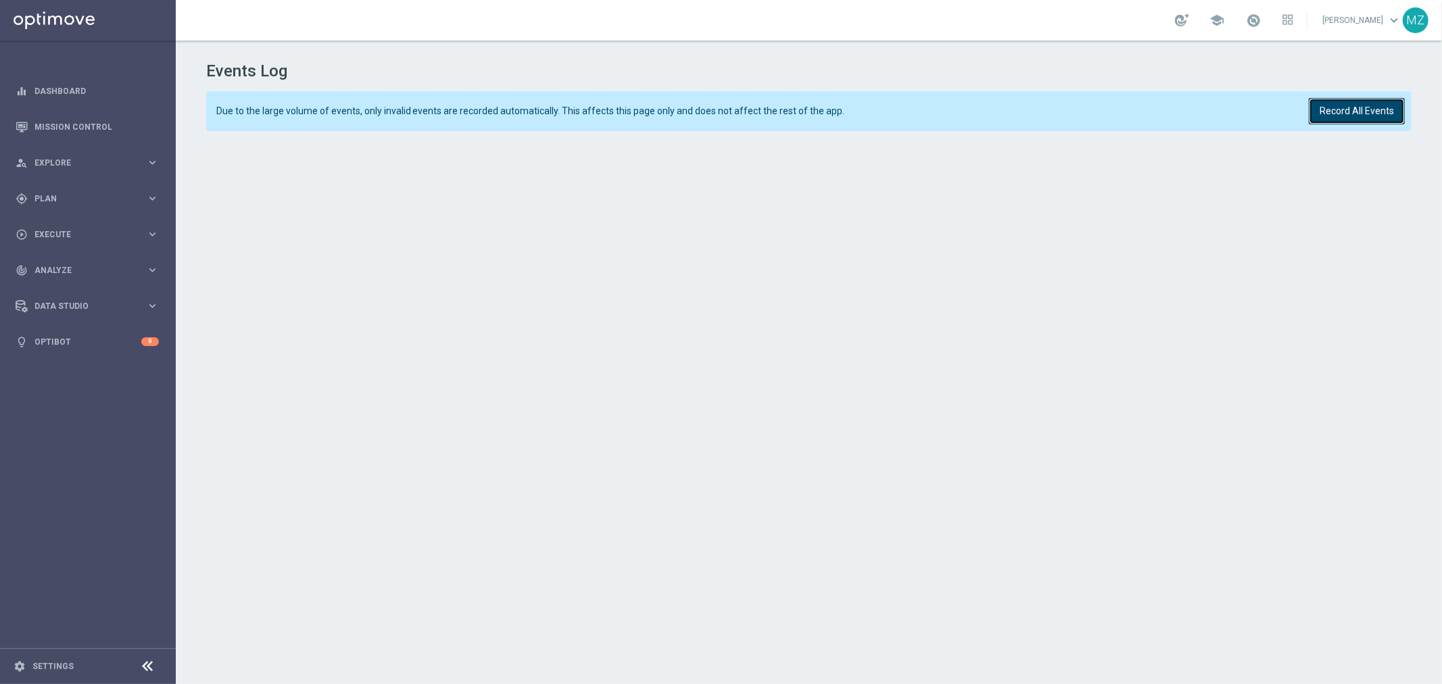
click at [1341, 103] on button "Record All Events" at bounding box center [1357, 111] width 96 height 26
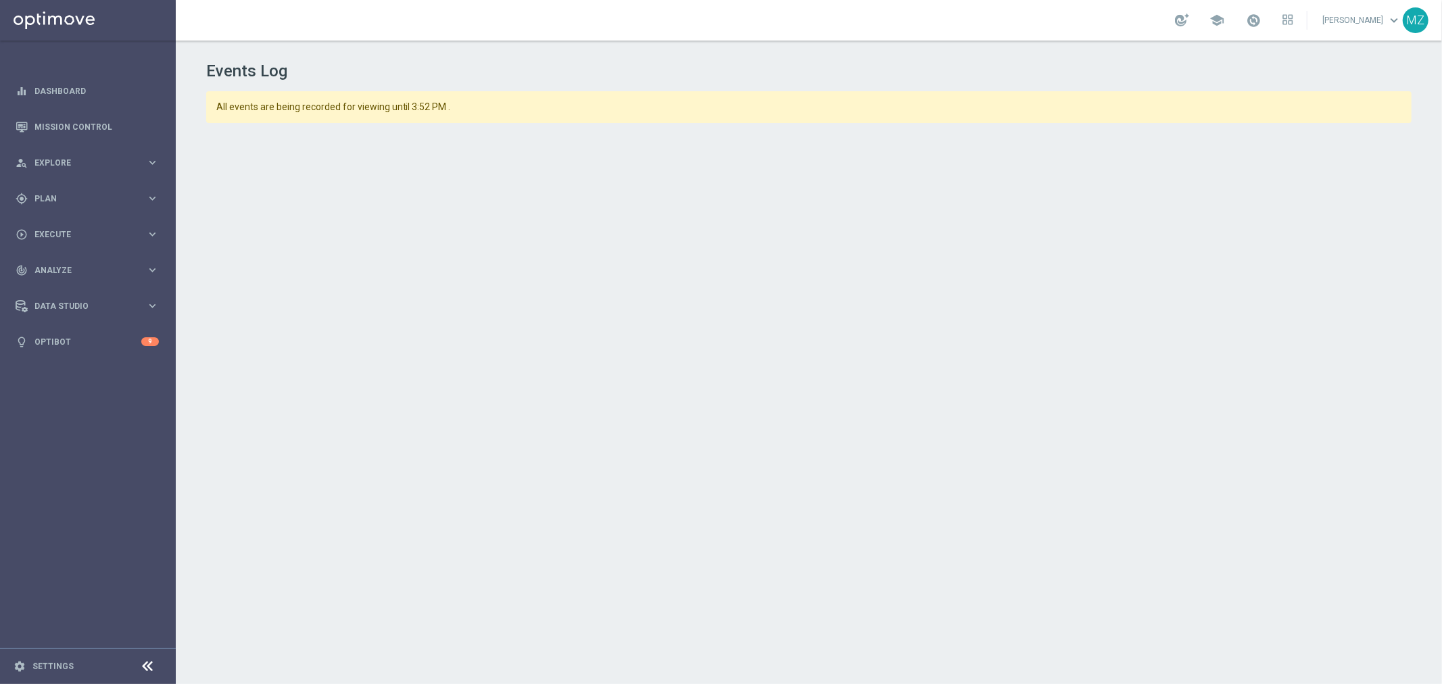
click at [417, 130] on div "Events Log All events are being recorded for viewing until 3:52 PM ." at bounding box center [809, 359] width 1266 height 637
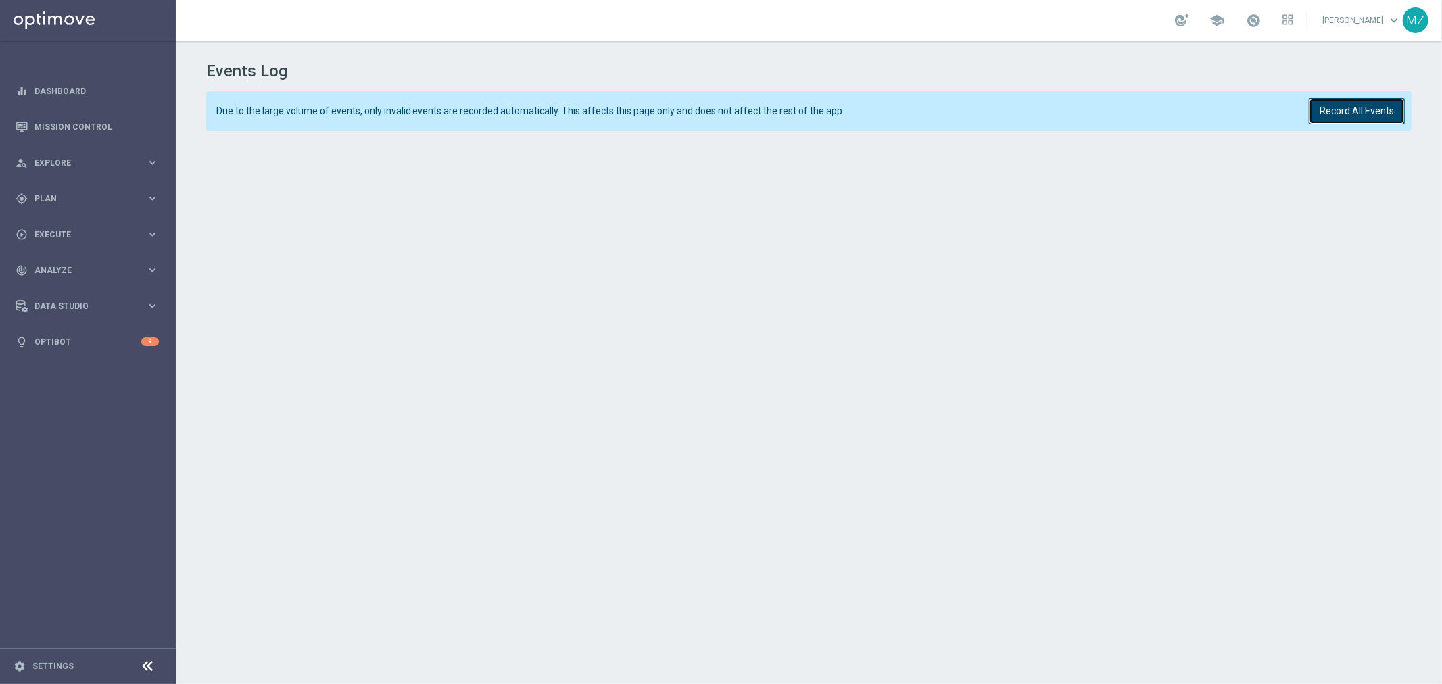
click at [1379, 114] on button "Record All Events" at bounding box center [1357, 111] width 96 height 26
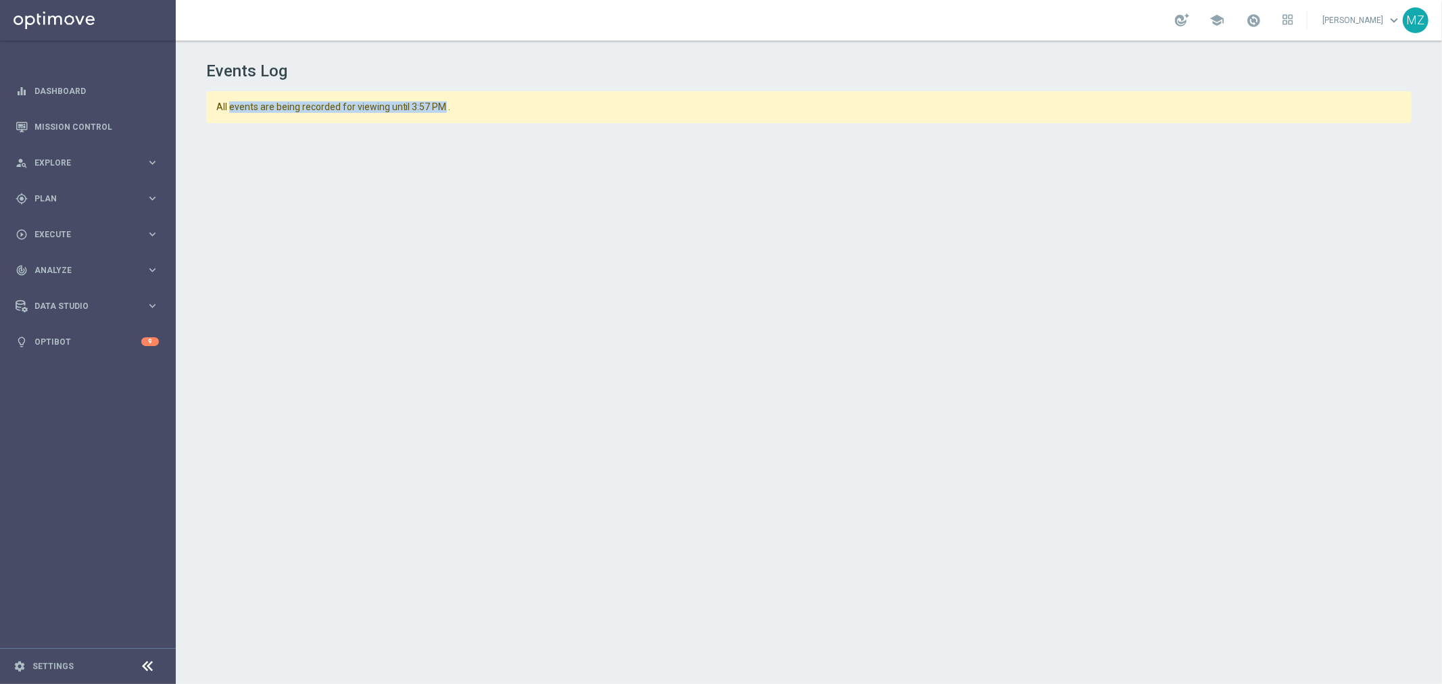
drag, startPoint x: 231, startPoint y: 108, endPoint x: 442, endPoint y: 108, distance: 211.6
click at [442, 108] on span "All events are being recorded for viewing until 3:57 PM ." at bounding box center [754, 106] width 1076 height 11
click at [636, 62] on h1 "Events Log" at bounding box center [809, 72] width 1206 height 20
click at [496, 102] on span "All events are being recorded for viewing until 3:57 PM ." at bounding box center [754, 106] width 1076 height 11
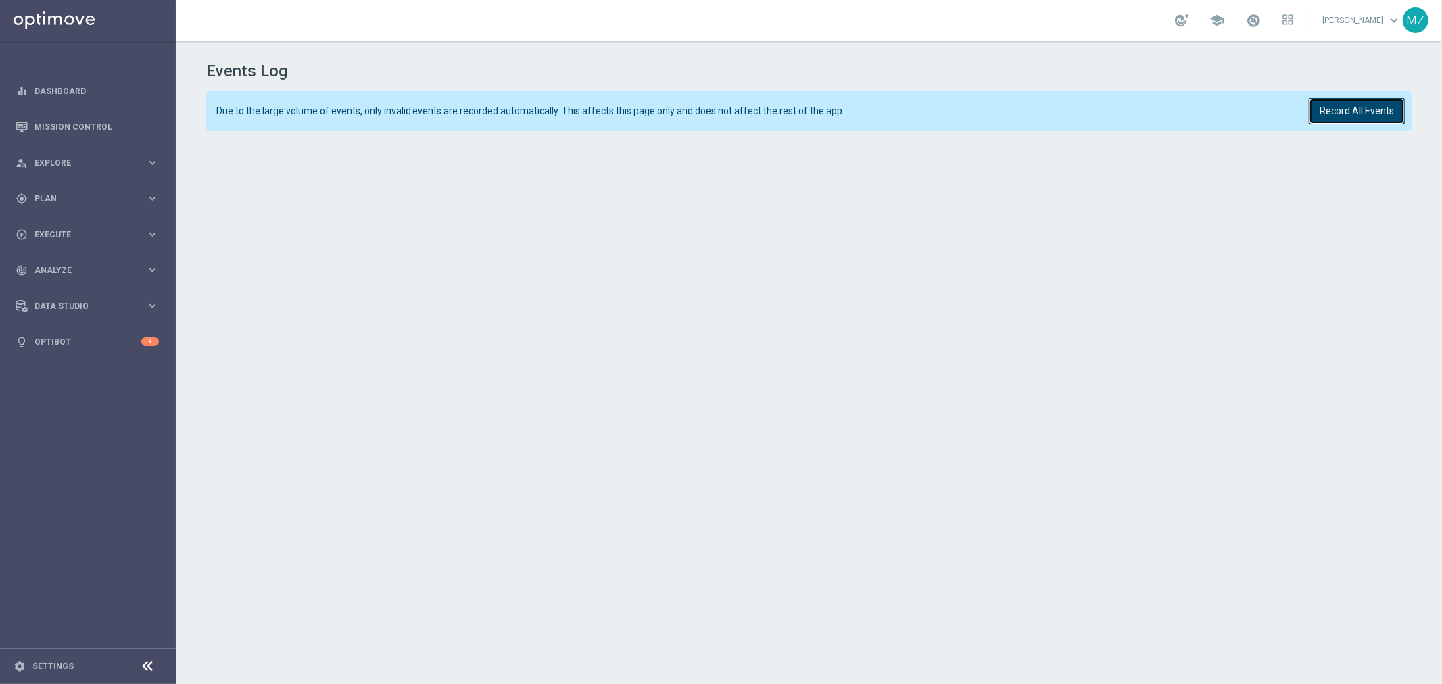
click at [1352, 109] on button "Record All Events" at bounding box center [1357, 111] width 96 height 26
click at [1349, 110] on button "Record All Events" at bounding box center [1357, 111] width 96 height 26
click at [1335, 108] on button "Record All Events" at bounding box center [1357, 111] width 96 height 26
click at [1346, 113] on button "Record All Events" at bounding box center [1357, 111] width 96 height 26
click at [1323, 110] on button "Record All Events" at bounding box center [1357, 111] width 96 height 26
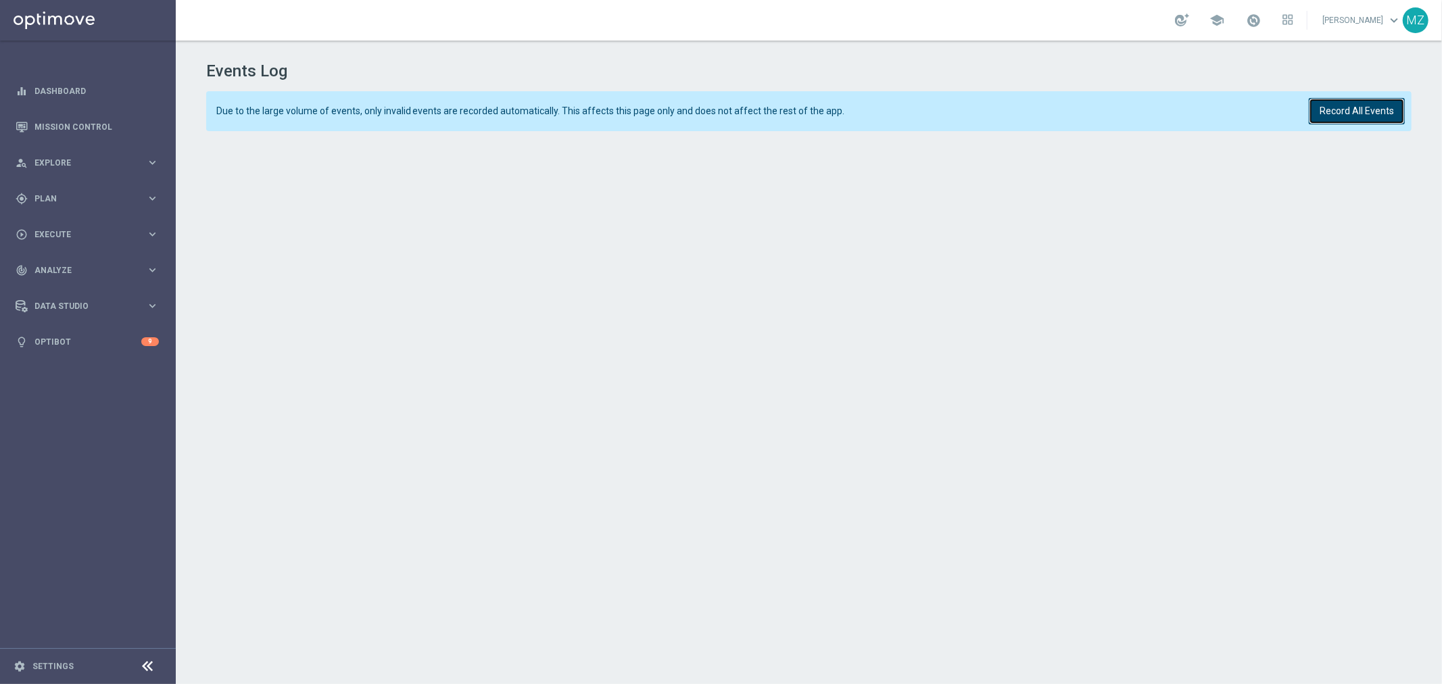
click at [1337, 115] on button "Record All Events" at bounding box center [1357, 111] width 96 height 26
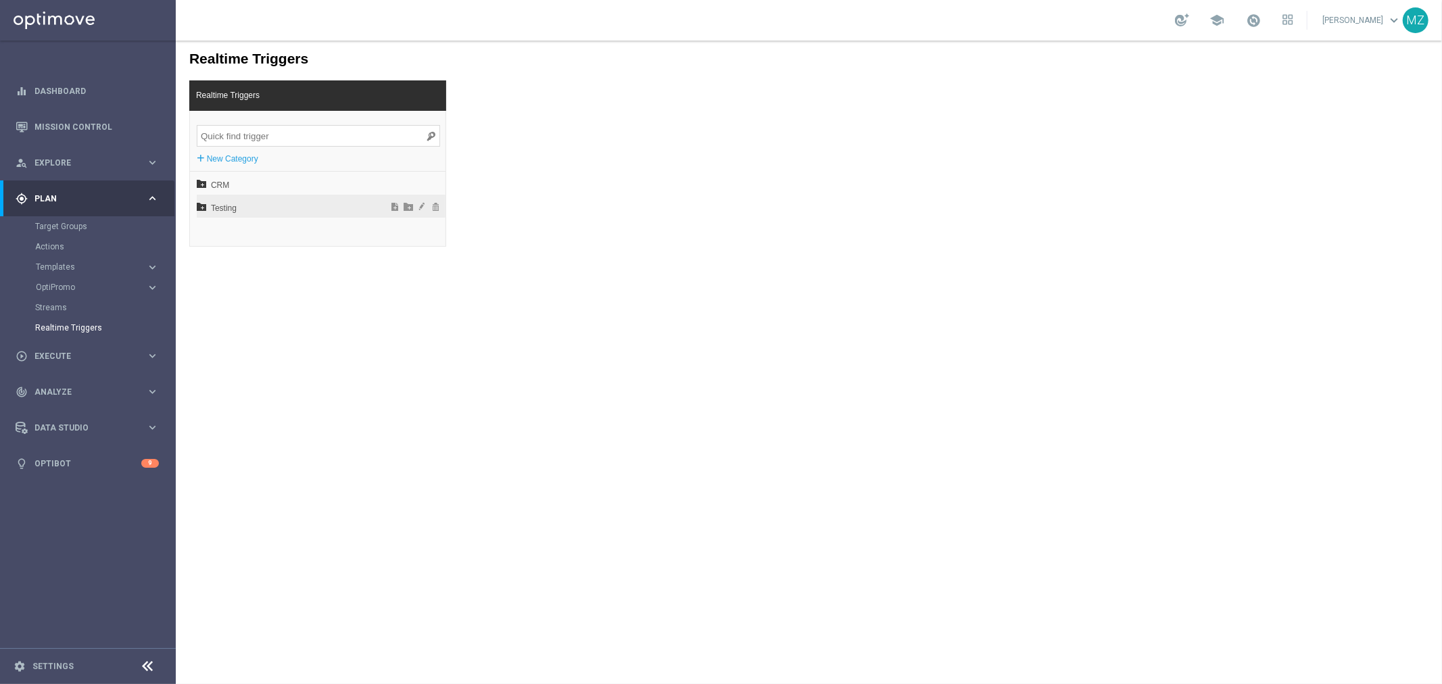
click at [200, 205] on icon at bounding box center [200, 205] width 9 height 9
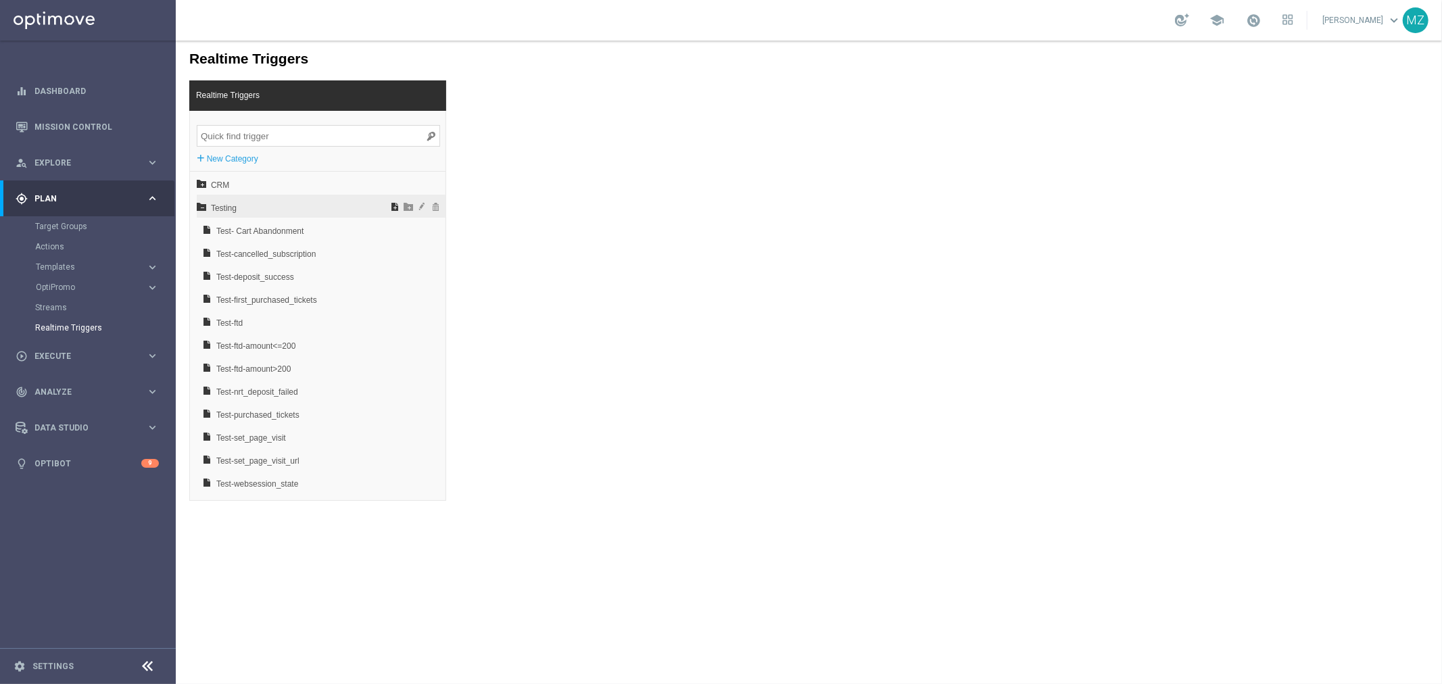
click at [397, 204] on span at bounding box center [394, 205] width 14 height 9
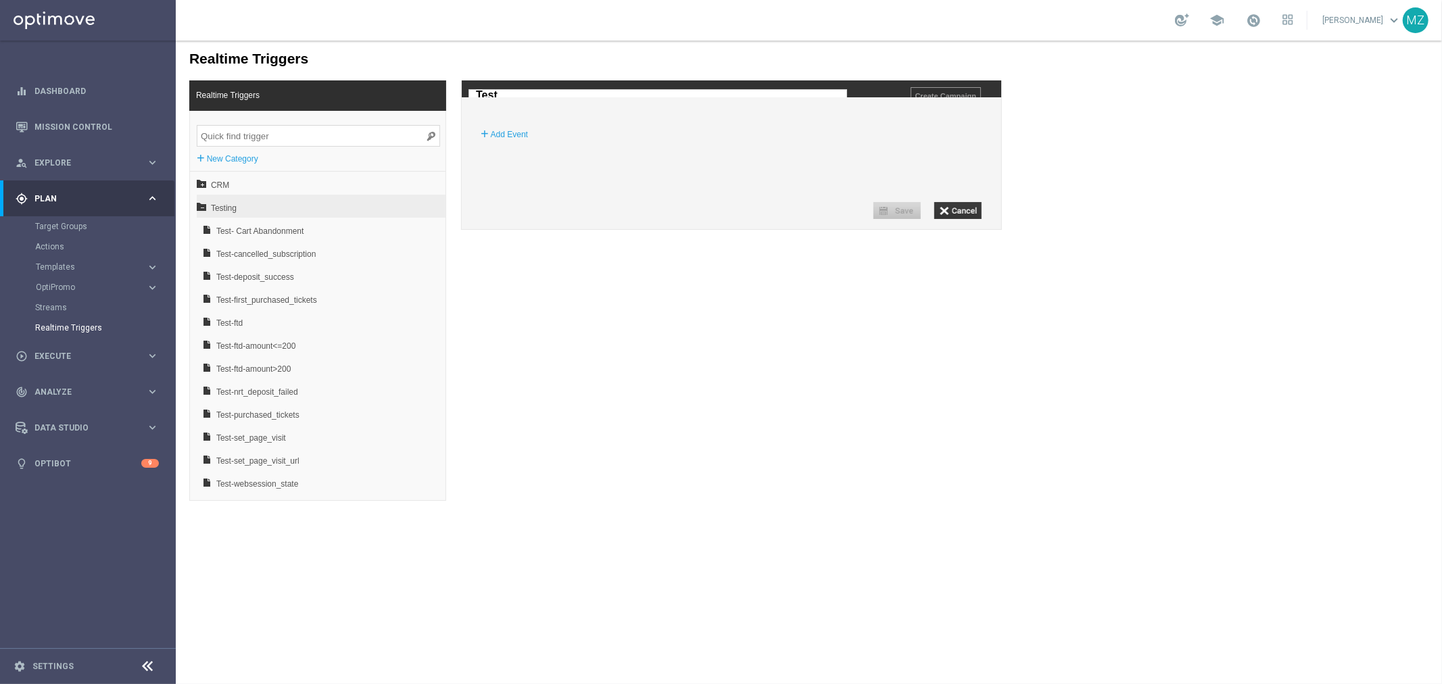
type input "Test-"
click at [500, 94] on img at bounding box center [503, 93] width 7 height 9
type input "Test-nrt_stake_casino"
click at [569, 180] on div "Event Details + Add Event" at bounding box center [731, 152] width 540 height 85
click at [505, 141] on label "Add Event" at bounding box center [508, 134] width 37 height 14
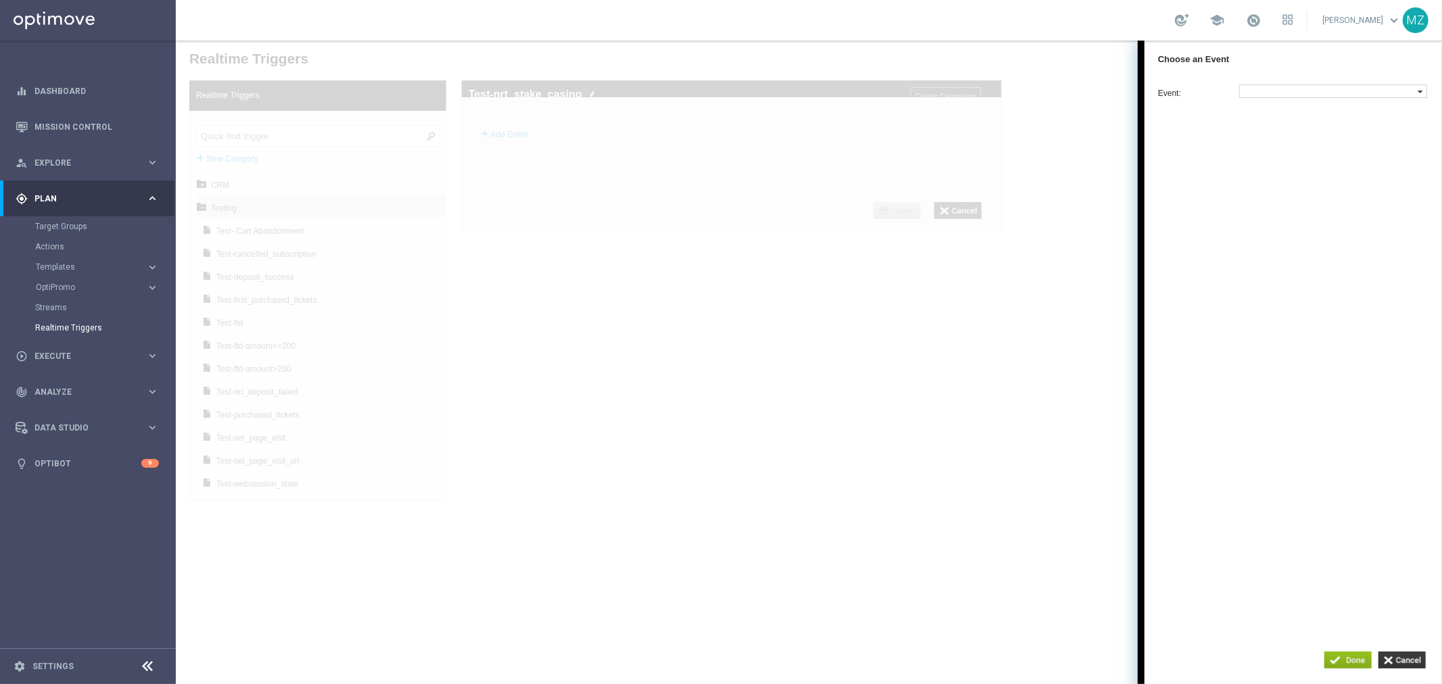
click at [1293, 88] on label at bounding box center [1328, 91] width 178 height 12
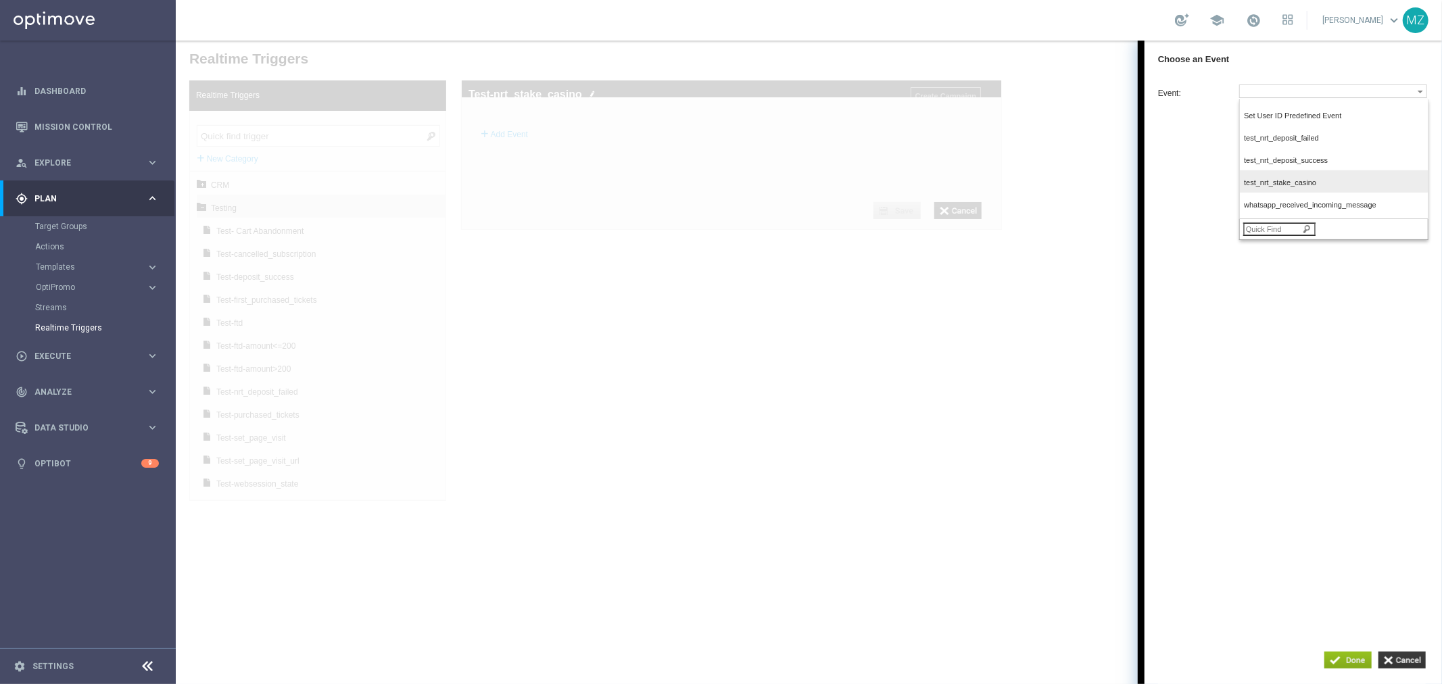
click at [1298, 187] on span "test_nrt_stake_casino" at bounding box center [1329, 182] width 173 height 9
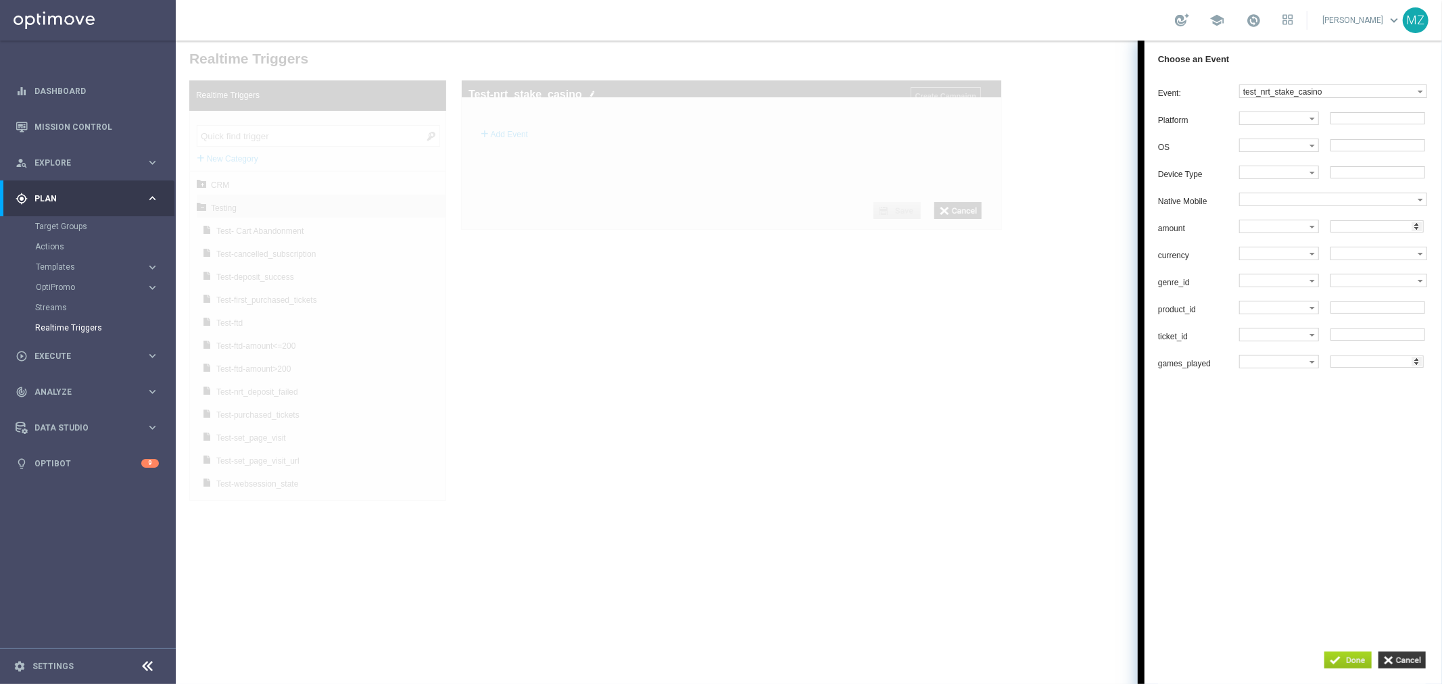
click at [1343, 657] on input "button" at bounding box center [1347, 659] width 47 height 17
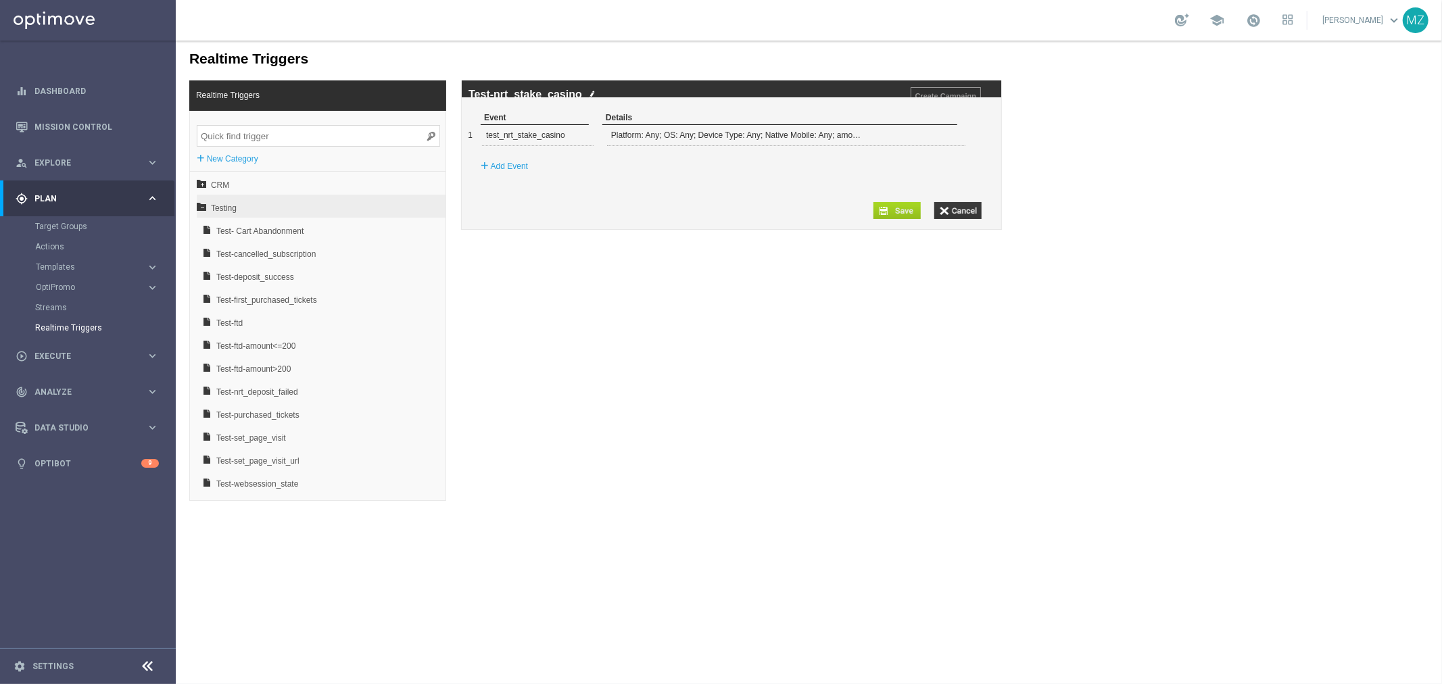
click at [890, 218] on input "button" at bounding box center [896, 209] width 47 height 17
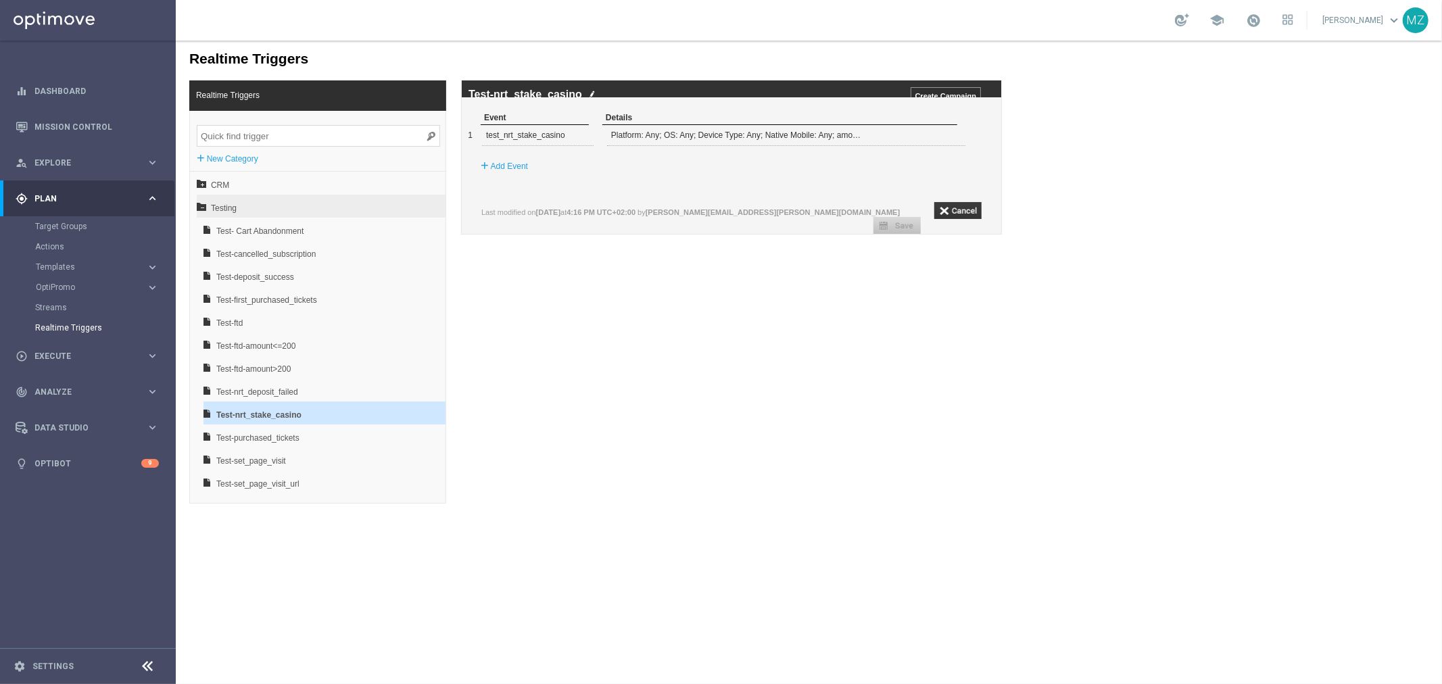
click at [592, 91] on img at bounding box center [591, 93] width 7 height 9
click at [591, 91] on input "Test-nrt_stake_casino" at bounding box center [657, 95] width 379 height 12
click at [946, 138] on span at bounding box center [947, 134] width 8 height 8
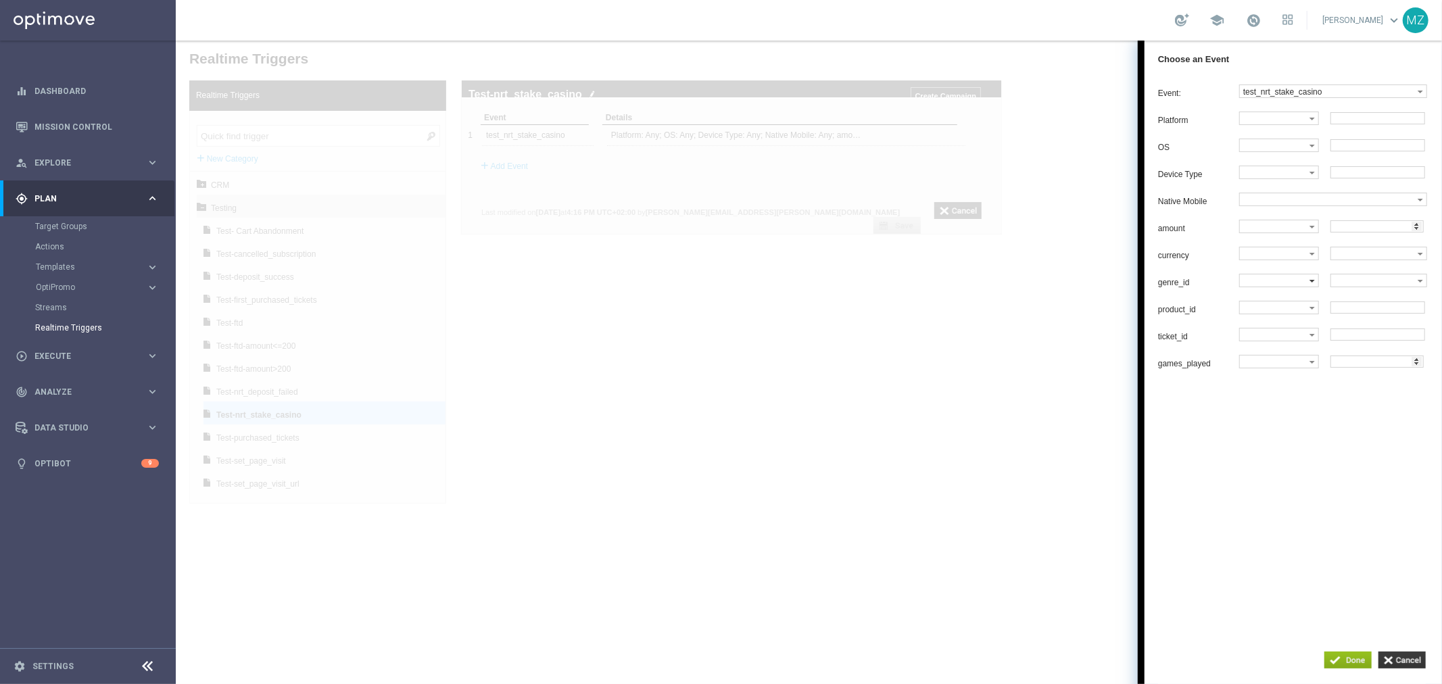
click at [1285, 286] on label at bounding box center [1274, 280] width 70 height 12
click at [1277, 306] on label "Equals" at bounding box center [1277, 305] width 76 height 18
click at [1353, 286] on label at bounding box center [1374, 280] width 87 height 12
click at [1402, 661] on input "button" at bounding box center [1401, 659] width 47 height 17
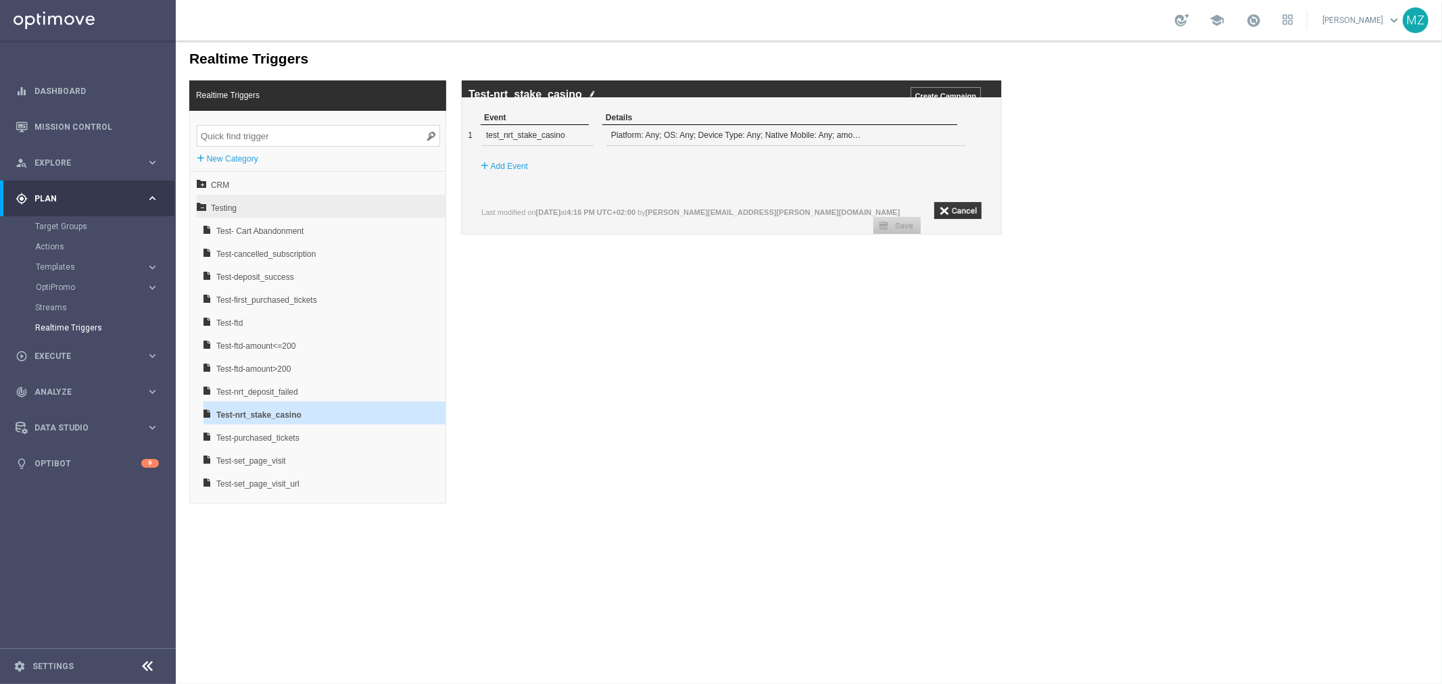
drag, startPoint x: 997, startPoint y: 566, endPoint x: 931, endPoint y: 248, distance: 324.6
click at [997, 565] on body "Realtime Triggers Realtime Triggers + New Category CRM Testing Test- Cart Aband…" at bounding box center [808, 362] width 1266 height 644
click at [974, 218] on input "button" at bounding box center [957, 209] width 47 height 17
